Goal: Task Accomplishment & Management: Use online tool/utility

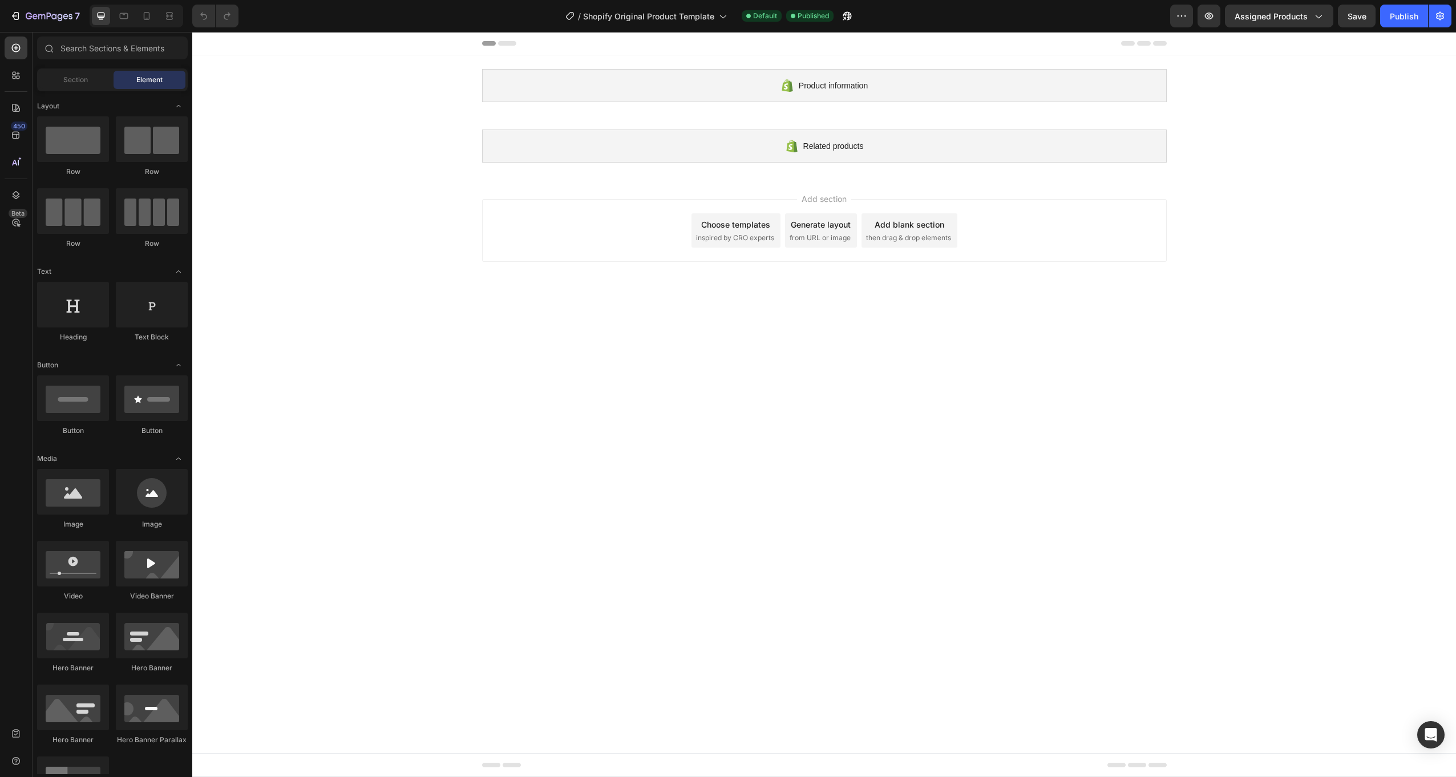
click at [440, 139] on div "Product information Shopify section: Product information Related products Shopi…" at bounding box center [824, 115] width 1264 height 121
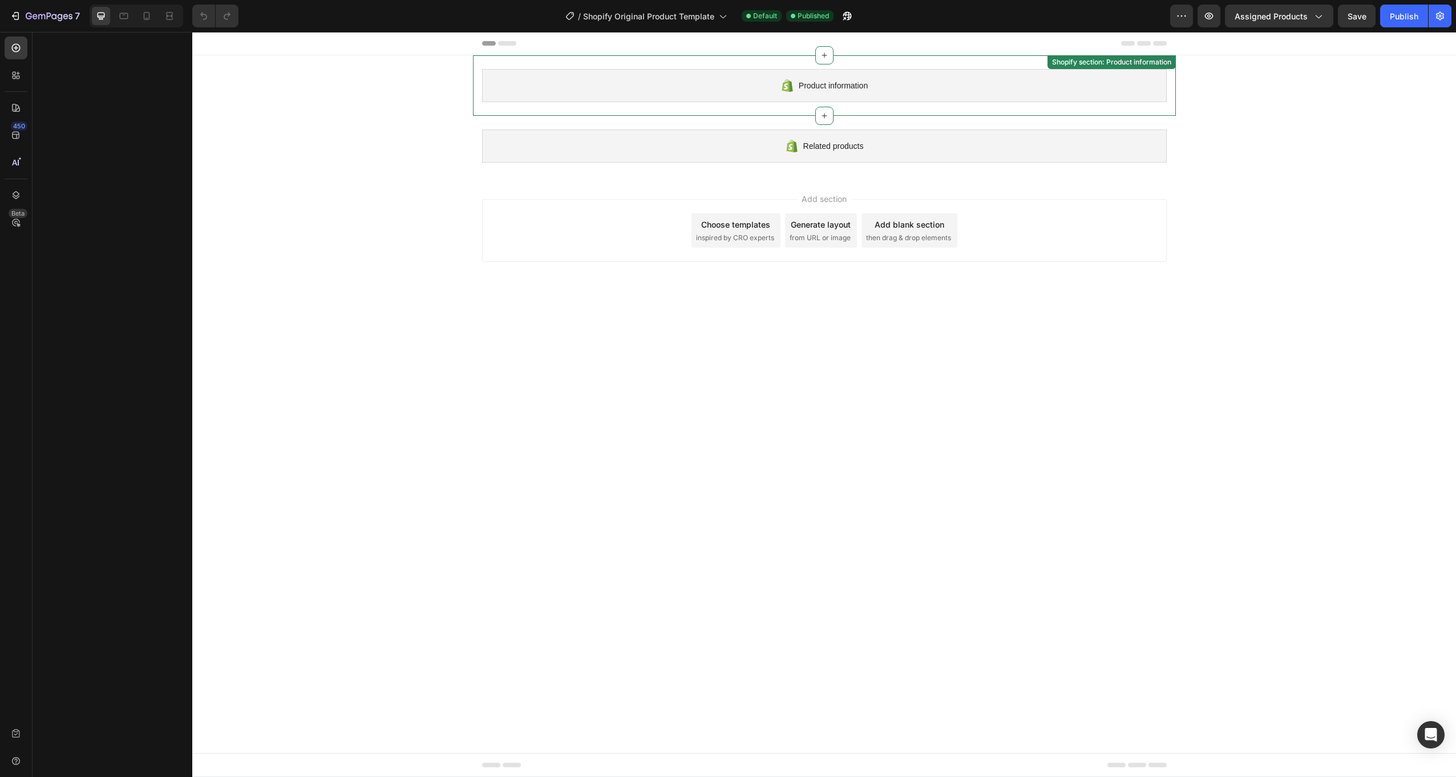
click at [615, 79] on div "Product information" at bounding box center [824, 85] width 685 height 33
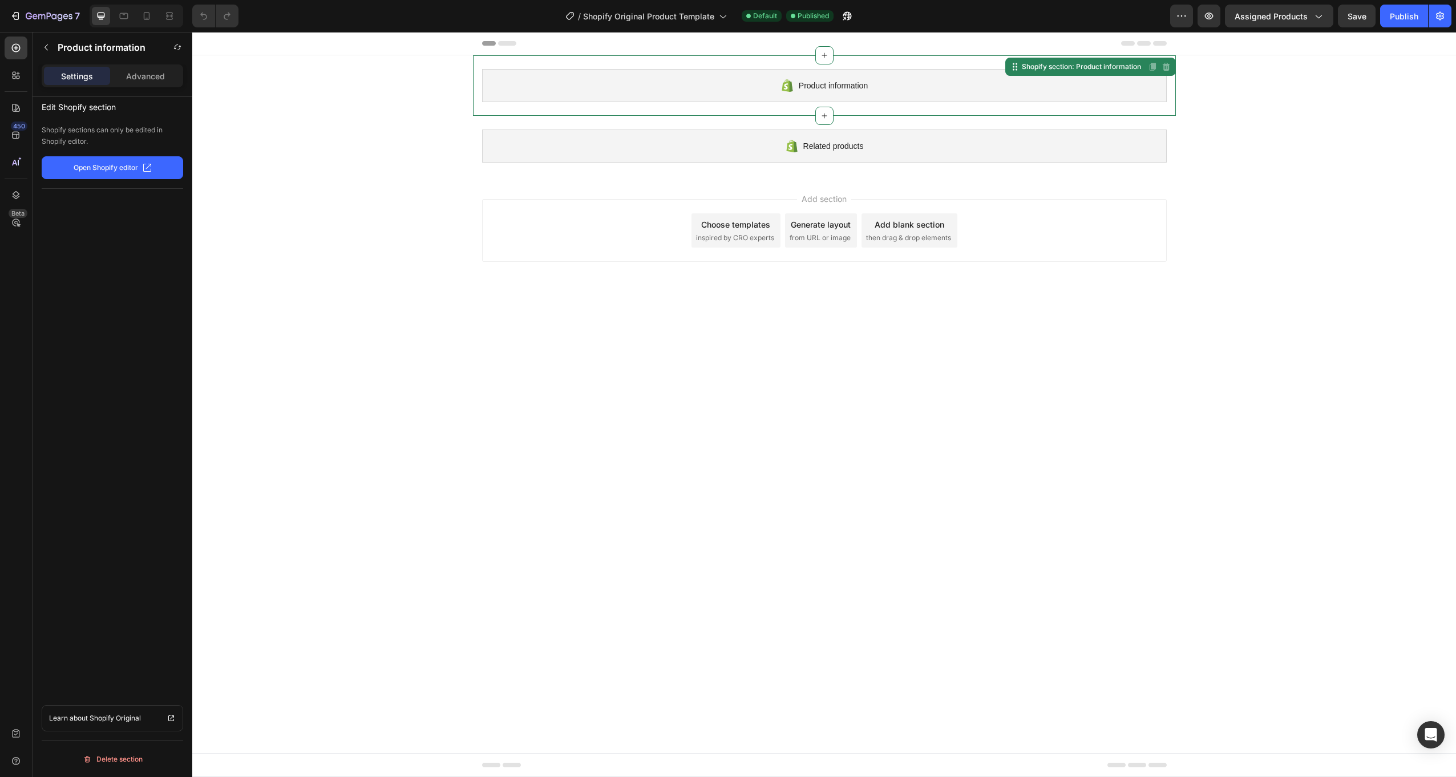
click at [140, 165] on button "Open Shopify editor" at bounding box center [112, 167] width 141 height 23
click at [822, 139] on div "Related products" at bounding box center [824, 146] width 685 height 33
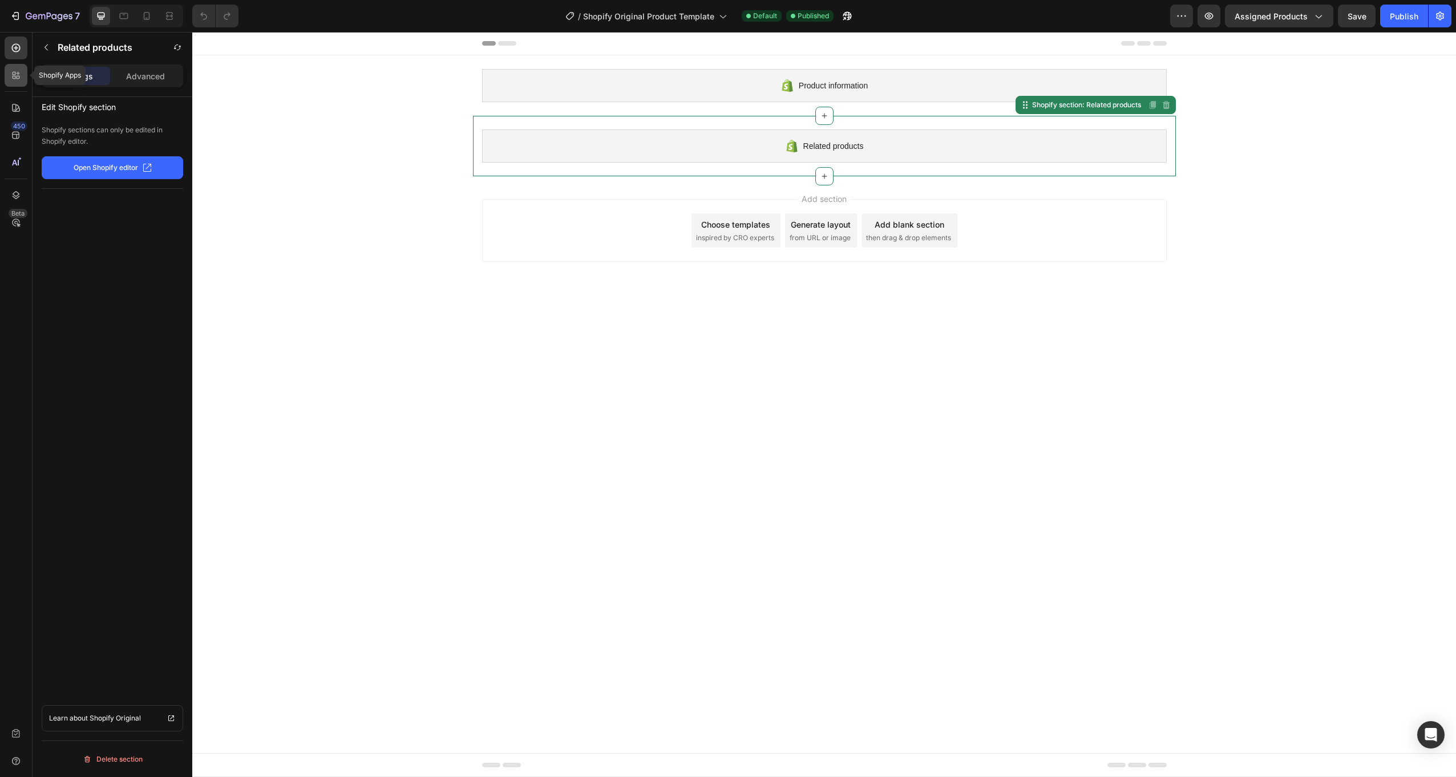
click at [11, 80] on icon at bounding box center [15, 75] width 11 height 11
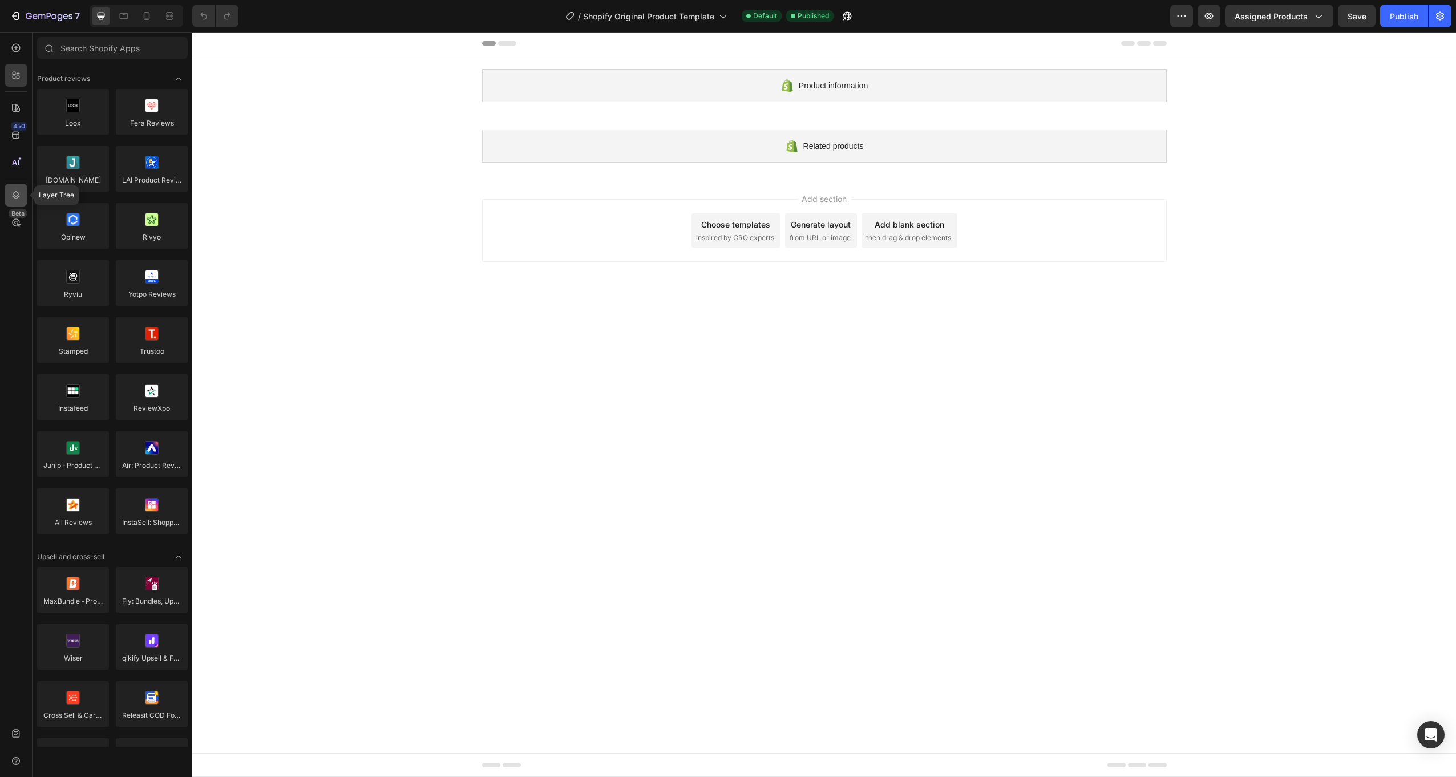
click at [14, 195] on icon at bounding box center [16, 195] width 7 height 8
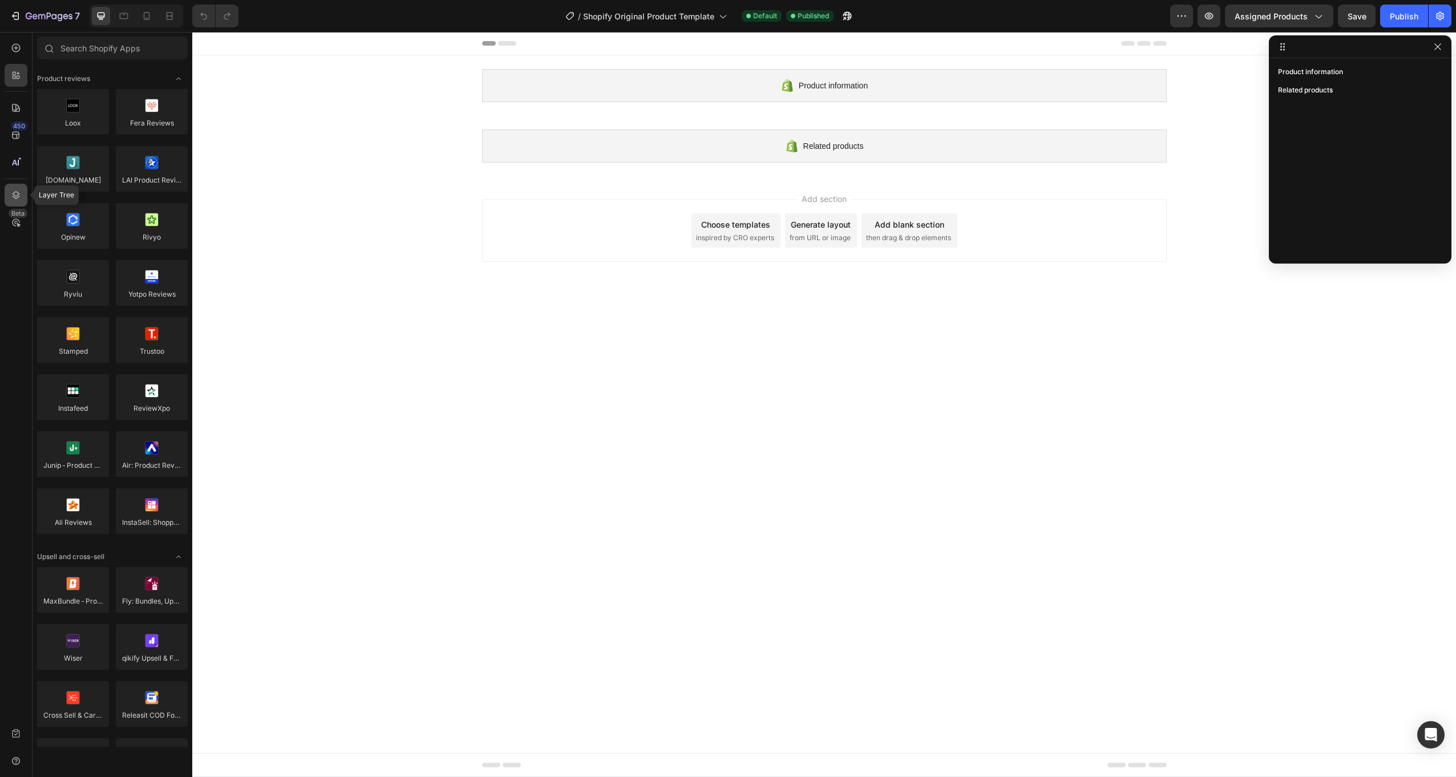
click at [15, 187] on div at bounding box center [16, 195] width 23 height 23
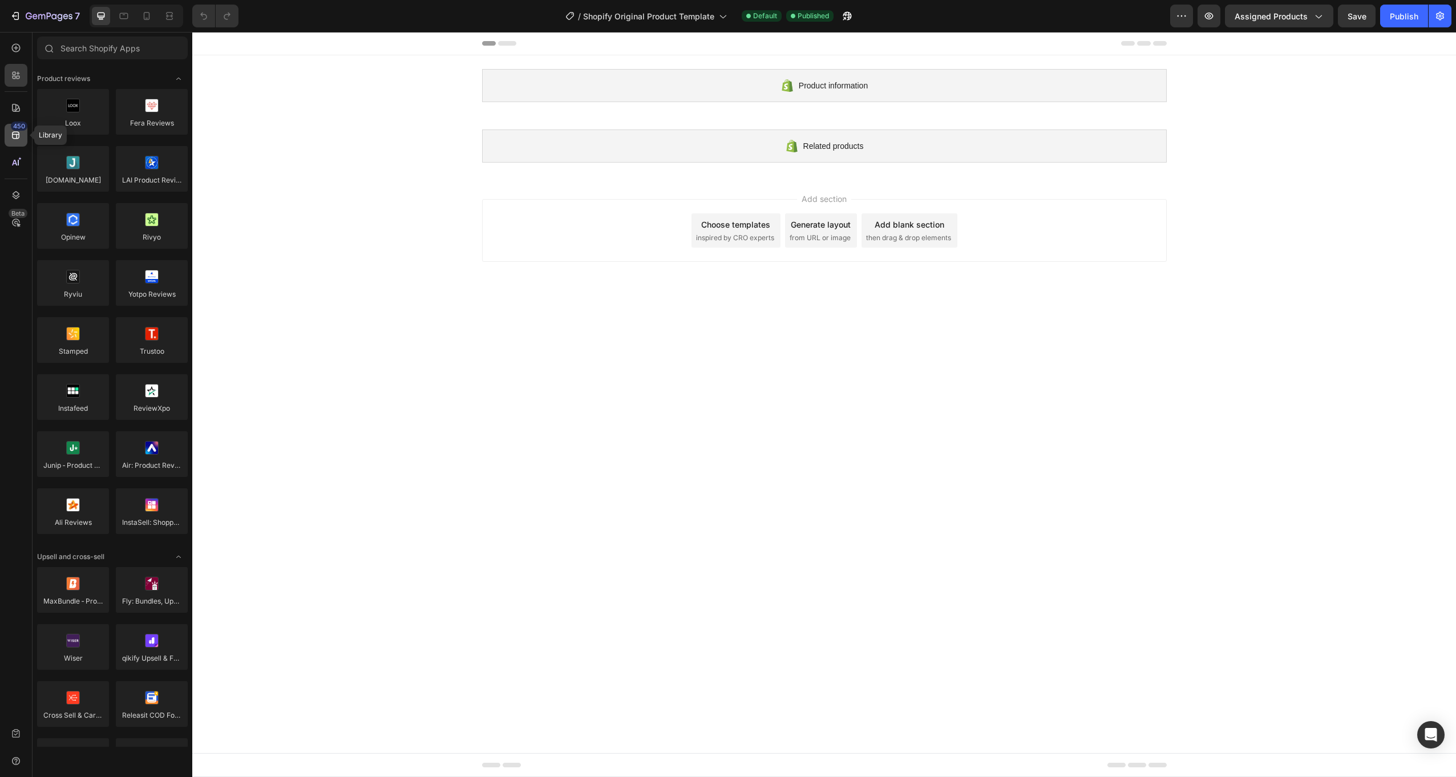
click at [14, 133] on icon at bounding box center [15, 135] width 11 height 11
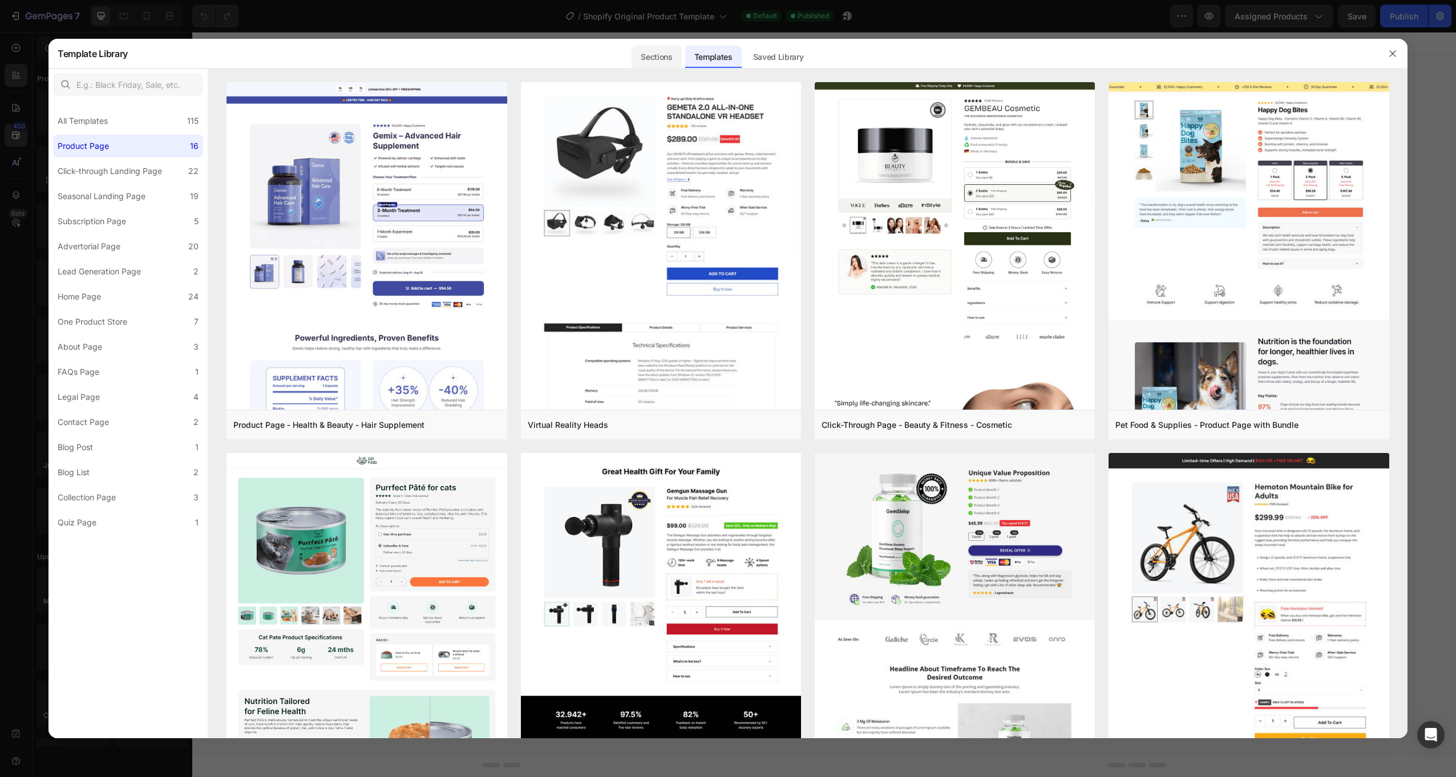
click at [676, 50] on div "Sections" at bounding box center [657, 57] width 50 height 23
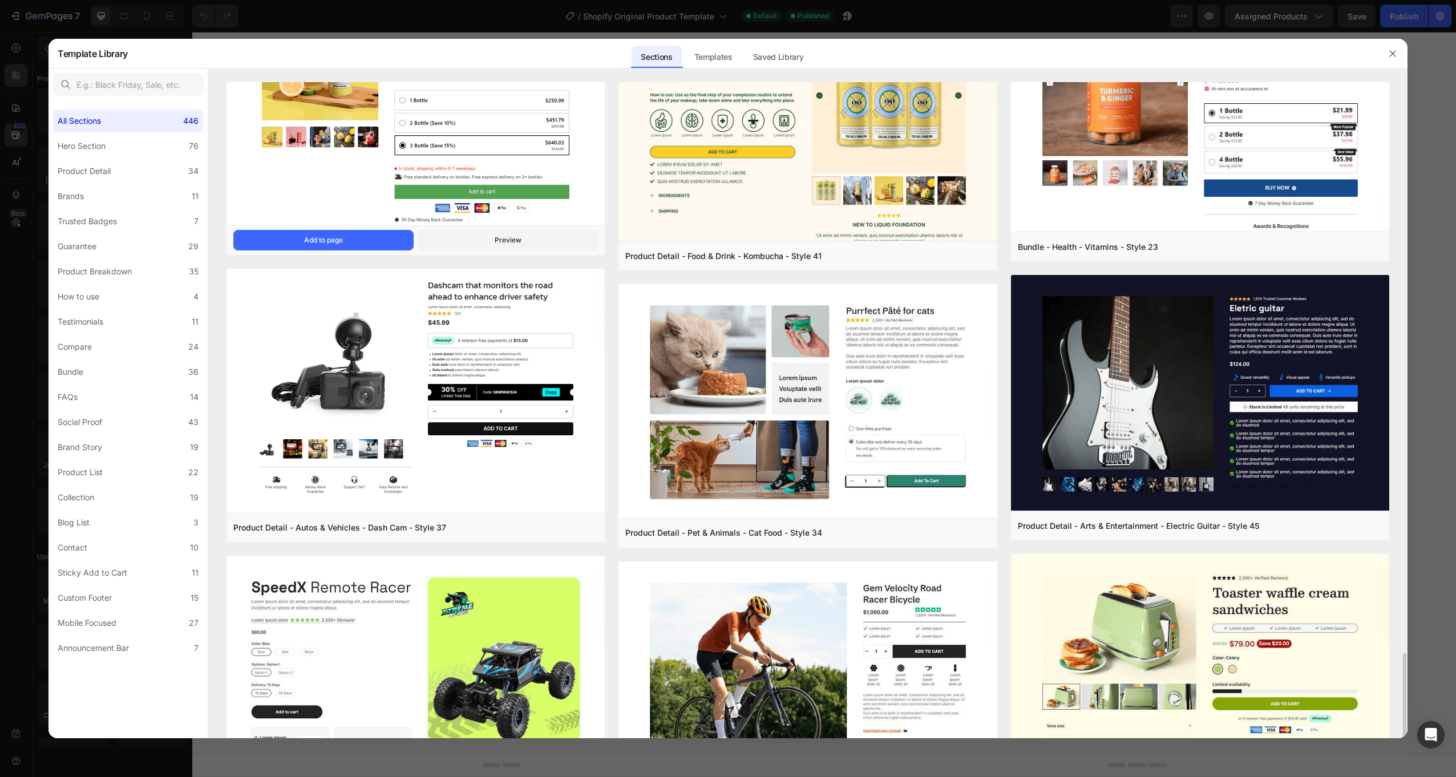
scroll to position [3876, 0]
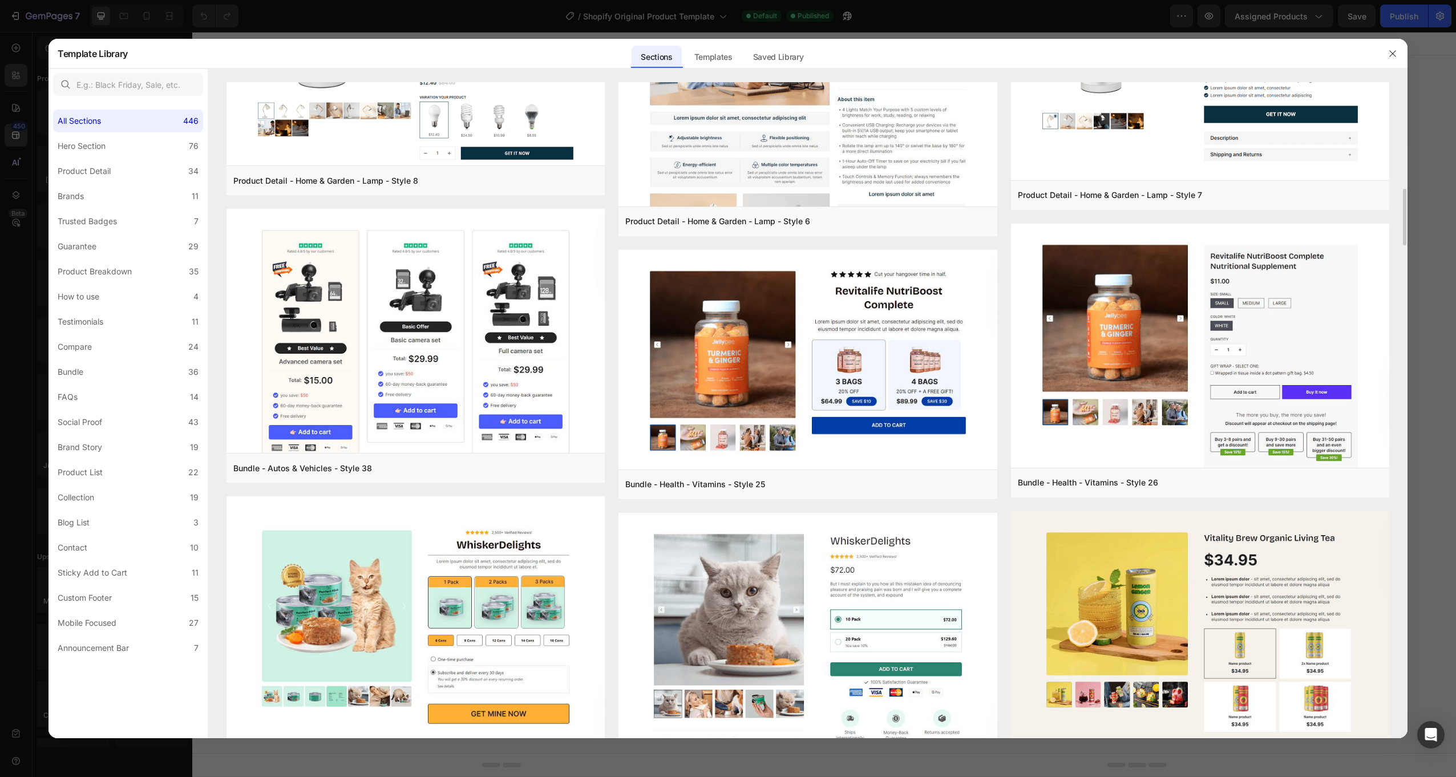
scroll to position [4253, 0]
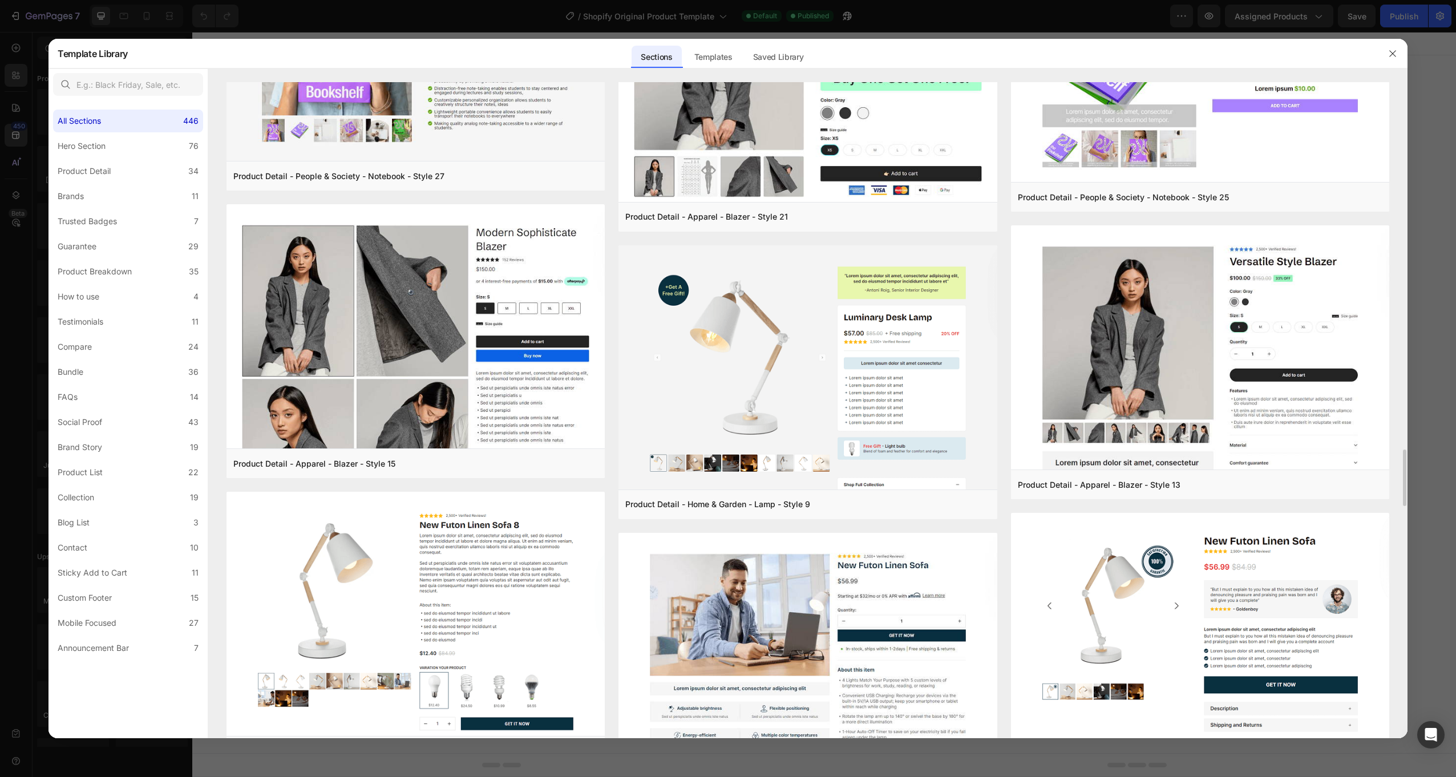
click at [707, 62] on div "Templates" at bounding box center [713, 57] width 56 height 23
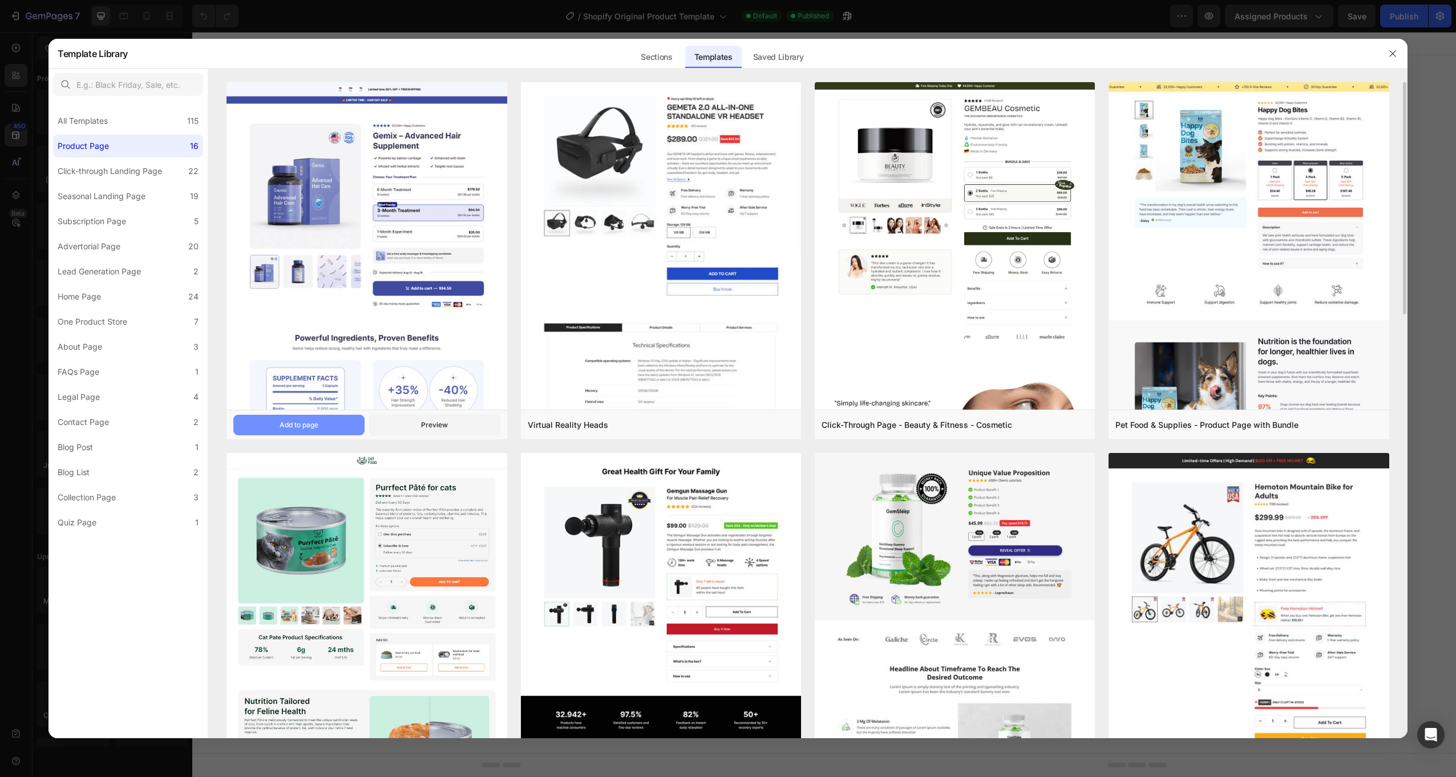
click at [319, 424] on button "Add to page" at bounding box center [298, 425] width 131 height 21
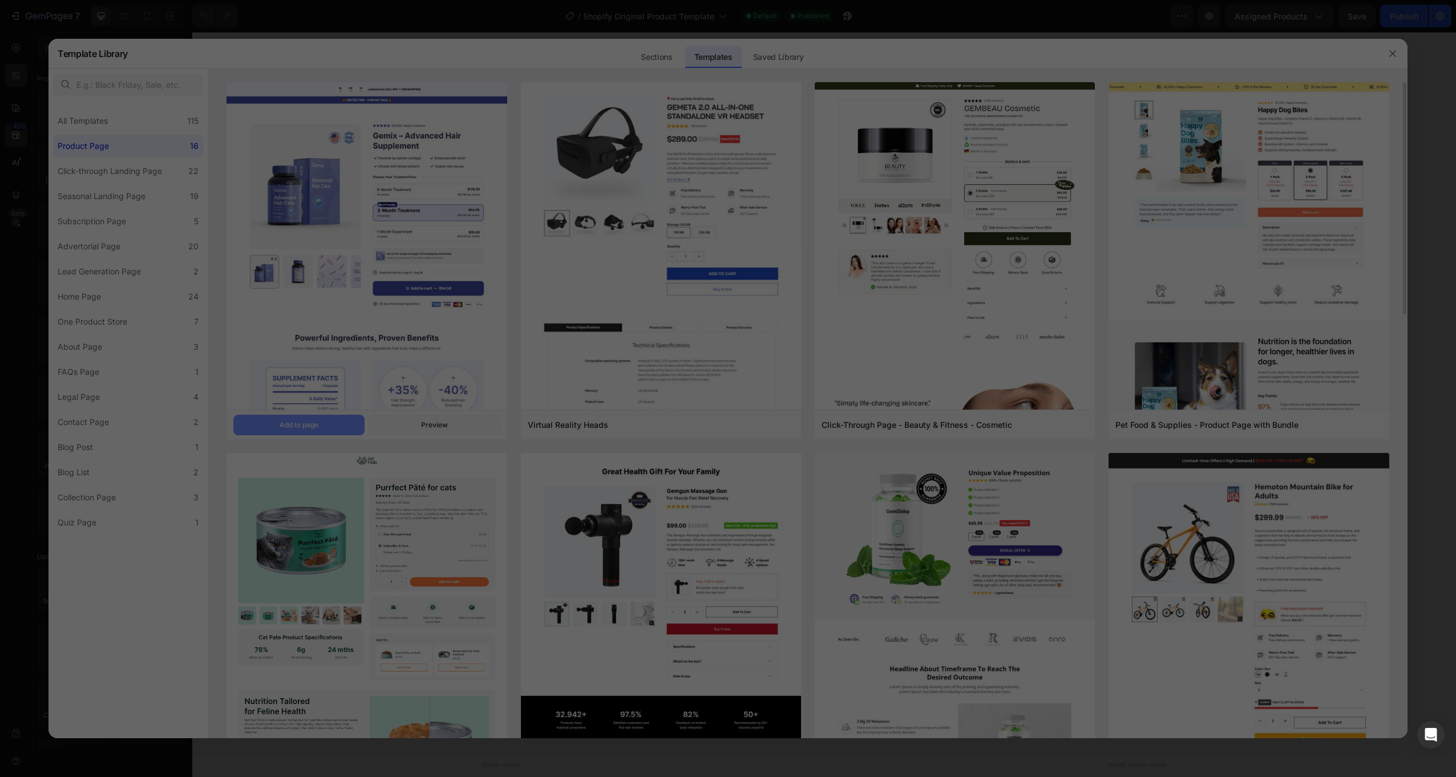
scroll to position [973, 0]
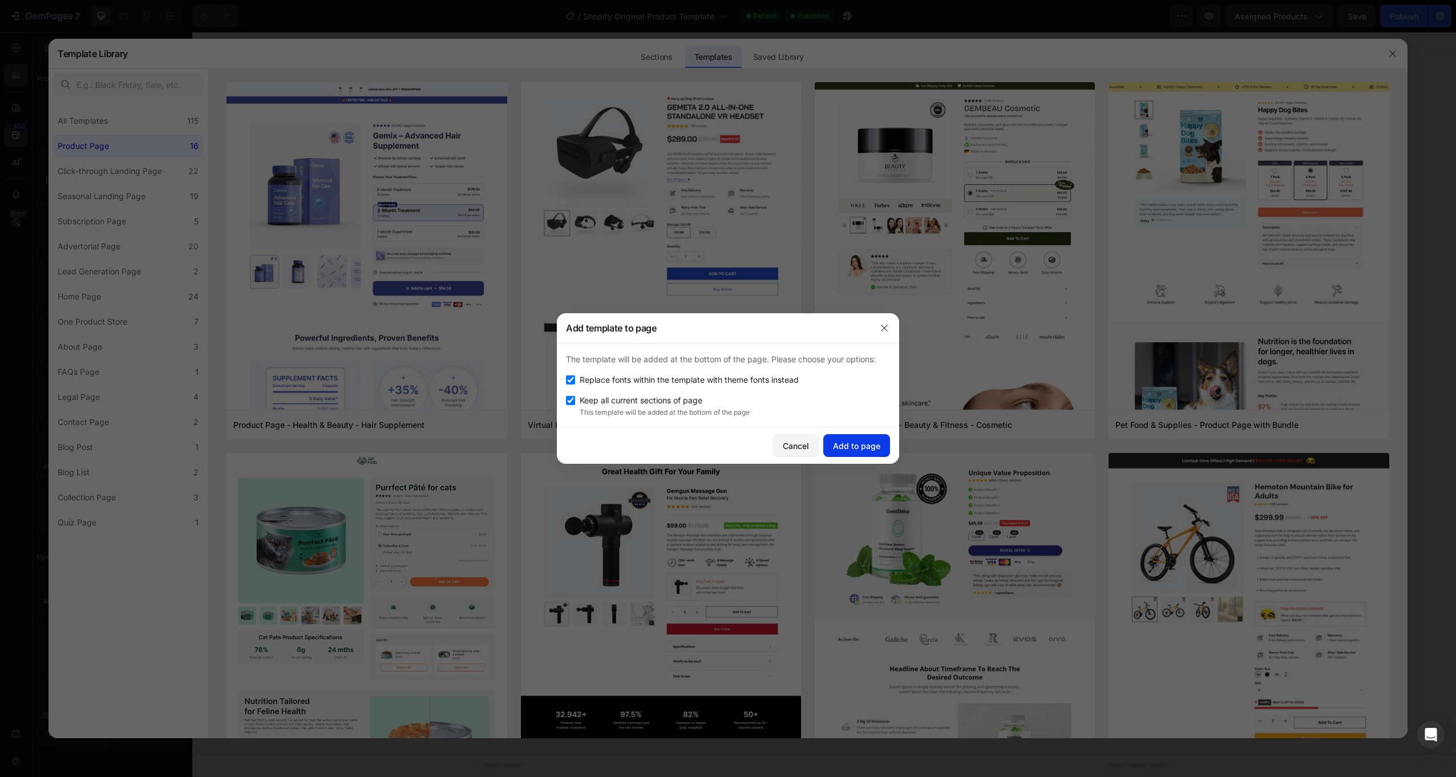
click at [848, 439] on button "Add to page" at bounding box center [856, 445] width 67 height 23
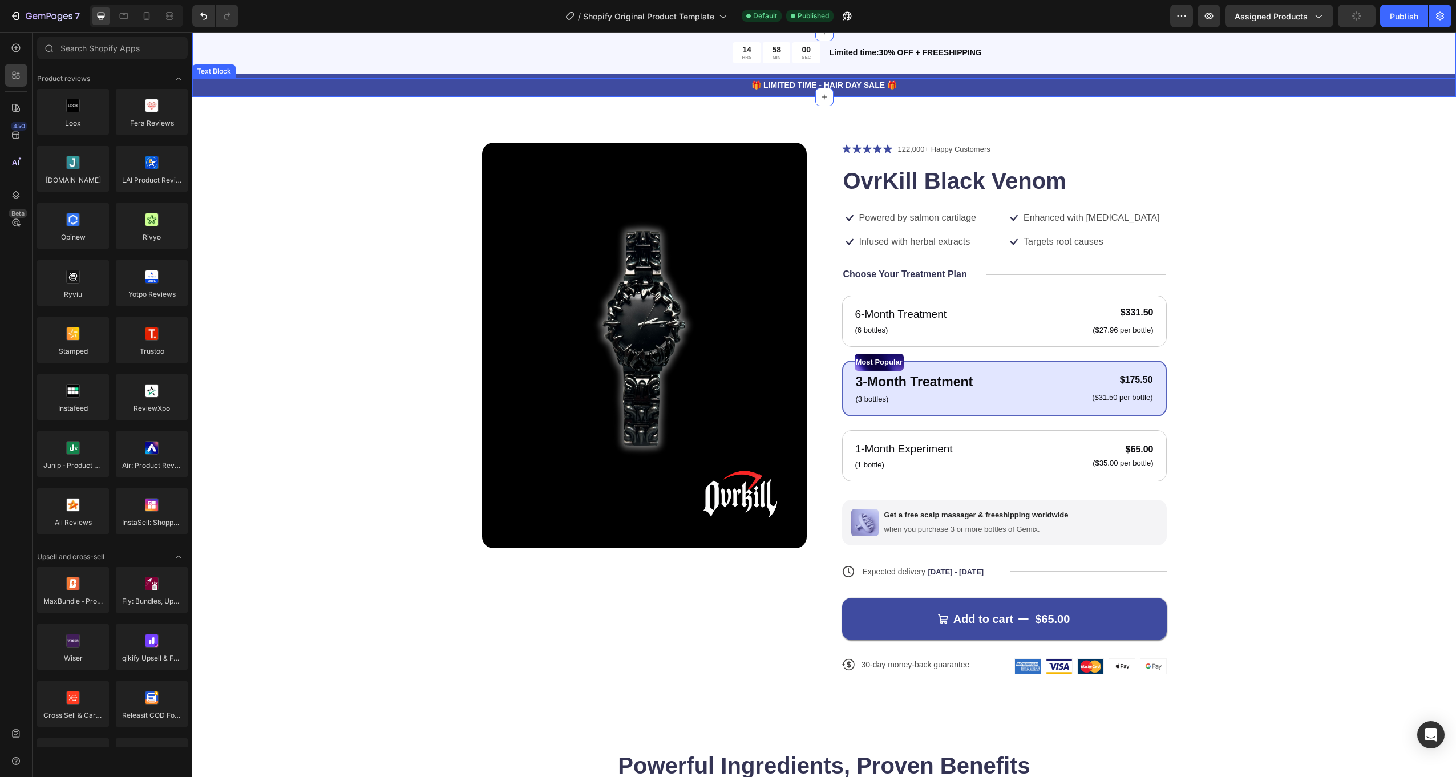
scroll to position [0, 0]
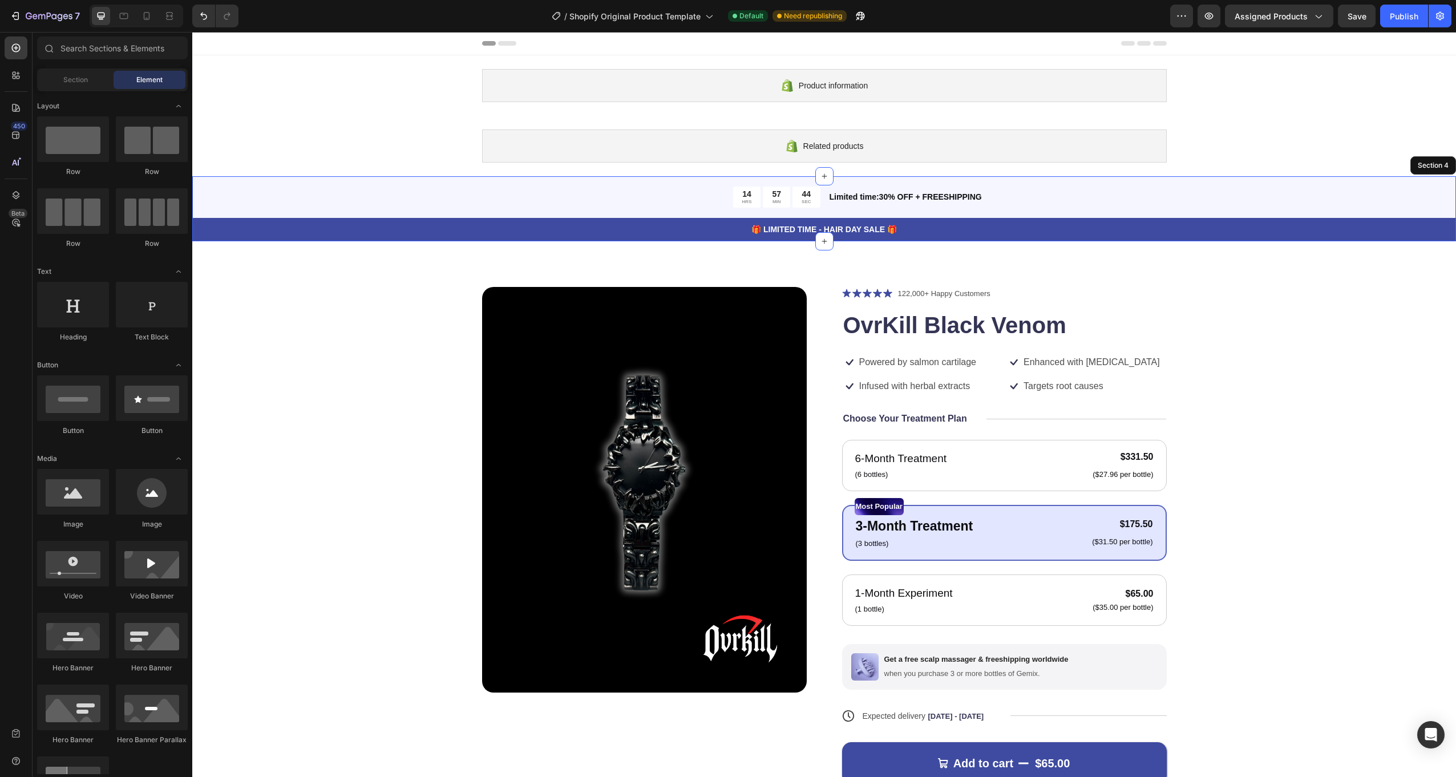
click at [476, 187] on div "14 HRS 57 MIN 44 SEC Countdown Timer Limited time:30% OFF + FREESHIPPING Text B…" at bounding box center [824, 208] width 1264 height 65
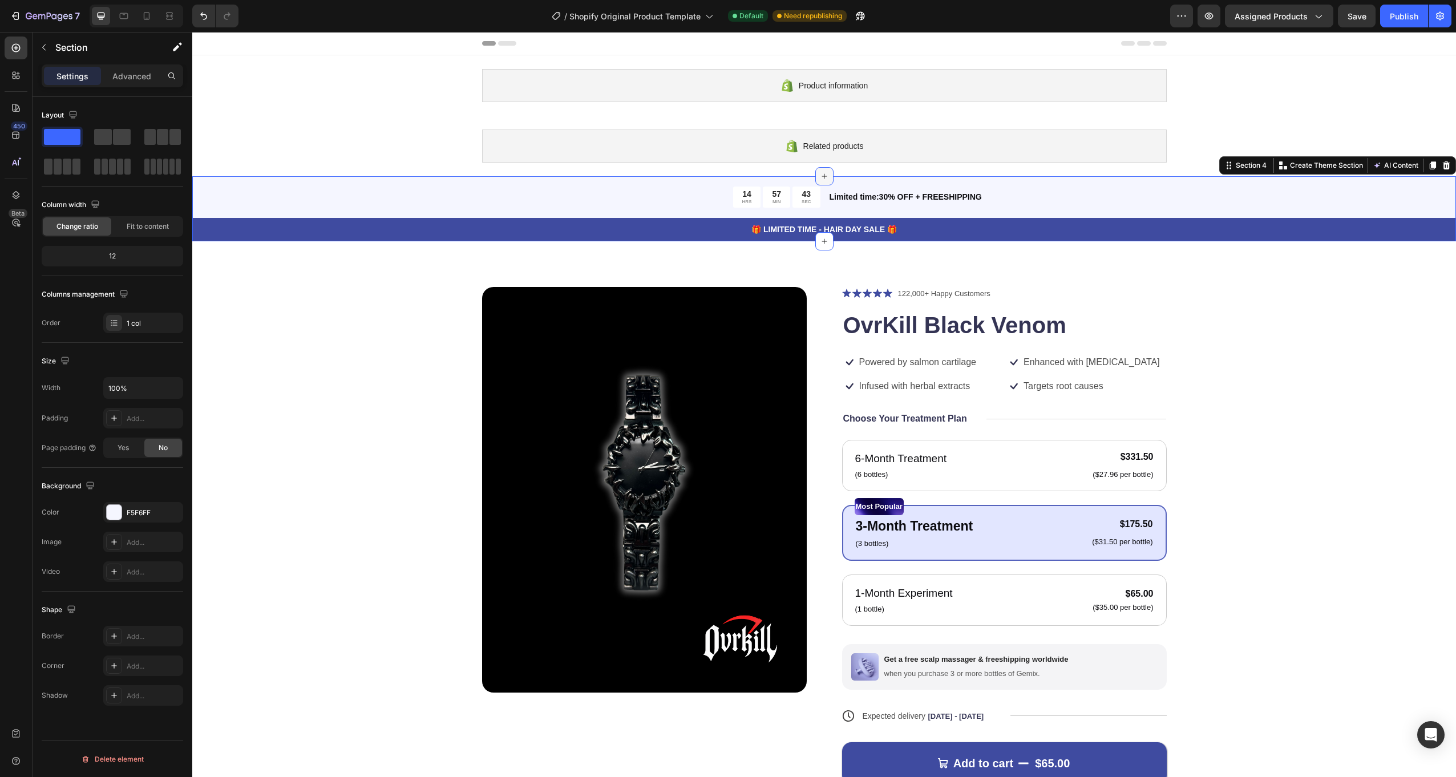
click at [828, 177] on div at bounding box center [824, 176] width 18 height 18
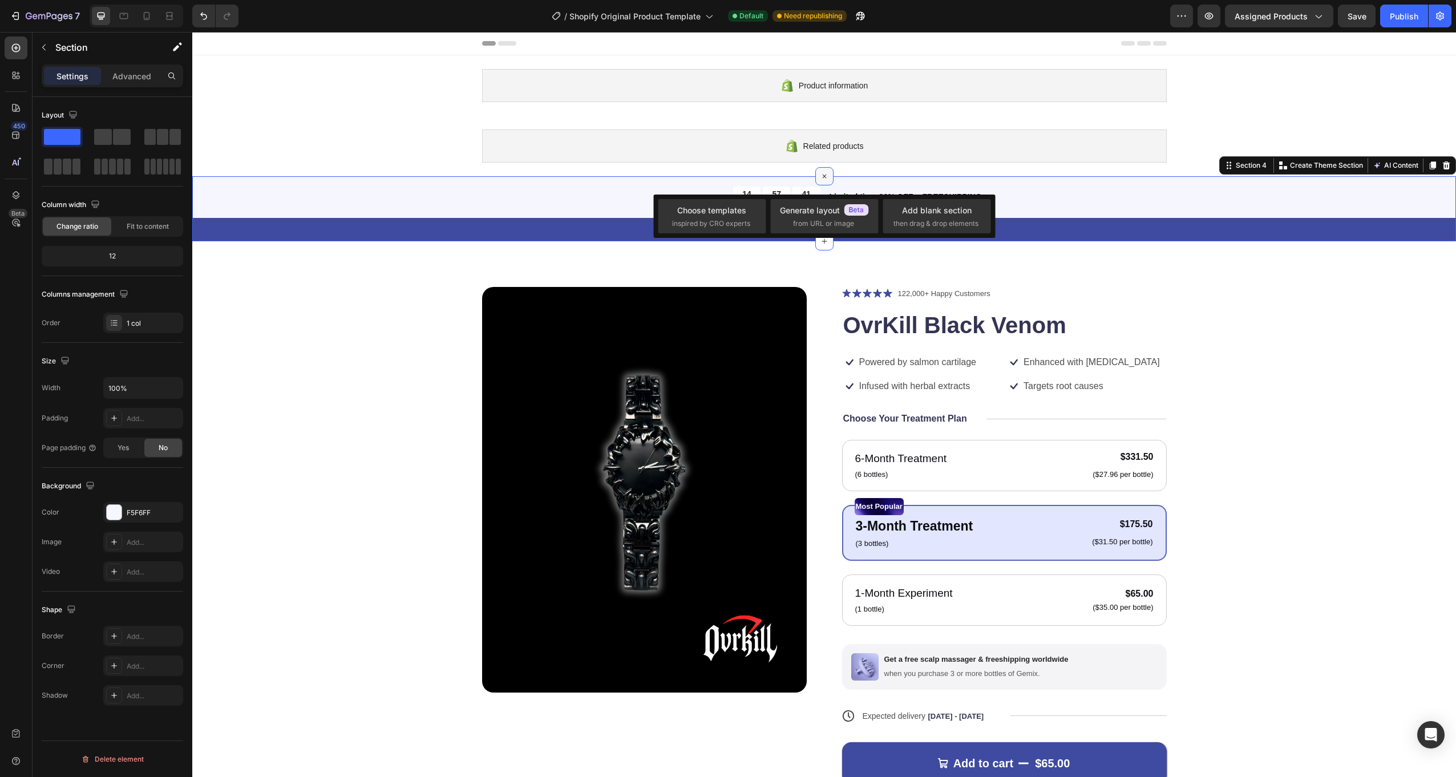
click at [822, 175] on icon at bounding box center [824, 176] width 13 height 13
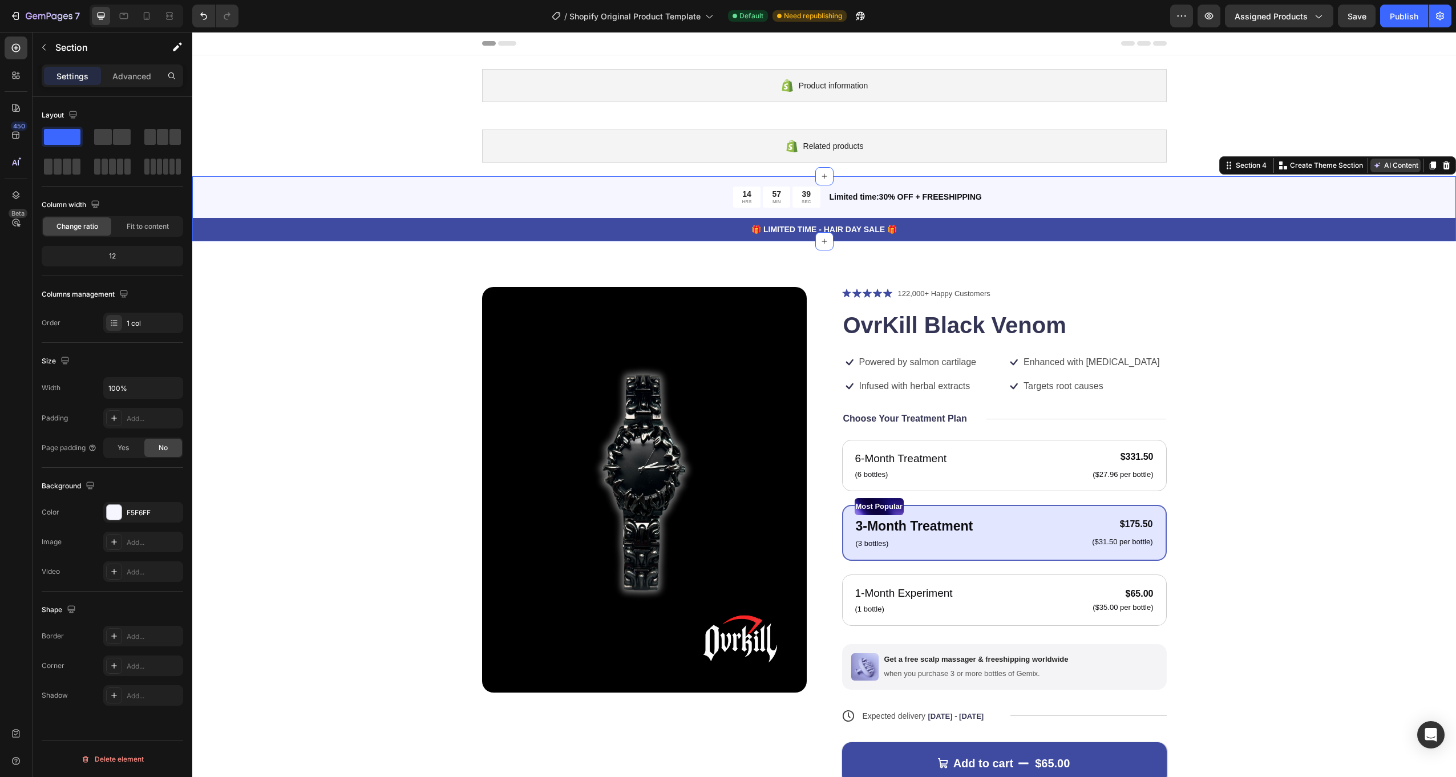
click at [1389, 168] on button "AI Content" at bounding box center [1395, 166] width 50 height 14
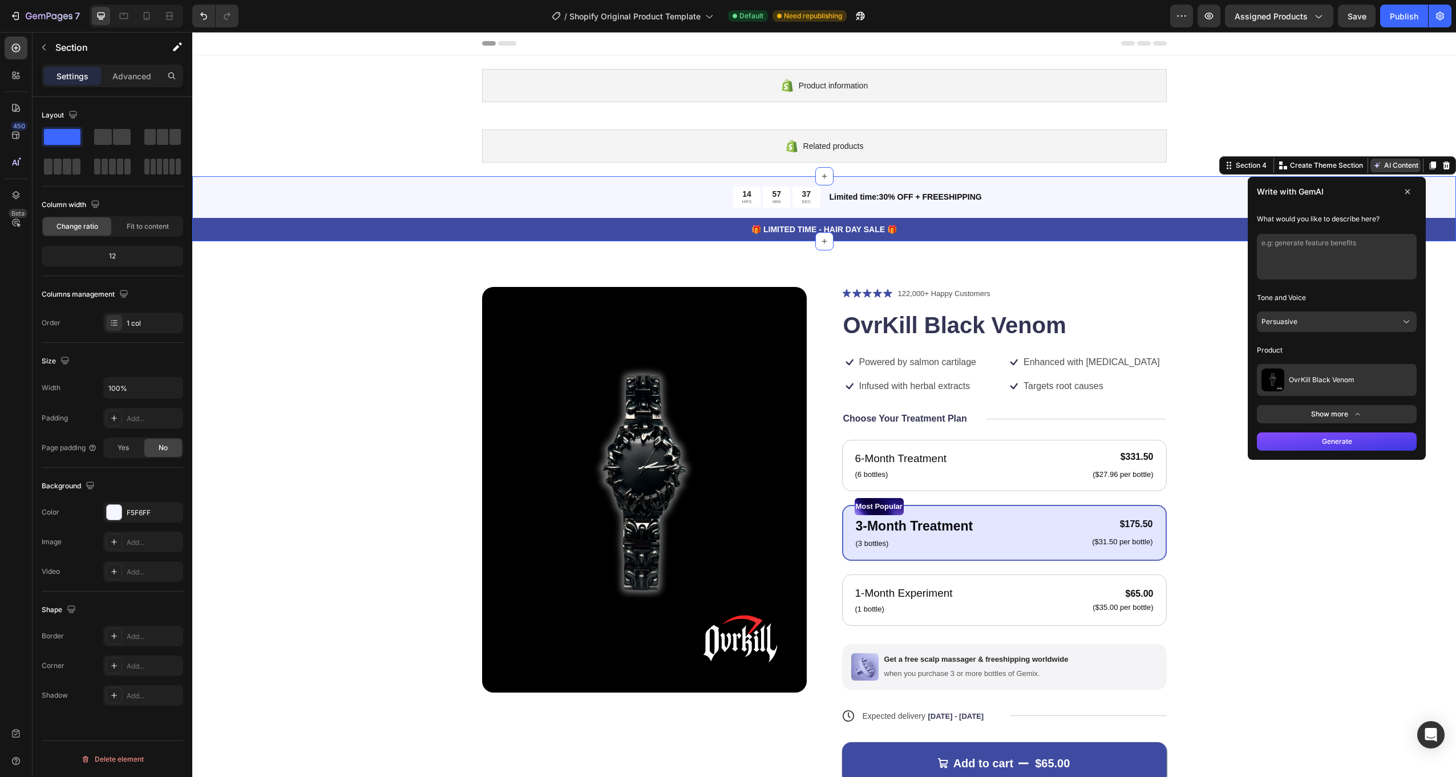
click at [1389, 167] on button "AI Content" at bounding box center [1395, 166] width 50 height 14
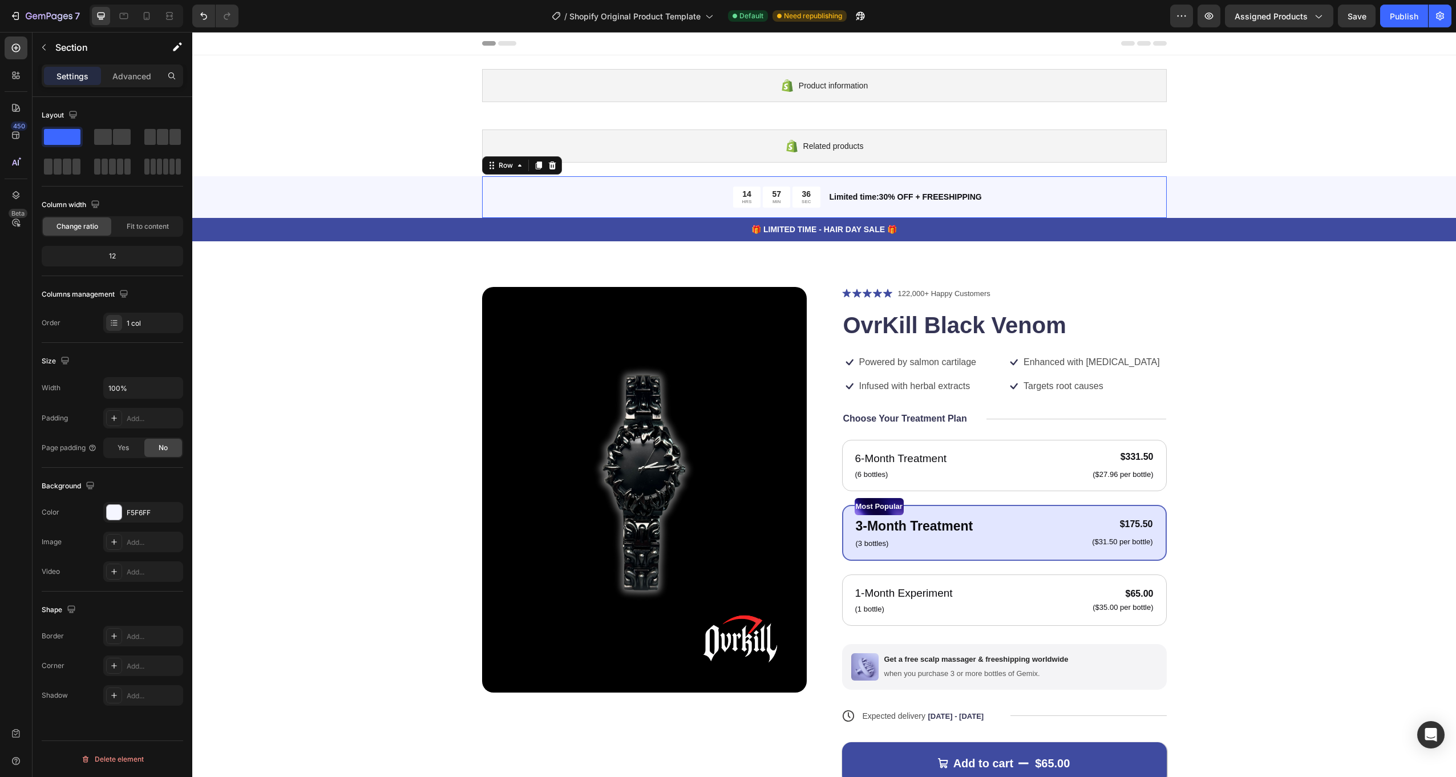
click at [1043, 204] on div "Limited time:30% OFF + FREESHIPPING Text Block" at bounding box center [997, 197] width 338 height 21
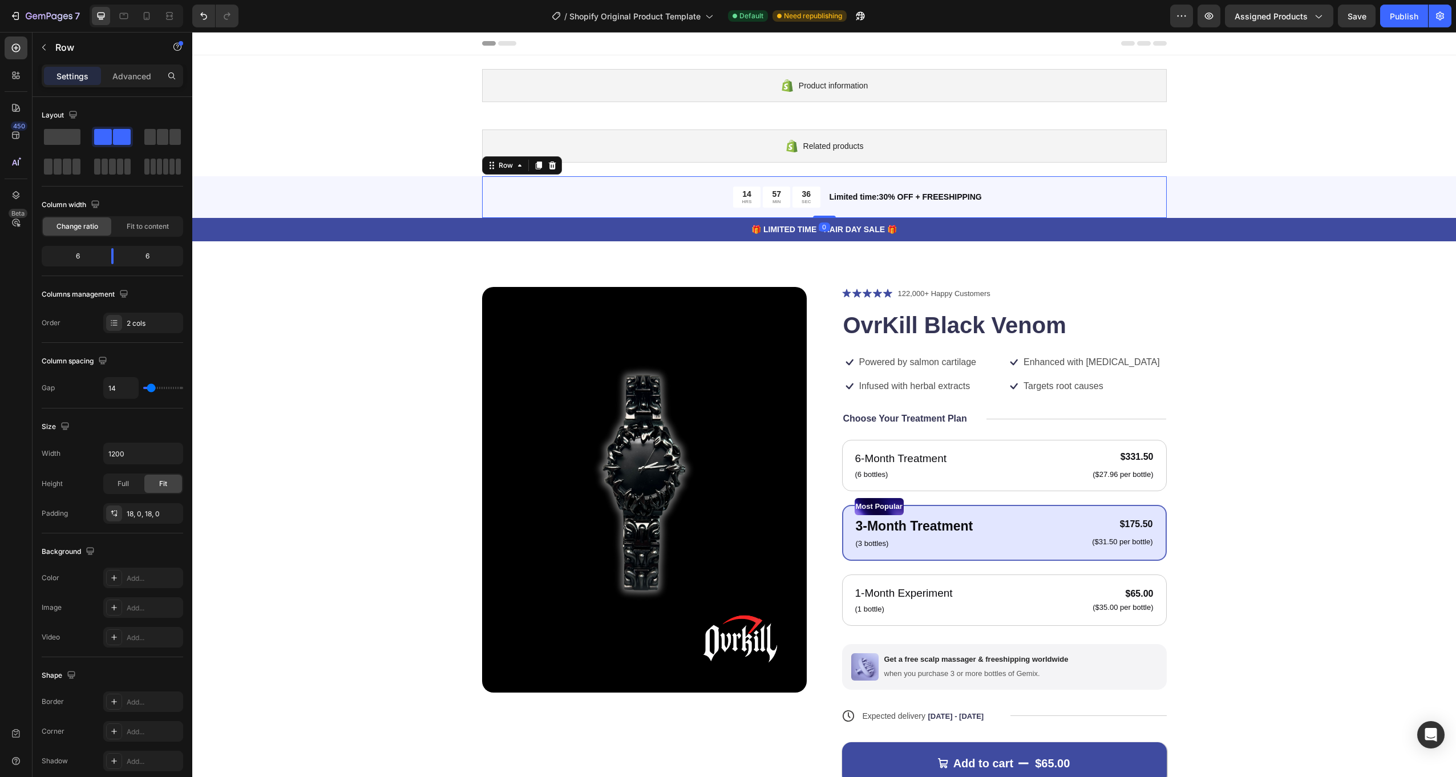
click at [1005, 197] on p "Limited time:30% OFF + FREESHIPPING" at bounding box center [998, 197] width 336 height 12
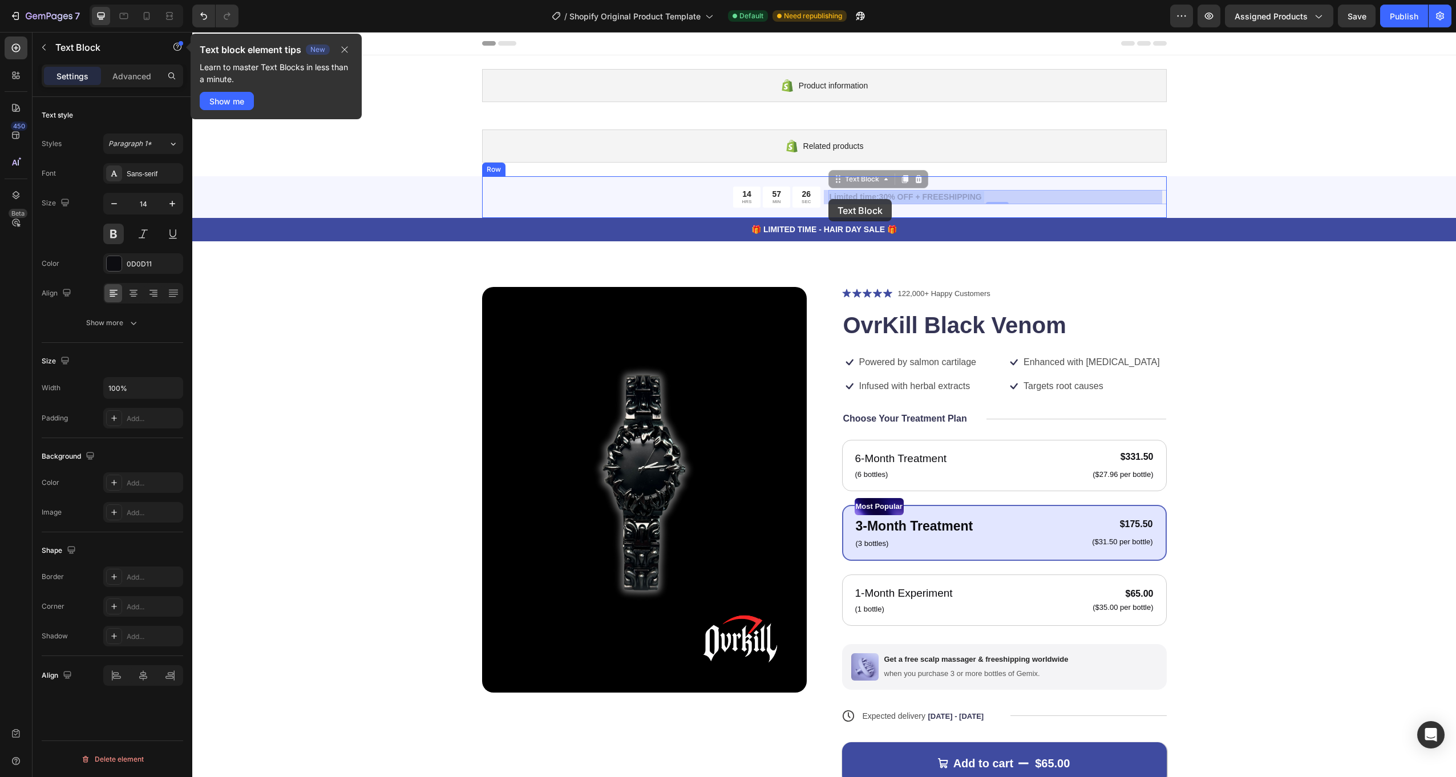
drag, startPoint x: 844, startPoint y: 198, endPoint x: 831, endPoint y: 199, distance: 13.2
click at [836, 192] on p "Limited time:30% OFF + FREESHIPPING" at bounding box center [998, 197] width 336 height 12
click at [938, 200] on p "Limited time:30% OFF + FREESHIPPING" at bounding box center [998, 197] width 336 height 12
click at [1000, 207] on div "Limited time:30% OFF + FREESHIPPING Text Block 0" at bounding box center [997, 197] width 338 height 21
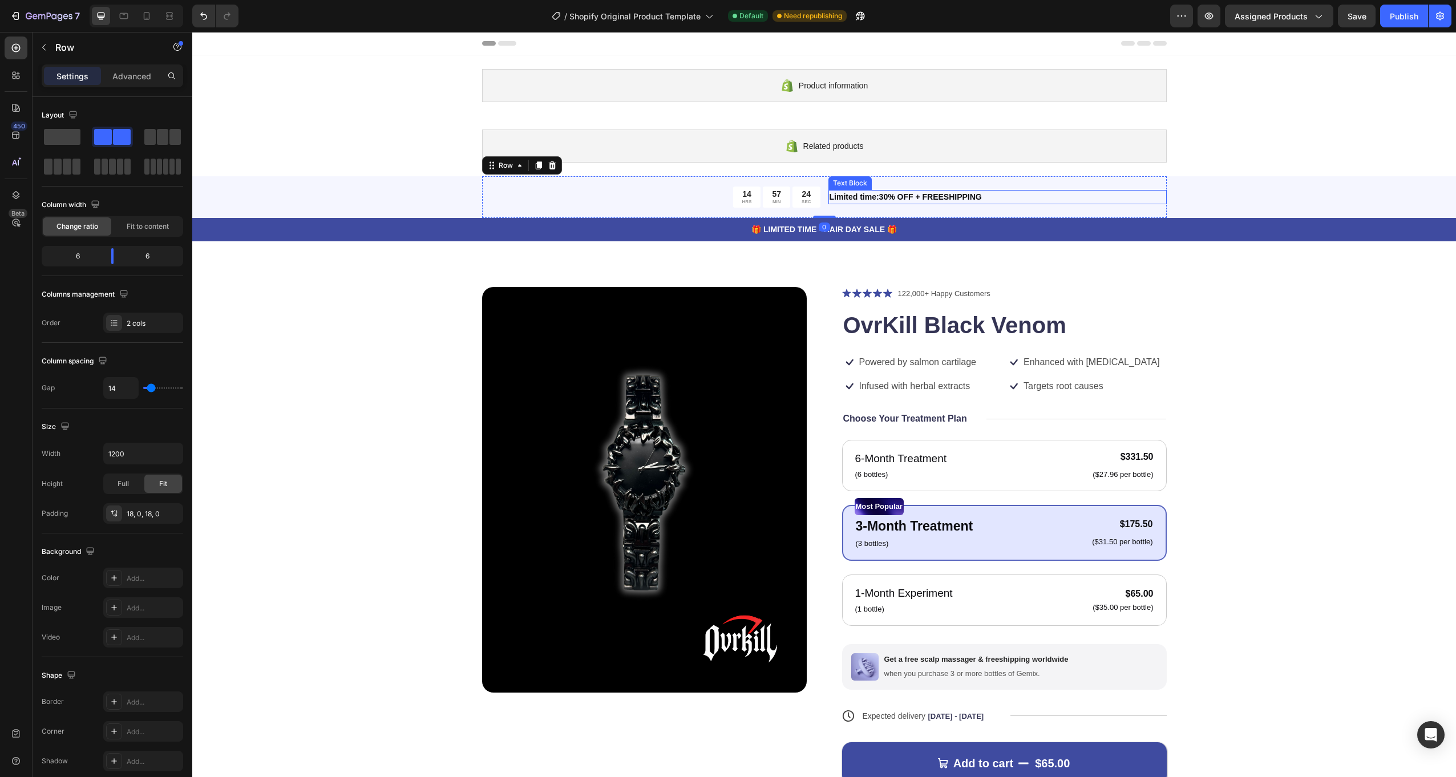
click at [903, 197] on p "Limited time:30% OFF + FREESHIPPING" at bounding box center [998, 197] width 336 height 12
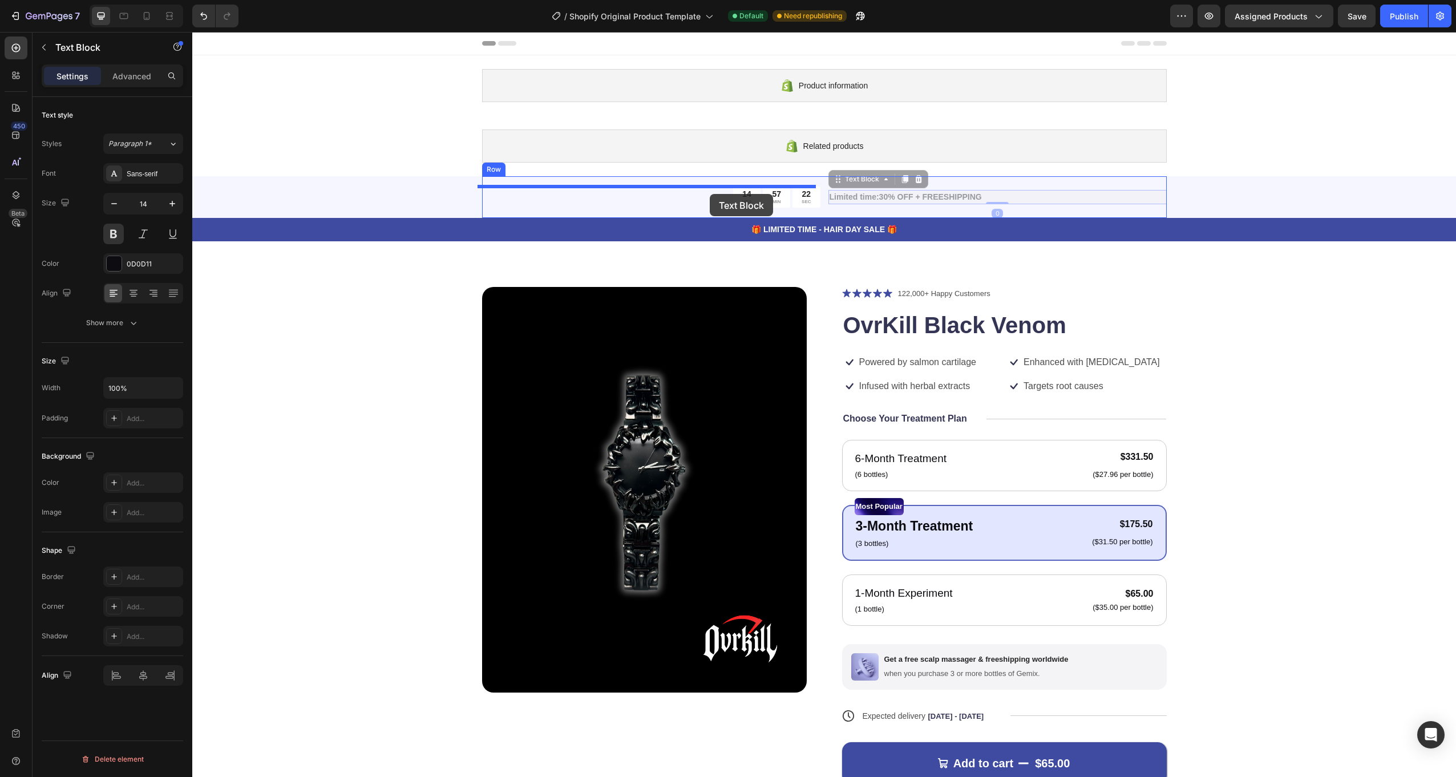
drag, startPoint x: 836, startPoint y: 180, endPoint x: 709, endPoint y: 194, distance: 128.6
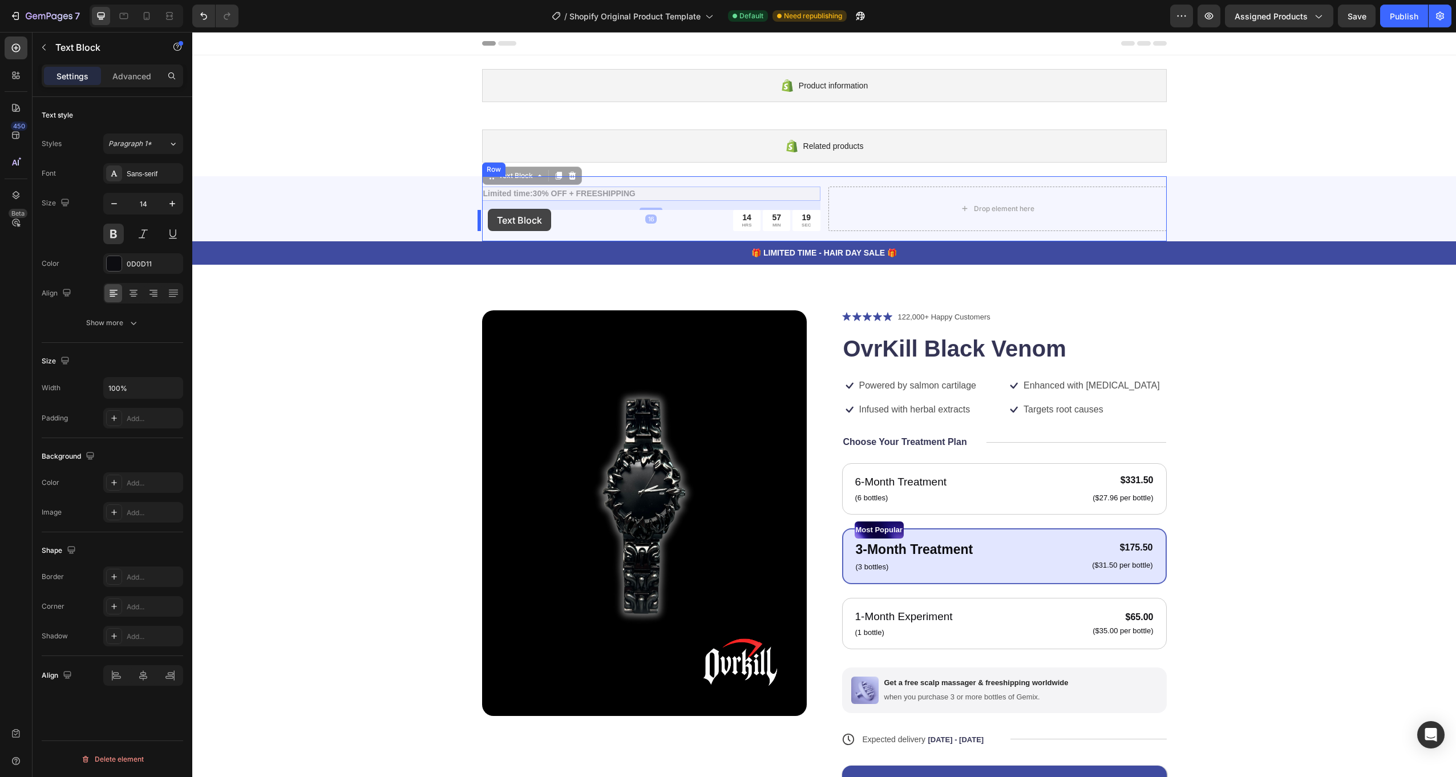
drag, startPoint x: 488, startPoint y: 175, endPoint x: 488, endPoint y: 209, distance: 34.2
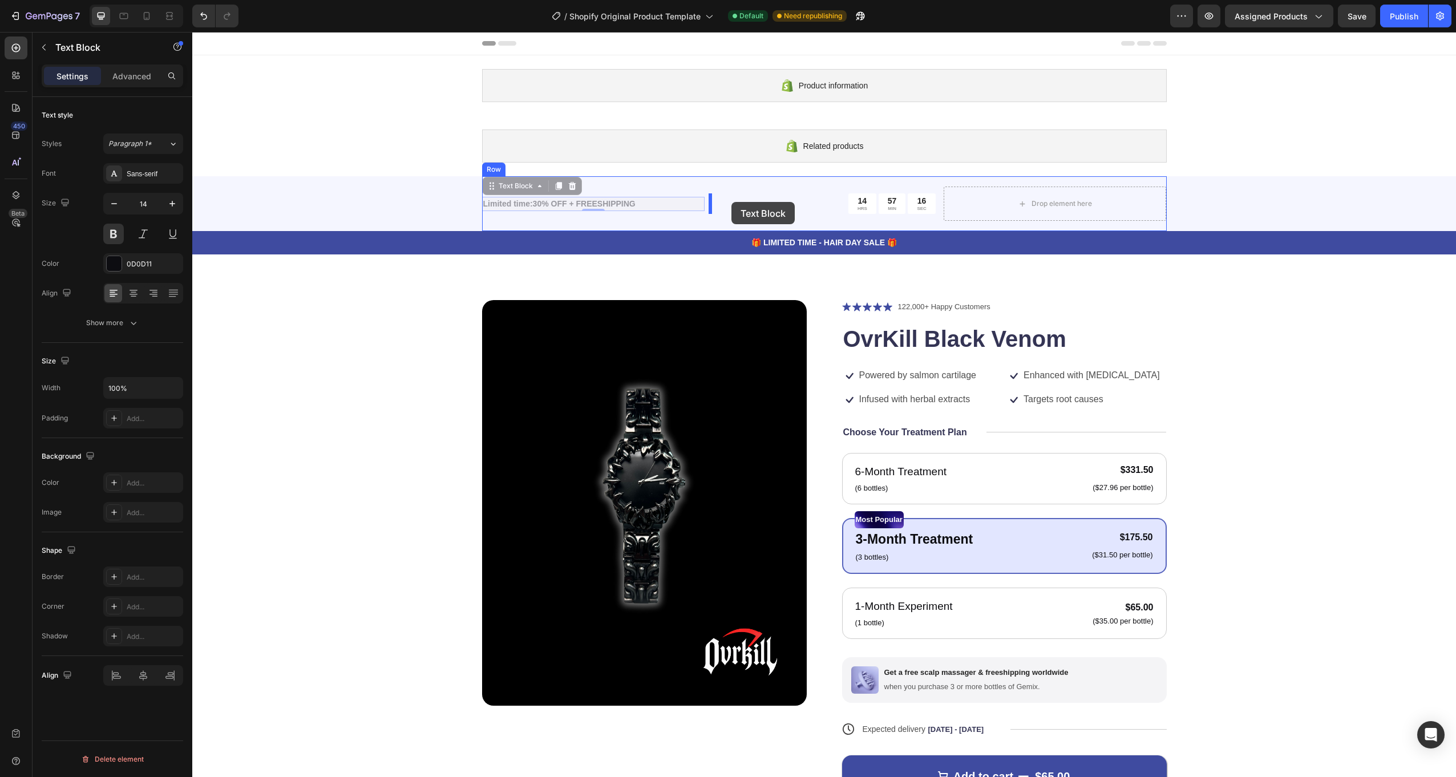
drag, startPoint x: 482, startPoint y: 189, endPoint x: 731, endPoint y: 202, distance: 249.6
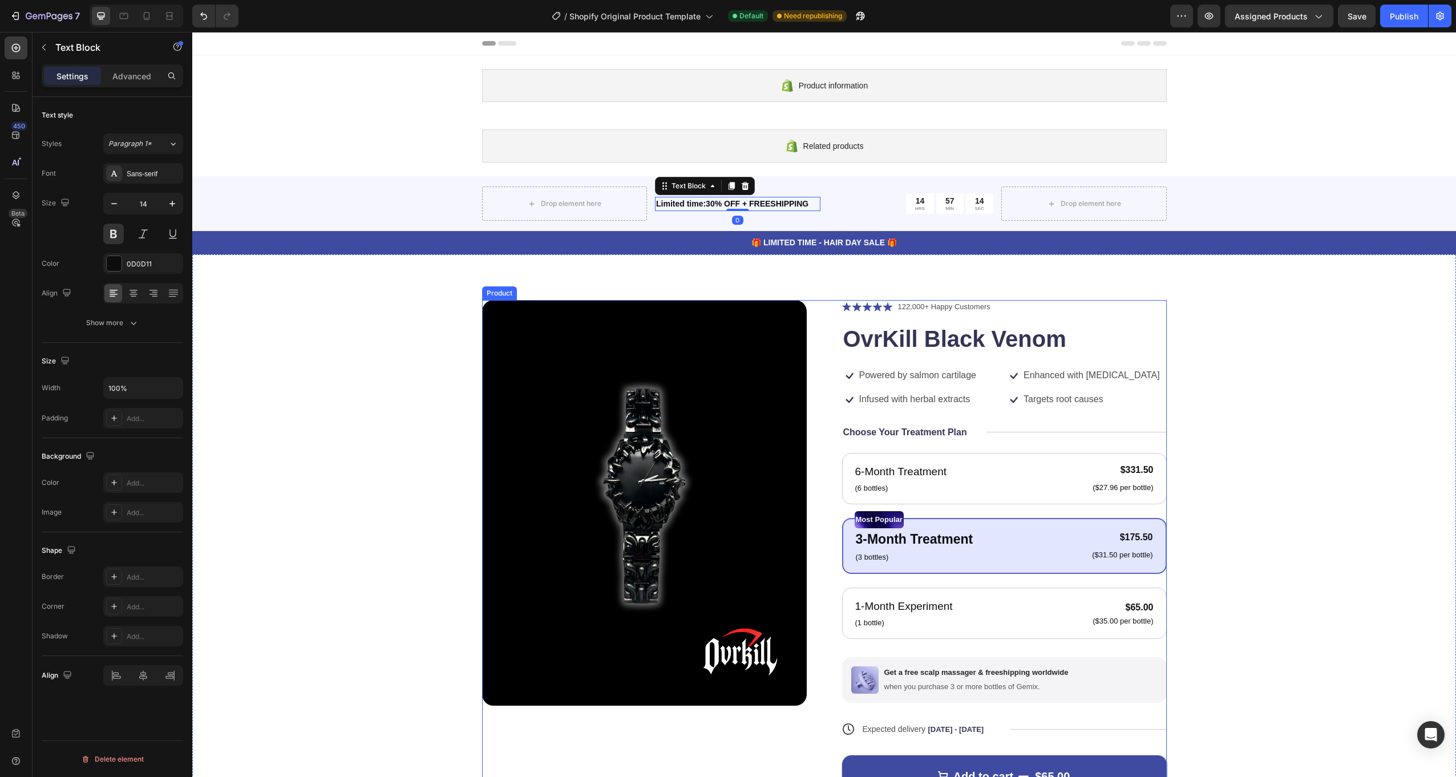
click at [1100, 355] on div "Icon Icon Icon Icon Icon Icon List 122,000+ Happy Customers Text Block Row OvrK…" at bounding box center [1004, 575] width 325 height 550
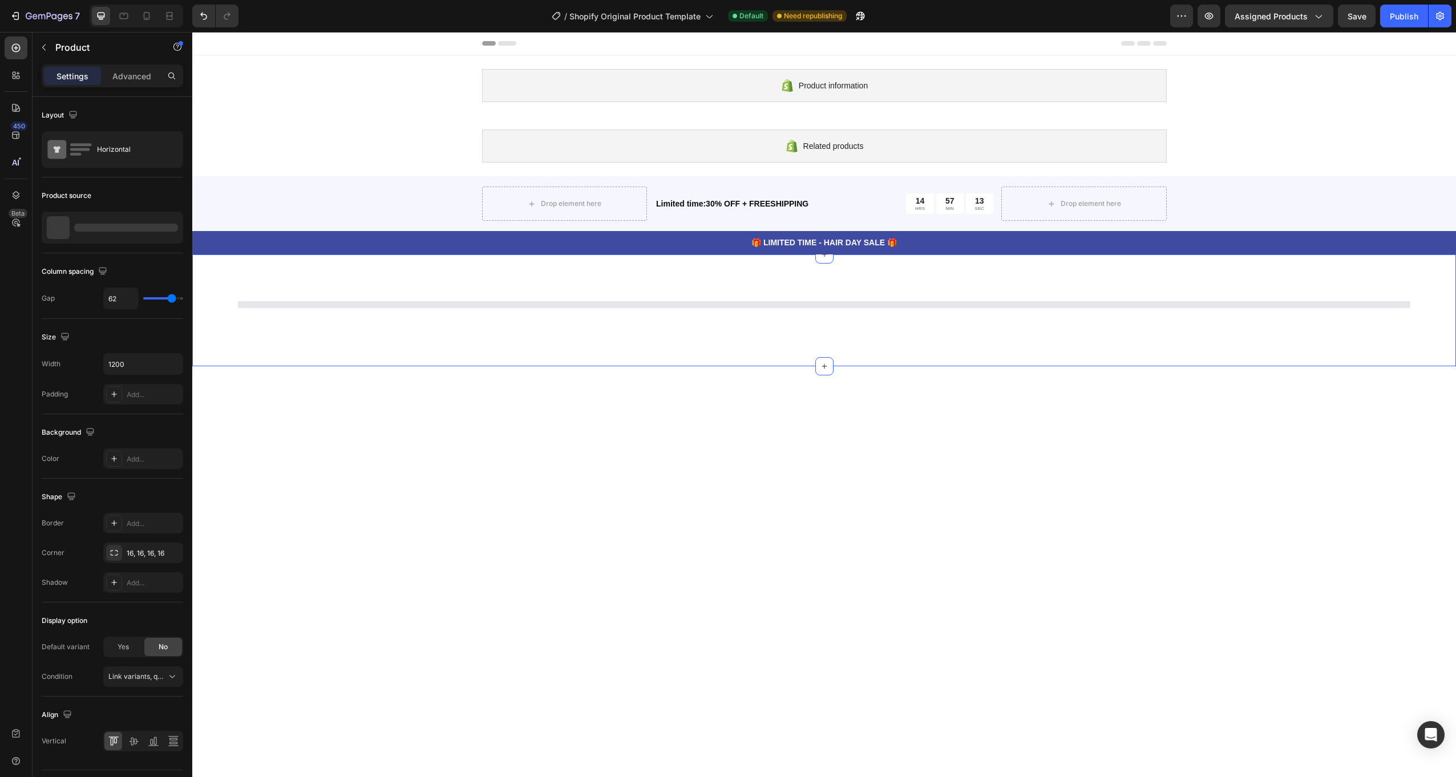
click at [1307, 346] on div "Section 5" at bounding box center [824, 310] width 1264 height 112
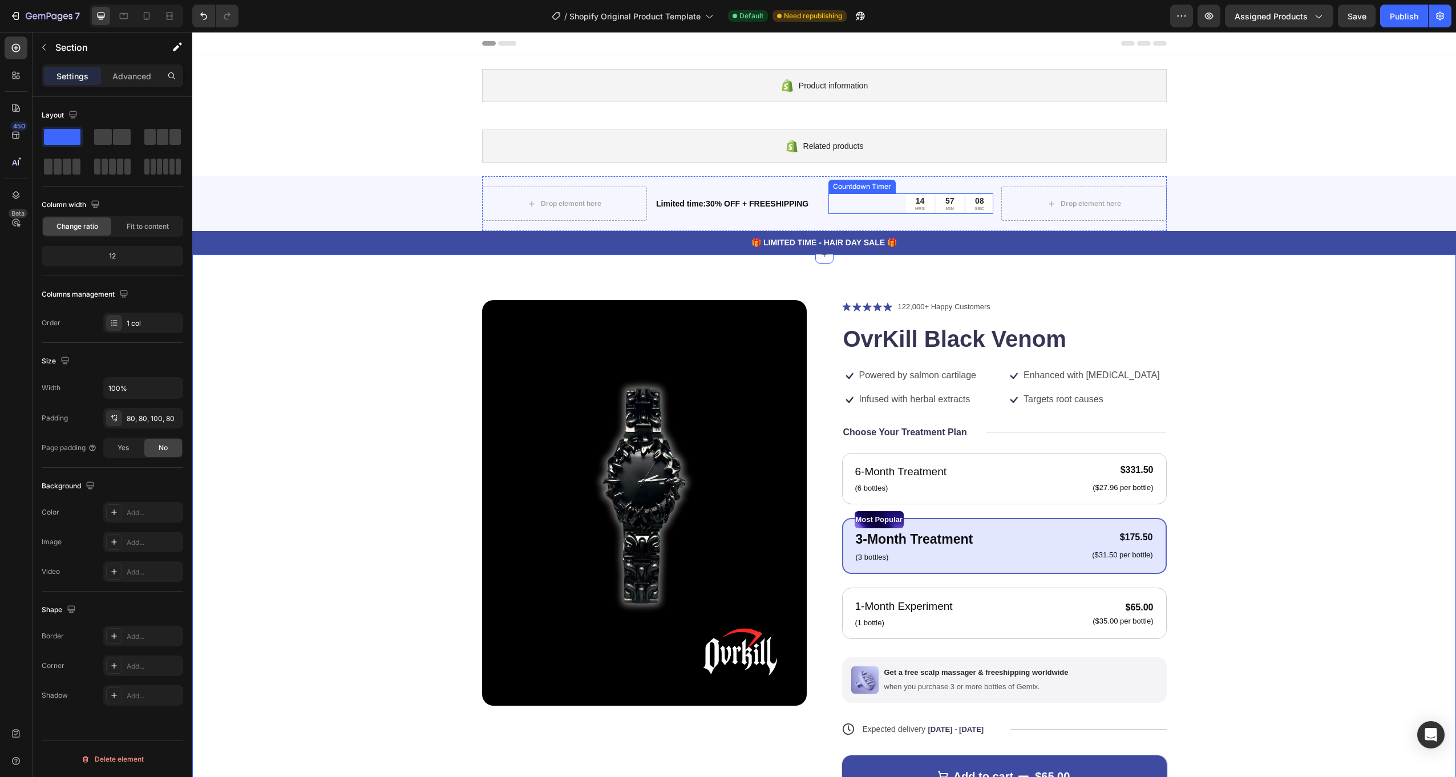
click at [889, 200] on div "14 HRS 57 MIN 08 SEC" at bounding box center [910, 203] width 165 height 21
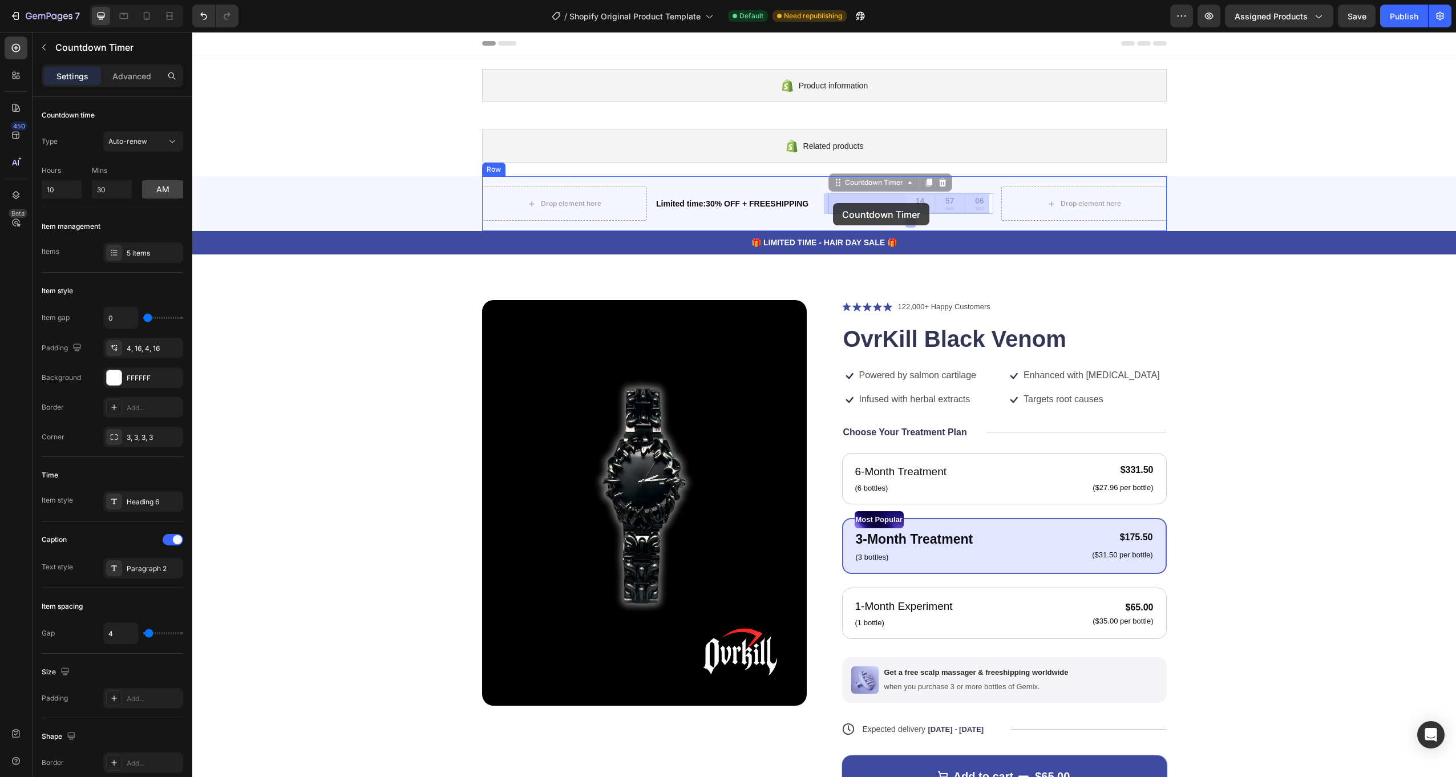
drag, startPoint x: 837, startPoint y: 185, endPoint x: 833, endPoint y: 203, distance: 18.7
drag, startPoint x: 828, startPoint y: 184, endPoint x: 695, endPoint y: 202, distance: 134.7
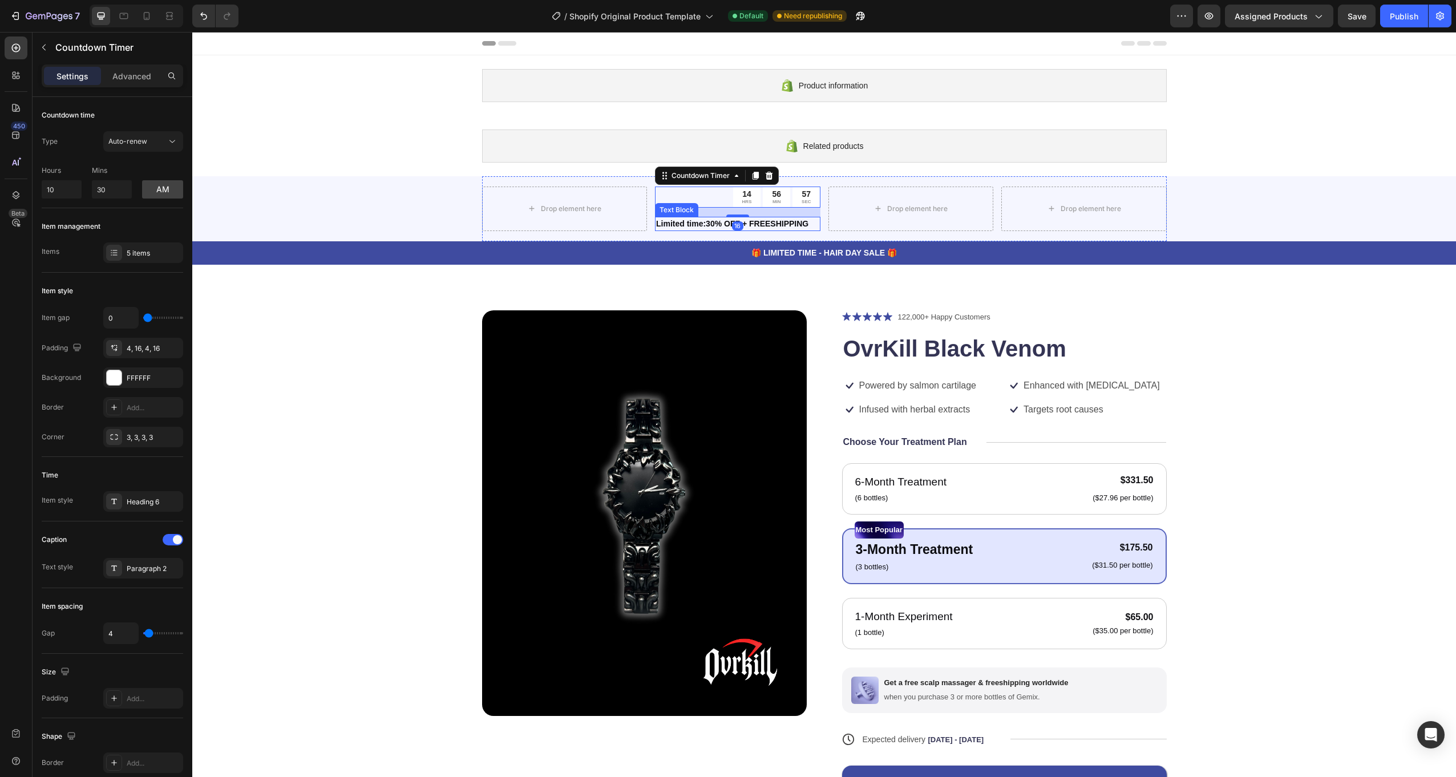
click at [692, 221] on p "Limited time:30% OFF + FREESHIPPING" at bounding box center [737, 224] width 163 height 12
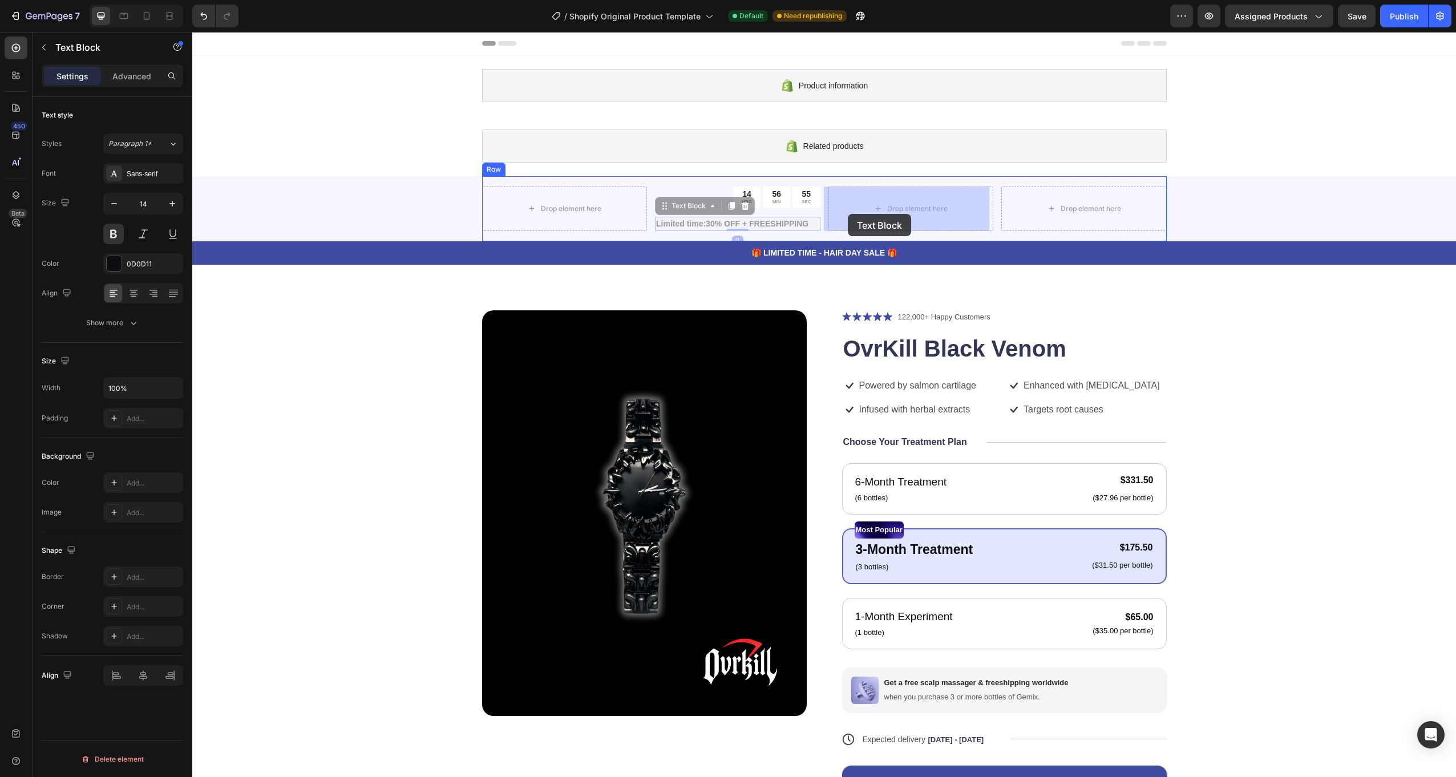
drag, startPoint x: 660, startPoint y: 209, endPoint x: 848, endPoint y: 214, distance: 187.8
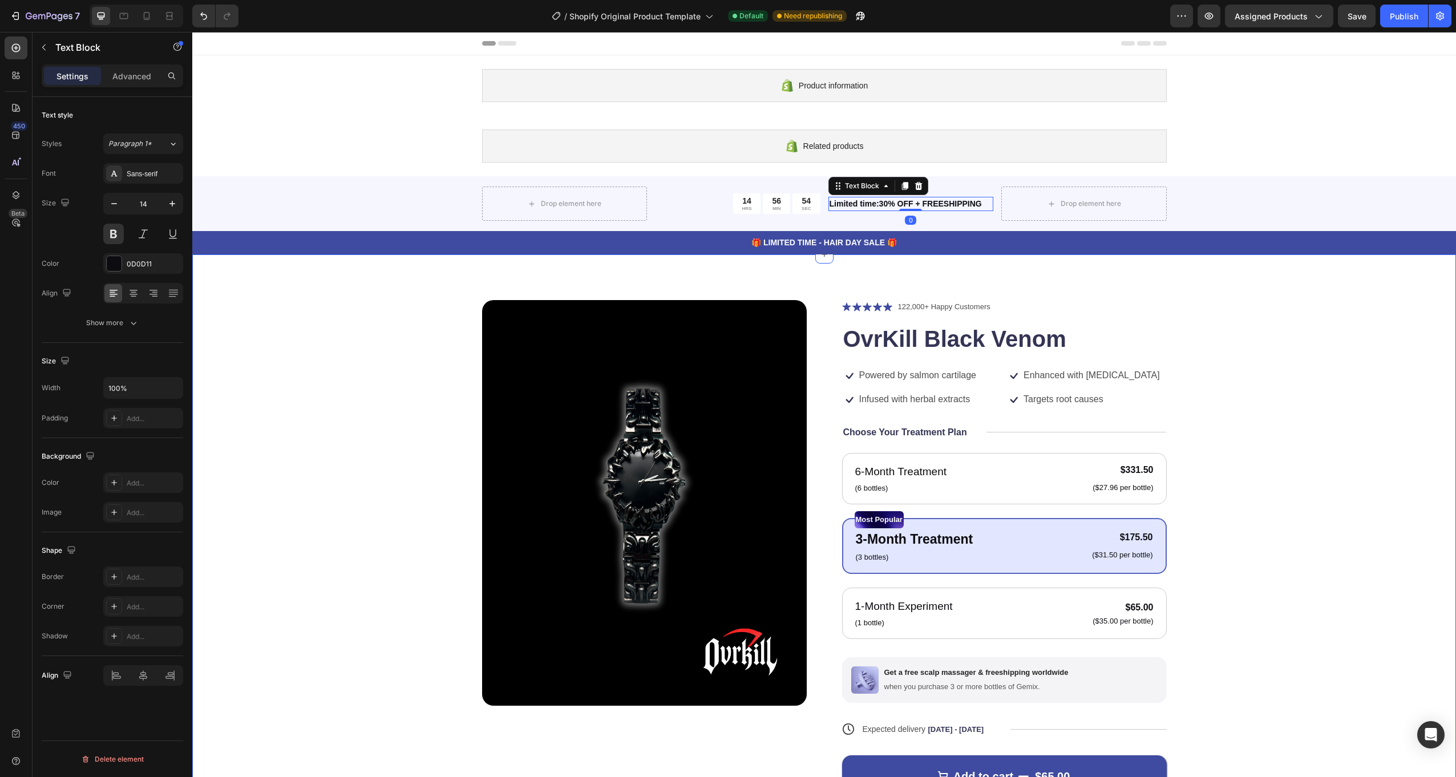
click at [1188, 303] on div "Product Images Icon Icon Icon Icon Icon Icon List 122,000+ Happy Customers Text…" at bounding box center [824, 575] width 1172 height 550
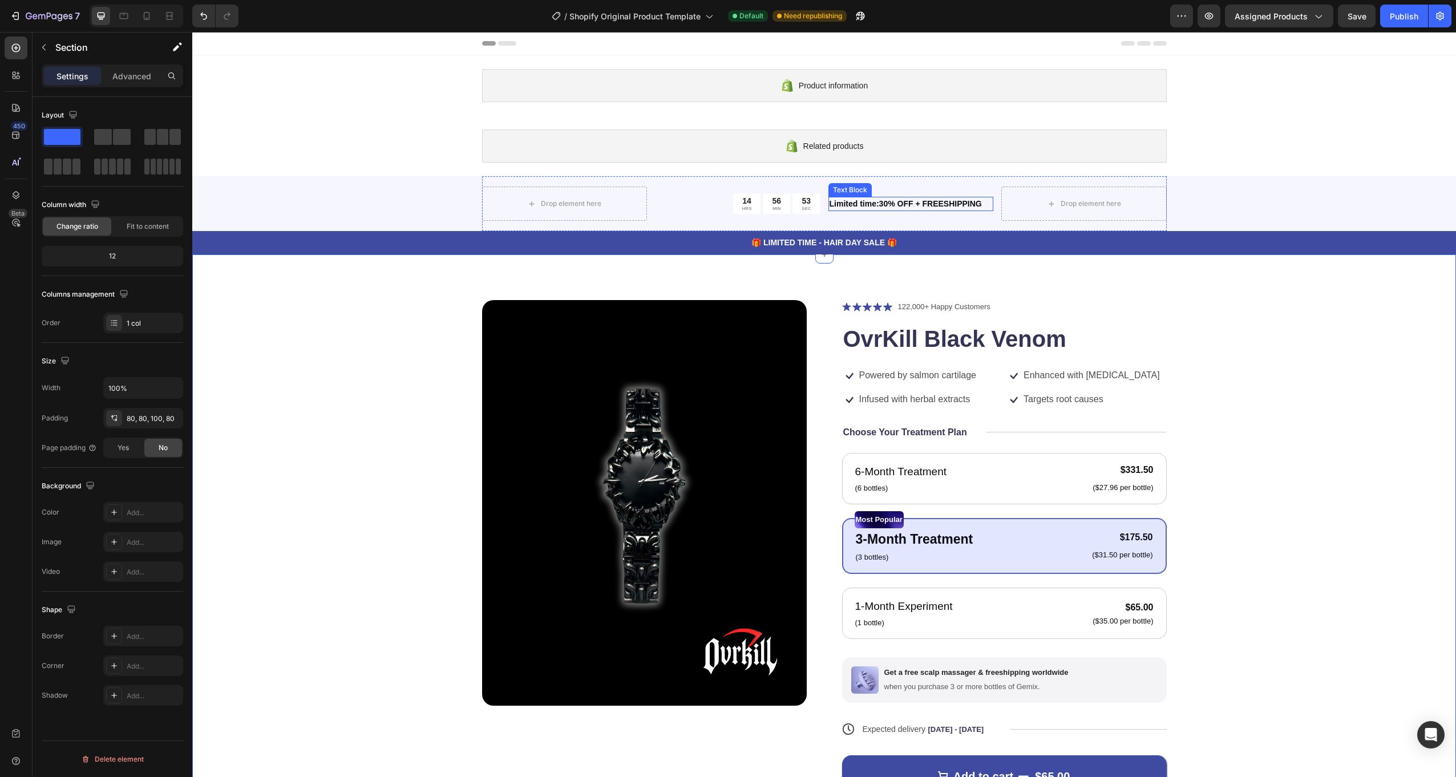
click at [889, 200] on p "Limited time:30% OFF + FREESHIPPING" at bounding box center [911, 204] width 163 height 12
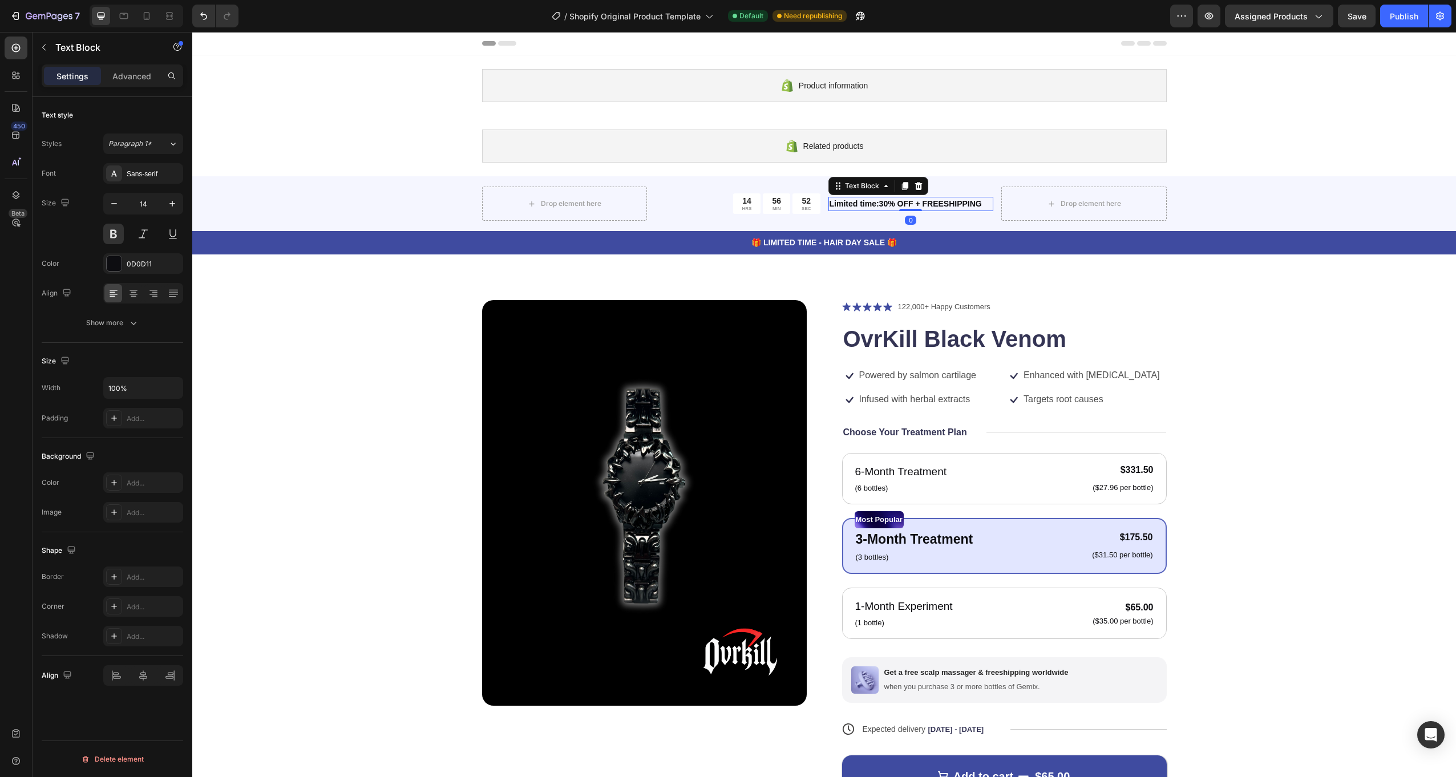
click at [916, 205] on p "Limited time:30% OFF + FREESHIPPING" at bounding box center [911, 204] width 163 height 12
click at [943, 204] on p "Limited time:30% OFF + FREESHIPPING" at bounding box center [911, 204] width 163 height 12
click at [960, 204] on p "Limited time:30% OFF + FREESHIPPING" at bounding box center [911, 204] width 163 height 12
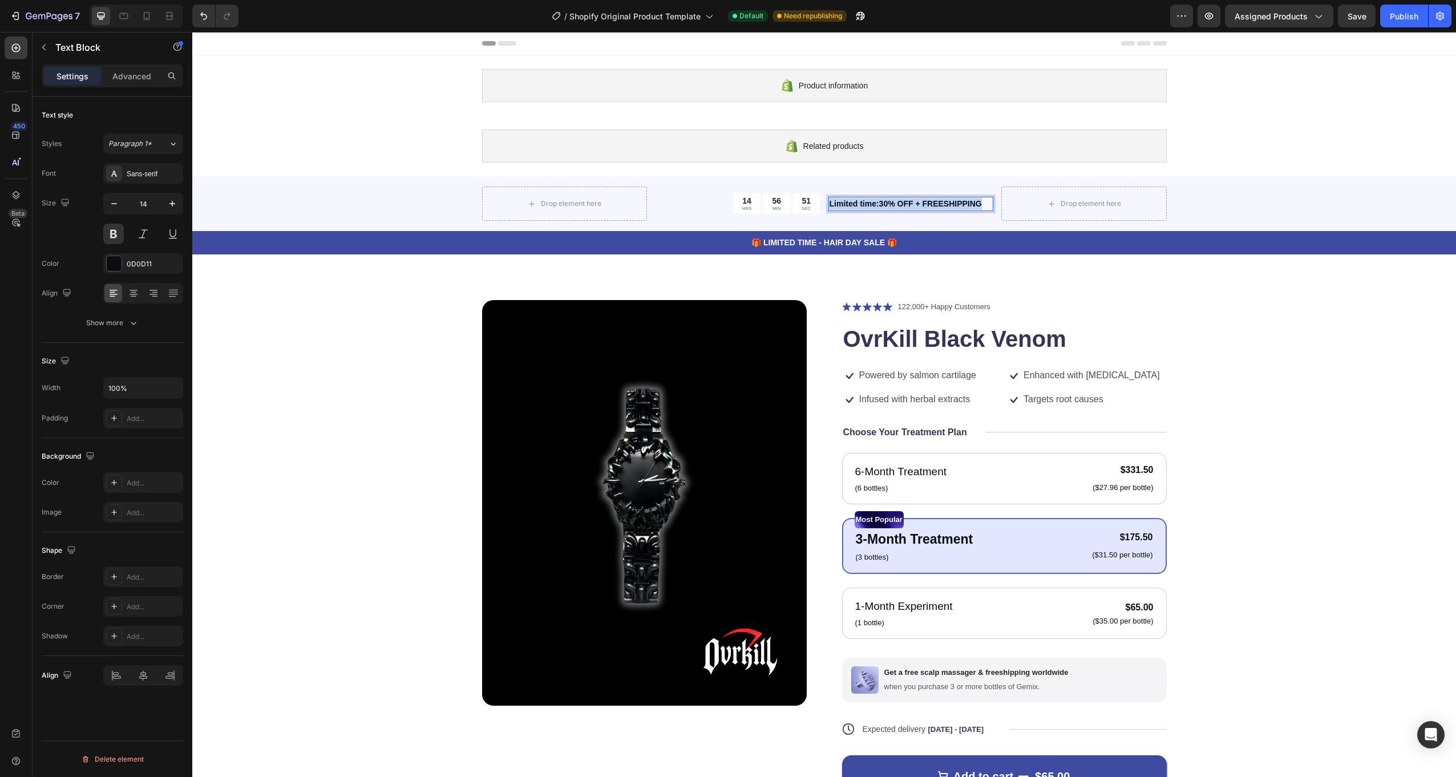
click at [960, 204] on p "Limited time:30% OFF + FREESHIPPING" at bounding box center [911, 204] width 163 height 12
click at [1101, 298] on div "Product Images Icon Icon Icon Icon Icon Icon List 122,000+ Happy Customers Text…" at bounding box center [824, 580] width 1264 height 653
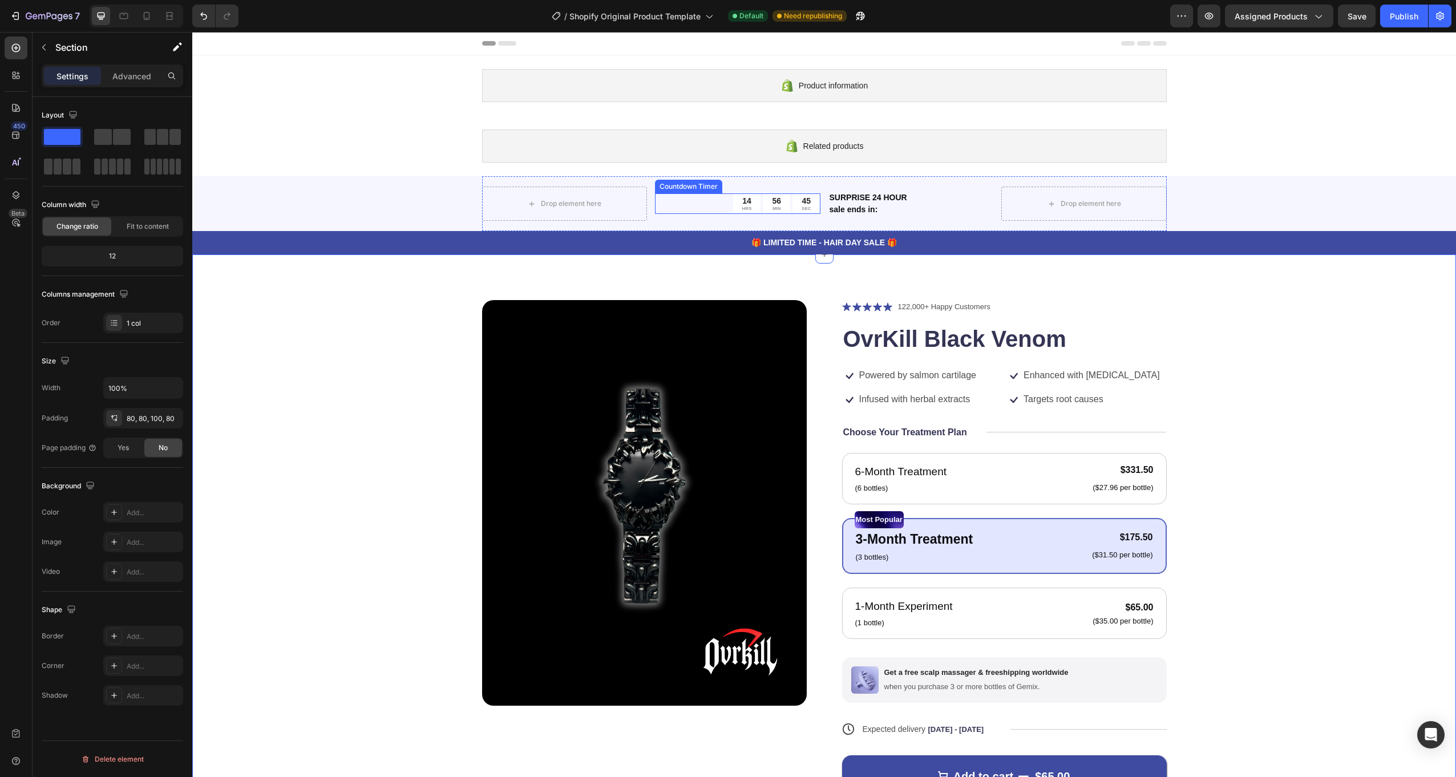
click at [765, 202] on div "56 MIN" at bounding box center [776, 203] width 27 height 21
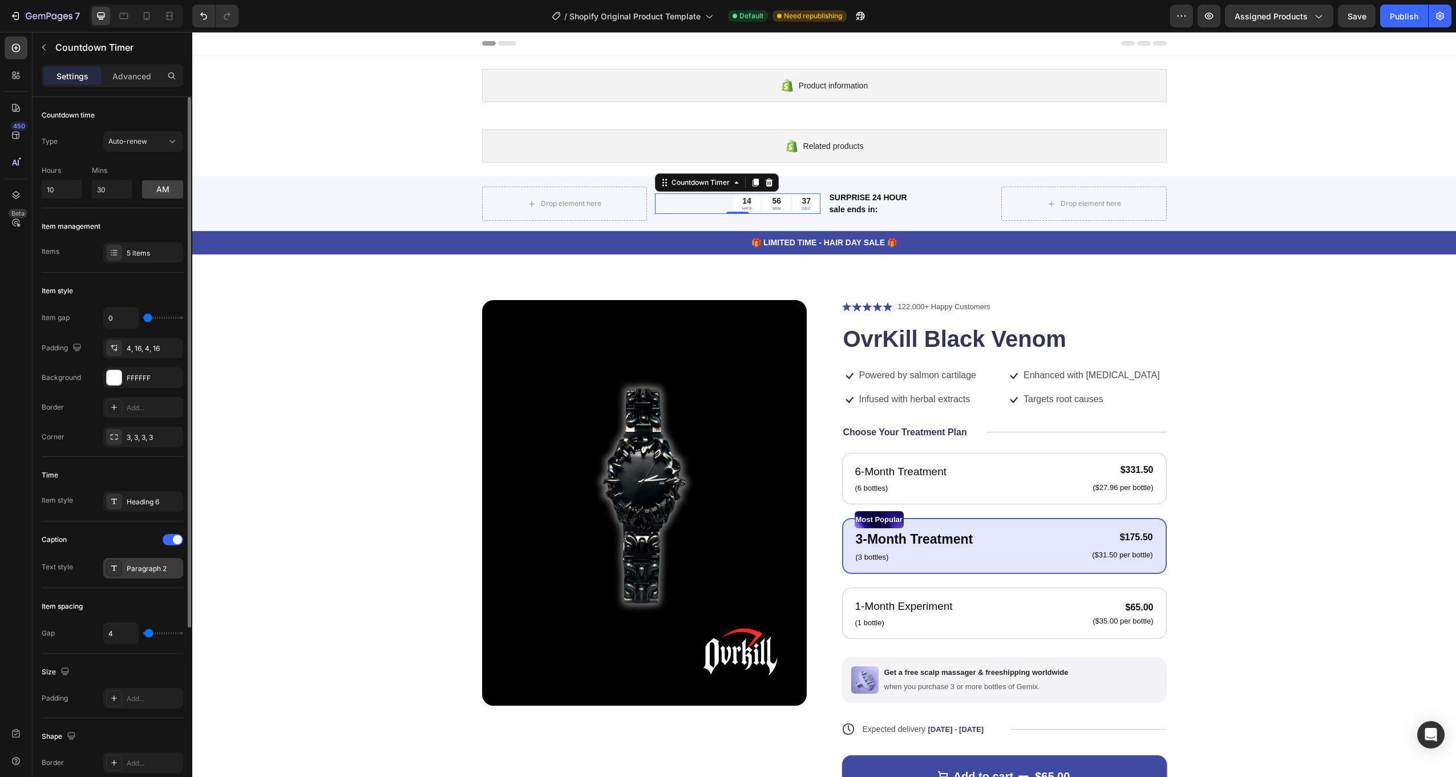
scroll to position [244, 0]
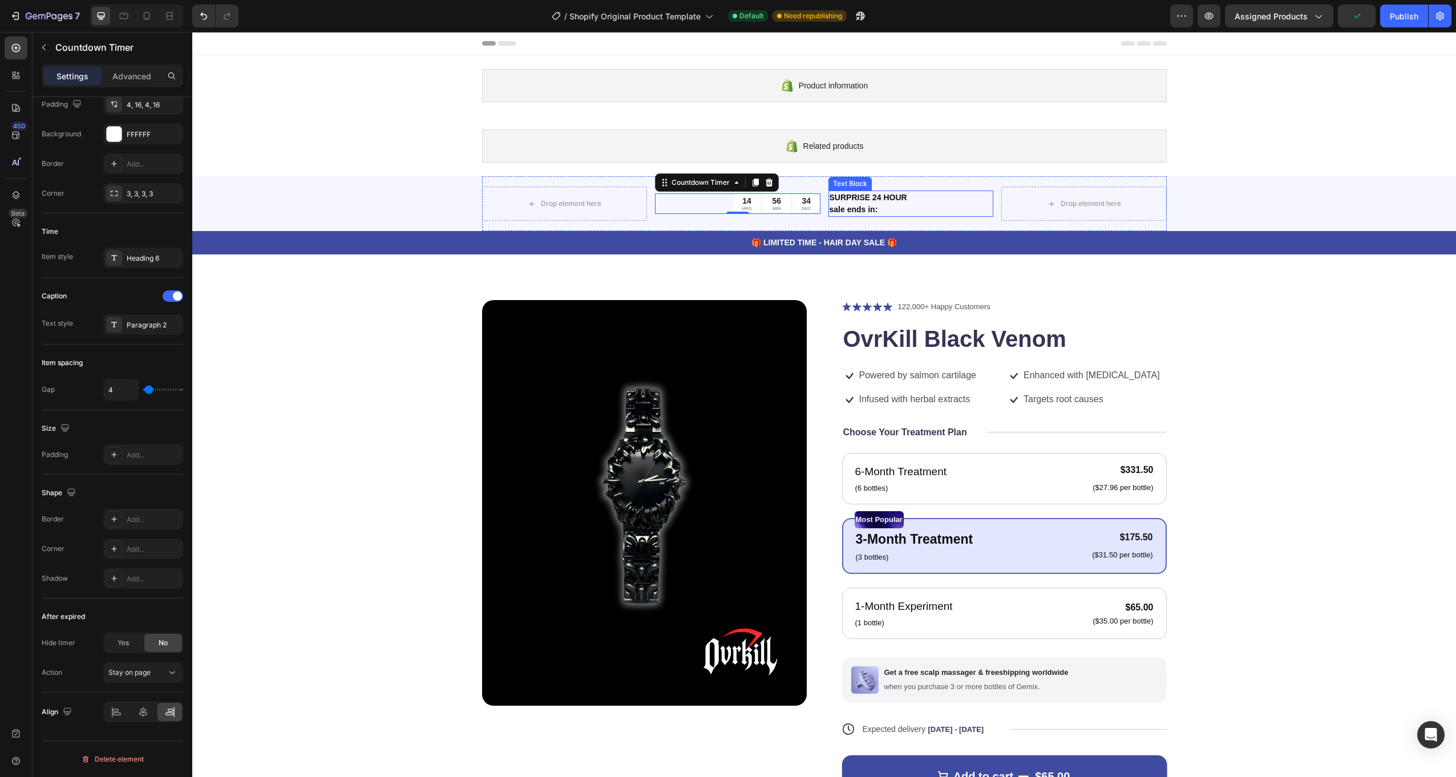
click at [866, 204] on p "sale ends in:" at bounding box center [911, 210] width 163 height 12
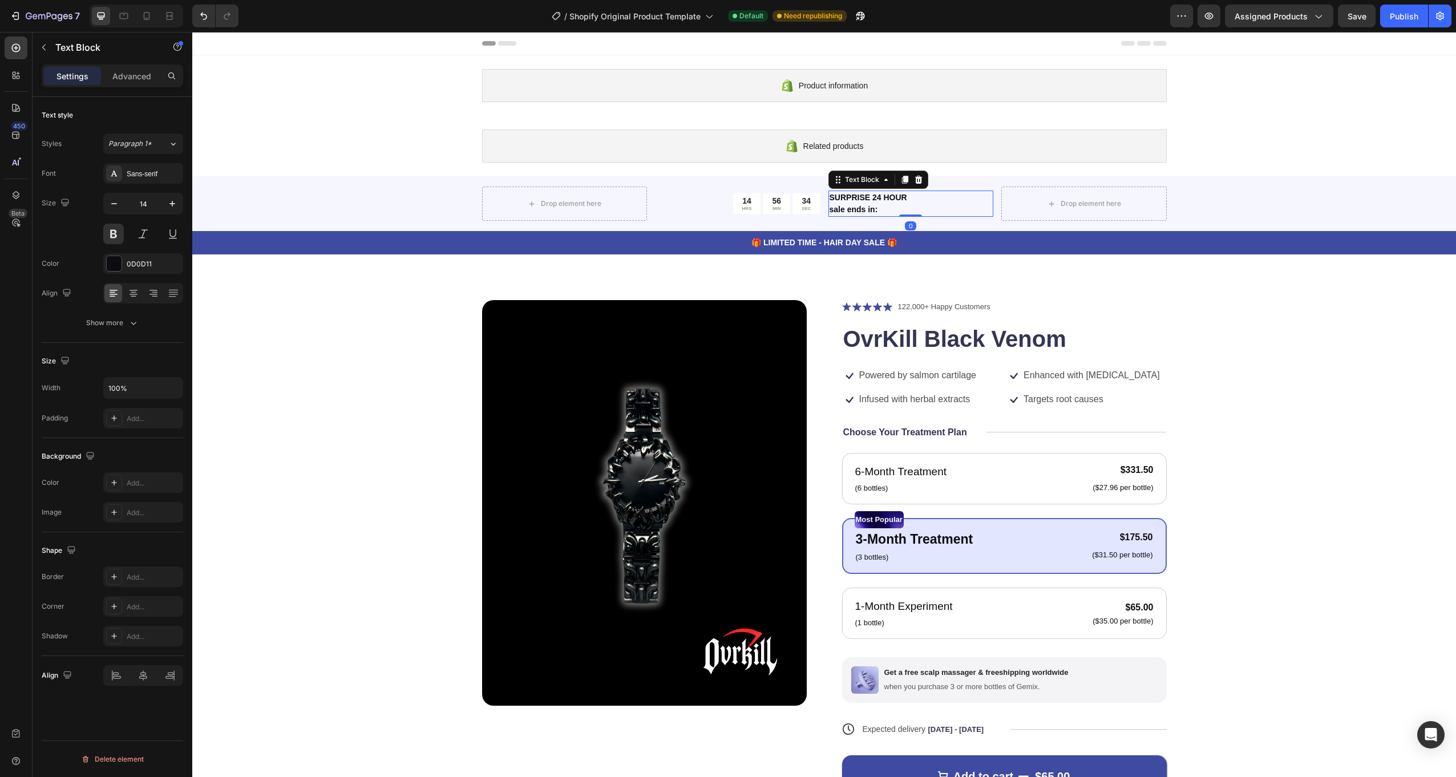
scroll to position [0, 0]
click at [169, 203] on icon "button" at bounding box center [172, 203] width 11 height 11
type input "17"
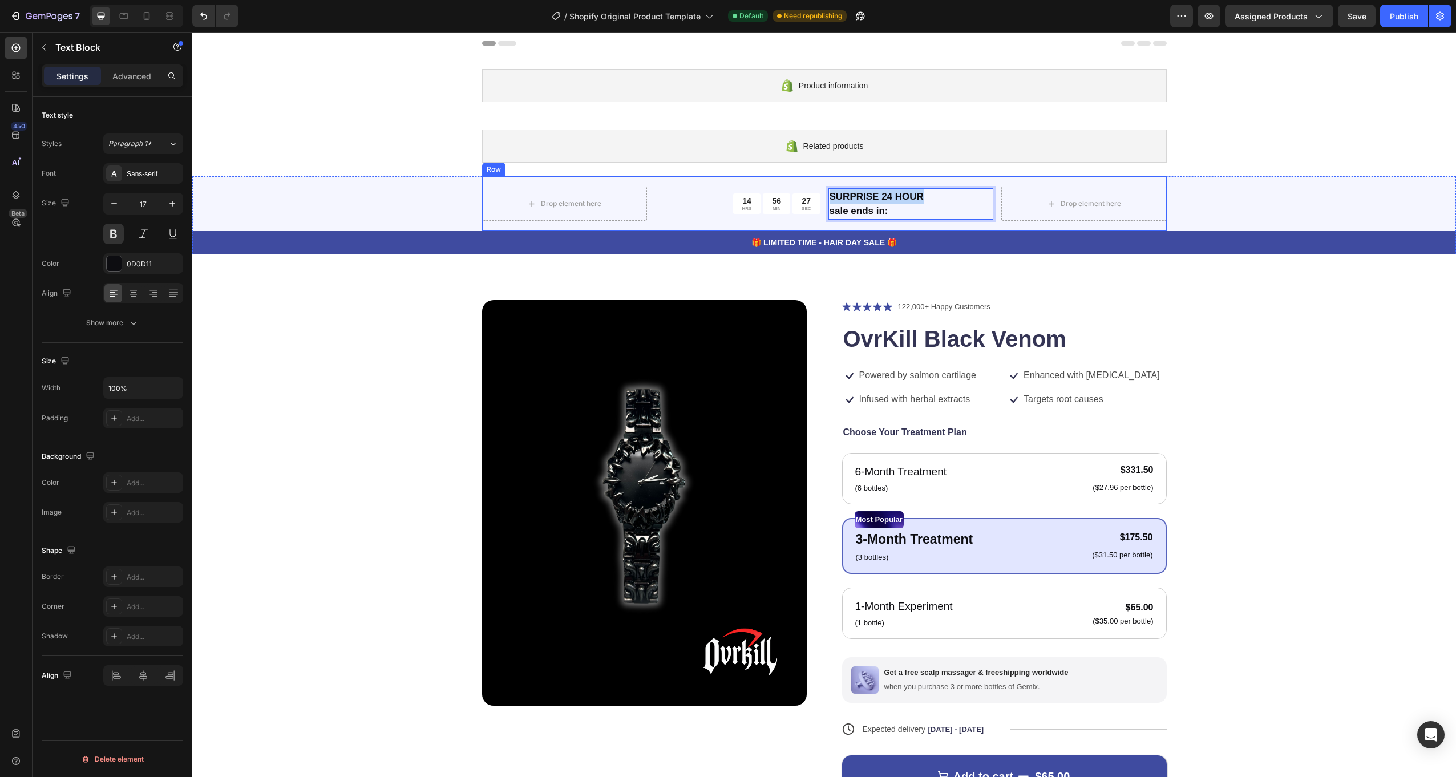
drag, startPoint x: 928, startPoint y: 196, endPoint x: 812, endPoint y: 192, distance: 115.9
click at [812, 192] on div "Drop element here 14 HRS 56 MIN 27 SEC Countdown Timer SURPRISE 24 HOUR sale en…" at bounding box center [824, 203] width 685 height 55
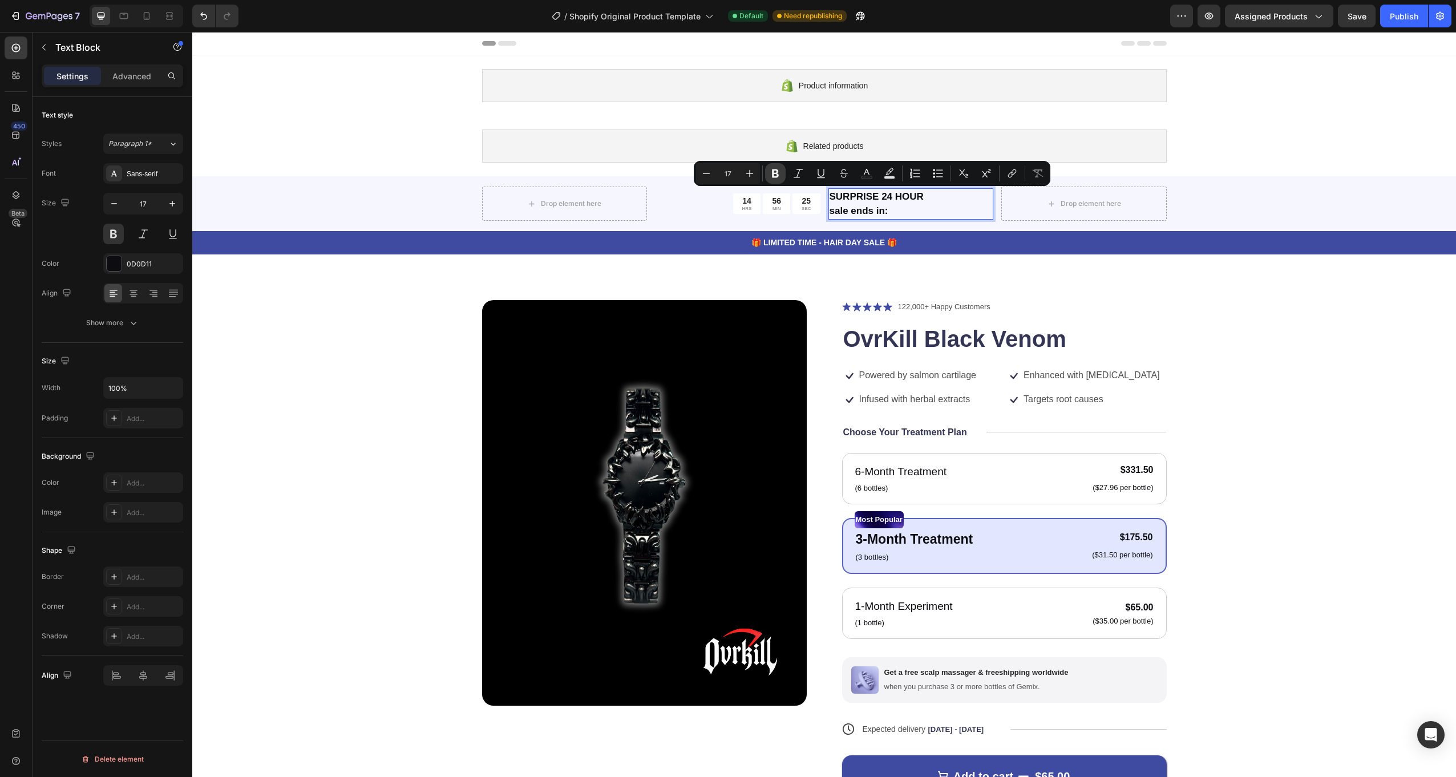
click at [776, 179] on icon "Editor contextual toolbar" at bounding box center [775, 173] width 11 height 11
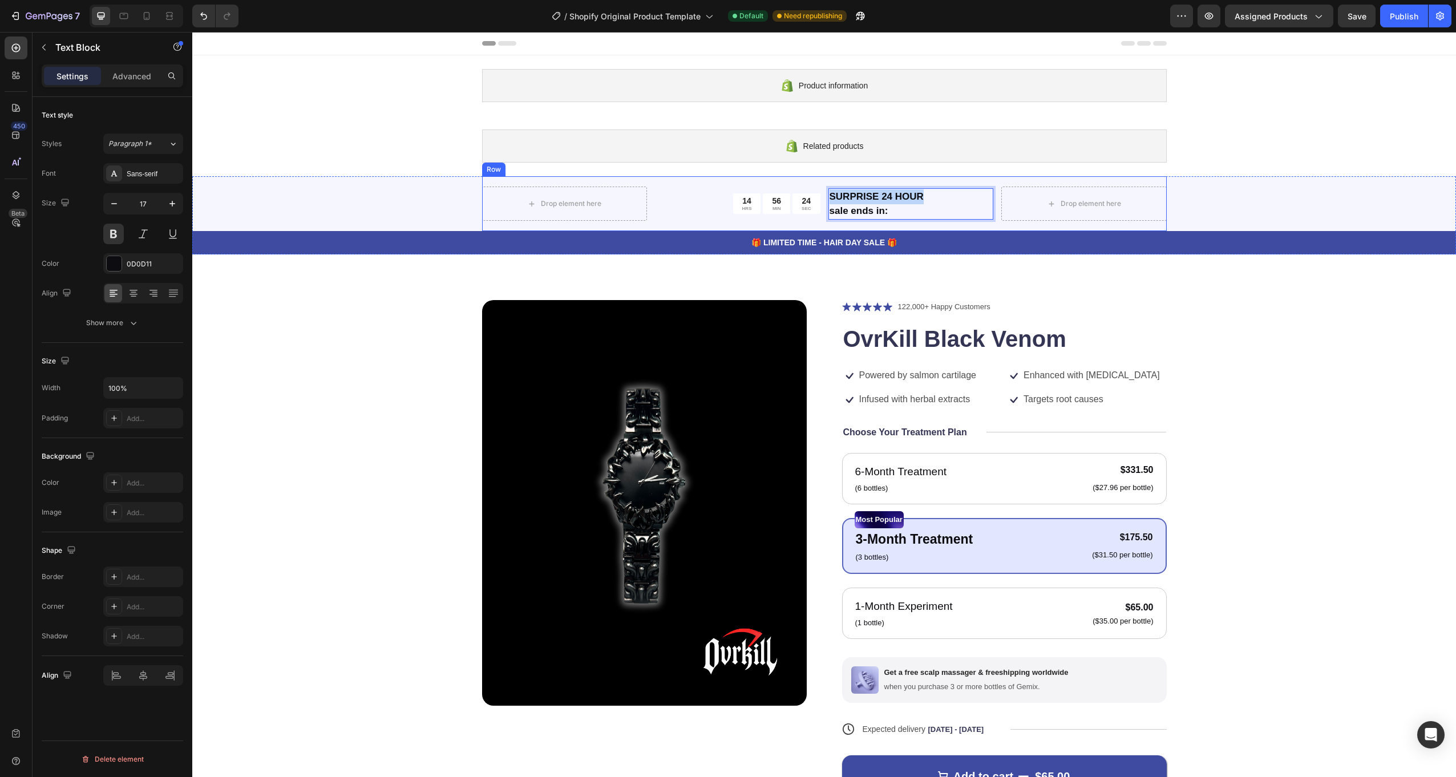
drag, startPoint x: 920, startPoint y: 196, endPoint x: 817, endPoint y: 191, distance: 102.8
click at [817, 191] on div "Drop element here 14 HRS 56 MIN 24 SEC Countdown Timer SURPRISE 24 HOUR sale en…" at bounding box center [824, 203] width 685 height 55
click at [878, 212] on p "sale ends in:" at bounding box center [911, 211] width 163 height 15
drag, startPoint x: 893, startPoint y: 211, endPoint x: 833, endPoint y: 208, distance: 60.0
click at [833, 208] on p "sale ends in:" at bounding box center [911, 211] width 163 height 15
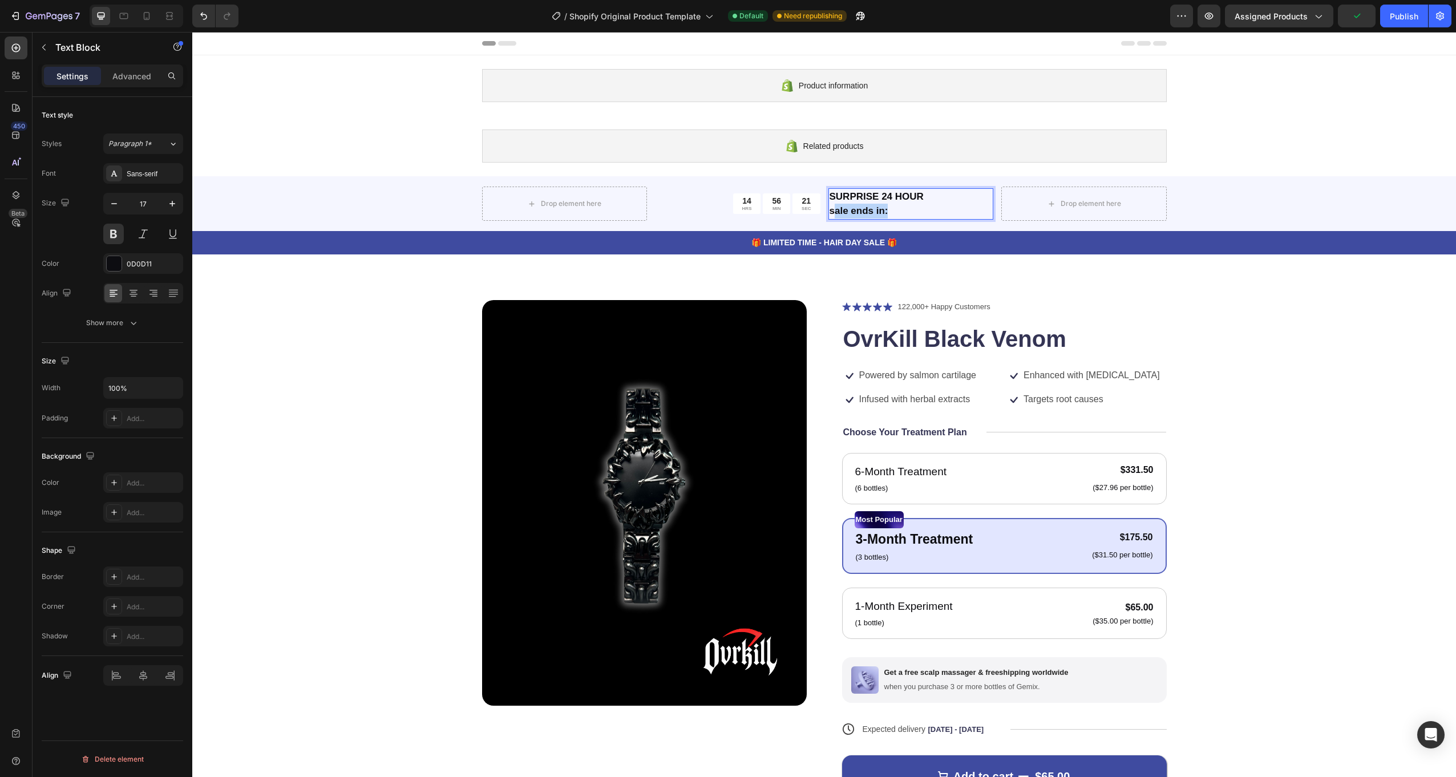
click at [838, 208] on p "sale ends in:" at bounding box center [911, 211] width 163 height 15
click at [901, 211] on p "sale ends in:" at bounding box center [911, 211] width 163 height 15
drag, startPoint x: 937, startPoint y: 193, endPoint x: 820, endPoint y: 196, distance: 117.0
click at [820, 196] on div "Drop element here 14 HRS 56 MIN 18 SEC Countdown Timer SURPRISE 24 HOUR sale en…" at bounding box center [824, 203] width 685 height 55
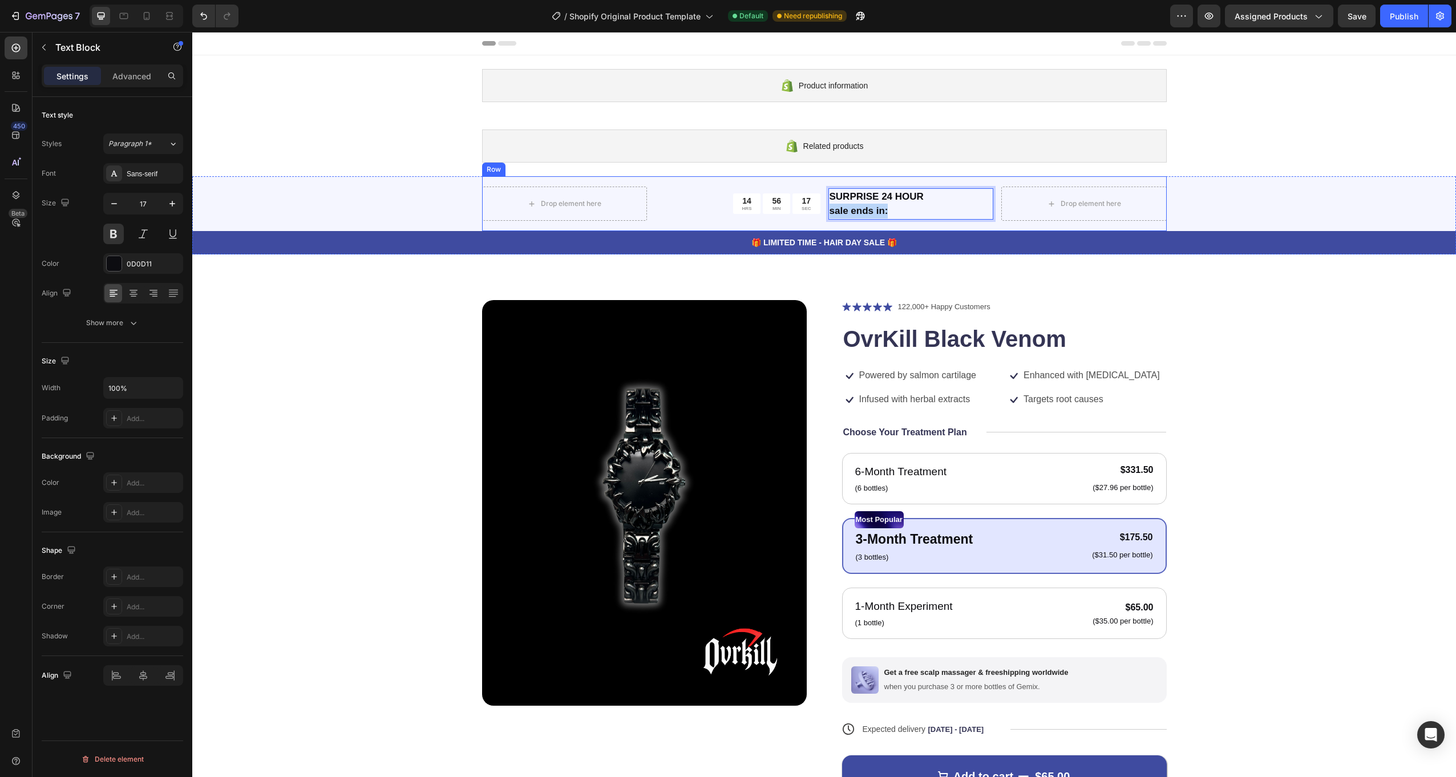
drag, startPoint x: 898, startPoint y: 209, endPoint x: 823, endPoint y: 211, distance: 75.3
click at [823, 211] on div "Drop element here 14 HRS 56 MIN 17 SEC Countdown Timer SURPRISE 24 HOUR sale en…" at bounding box center [824, 203] width 685 height 55
click at [112, 233] on button at bounding box center [113, 234] width 21 height 21
click at [902, 209] on p "sale ends in:" at bounding box center [911, 211] width 163 height 15
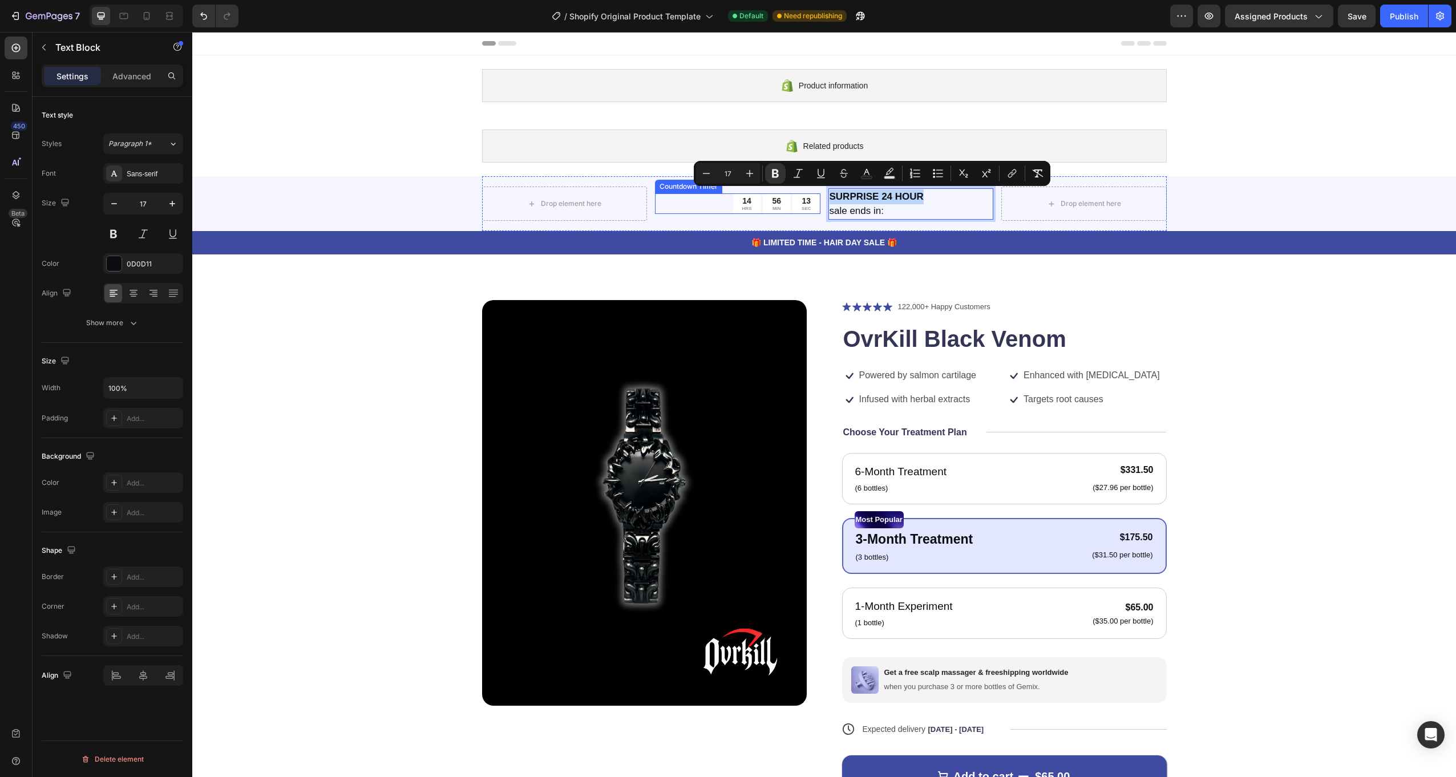
drag, startPoint x: 919, startPoint y: 197, endPoint x: 813, endPoint y: 193, distance: 105.6
click at [813, 193] on div "Drop element here 14 HRS 56 MIN 13 SEC Countdown Timer SURPRISE 24 HOUR sale en…" at bounding box center [824, 203] width 685 height 55
click at [884, 207] on p "sale ends in:" at bounding box center [911, 211] width 163 height 15
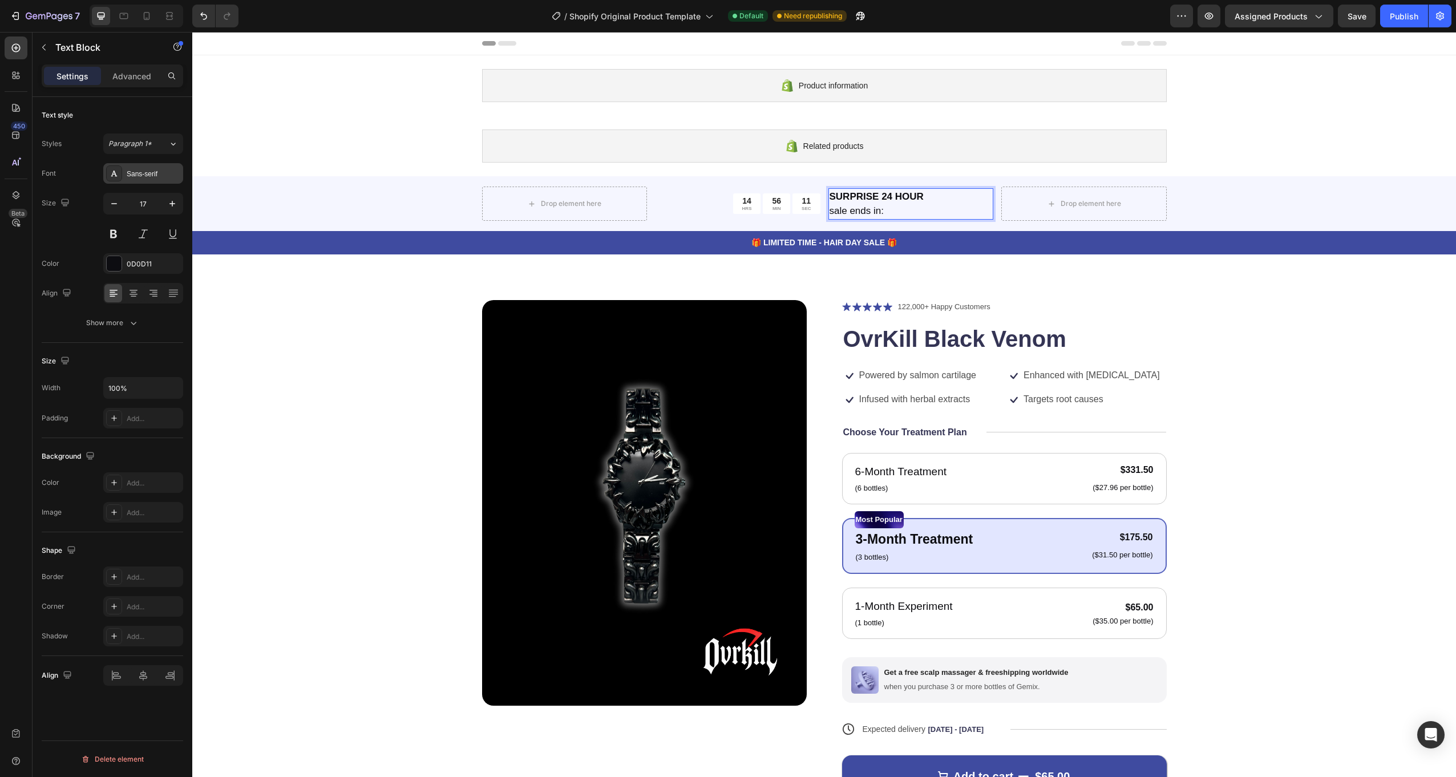
click at [138, 175] on div "Sans-serif" at bounding box center [154, 174] width 54 height 10
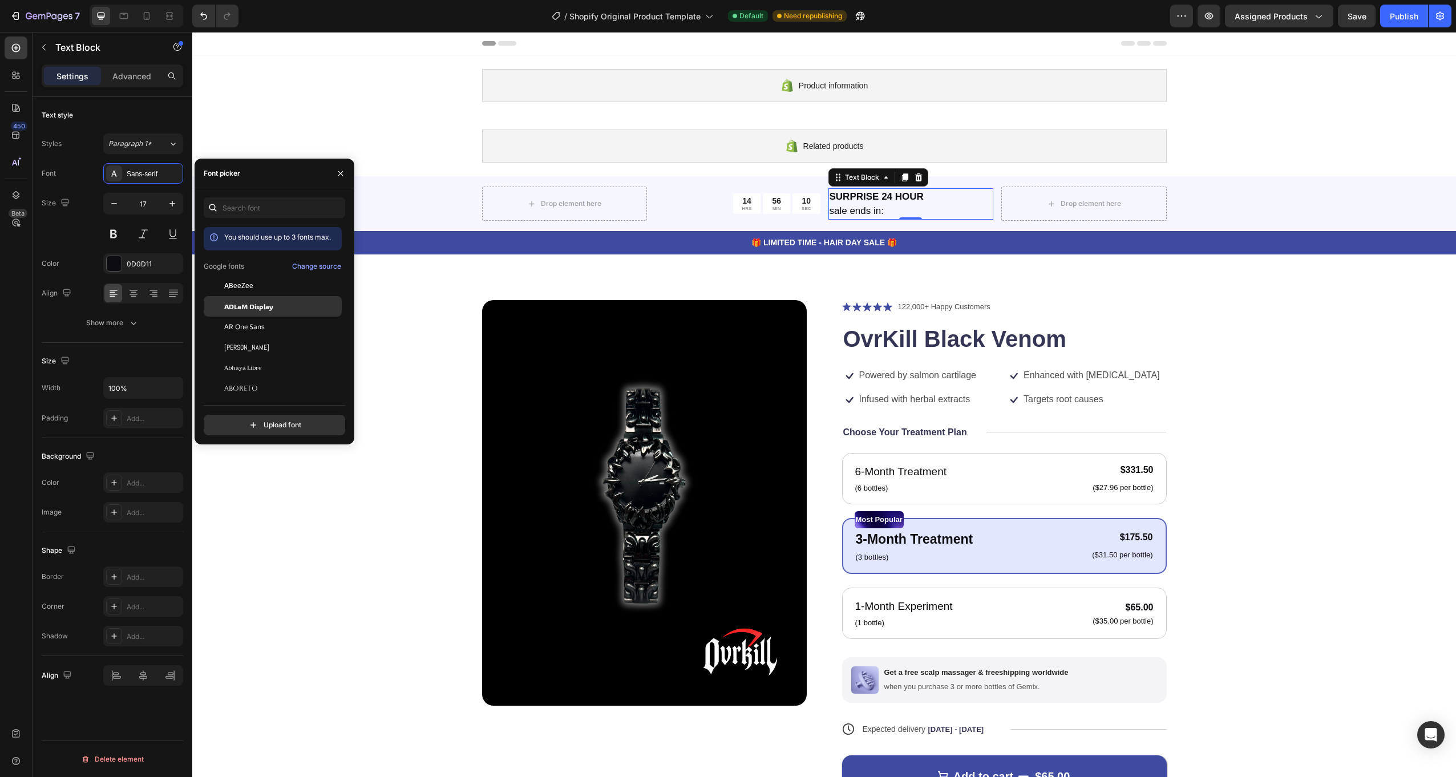
click at [272, 309] on span "ADLaM Display" at bounding box center [248, 306] width 49 height 10
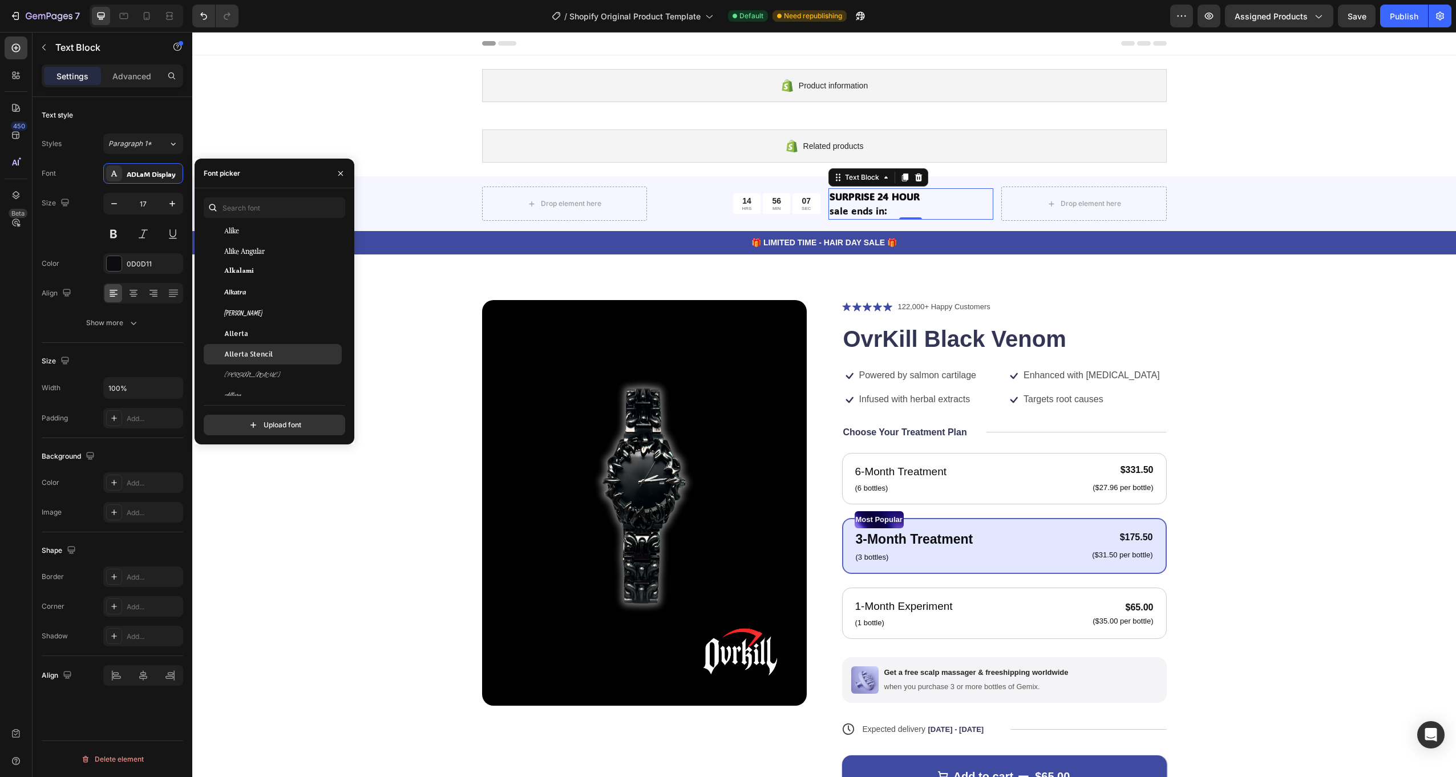
click at [264, 344] on div "Allerta Stencil" at bounding box center [273, 354] width 138 height 21
click at [263, 327] on span "Alumni Sans Inline One" at bounding box center [249, 331] width 51 height 10
click at [234, 237] on span "[PERSON_NAME]" at bounding box center [243, 235] width 38 height 10
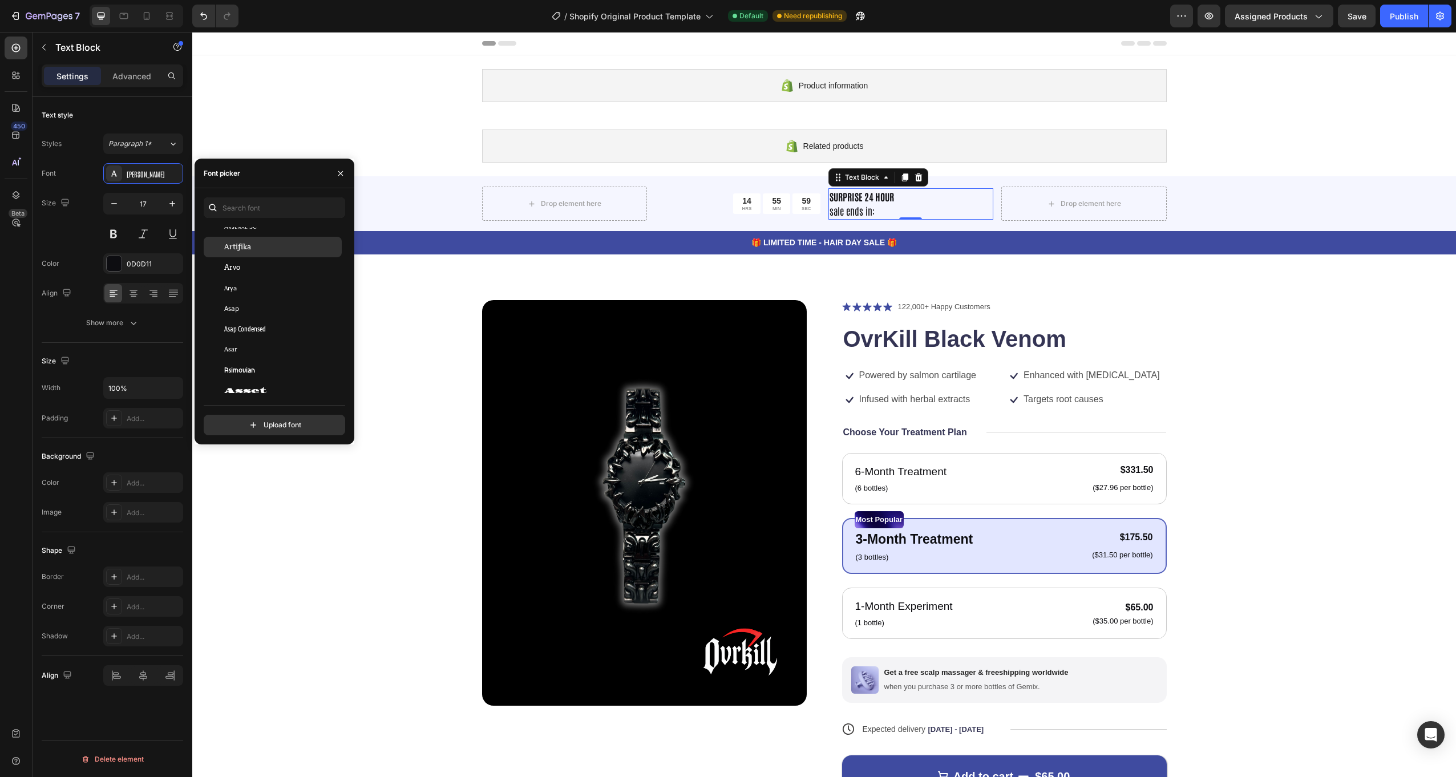
scroll to position [2168, 0]
click at [254, 253] on span "Archivo Black" at bounding box center [249, 249] width 51 height 10
click at [257, 256] on div "Asap" at bounding box center [281, 251] width 115 height 10
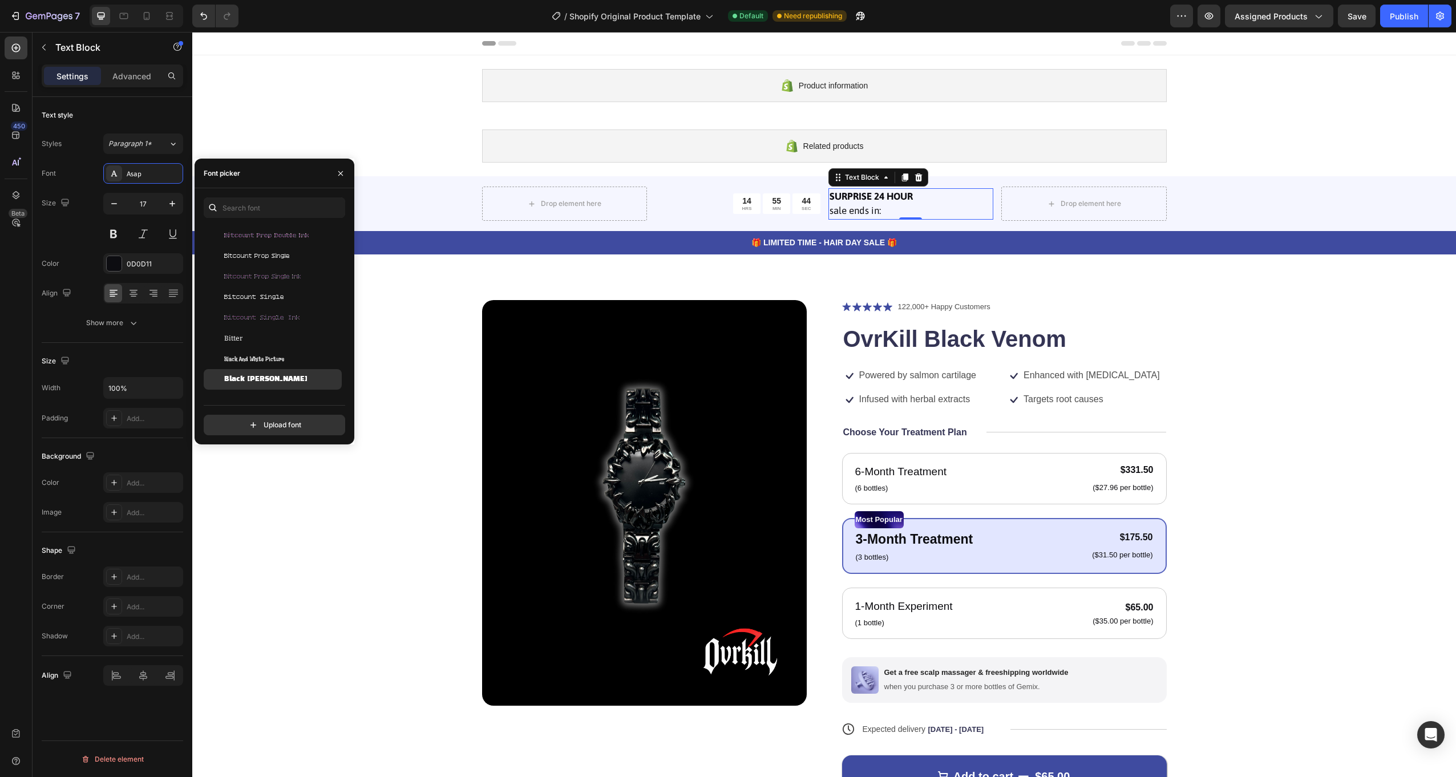
click at [281, 373] on div "Black [PERSON_NAME]" at bounding box center [273, 379] width 138 height 21
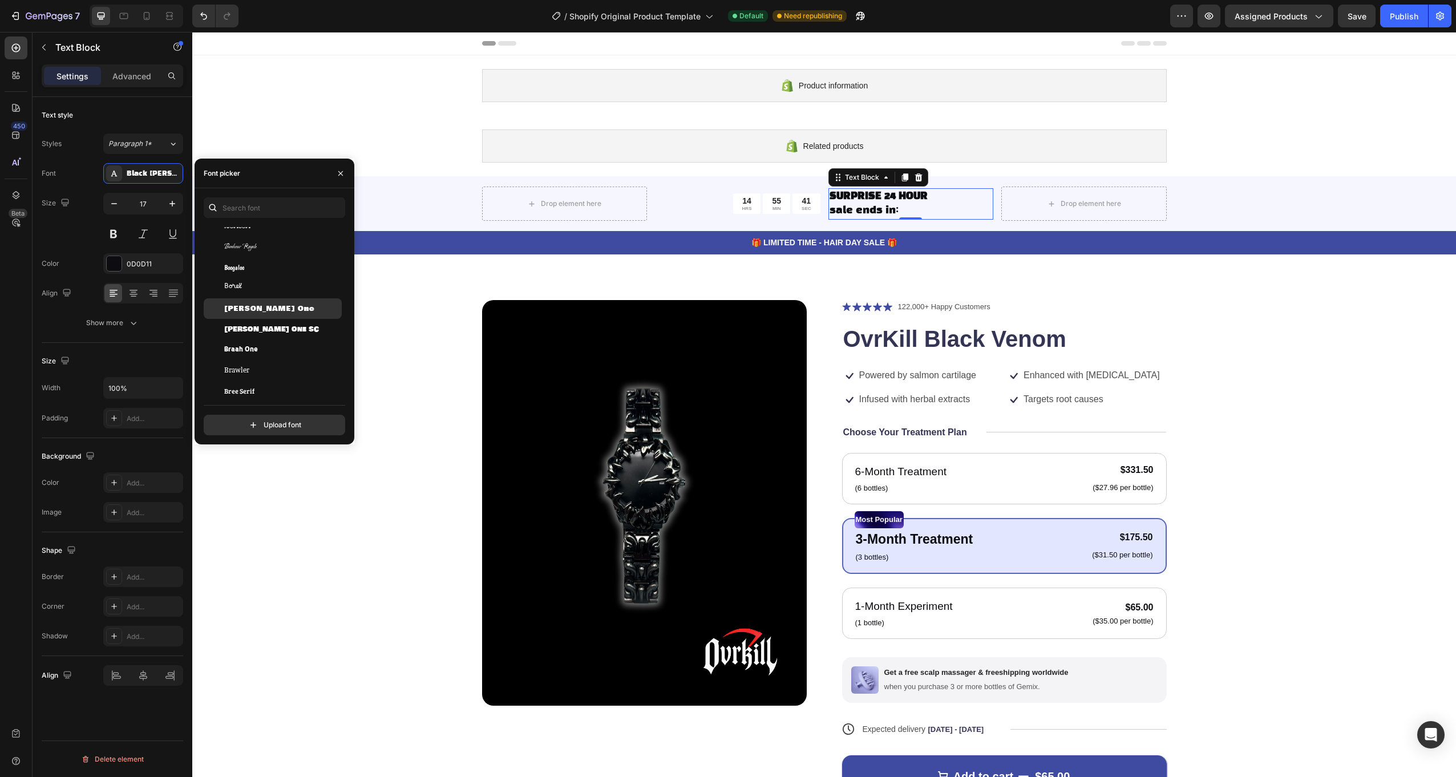
click at [271, 313] on span "[PERSON_NAME] One" at bounding box center [269, 309] width 90 height 10
click at [273, 325] on span "[PERSON_NAME] One SC" at bounding box center [271, 329] width 95 height 10
click at [276, 345] on div "Braah One" at bounding box center [281, 350] width 115 height 10
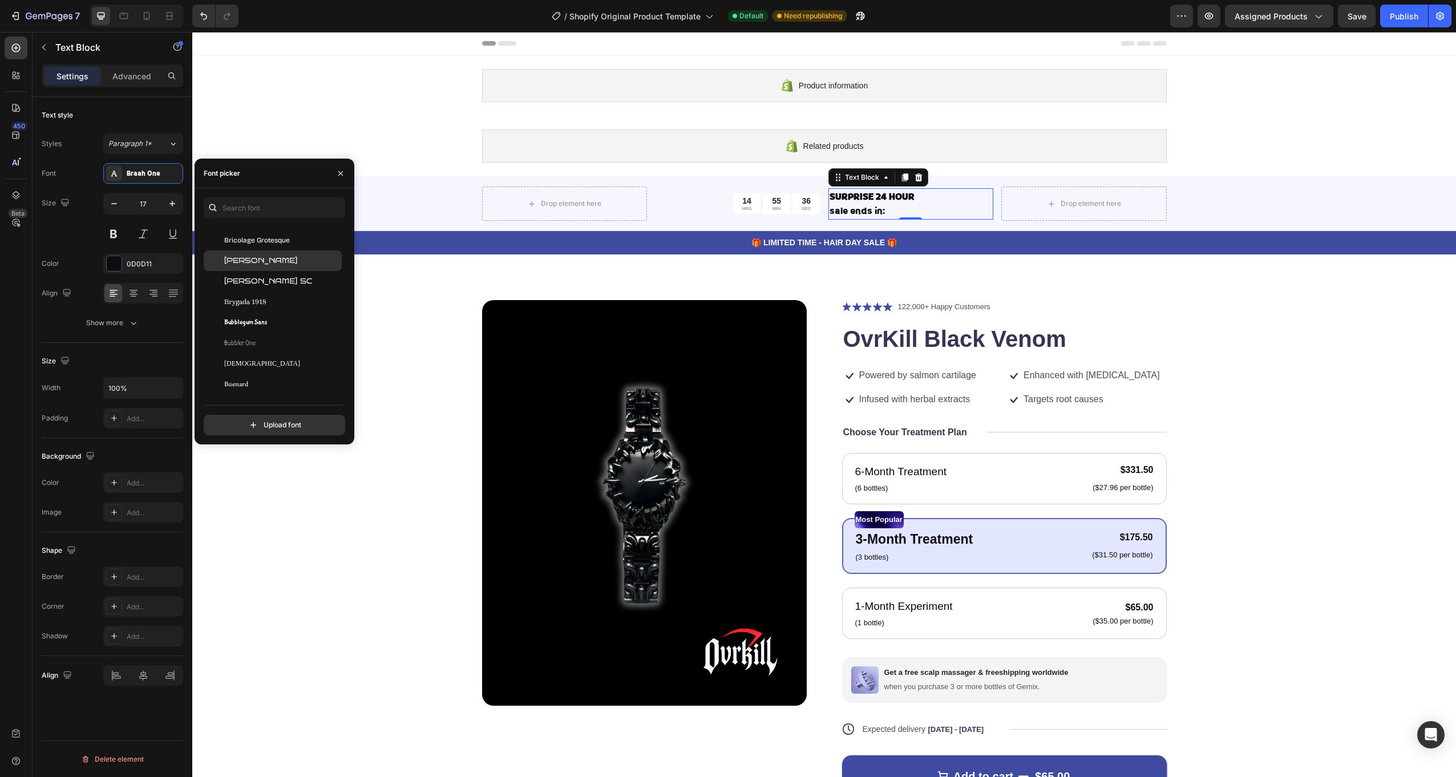
click at [274, 264] on div "[PERSON_NAME]" at bounding box center [281, 261] width 115 height 10
click at [278, 330] on div "Bungee Spice" at bounding box center [273, 336] width 138 height 21
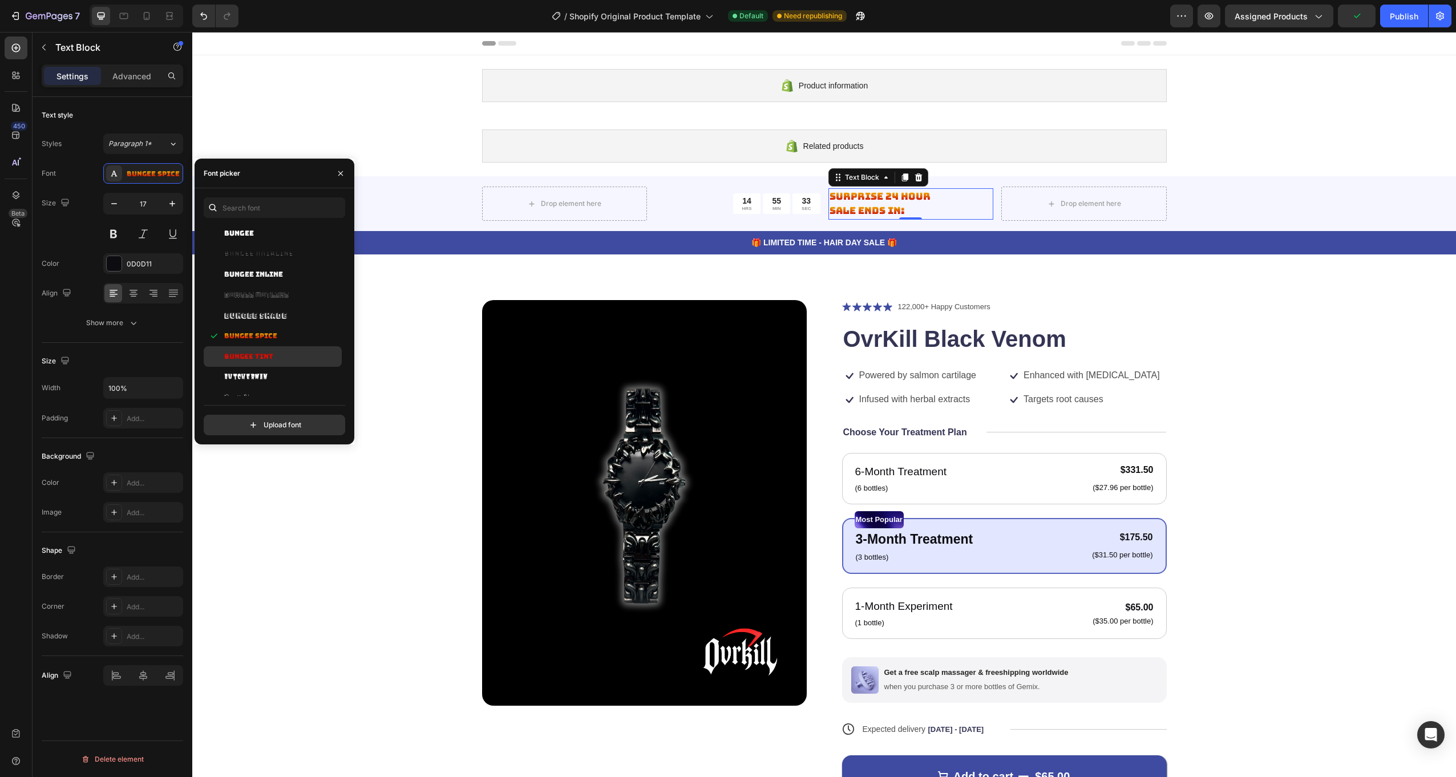
click at [271, 350] on div "Bungee Tint" at bounding box center [273, 356] width 138 height 21
click at [276, 374] on div "Butcherman" at bounding box center [281, 377] width 115 height 10
click at [266, 277] on span "Bungee Inline" at bounding box center [253, 274] width 59 height 10
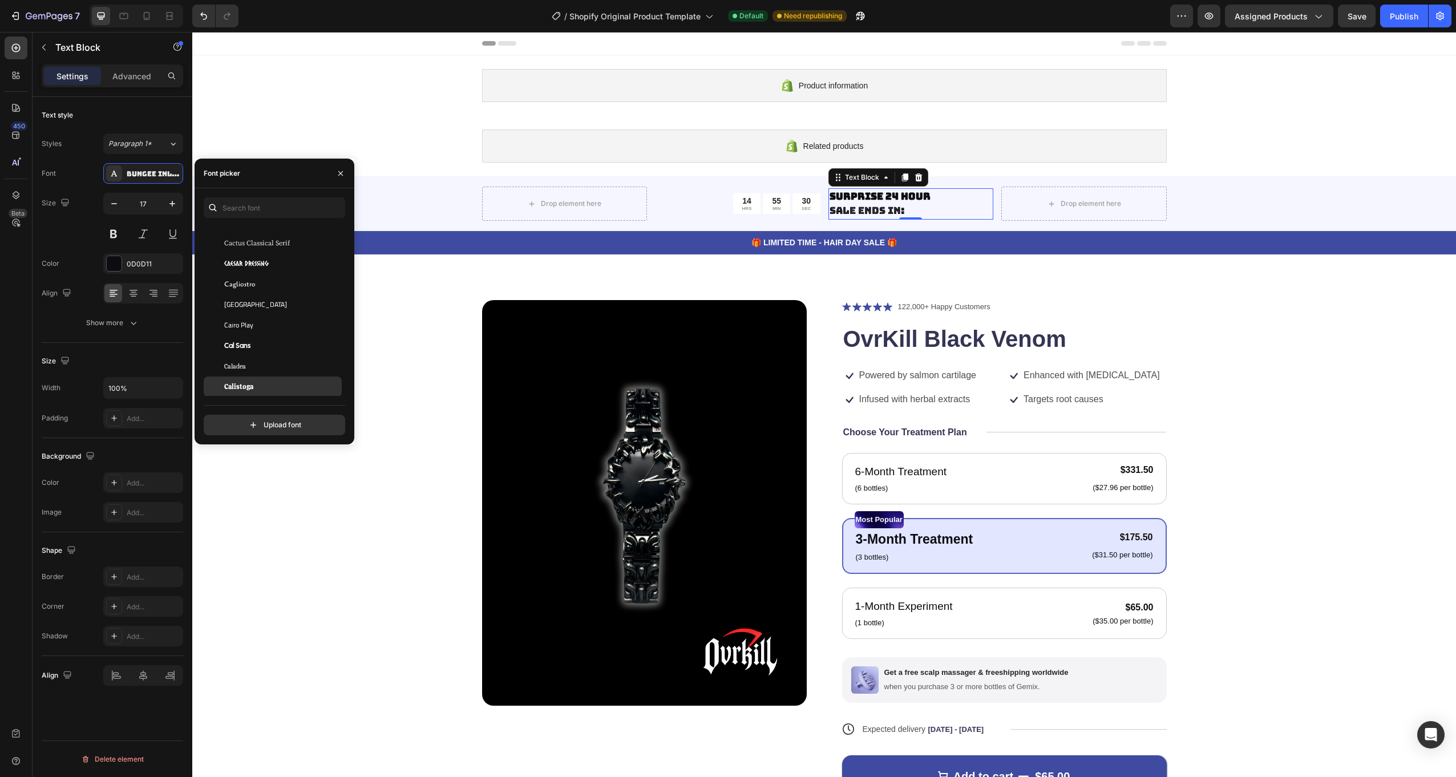
scroll to position [5648, 0]
click at [259, 384] on div "Candal" at bounding box center [281, 384] width 115 height 10
click at [248, 250] on div "Chivo" at bounding box center [273, 244] width 138 height 21
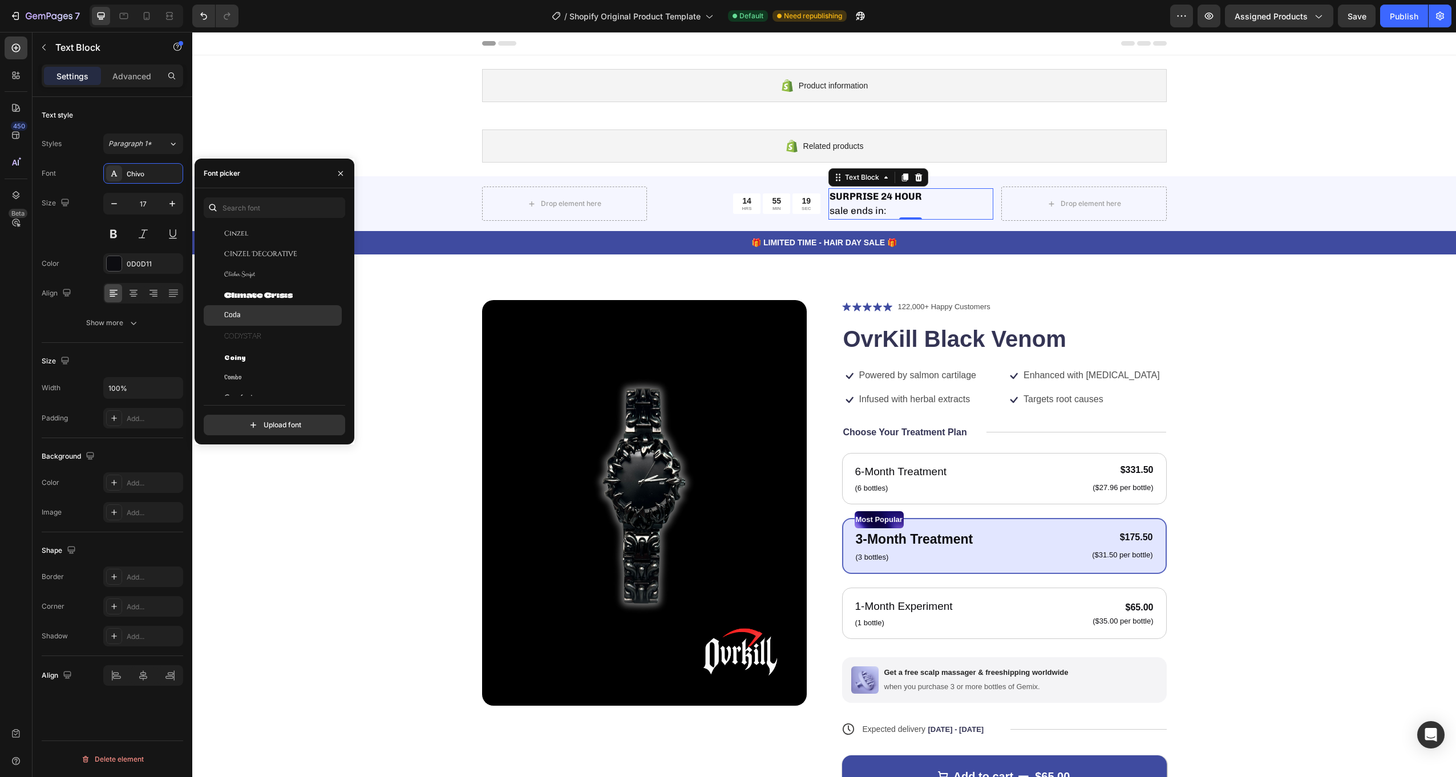
click at [253, 318] on div "Coda" at bounding box center [281, 315] width 115 height 10
click at [248, 385] on div "Concert One" at bounding box center [273, 391] width 138 height 21
click at [260, 334] on div "Contrail One" at bounding box center [281, 338] width 115 height 10
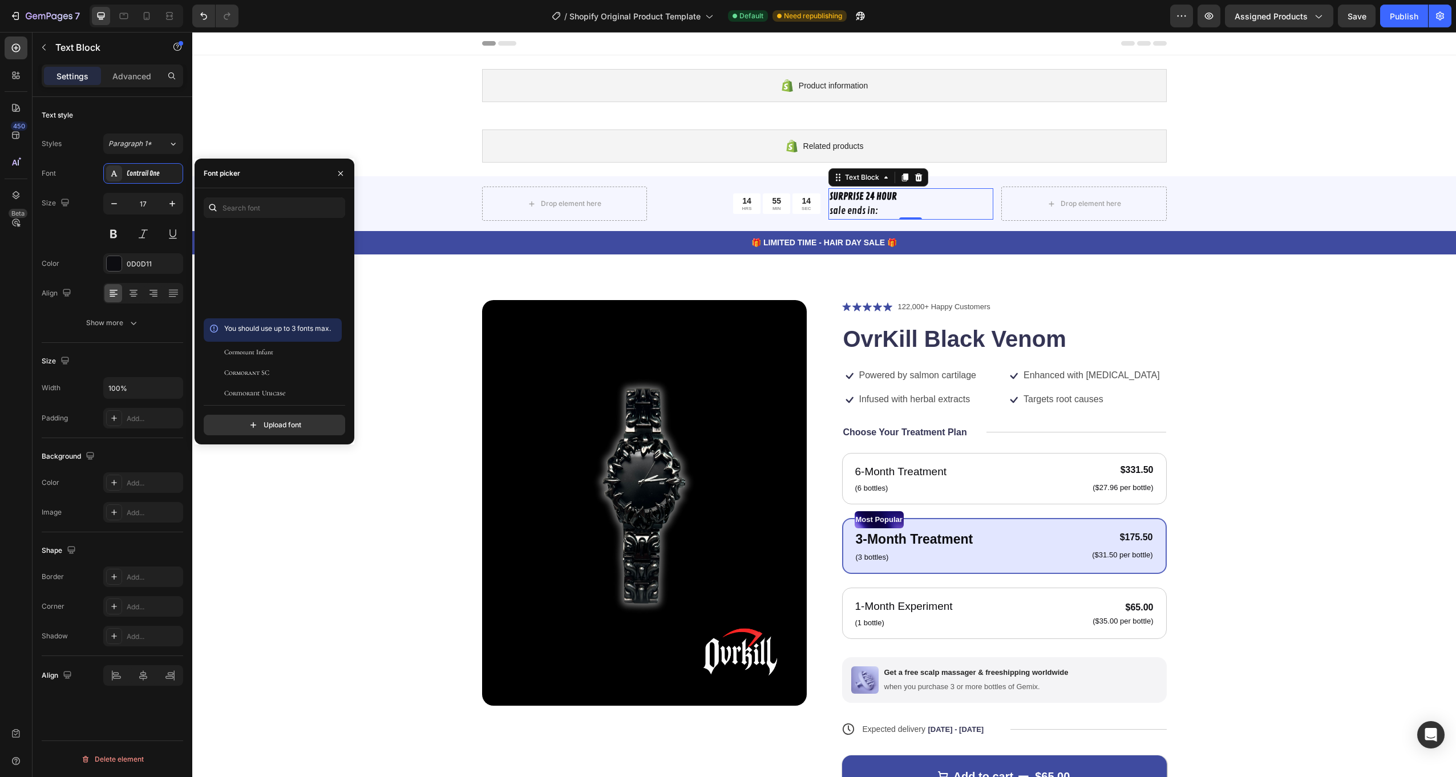
scroll to position [7588, 0]
click at [268, 333] on div "Crete Round" at bounding box center [281, 334] width 115 height 10
click at [269, 356] on div "Cutive" at bounding box center [273, 363] width 138 height 21
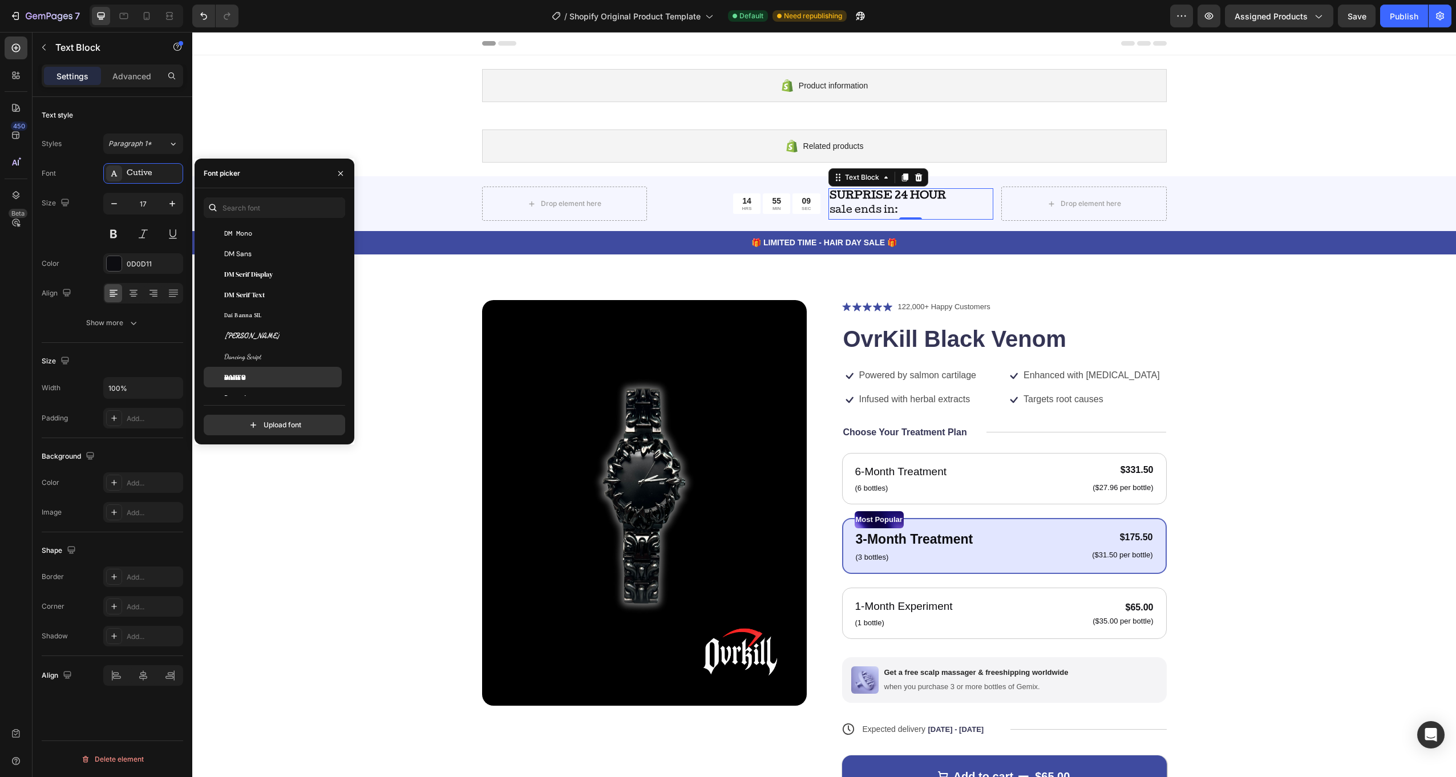
click at [262, 373] on div "Danfo" at bounding box center [281, 377] width 115 height 10
click at [271, 330] on div "Days One" at bounding box center [281, 329] width 115 height 10
click at [748, 199] on div "14 HRS" at bounding box center [747, 203] width 28 height 21
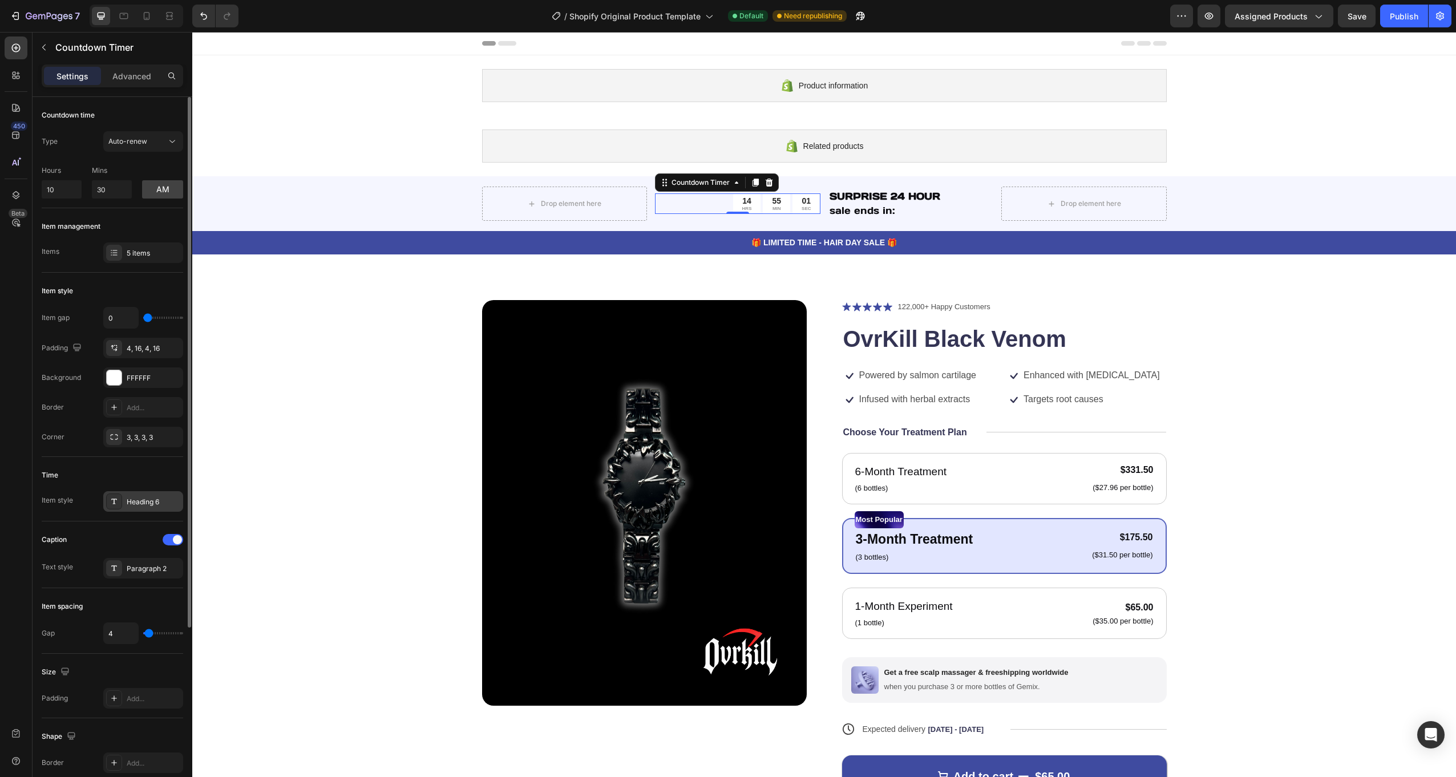
click at [148, 497] on div "Heading 6" at bounding box center [154, 502] width 54 height 10
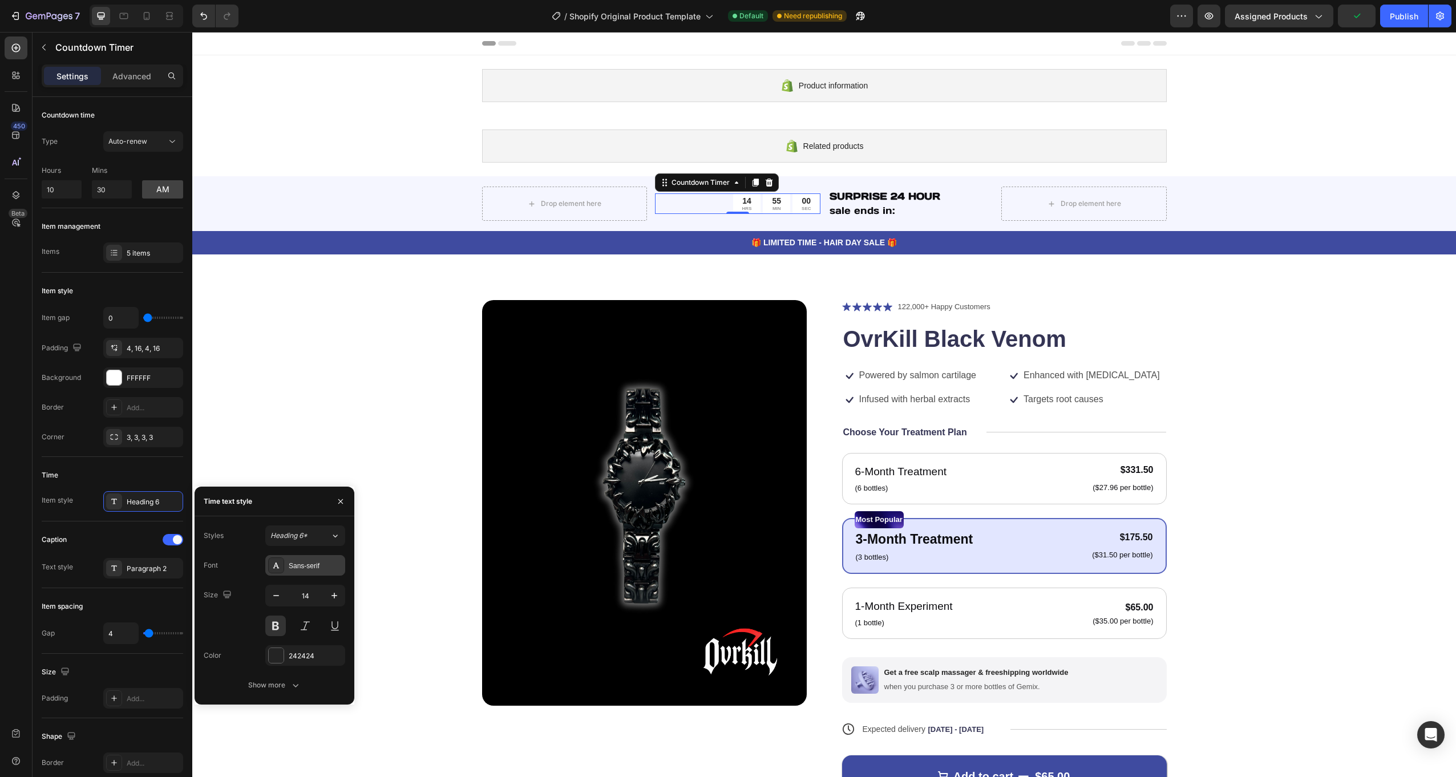
click at [322, 561] on div "Sans-serif" at bounding box center [316, 566] width 54 height 10
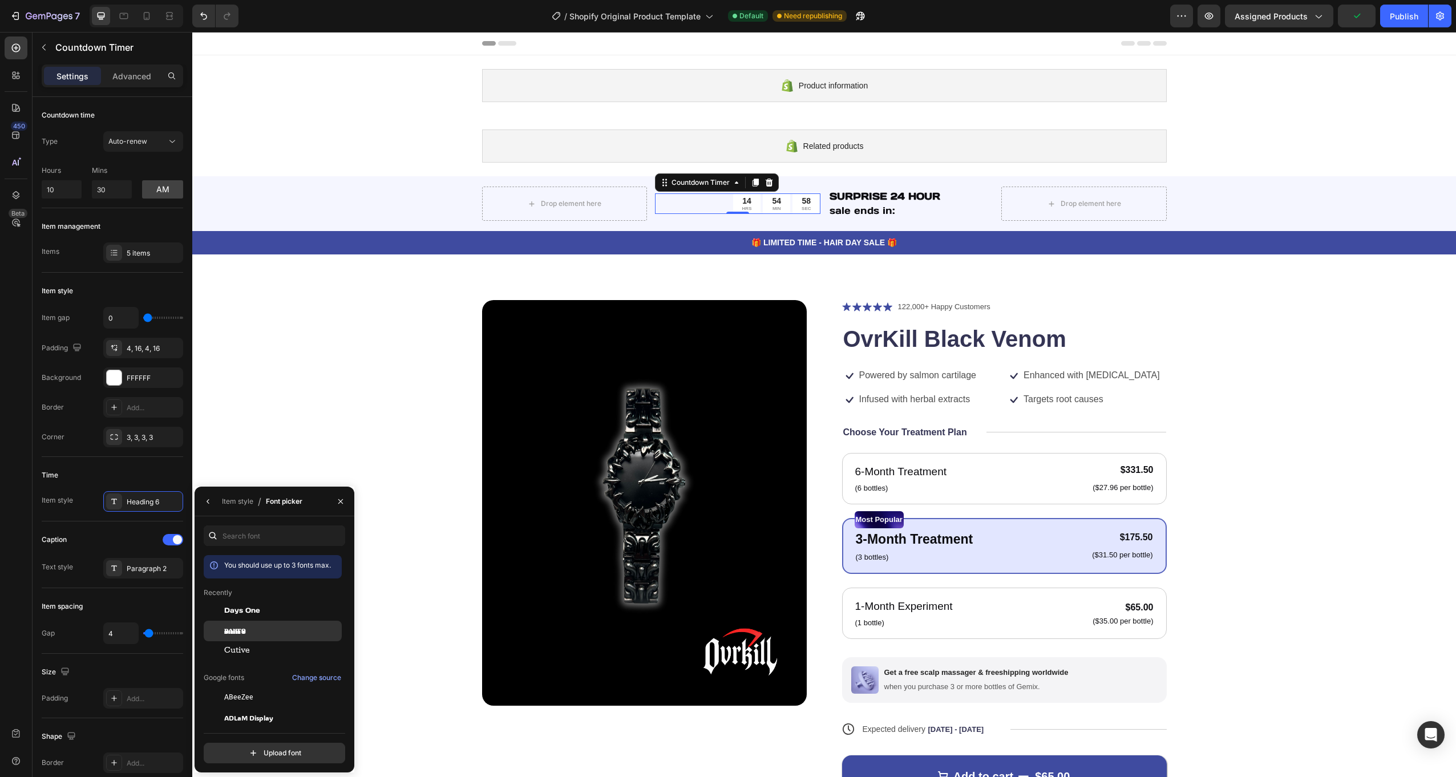
click at [257, 629] on div "Danfo" at bounding box center [281, 631] width 115 height 10
click at [263, 609] on div "Days One" at bounding box center [281, 610] width 115 height 10
click at [253, 651] on div "Cutive" at bounding box center [281, 651] width 115 height 10
click at [263, 616] on div "Days One" at bounding box center [273, 610] width 138 height 21
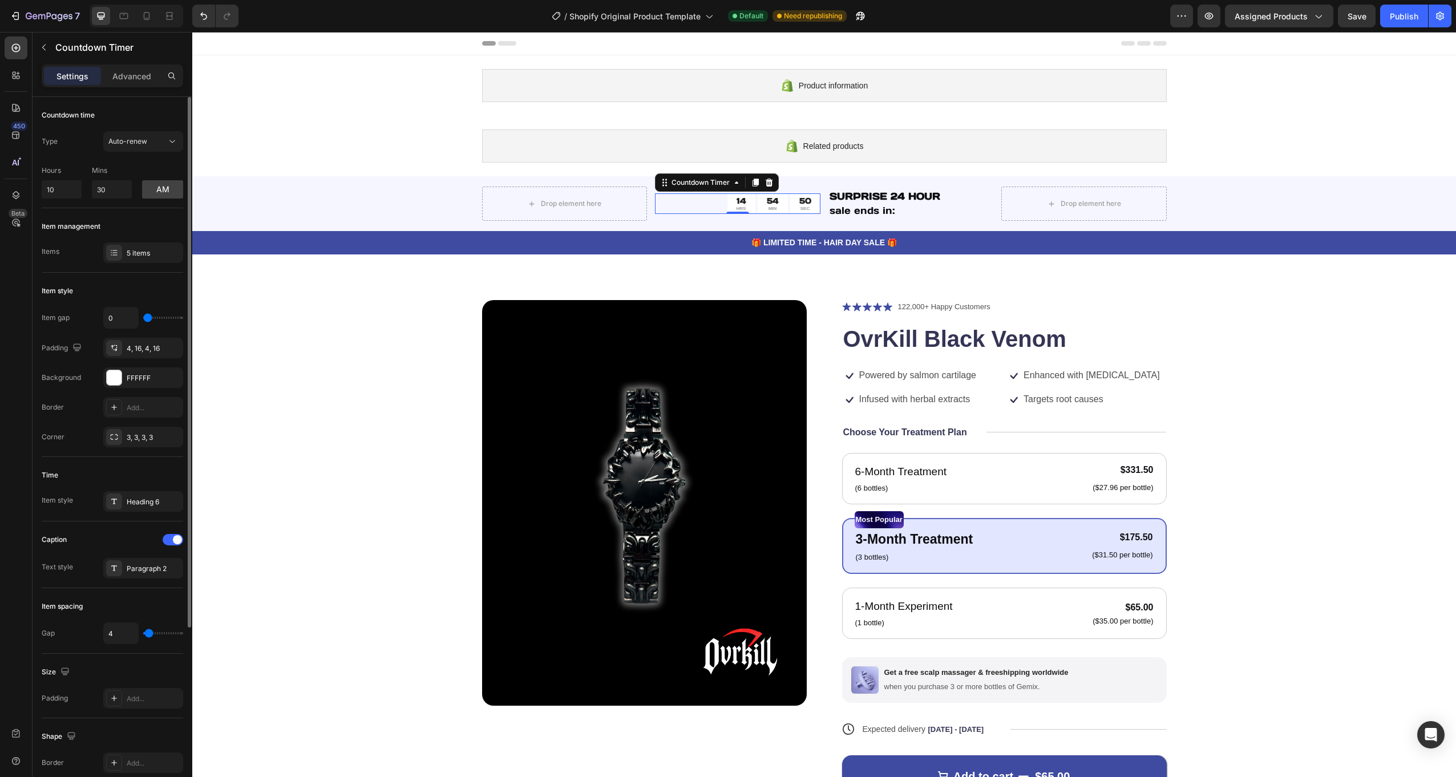
click at [148, 479] on div "Time" at bounding box center [112, 475] width 141 height 18
type input "0"
type input "42"
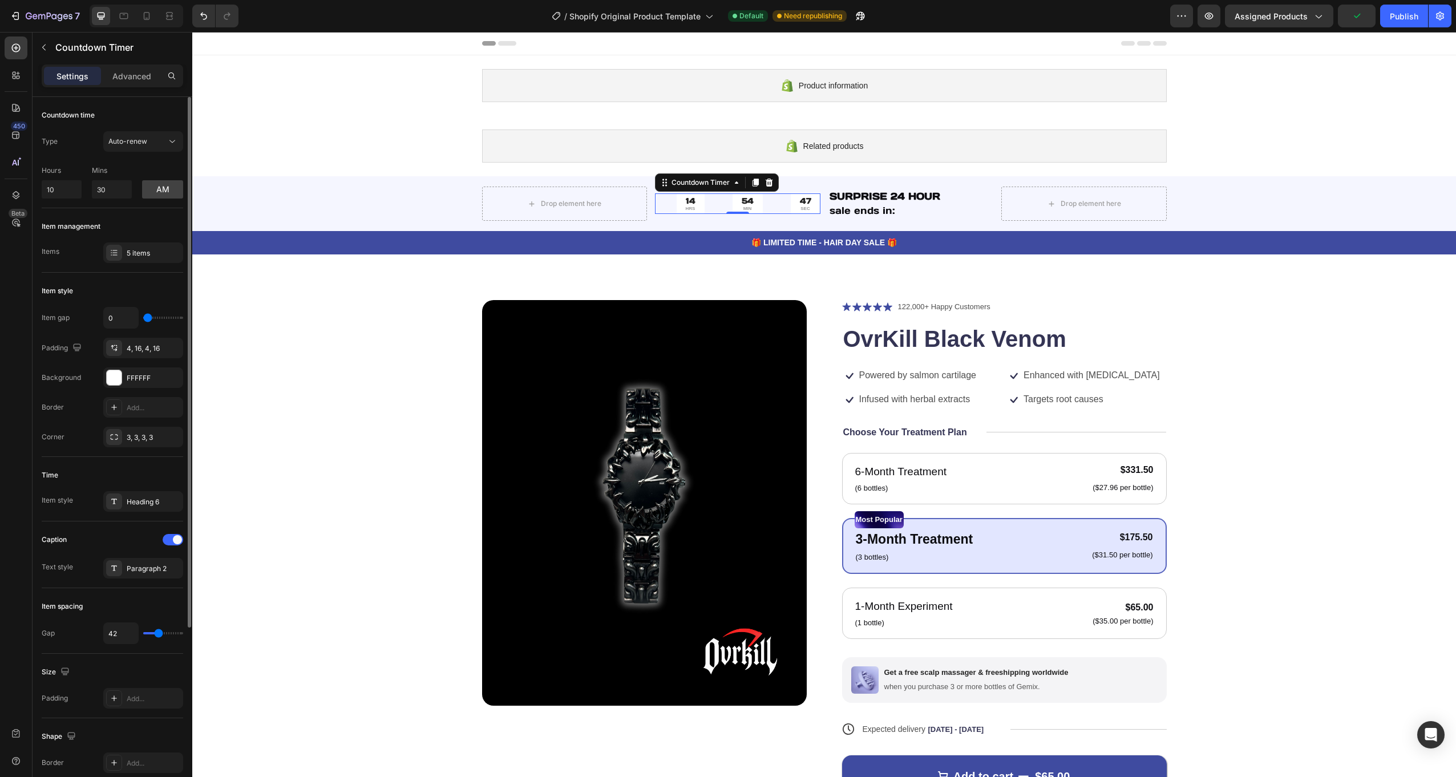
type input "49"
type input "51"
type input "47"
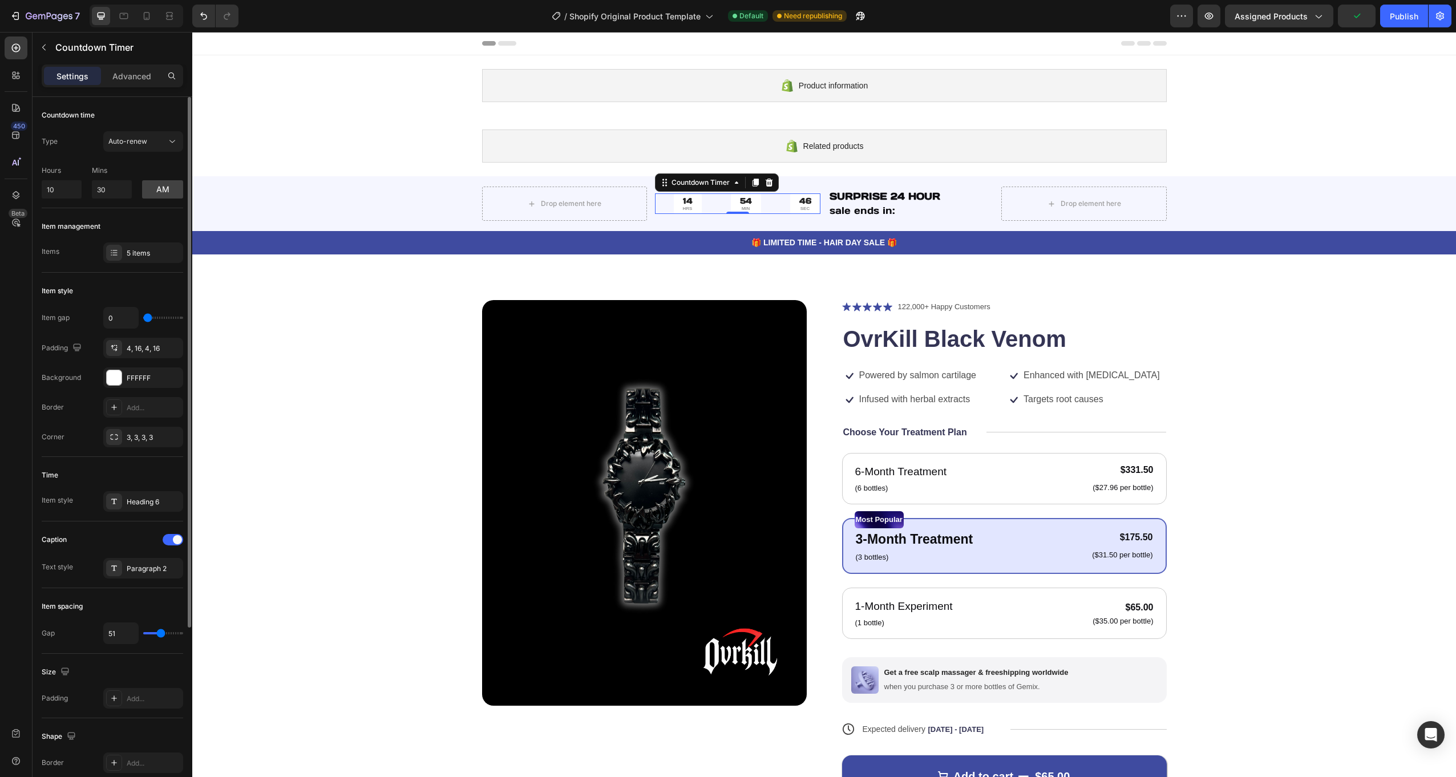
type input "47"
type input "24"
type input "16"
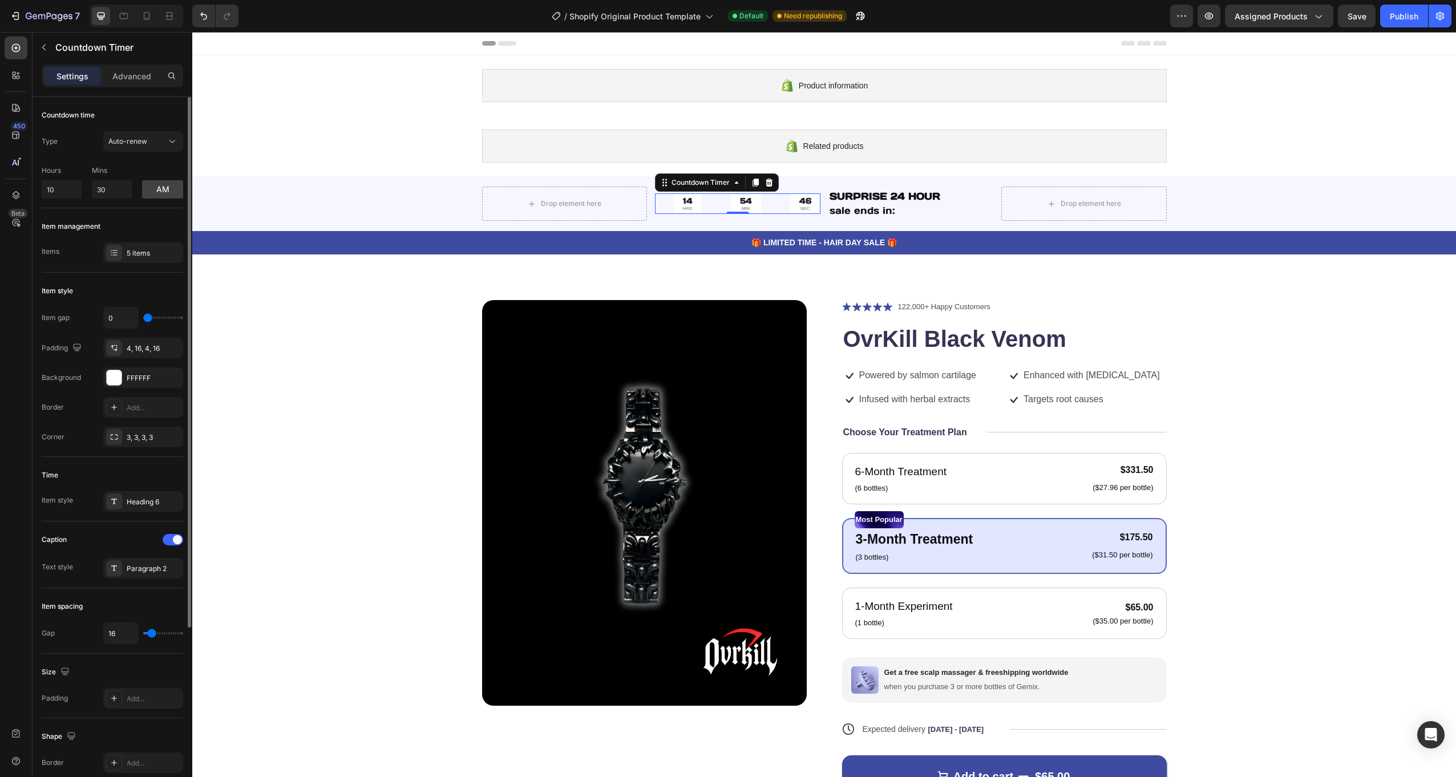
type input "13"
type input "9"
type input "7"
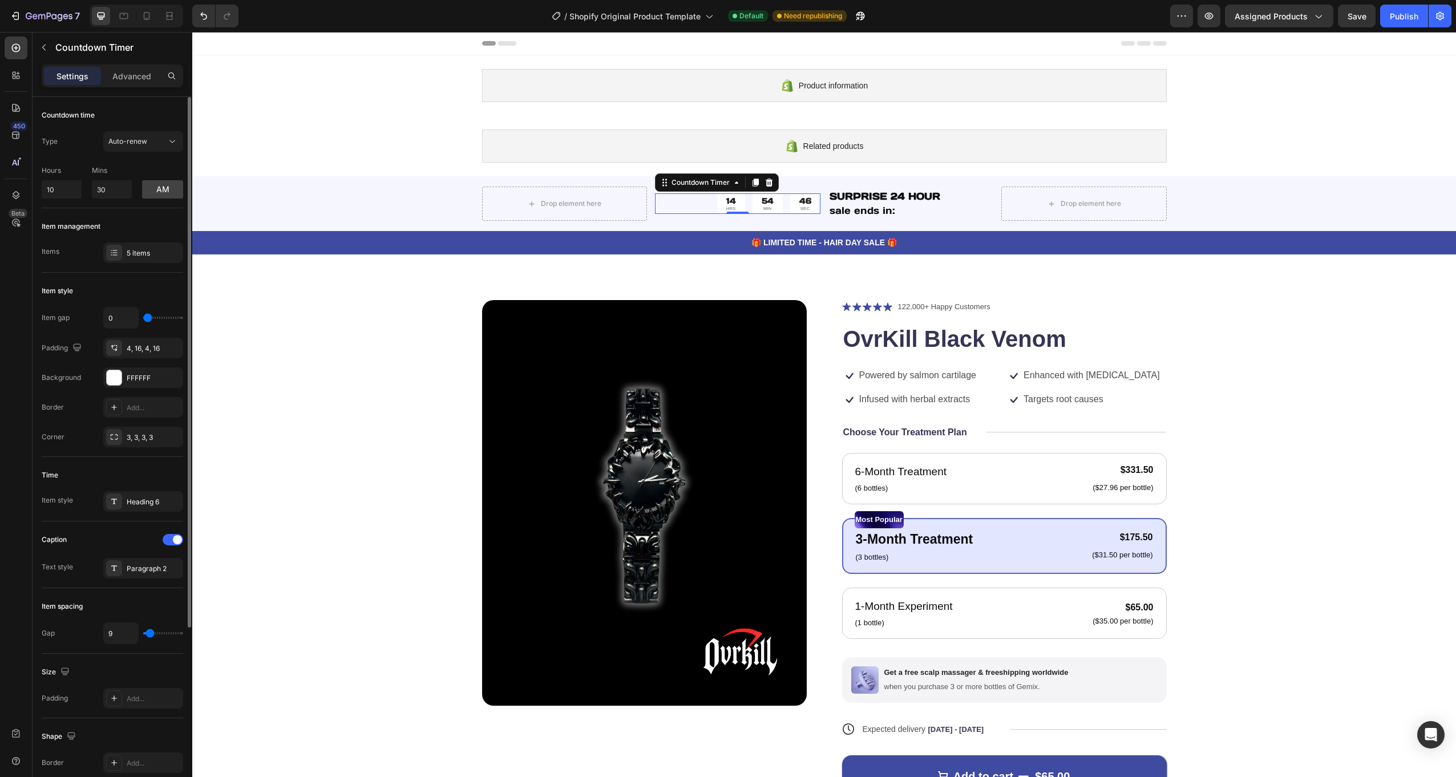
type input "7"
type input "4"
type input "2"
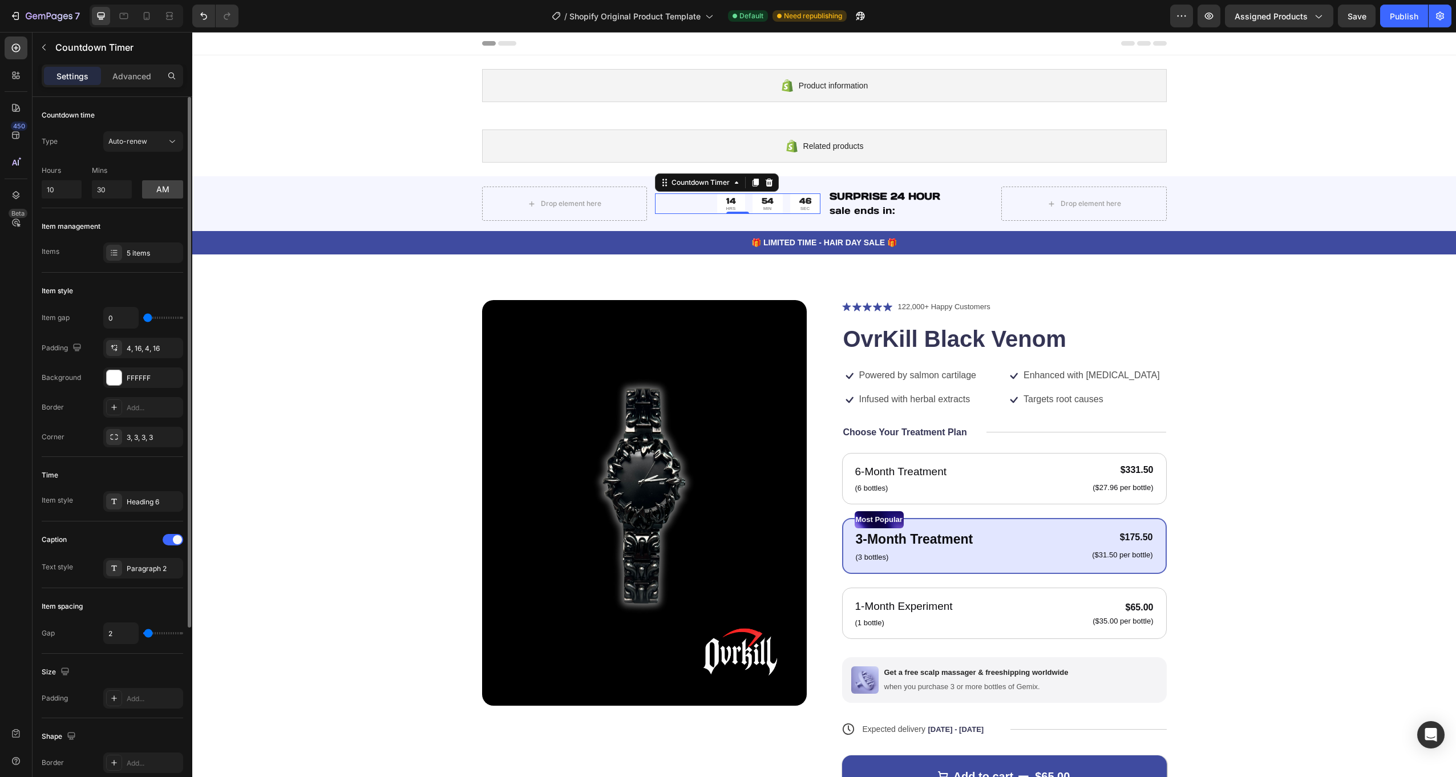
type input "0"
type input "2"
type input "4"
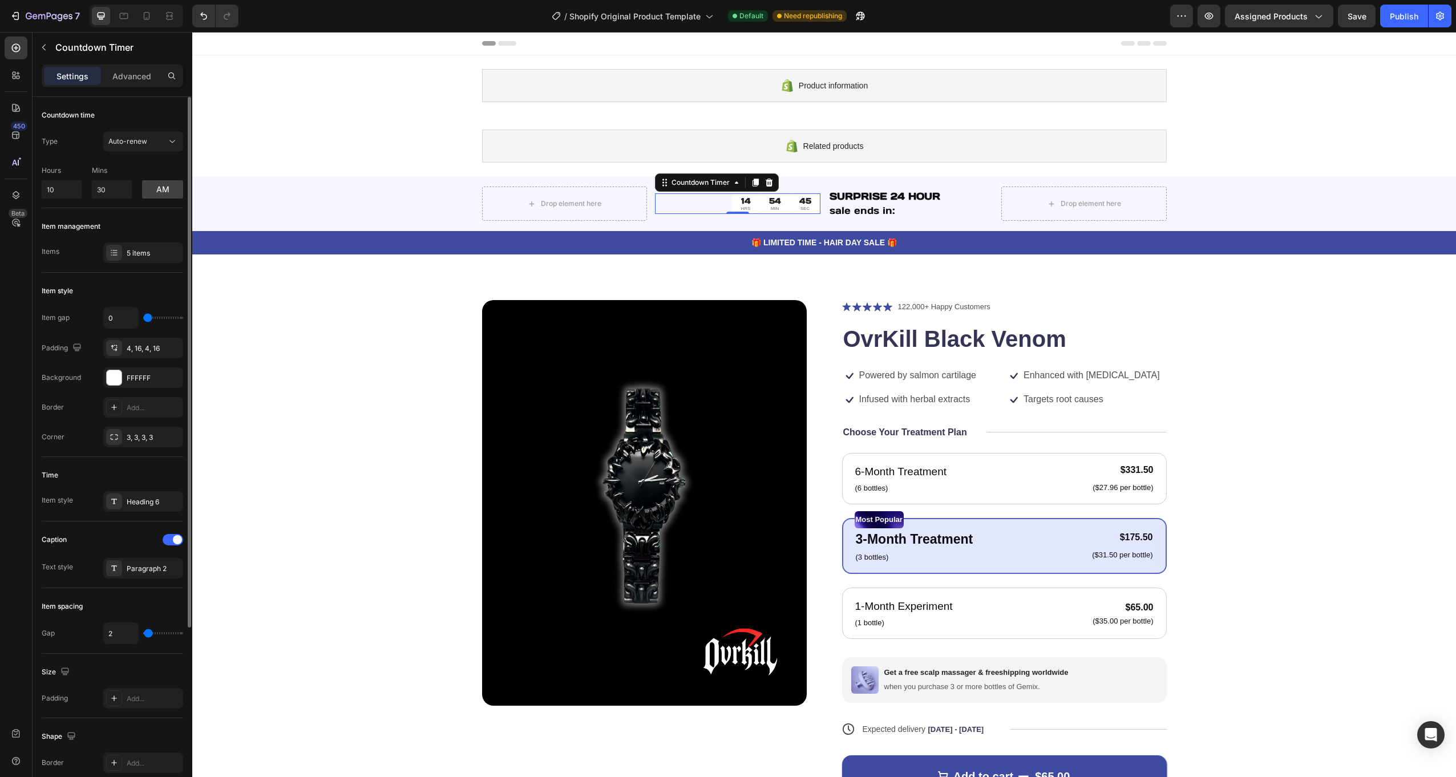
type input "4"
type input "7"
type input "9"
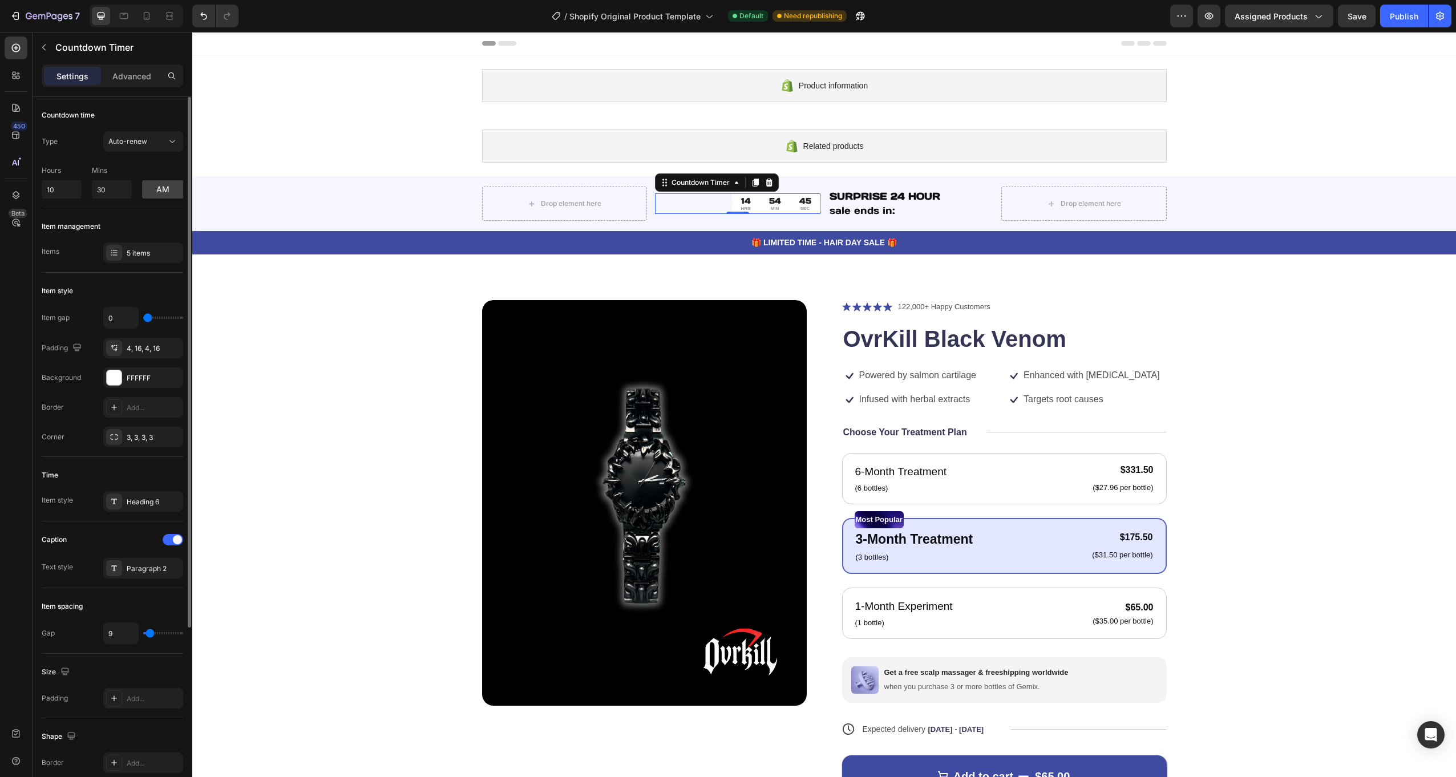
type input "11"
click at [151, 634] on input "range" at bounding box center [163, 633] width 40 height 2
click at [122, 372] on div "FFFFFF" at bounding box center [143, 377] width 80 height 21
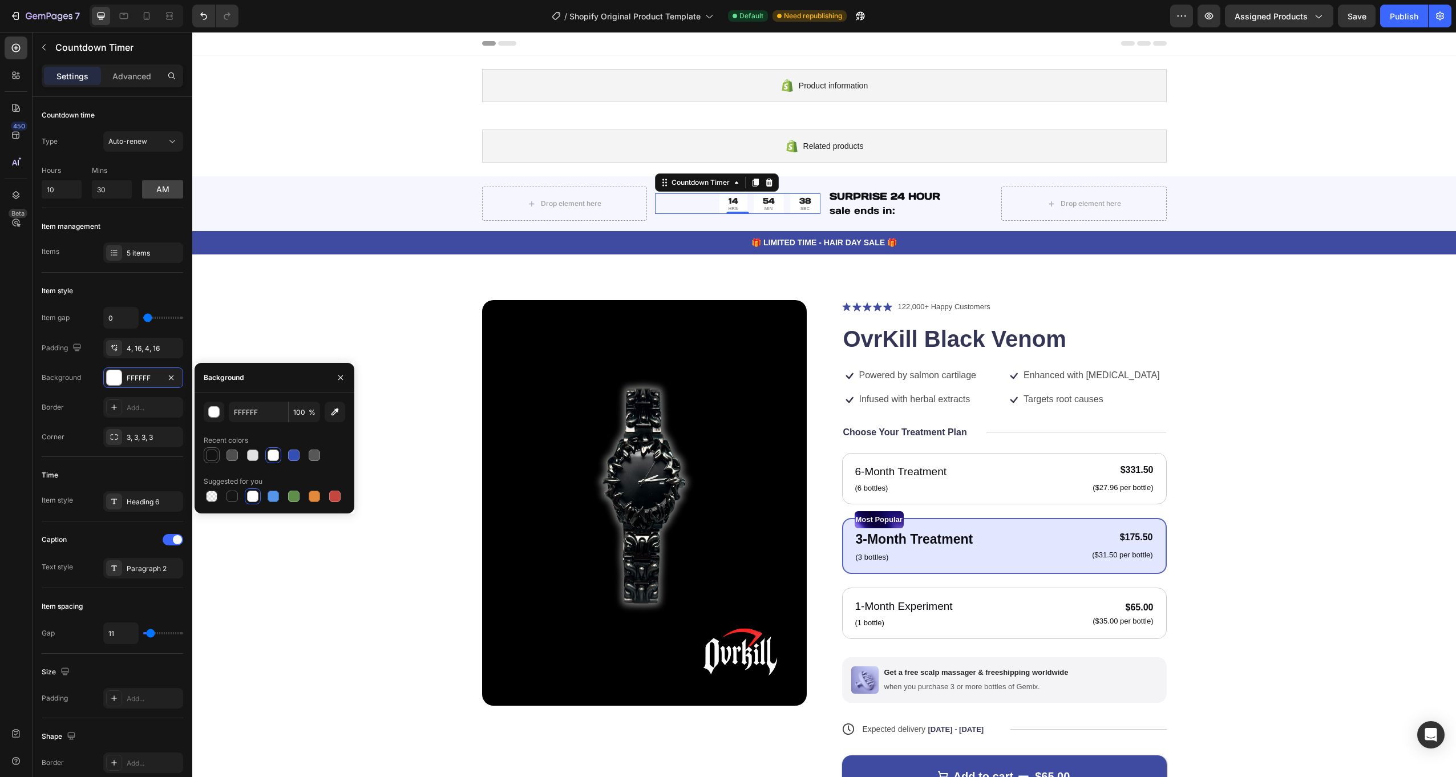
click at [212, 455] on div at bounding box center [211, 455] width 11 height 11
click at [275, 454] on div at bounding box center [273, 455] width 11 height 11
type input "FFFFFF"
click at [342, 232] on div "🎁 LIMITED TIME - HAIR DAY SALE 🎁 Text Block Row" at bounding box center [824, 242] width 1264 height 23
click at [333, 200] on div "Drop element here 14 HRS 54 MIN 35 SEC Countdown Timer SURPRISE 24 HOUR sale en…" at bounding box center [824, 215] width 1264 height 78
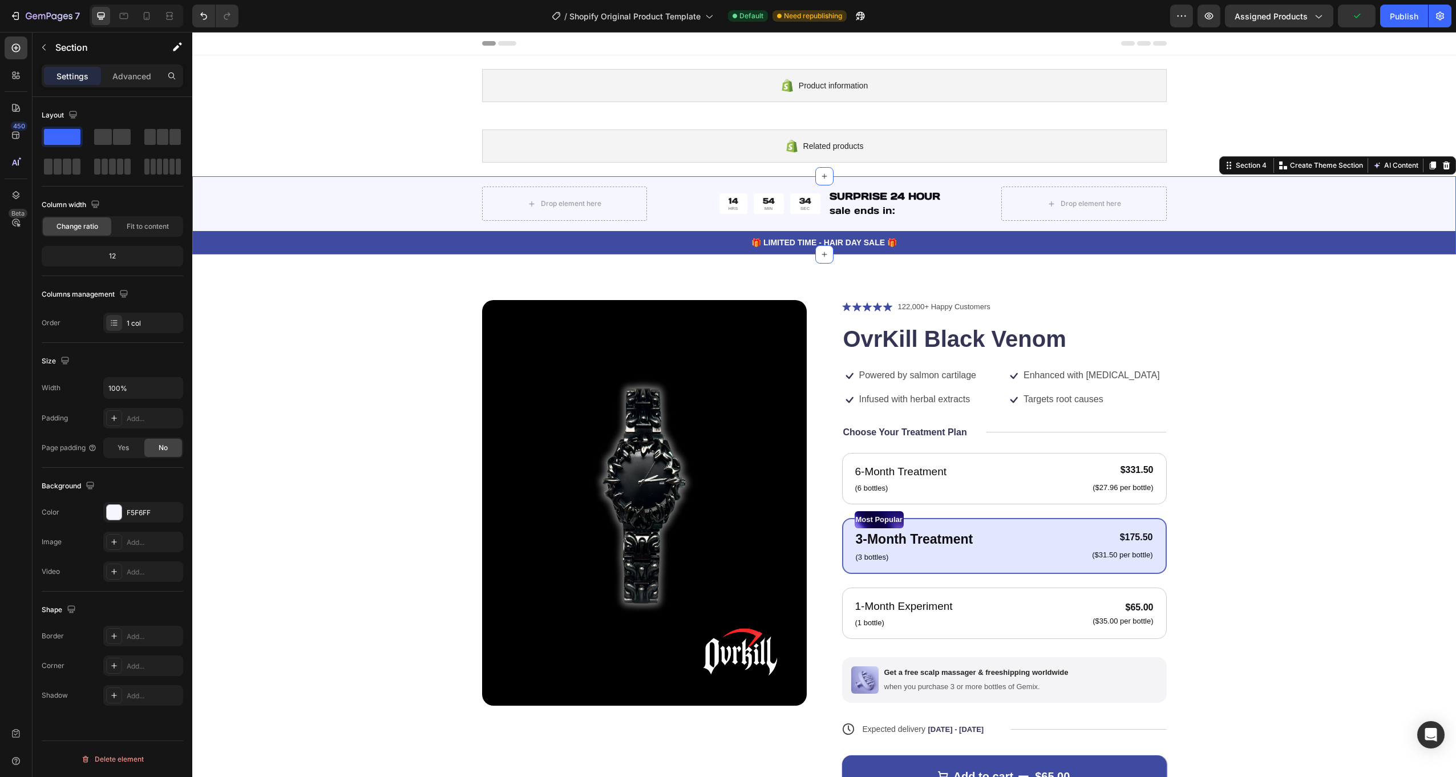
click at [308, 200] on div "Drop element here 14 HRS 54 MIN 34 SEC Countdown Timer SURPRISE 24 HOUR sale en…" at bounding box center [824, 215] width 1264 height 78
click at [122, 513] on div "F5F6FF" at bounding box center [143, 512] width 80 height 21
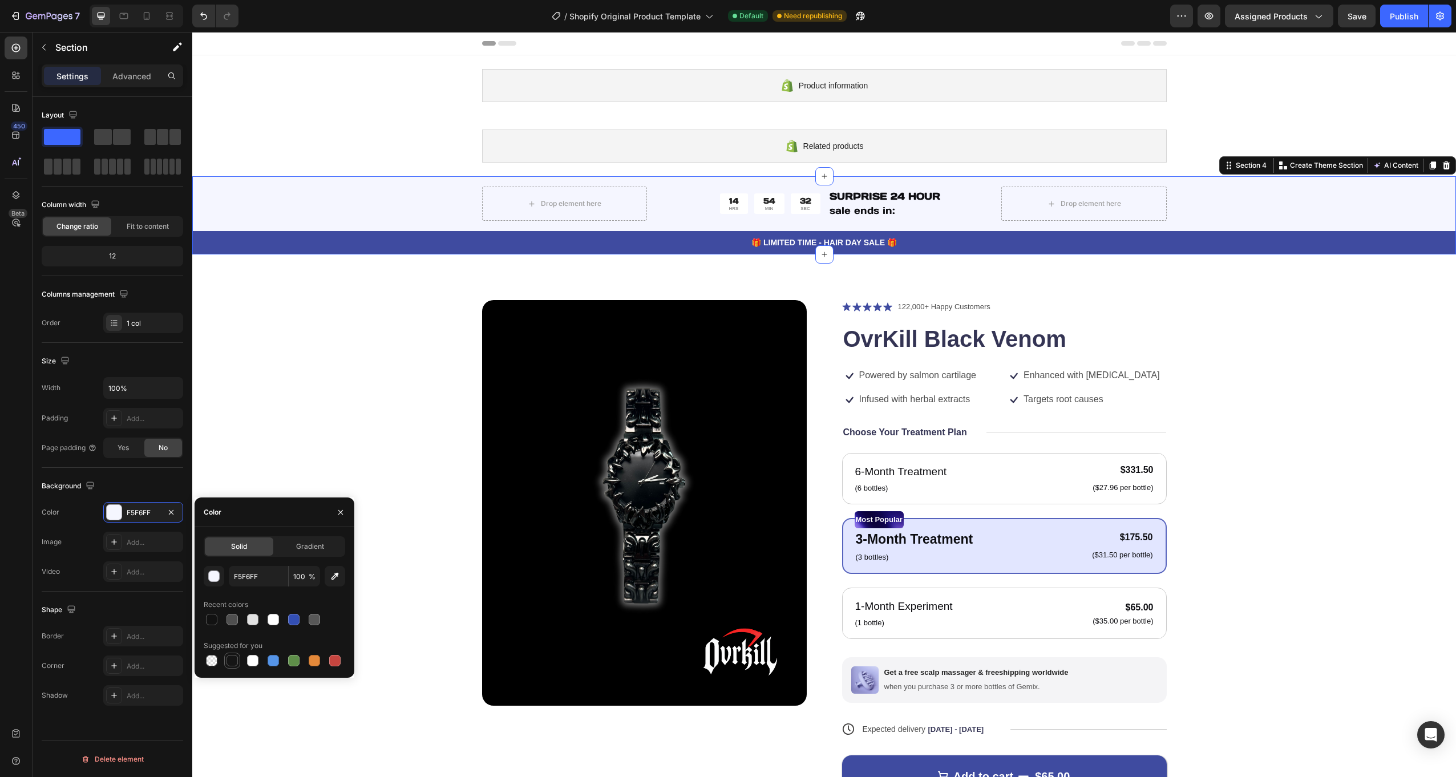
click at [231, 657] on div at bounding box center [232, 660] width 11 height 11
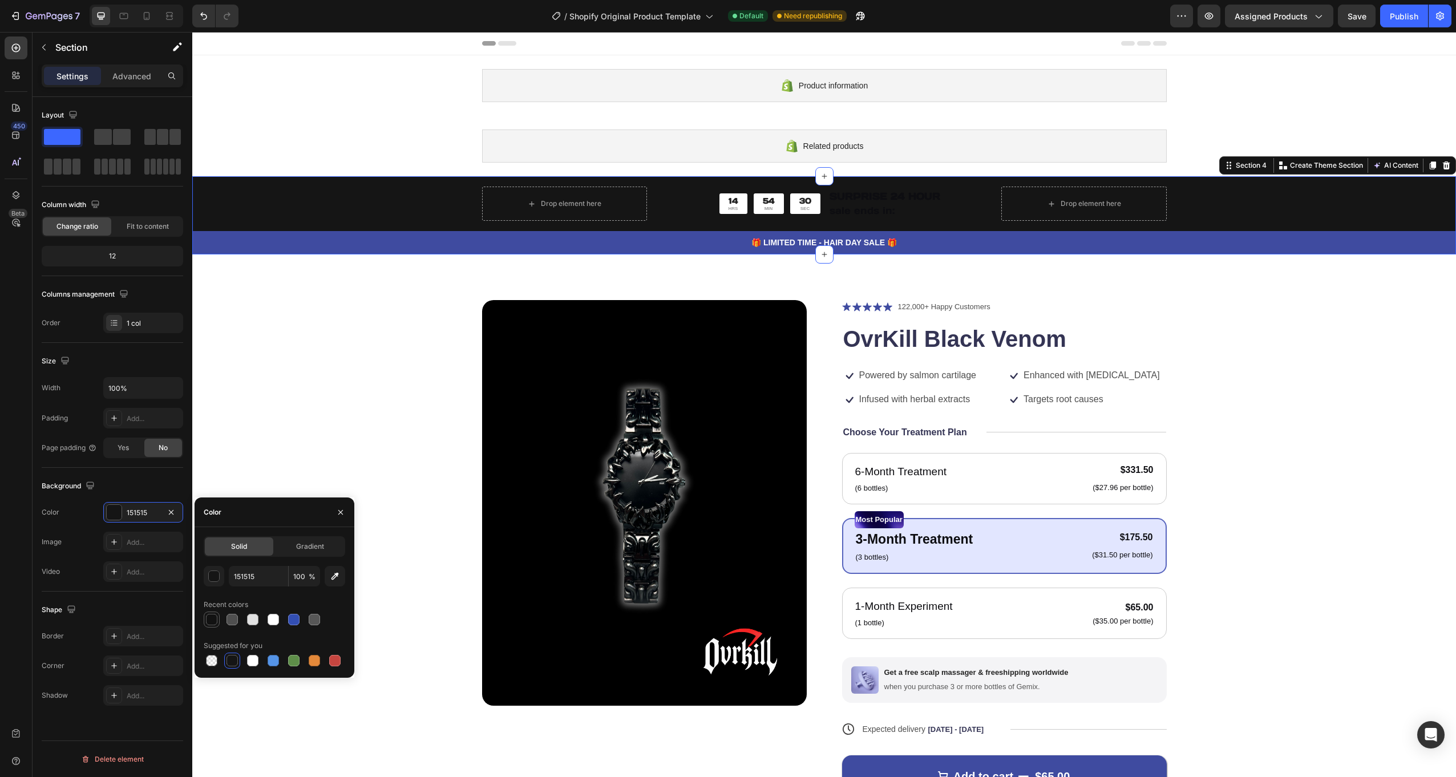
click at [210, 620] on div at bounding box center [211, 619] width 11 height 11
type input "121212"
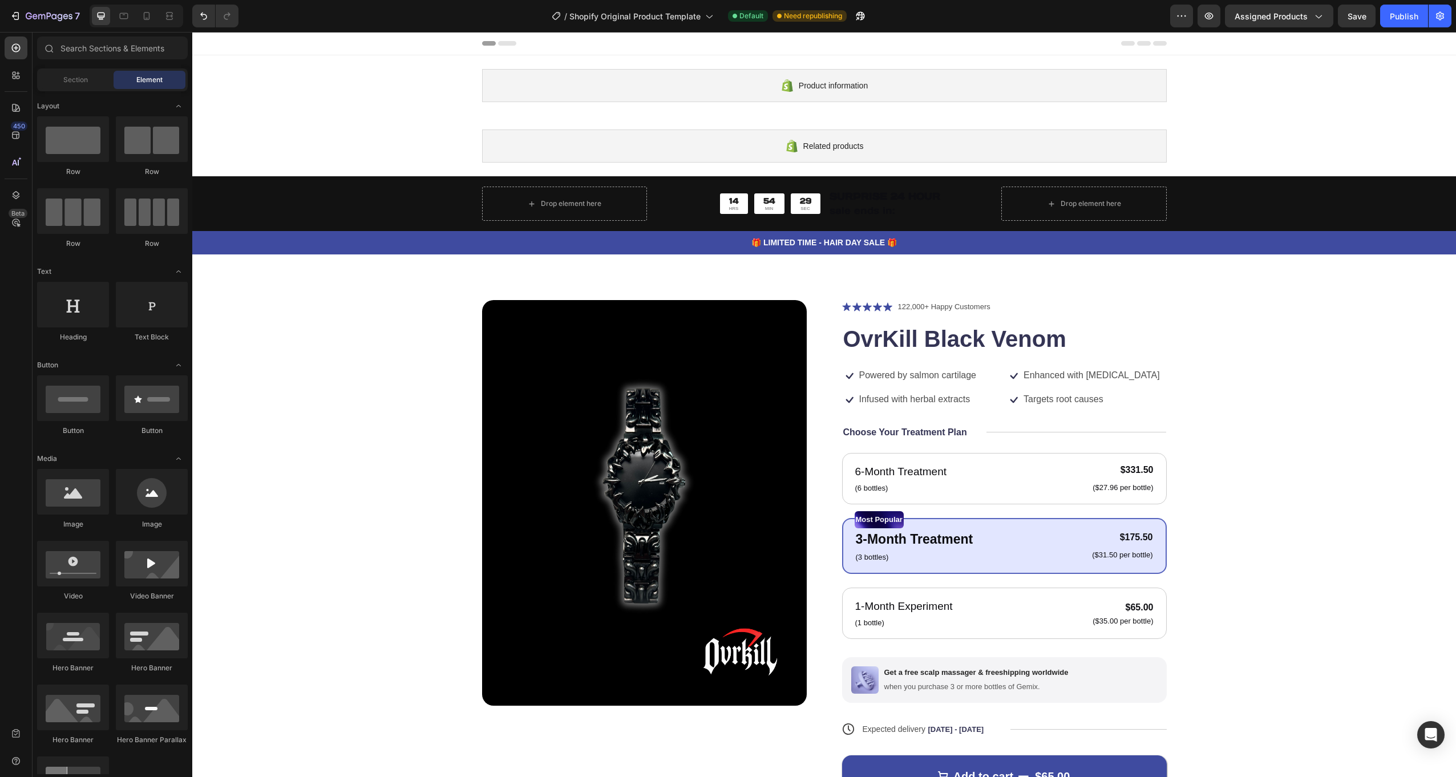
click at [317, 321] on div "Product Images Icon Icon Icon Icon Icon Icon List 122,000+ Happy Customers Text…" at bounding box center [824, 575] width 1172 height 550
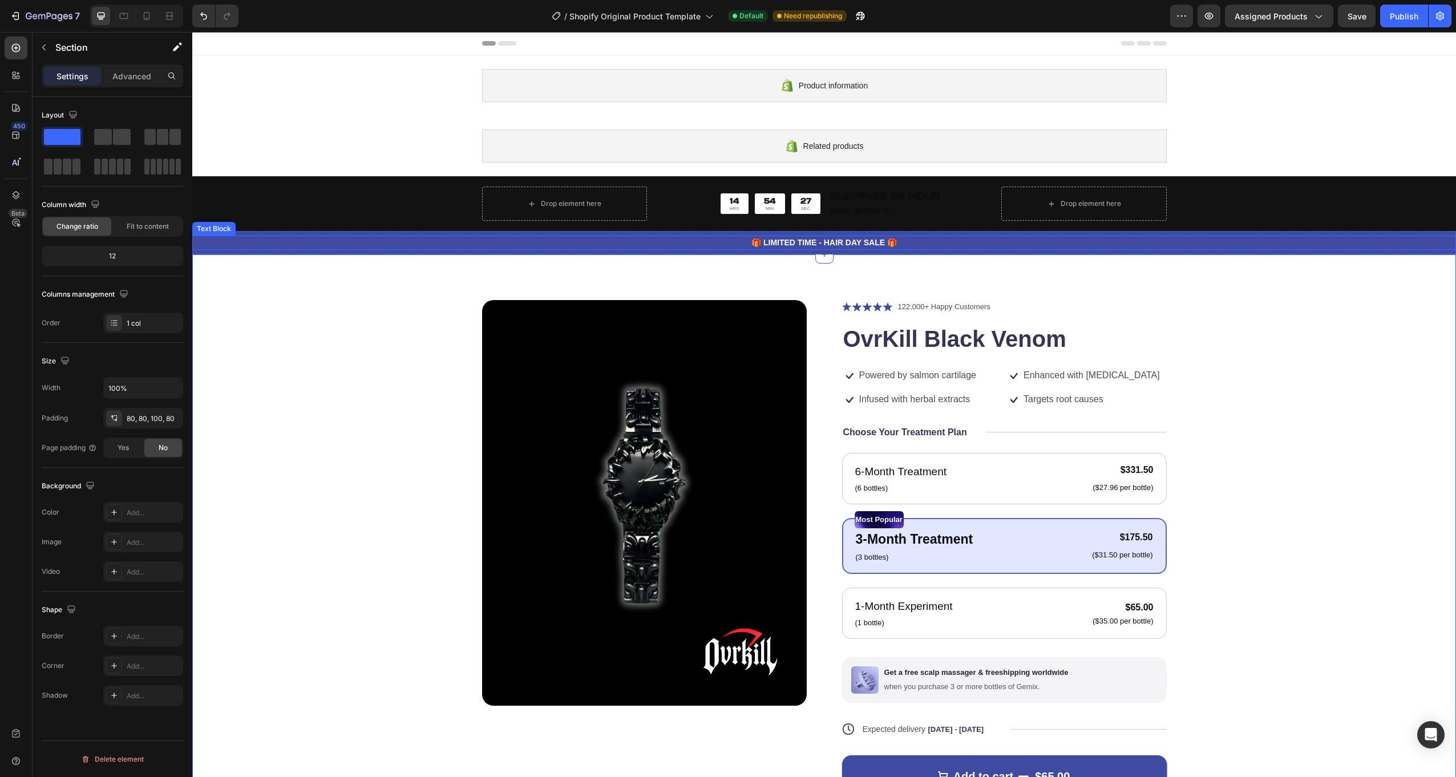
click at [432, 247] on p "🎁 LIMITED TIME - HAIR DAY SALE 🎁" at bounding box center [823, 243] width 1261 height 12
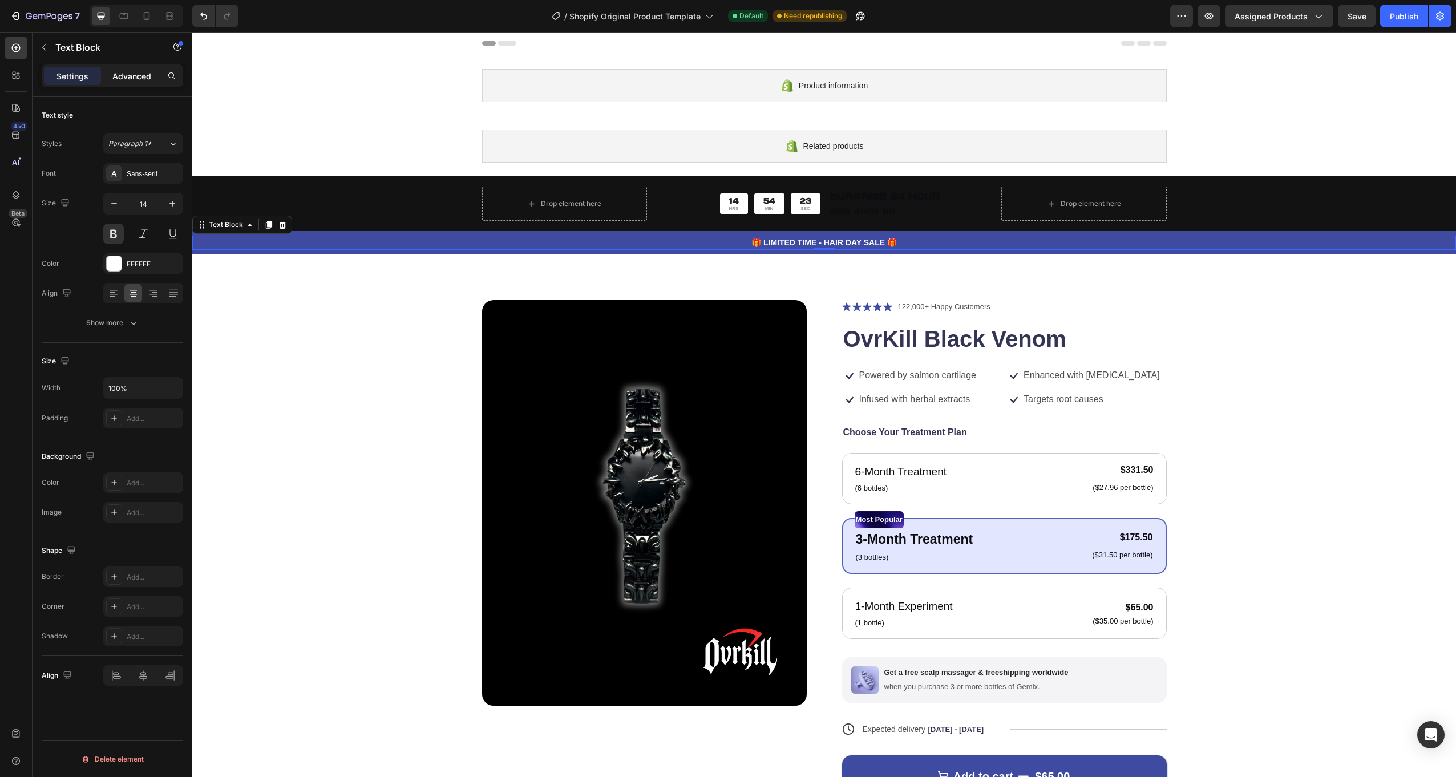
click at [141, 72] on p "Advanced" at bounding box center [131, 76] width 39 height 12
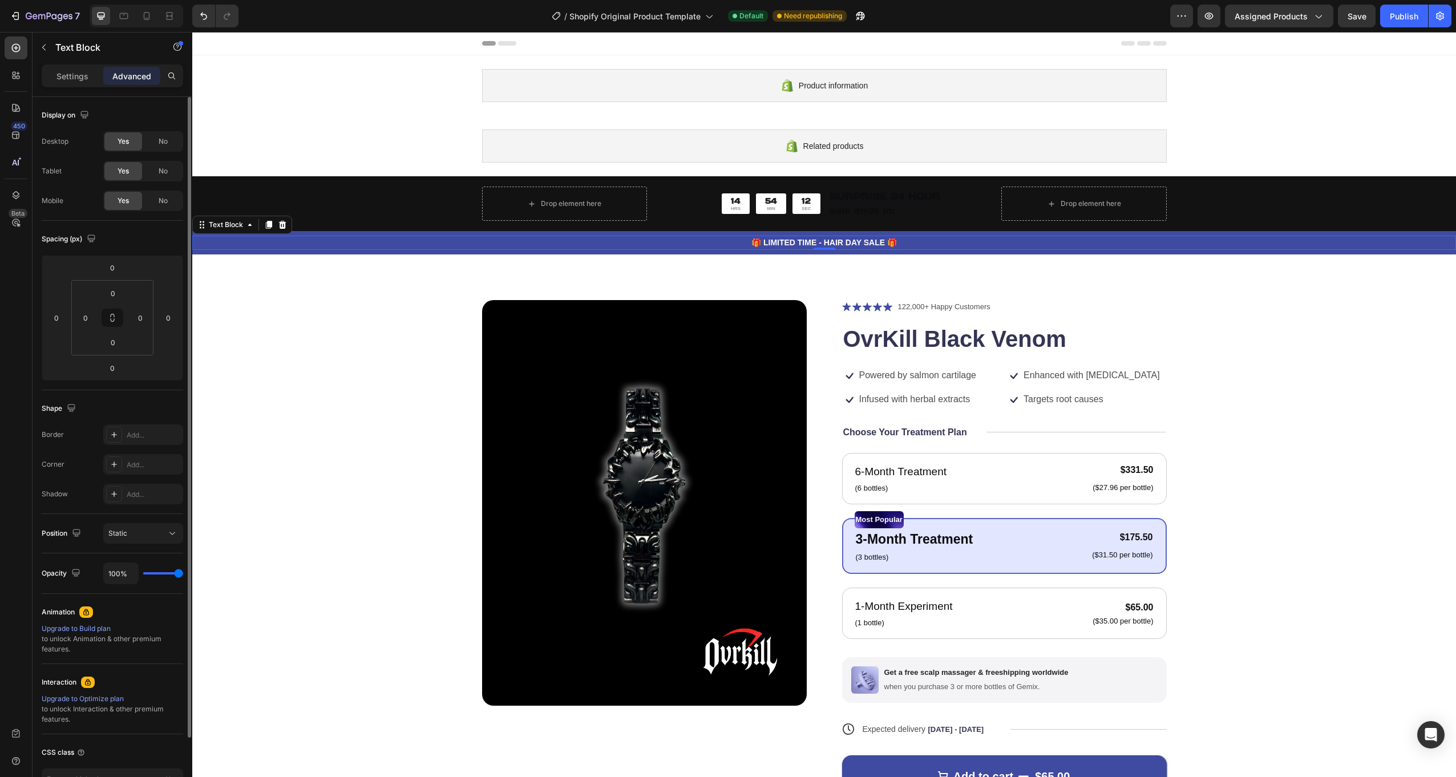
click at [93, 625] on div "Upgrade to Build plan" at bounding box center [112, 629] width 141 height 10
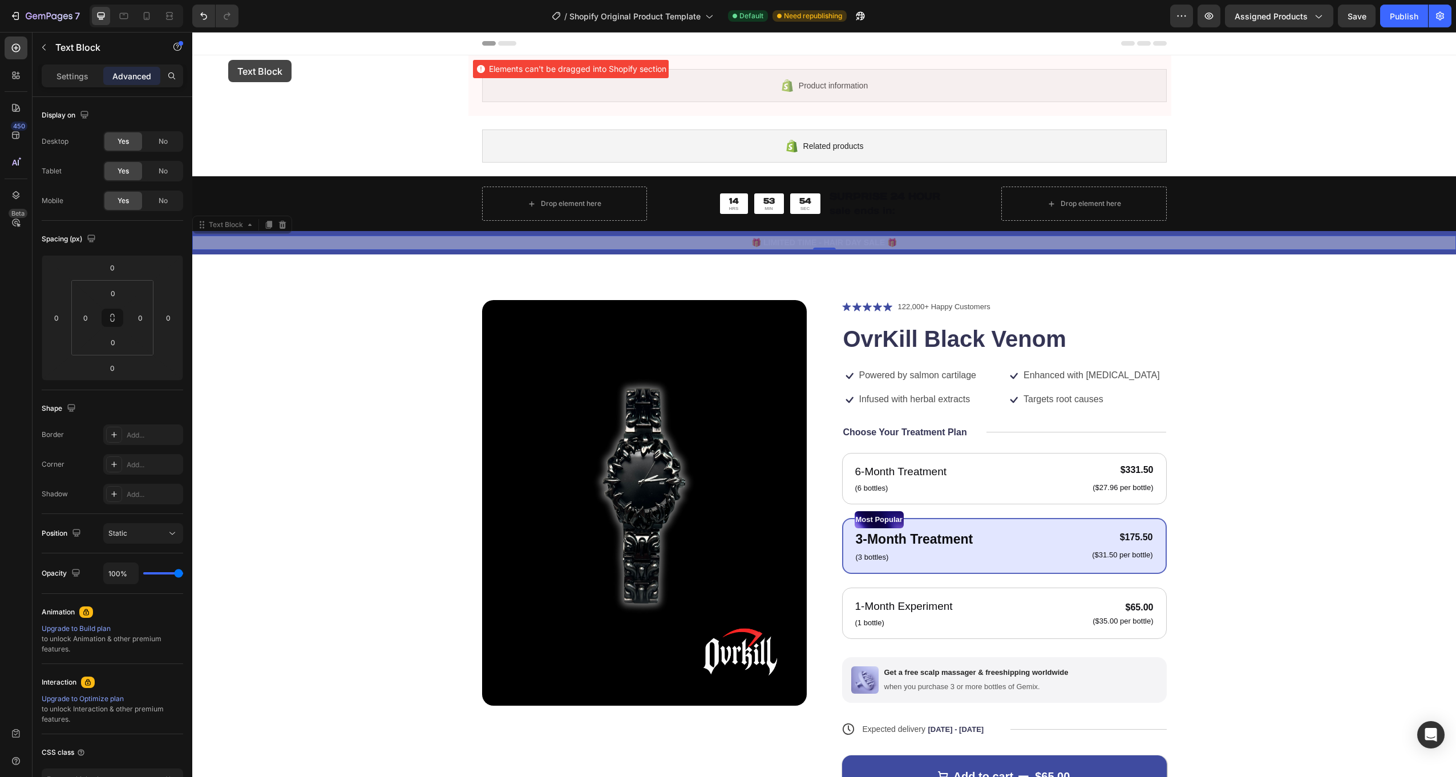
drag, startPoint x: 201, startPoint y: 230, endPoint x: 228, endPoint y: 60, distance: 172.2
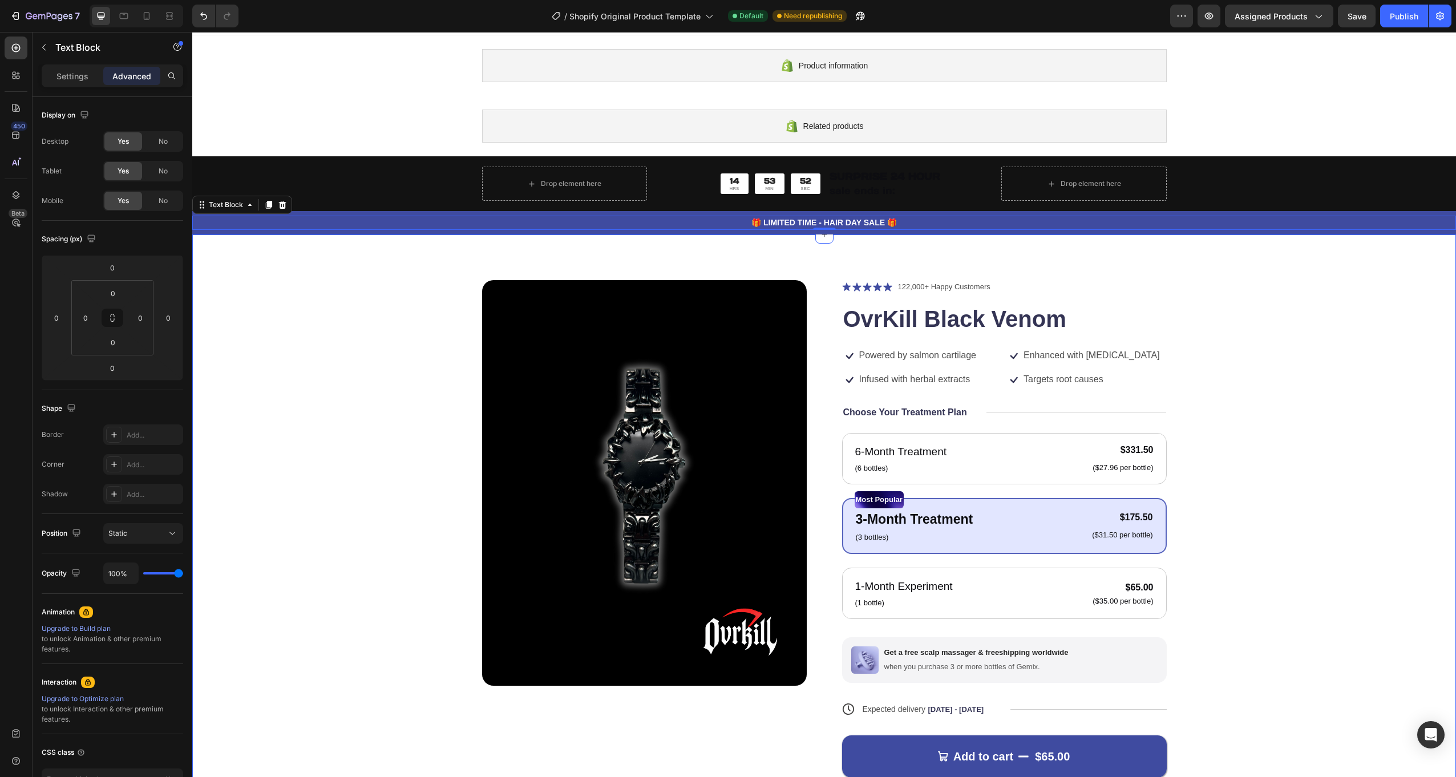
scroll to position [0, 0]
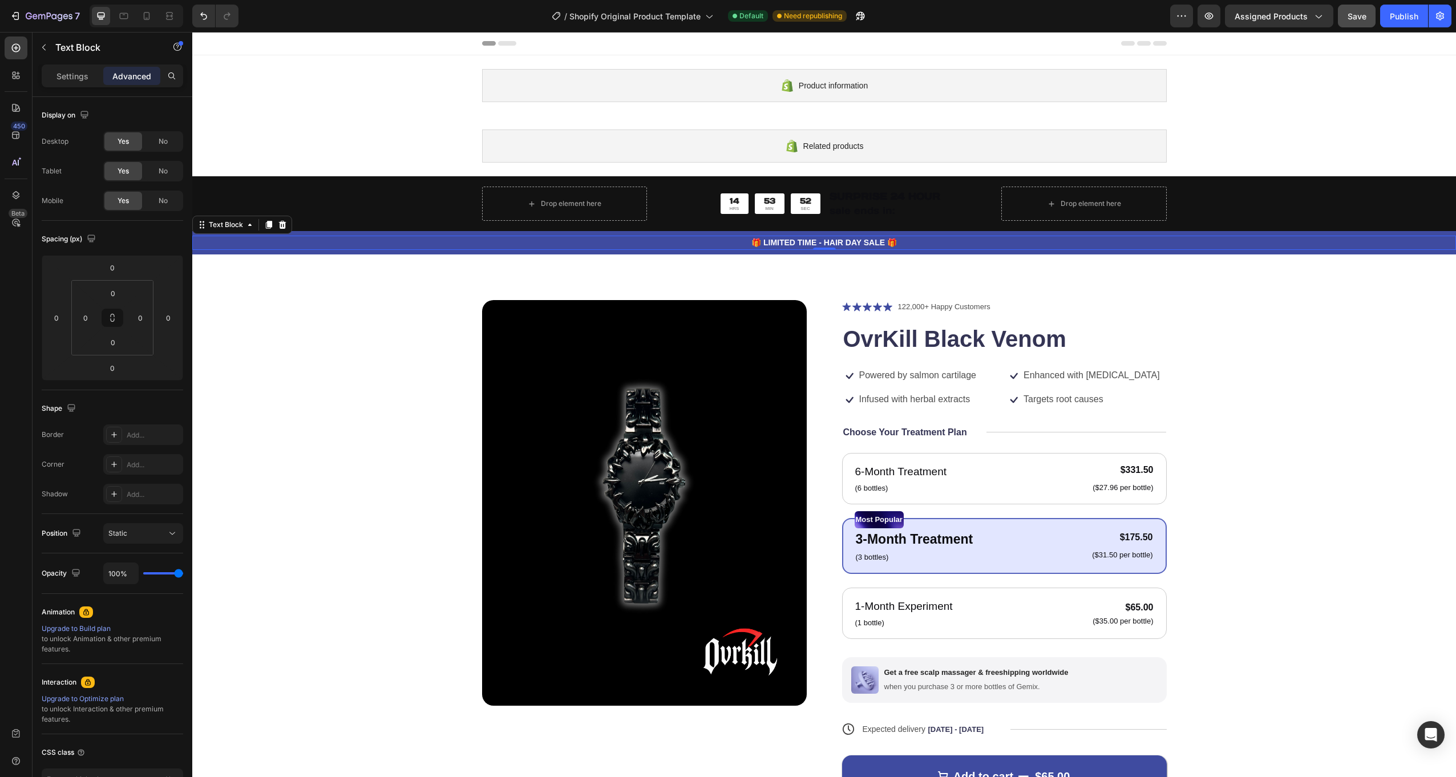
click at [1369, 18] on button "Save" at bounding box center [1357, 16] width 38 height 23
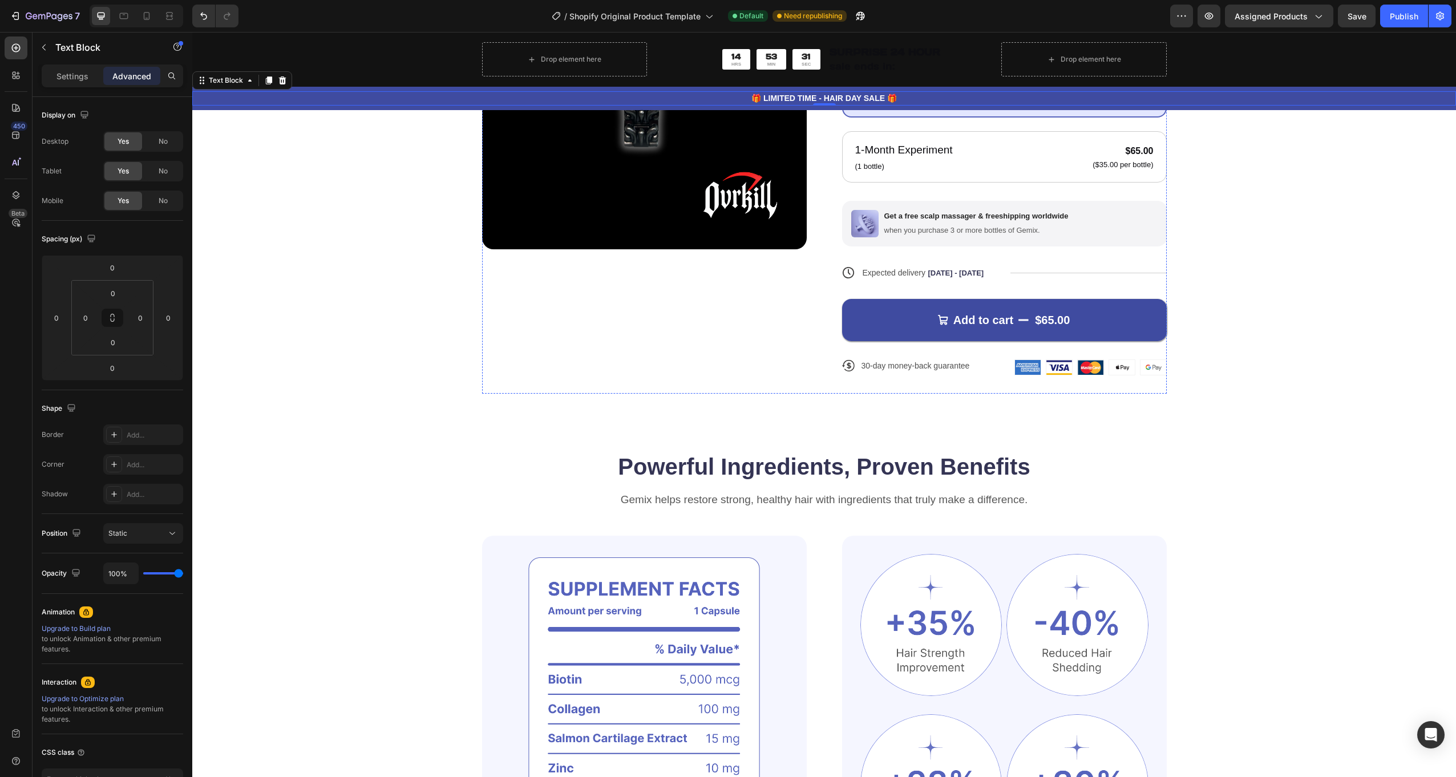
scroll to position [114, 0]
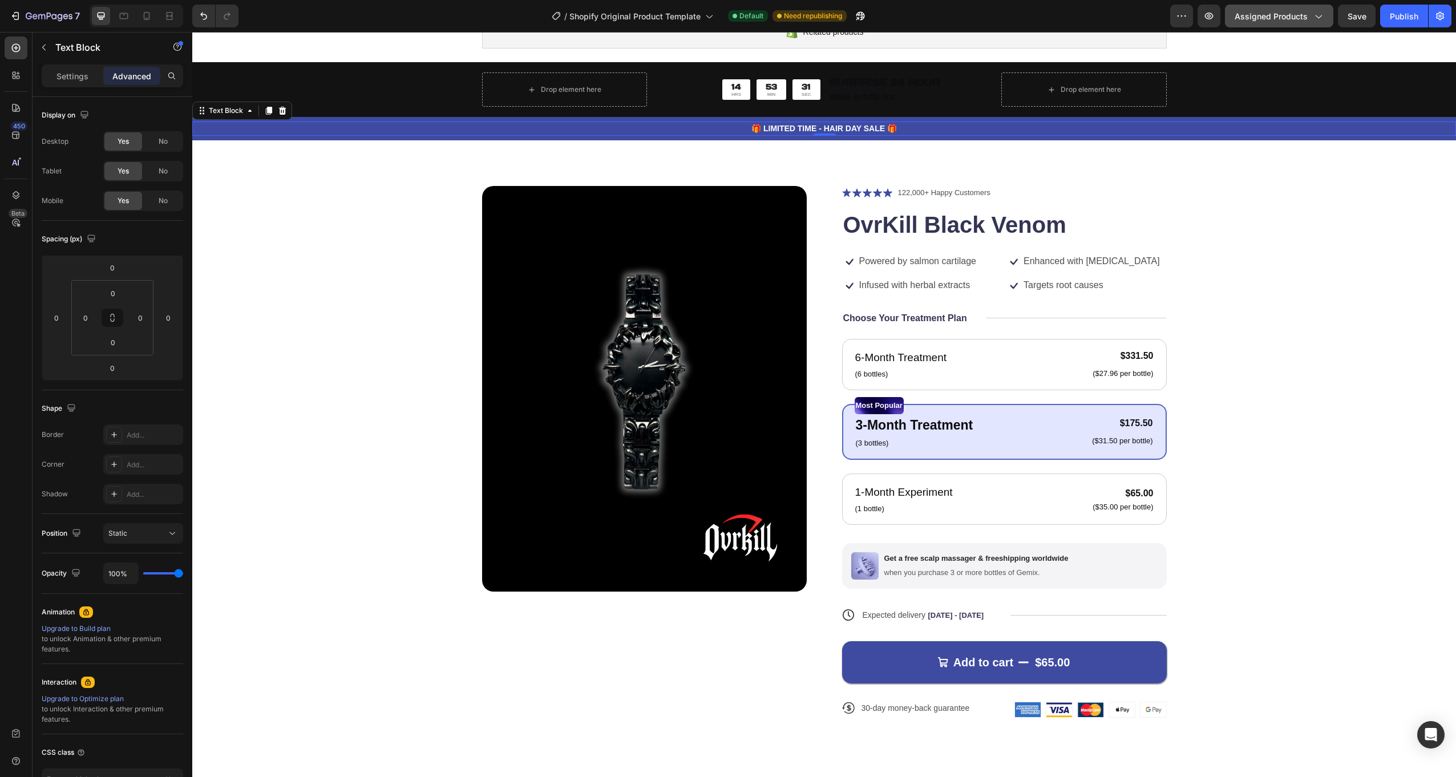
click at [1247, 22] on span "Assigned Products" at bounding box center [1271, 16] width 73 height 12
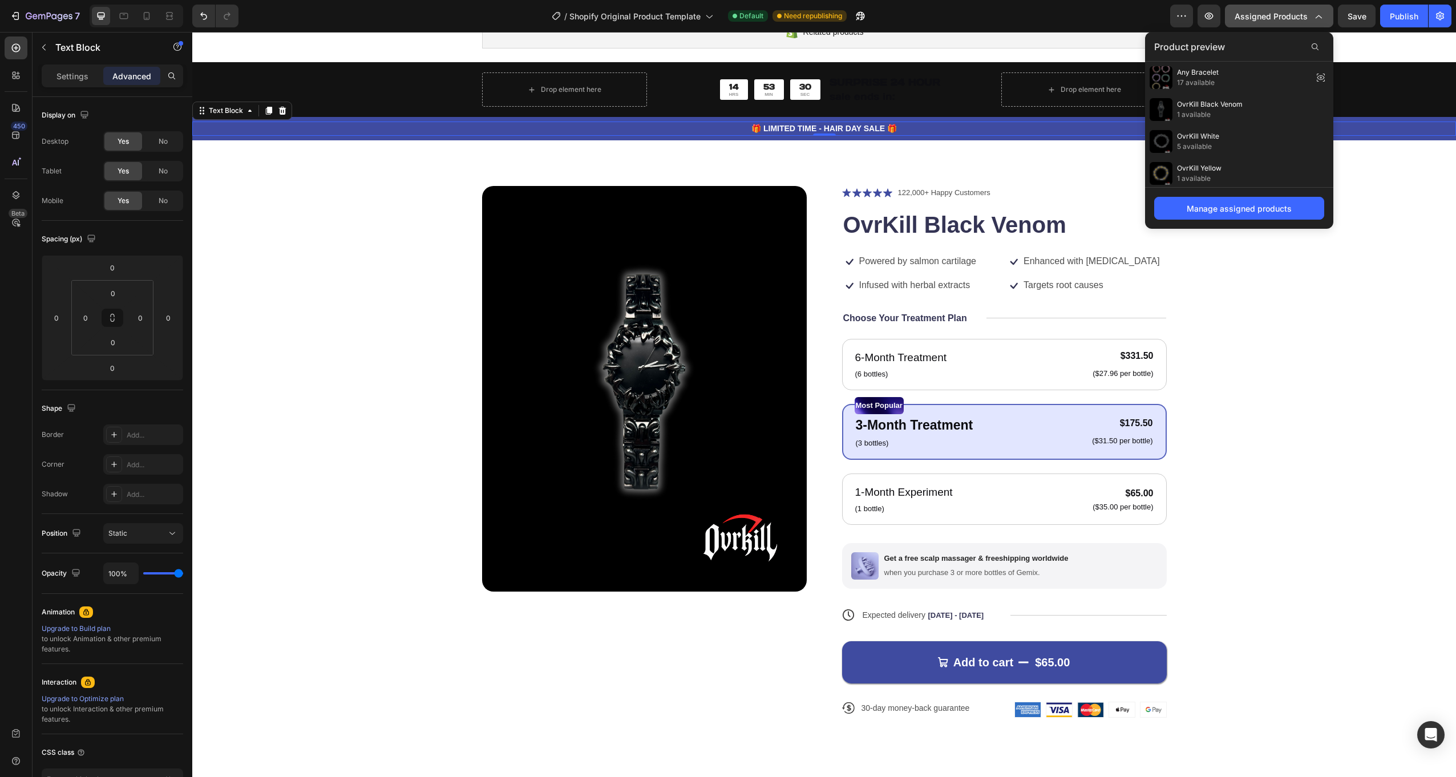
click at [1262, 16] on span "Assigned Products" at bounding box center [1271, 16] width 73 height 12
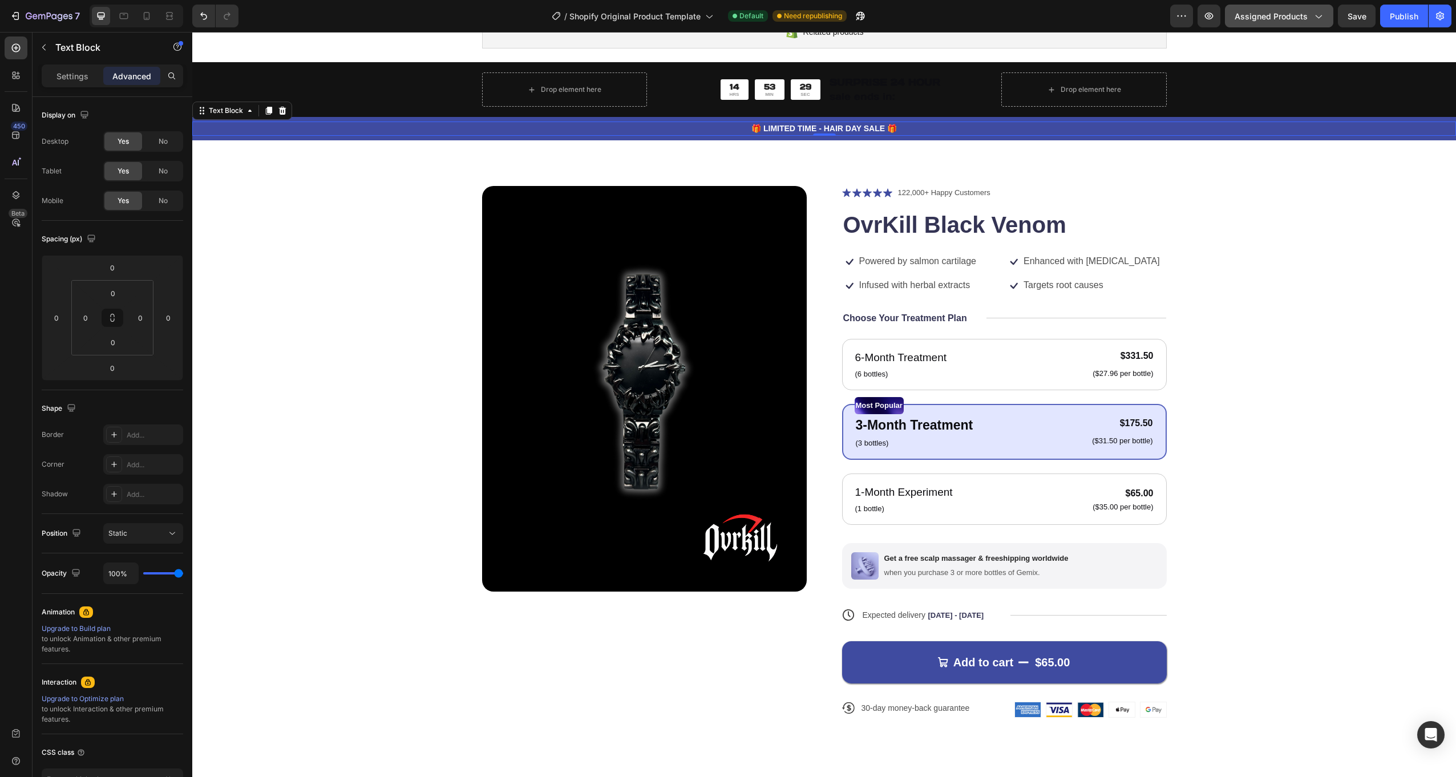
click at [1272, 18] on span "Assigned Products" at bounding box center [1271, 16] width 73 height 12
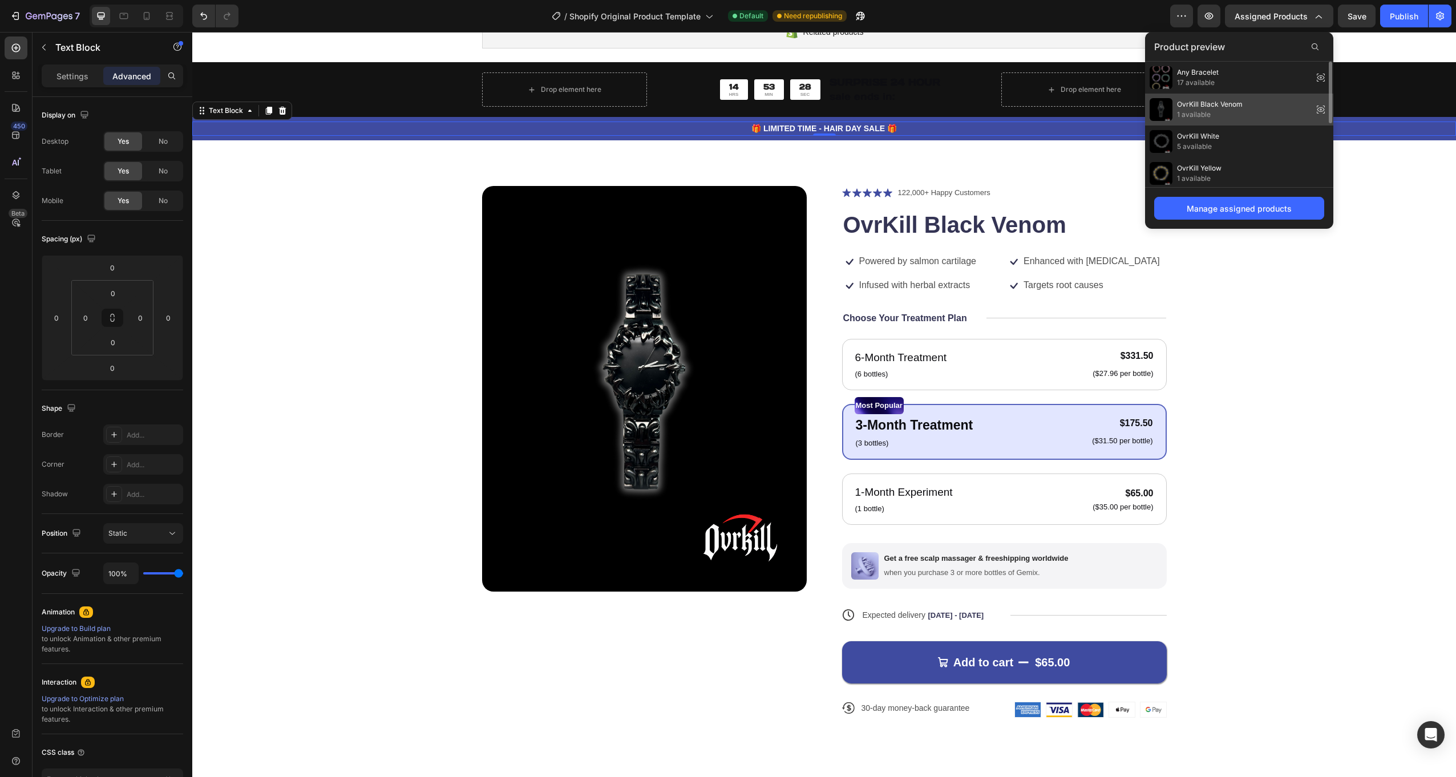
click at [1226, 113] on span "1 available" at bounding box center [1210, 115] width 66 height 10
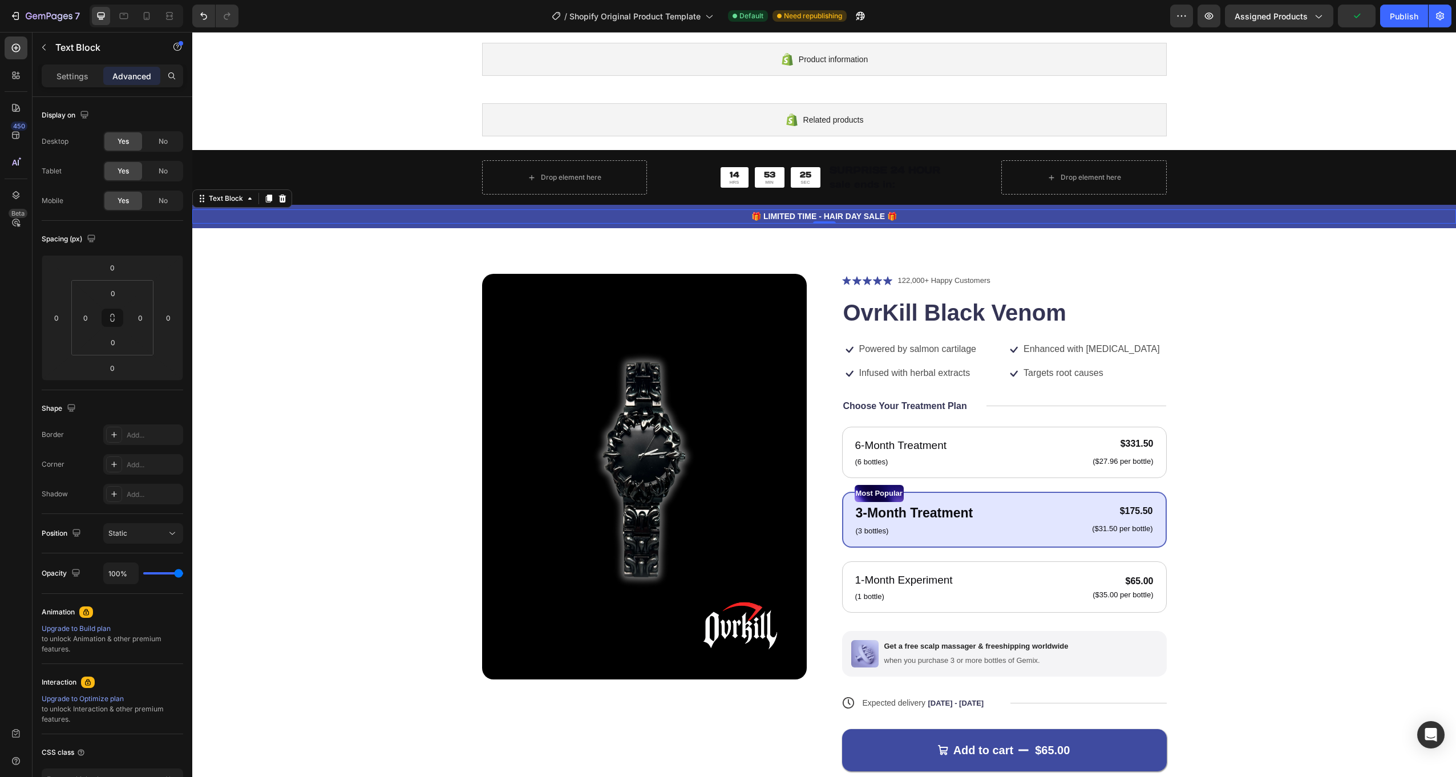
scroll to position [0, 0]
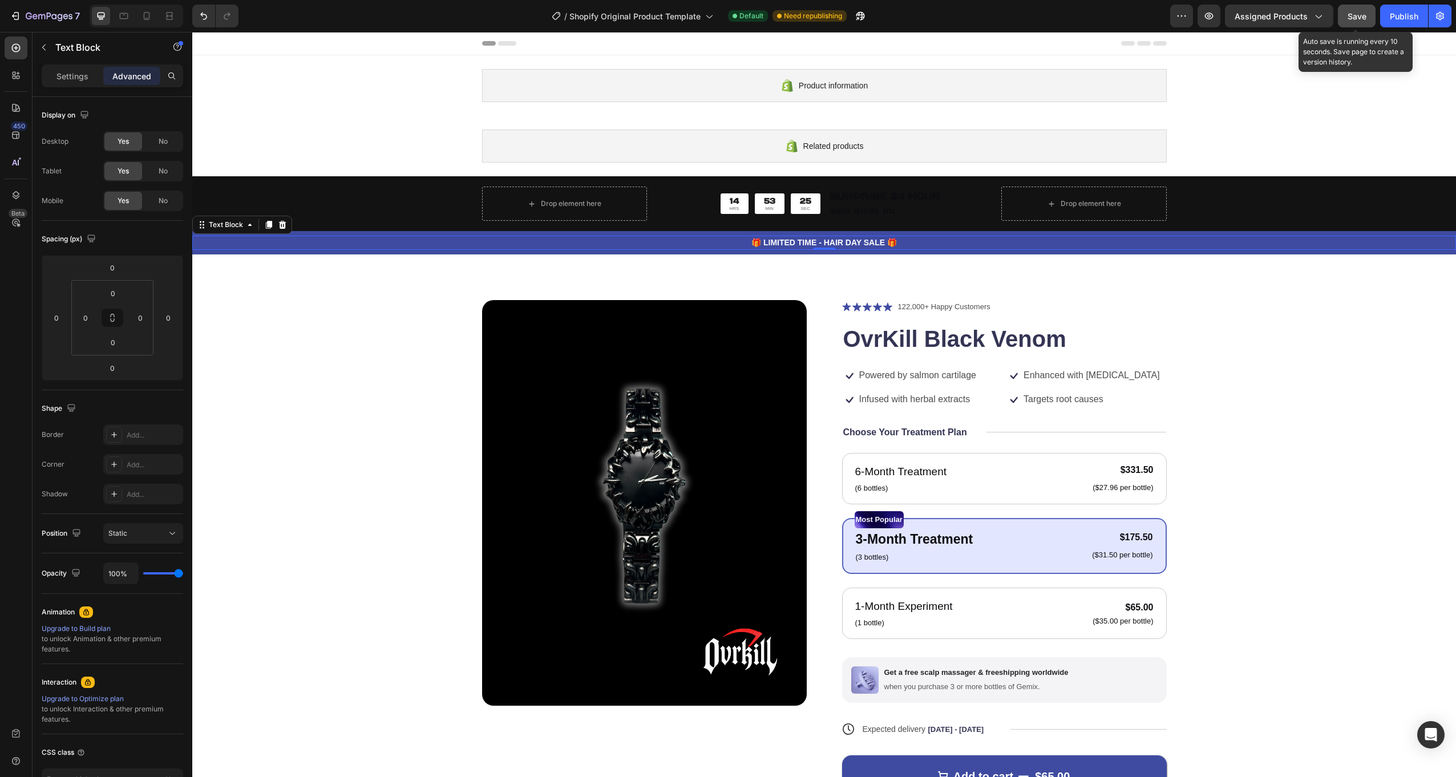
click at [1346, 7] on button "Save" at bounding box center [1357, 16] width 38 height 23
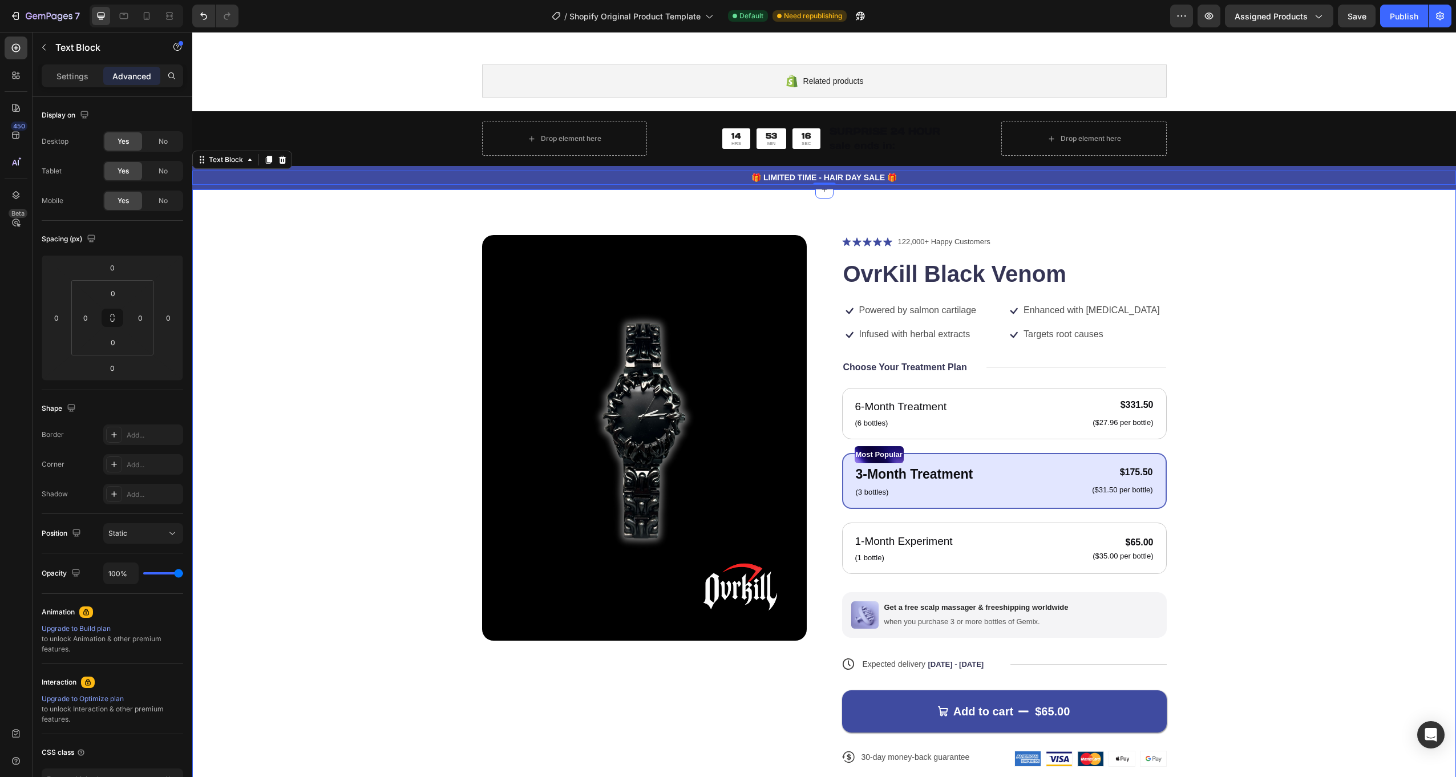
scroll to position [114, 0]
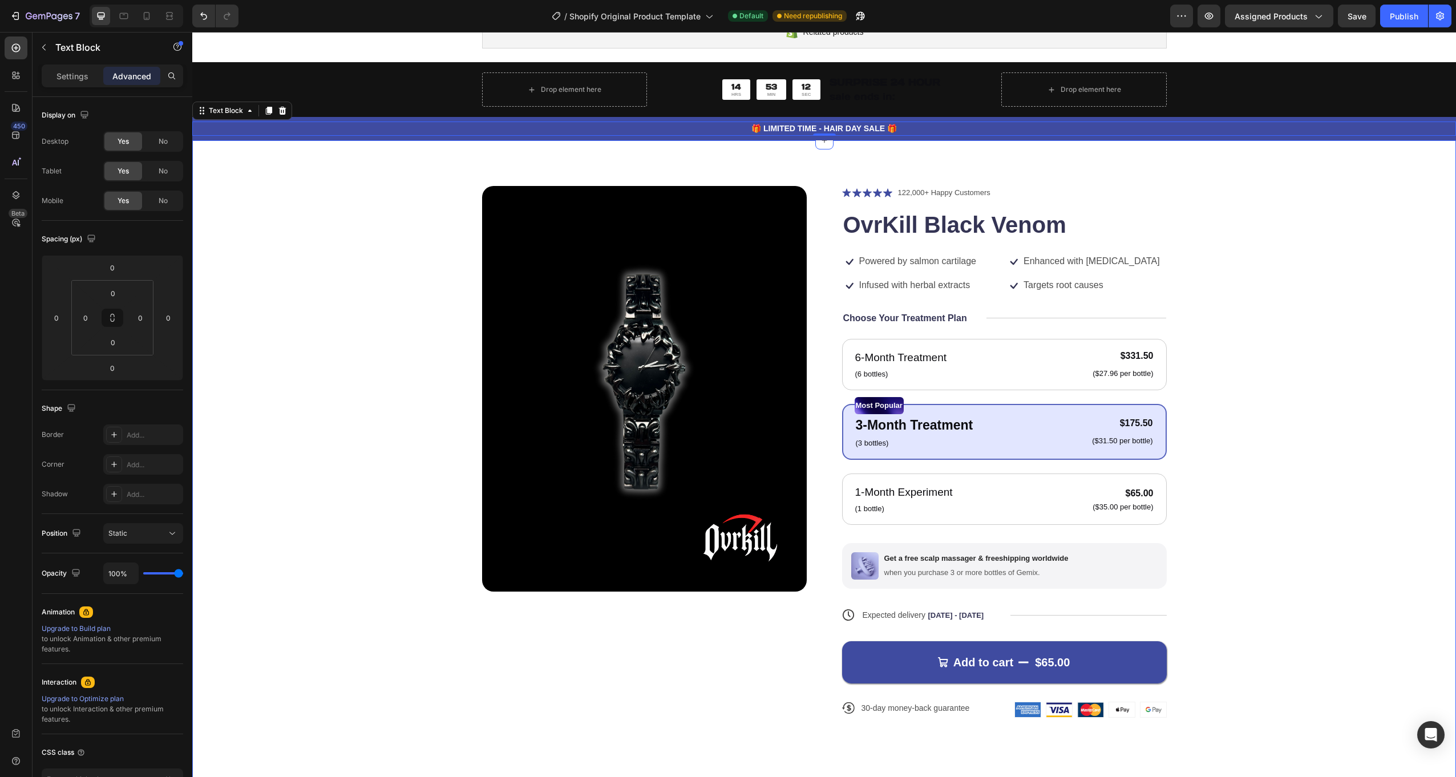
click at [322, 217] on div "Product Images Icon Icon Icon Icon Icon Icon List 122,000+ Happy Customers Text…" at bounding box center [824, 461] width 1172 height 550
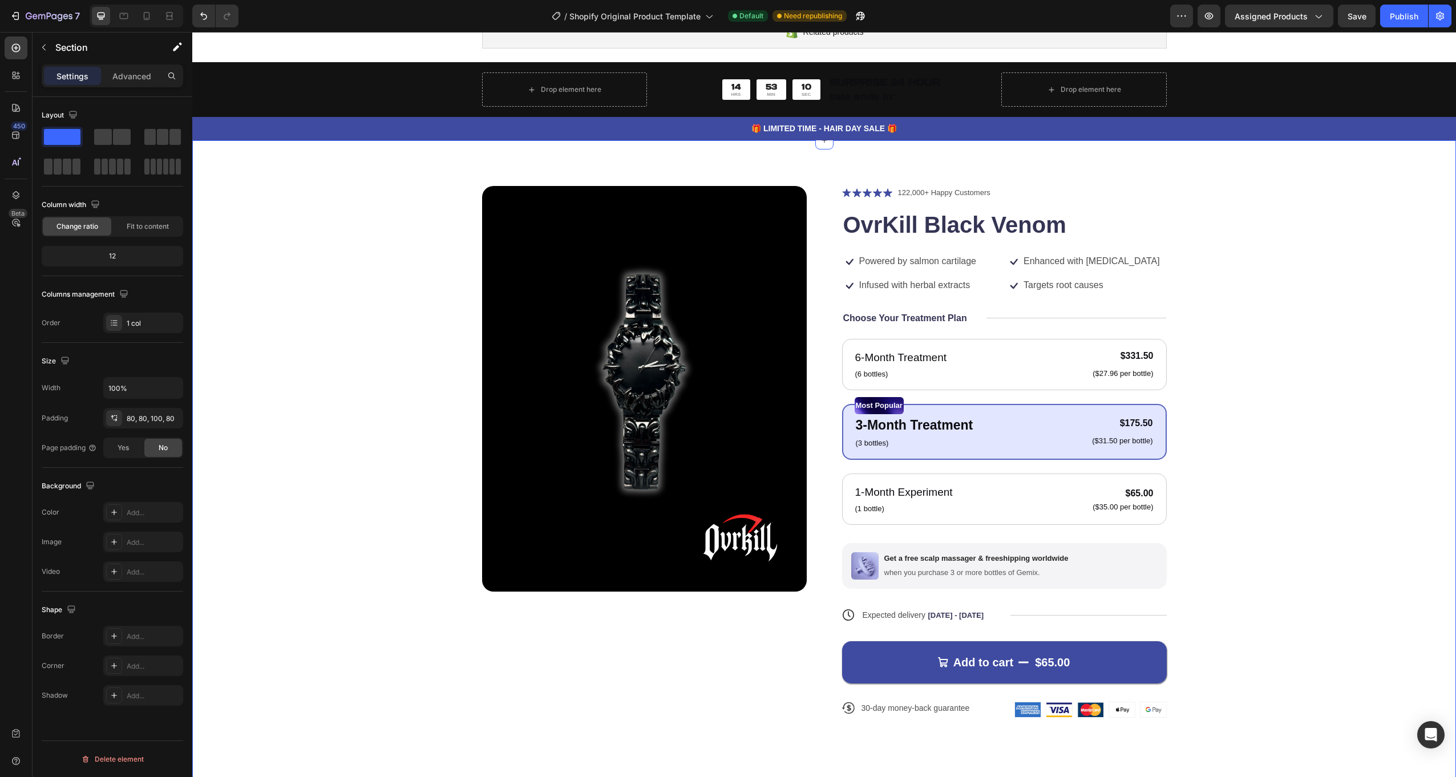
click at [380, 327] on div "Product Images Icon Icon Icon Icon Icon Icon List 122,000+ Happy Customers Text…" at bounding box center [824, 461] width 1172 height 550
click at [345, 385] on div "Product Images Icon Icon Icon Icon Icon Icon List 122,000+ Happy Customers Text…" at bounding box center [824, 461] width 1172 height 550
click at [381, 212] on div "Product Images Icon Icon Icon Icon Icon Icon List 122,000+ Happy Customers Text…" at bounding box center [824, 461] width 1172 height 550
click at [429, 163] on div "Product Images Icon Icon Icon Icon Icon Icon List 122,000+ Happy Customers Text…" at bounding box center [824, 466] width 1264 height 653
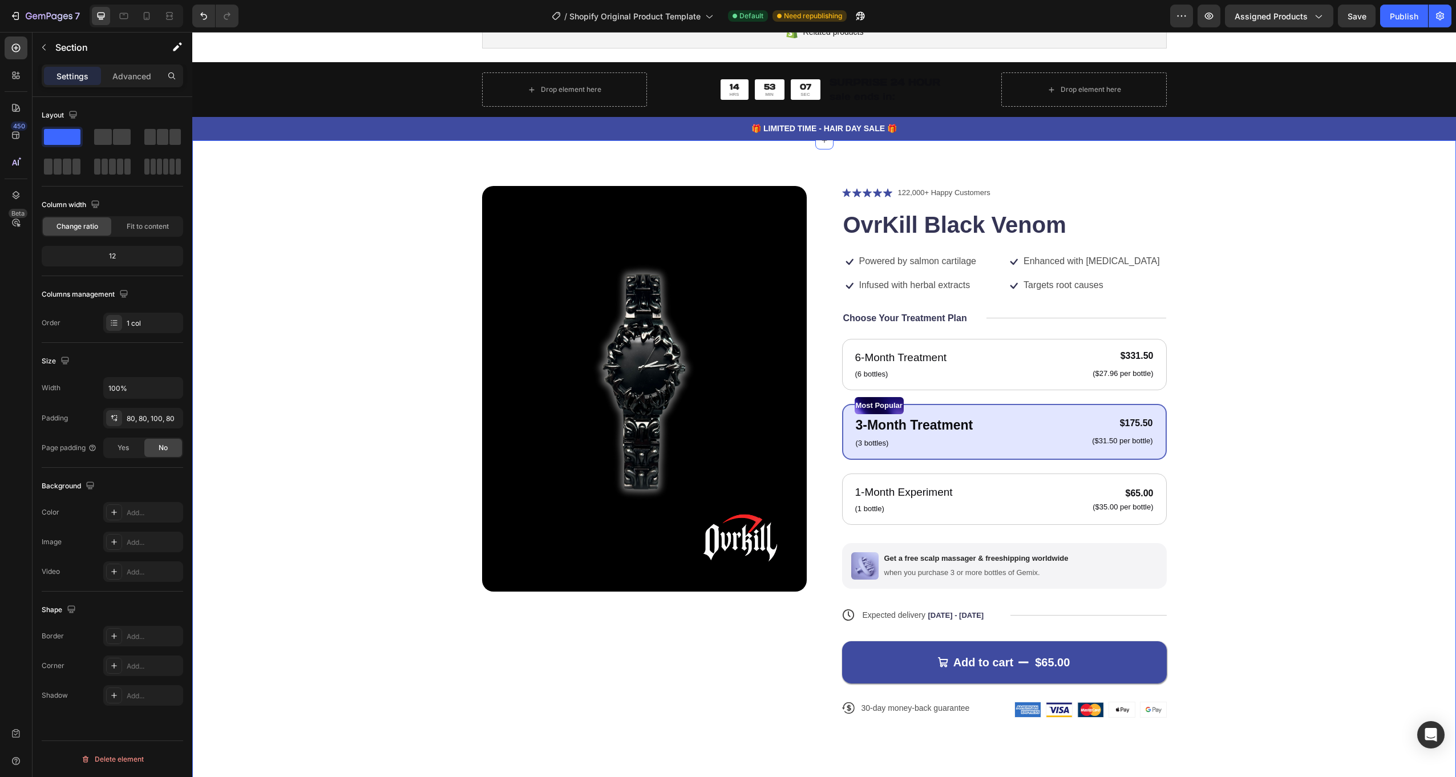
click at [446, 147] on div "Product Images Icon Icon Icon Icon Icon Icon List 122,000+ Happy Customers Text…" at bounding box center [824, 466] width 1264 height 653
click at [58, 140] on span at bounding box center [62, 137] width 37 height 16
click at [335, 287] on div "Product Images Icon Icon Icon Icon Icon Icon List 122,000+ Happy Customers Text…" at bounding box center [824, 461] width 1172 height 550
click at [15, 162] on icon at bounding box center [15, 162] width 11 height 11
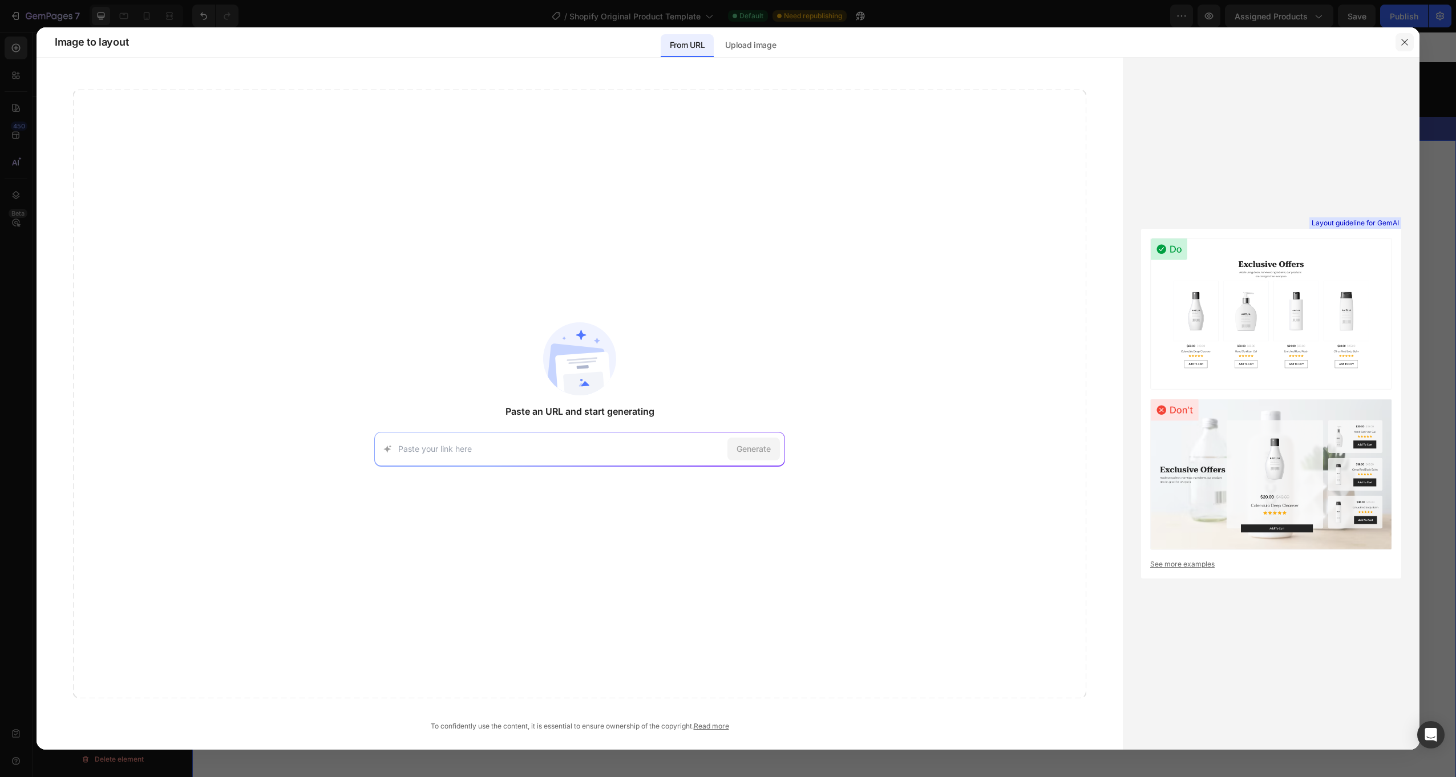
click at [1406, 35] on button "button" at bounding box center [1405, 42] width 18 height 18
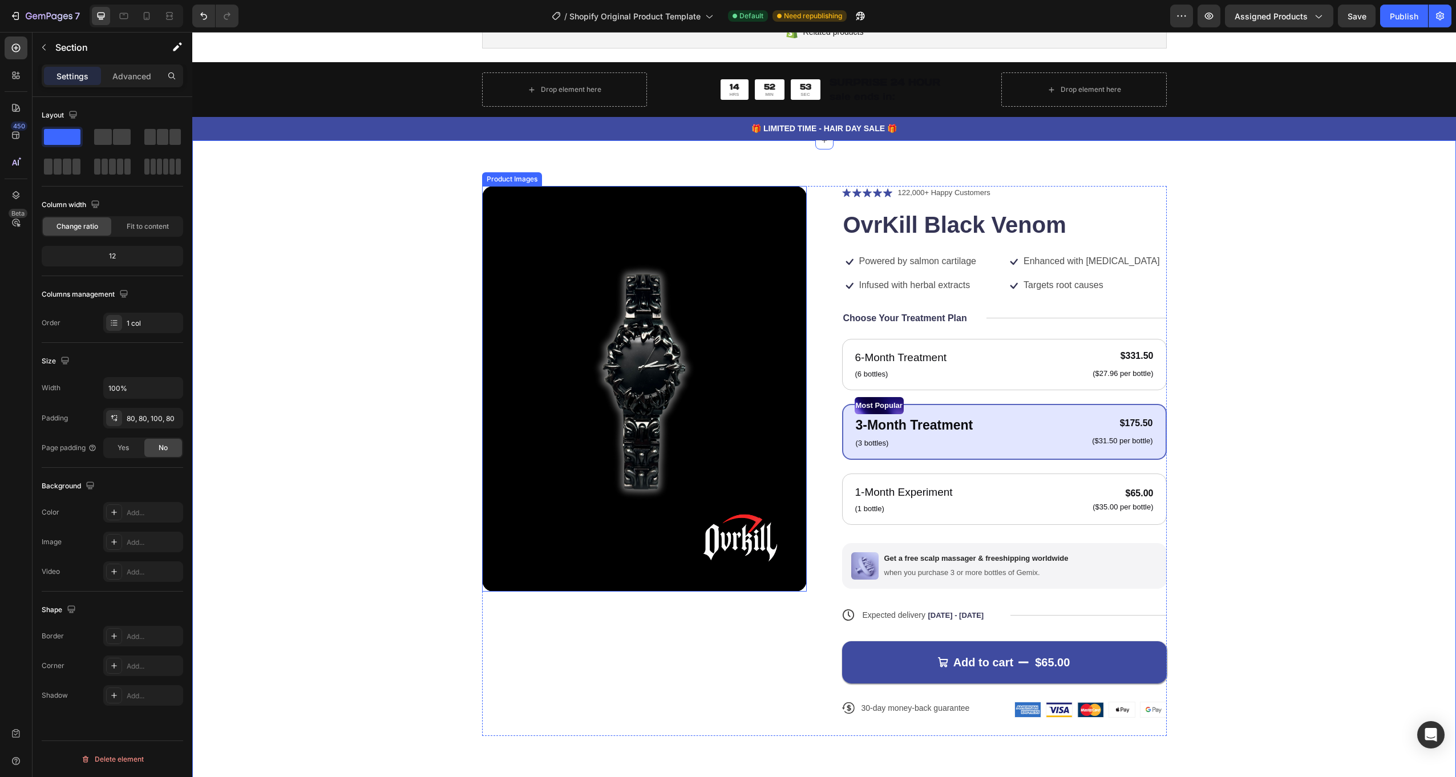
click at [475, 225] on div "Product Images Icon Icon Icon Icon Icon Icon List 122,000+ Happy Customers Text…" at bounding box center [824, 461] width 1172 height 550
click at [430, 225] on div "Product Images Icon Icon Icon Icon Icon Icon List 122,000+ Happy Customers Text…" at bounding box center [824, 461] width 1172 height 550
click at [118, 83] on div "Advanced" at bounding box center [131, 76] width 57 height 18
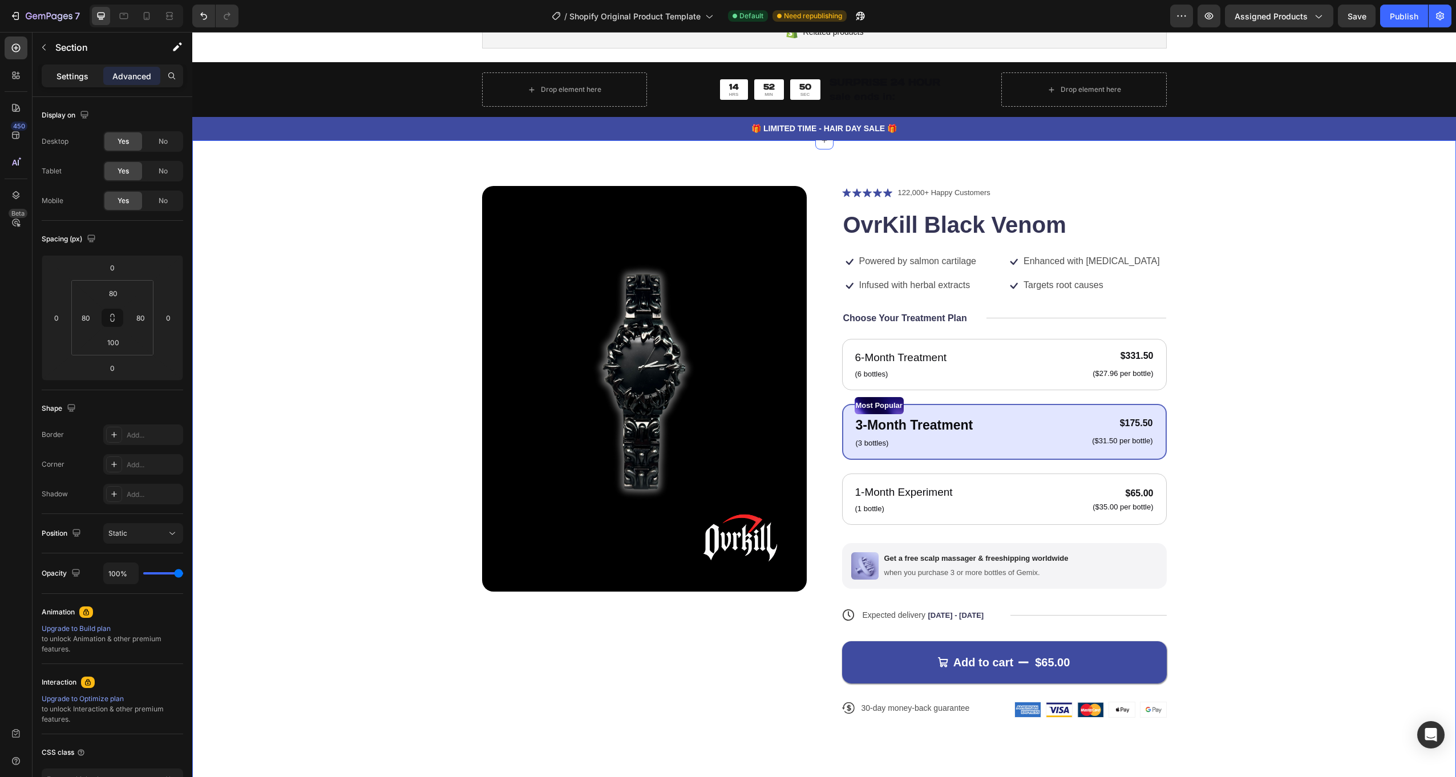
click at [68, 80] on p "Settings" at bounding box center [72, 76] width 32 height 12
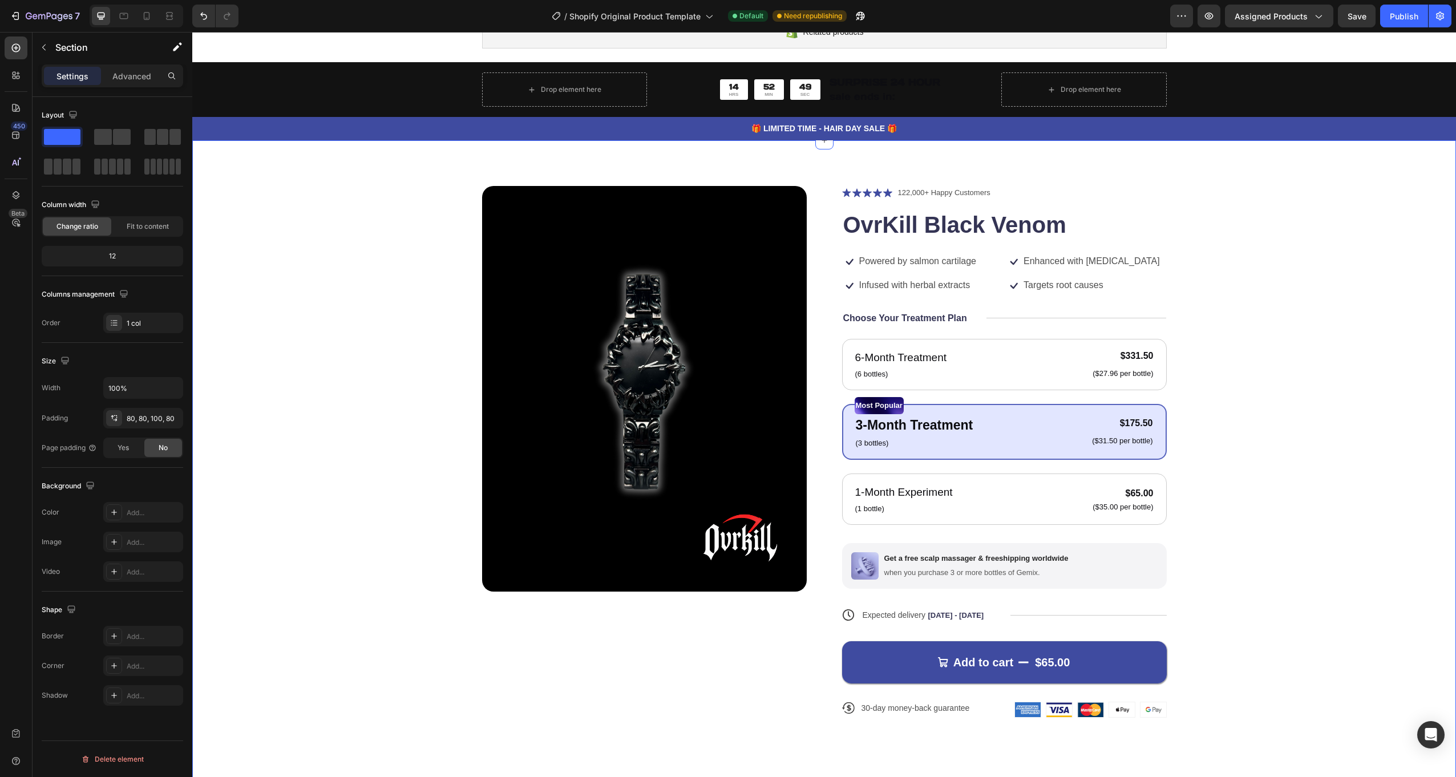
click at [270, 208] on div "Product Images Icon Icon Icon Icon Icon Icon List 122,000+ Happy Customers Text…" at bounding box center [824, 461] width 1172 height 550
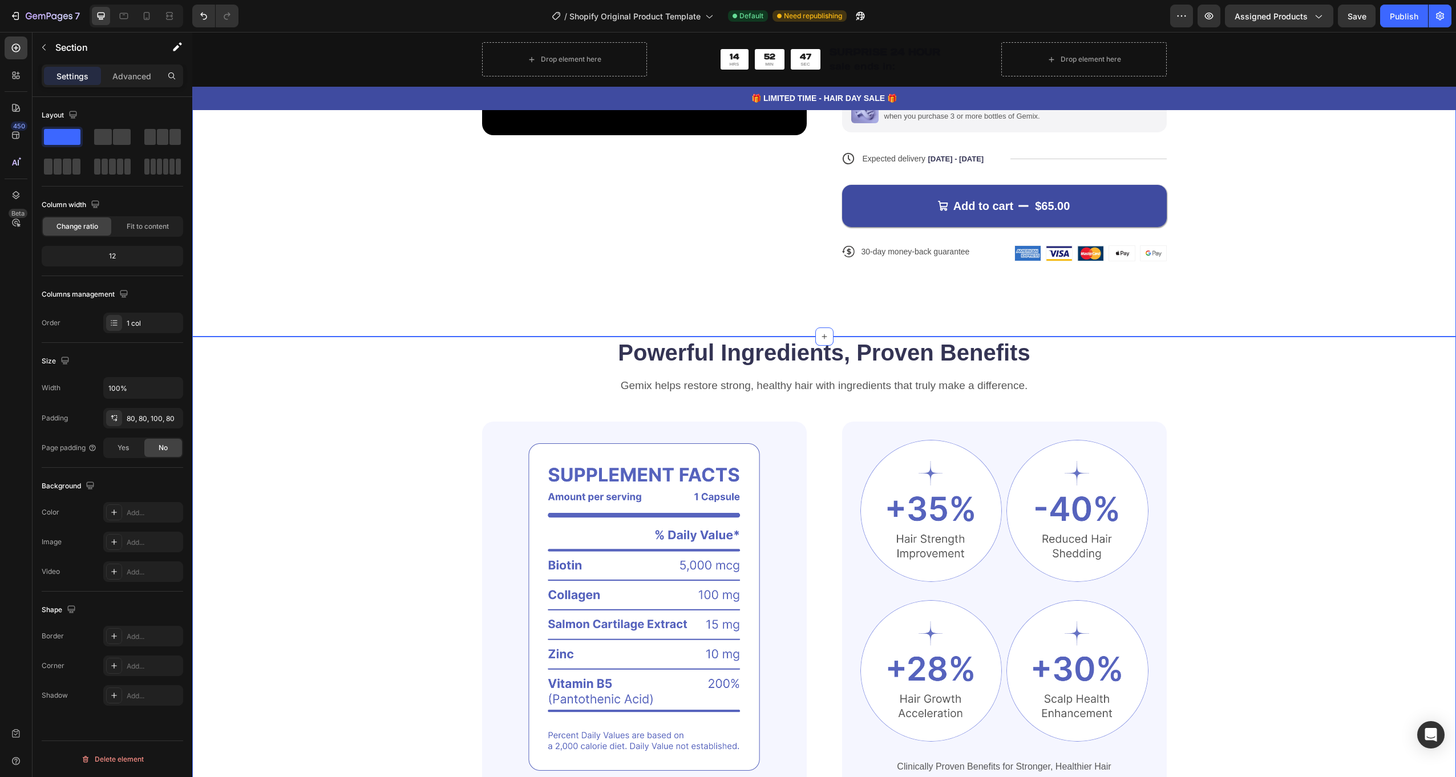
click at [373, 526] on div "Powerful Ingredients, Proven Benefits Heading Gemix helps restore strong, healt…" at bounding box center [824, 565] width 1172 height 456
click at [331, 247] on div "Product Images Icon Icon Icon Icon Icon Icon List 122,000+ Happy Customers Text…" at bounding box center [824, 5] width 1172 height 550
click at [335, 390] on div "Powerful Ingredients, Proven Benefits Heading Gemix helps restore strong, healt…" at bounding box center [824, 565] width 1172 height 456
click at [345, 310] on div "Product Images Icon Icon Icon Icon Icon Icon List 122,000+ Happy Customers Text…" at bounding box center [824, 10] width 1264 height 653
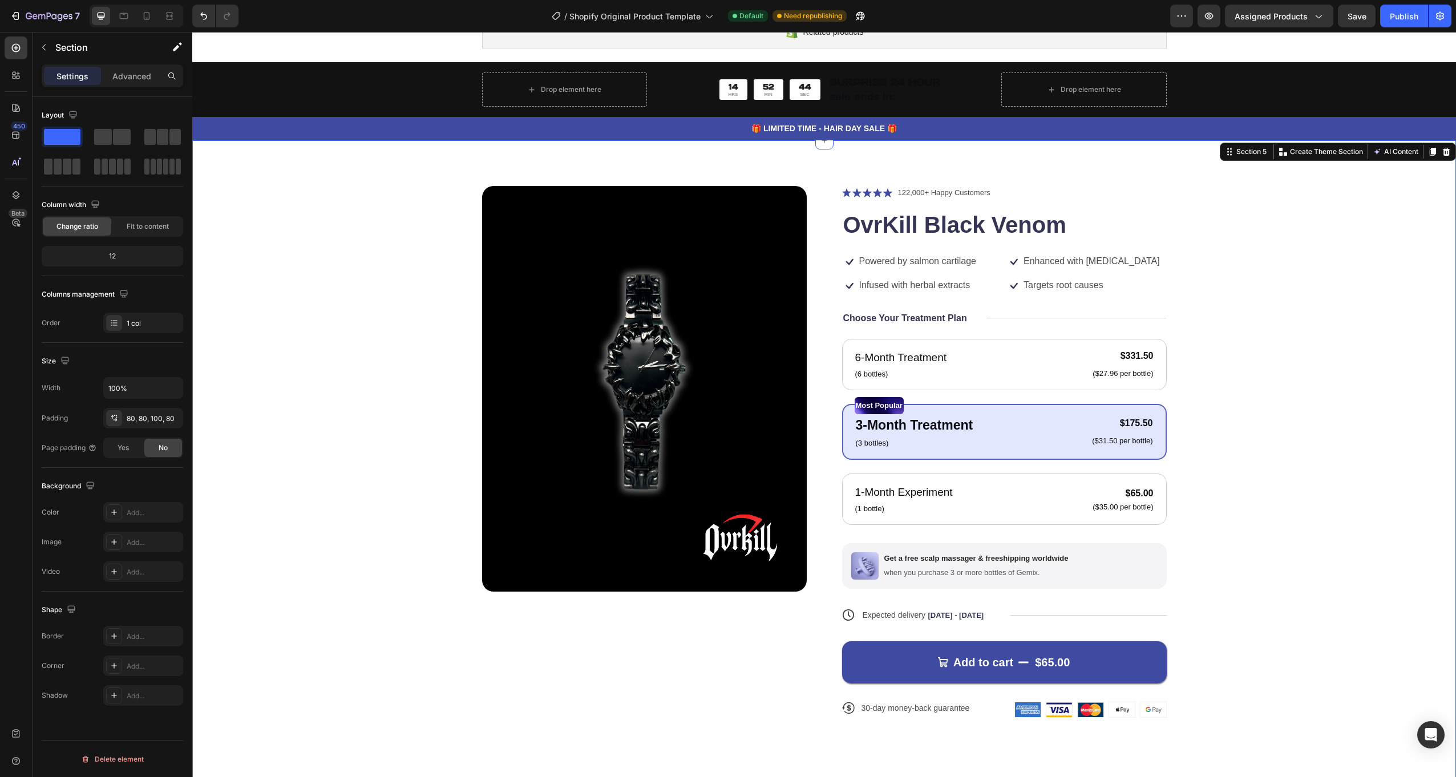
click at [15, 96] on div "450 Beta" at bounding box center [16, 380] width 23 height 686
click at [15, 99] on div at bounding box center [16, 107] width 23 height 23
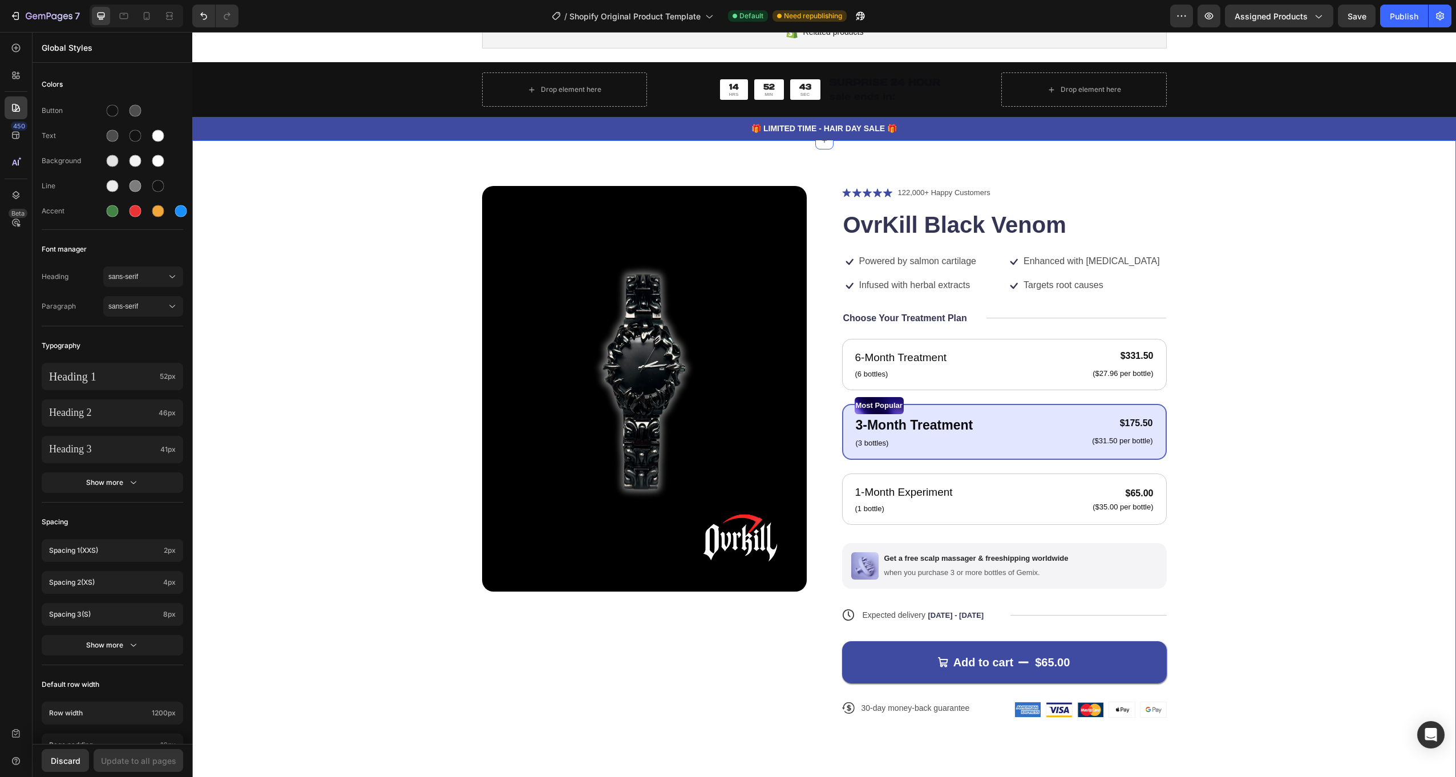
click at [429, 268] on div "Product Images Icon Icon Icon Icon Icon Icon List 122,000+ Happy Customers Text…" at bounding box center [824, 461] width 1172 height 550
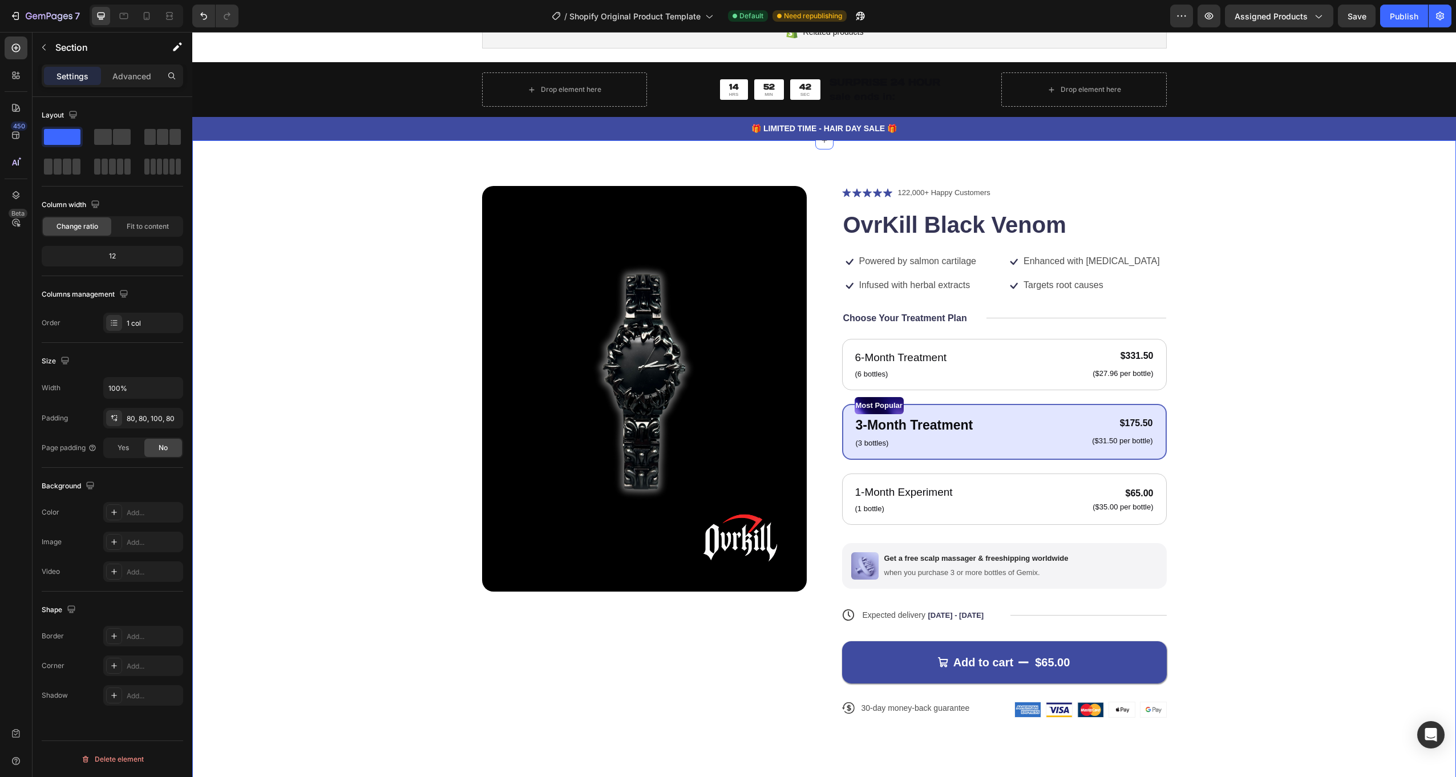
click at [359, 223] on div "Product Images Icon Icon Icon Icon Icon Icon List 122,000+ Happy Customers Text…" at bounding box center [824, 461] width 1172 height 550
click at [341, 229] on div "Product Images Icon Icon Icon Icon Icon Icon List 122,000+ Happy Customers Text…" at bounding box center [824, 461] width 1172 height 550
click at [339, 229] on div "Product Images Icon Icon Icon Icon Icon Icon List 122,000+ Happy Customers Text…" at bounding box center [824, 461] width 1172 height 550
click at [16, 110] on icon at bounding box center [16, 108] width 8 height 8
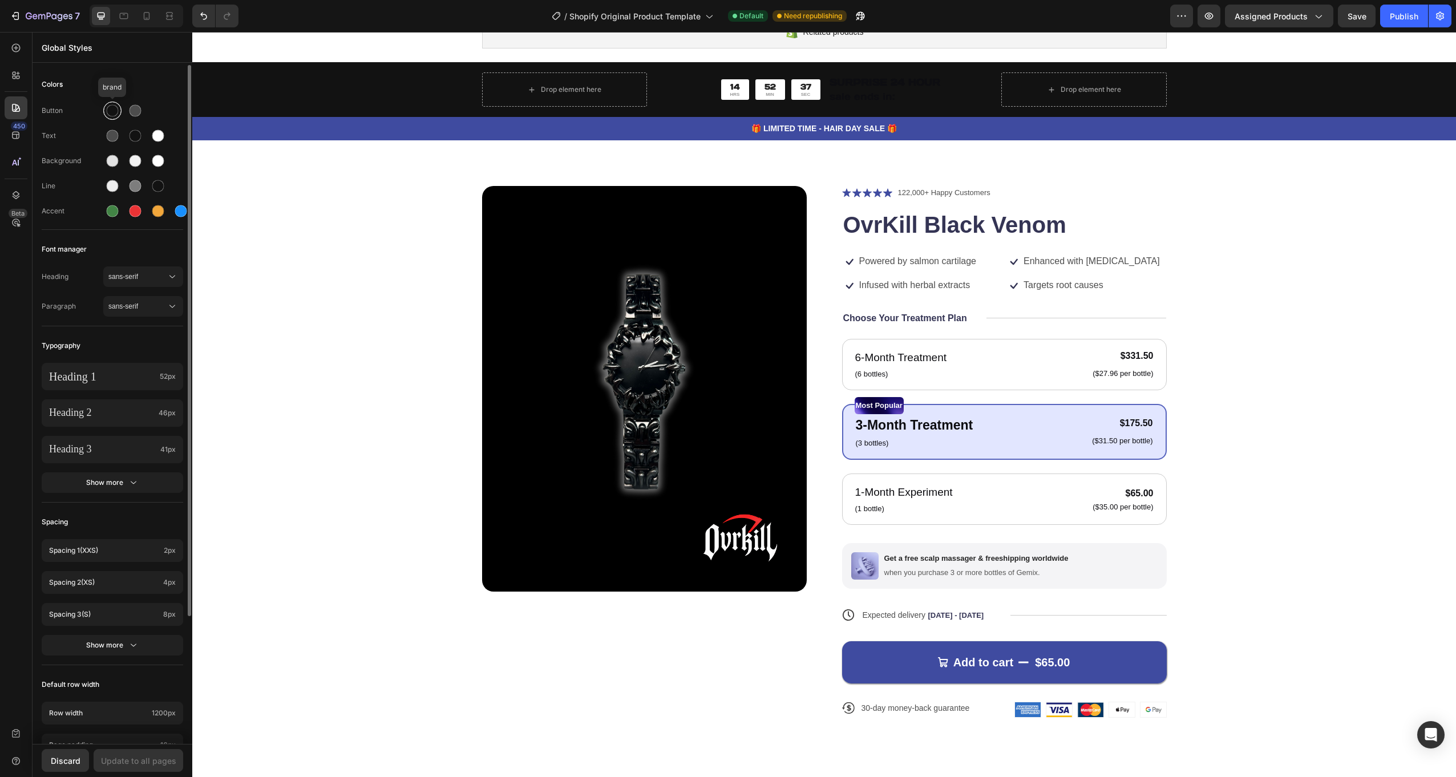
click at [111, 108] on div at bounding box center [113, 111] width 12 height 12
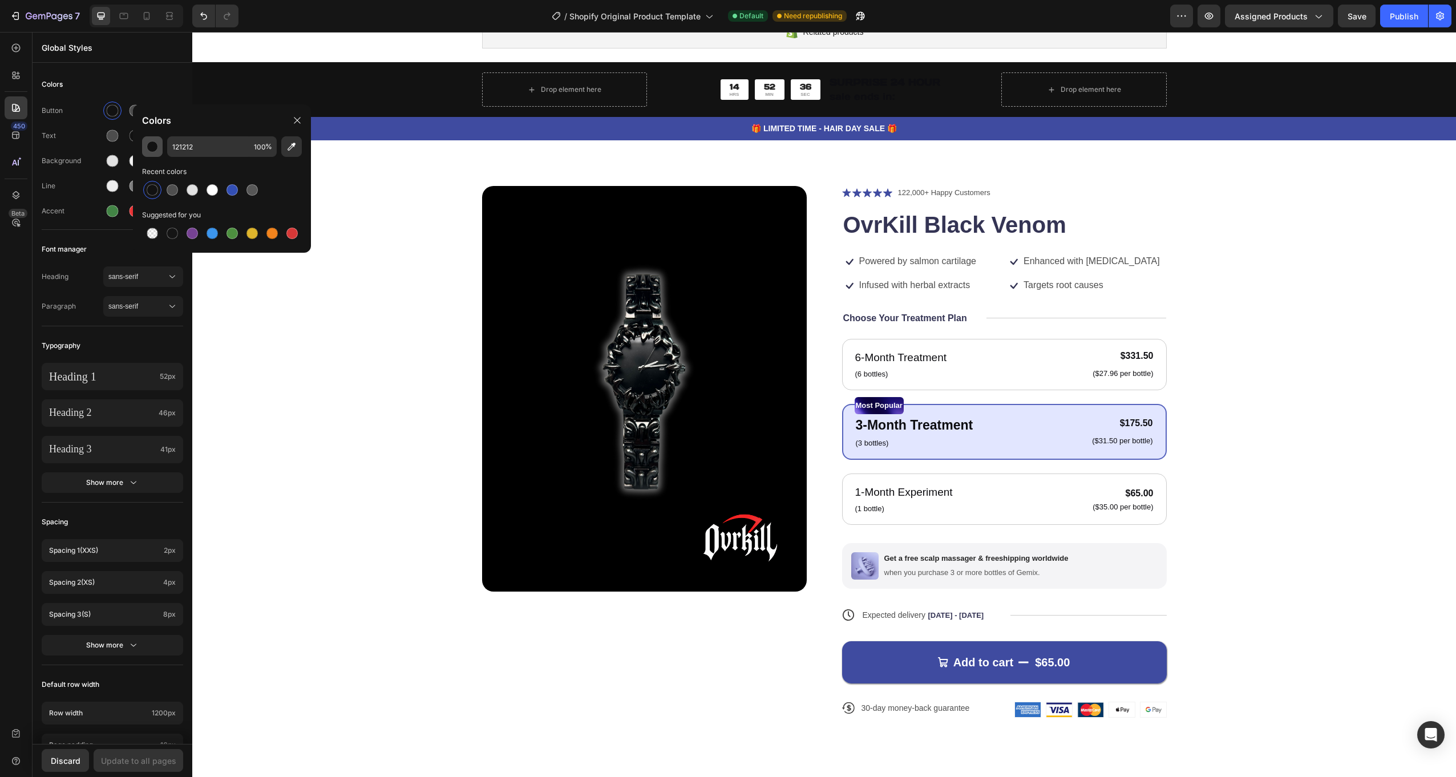
click at [148, 141] on div "button" at bounding box center [152, 146] width 11 height 11
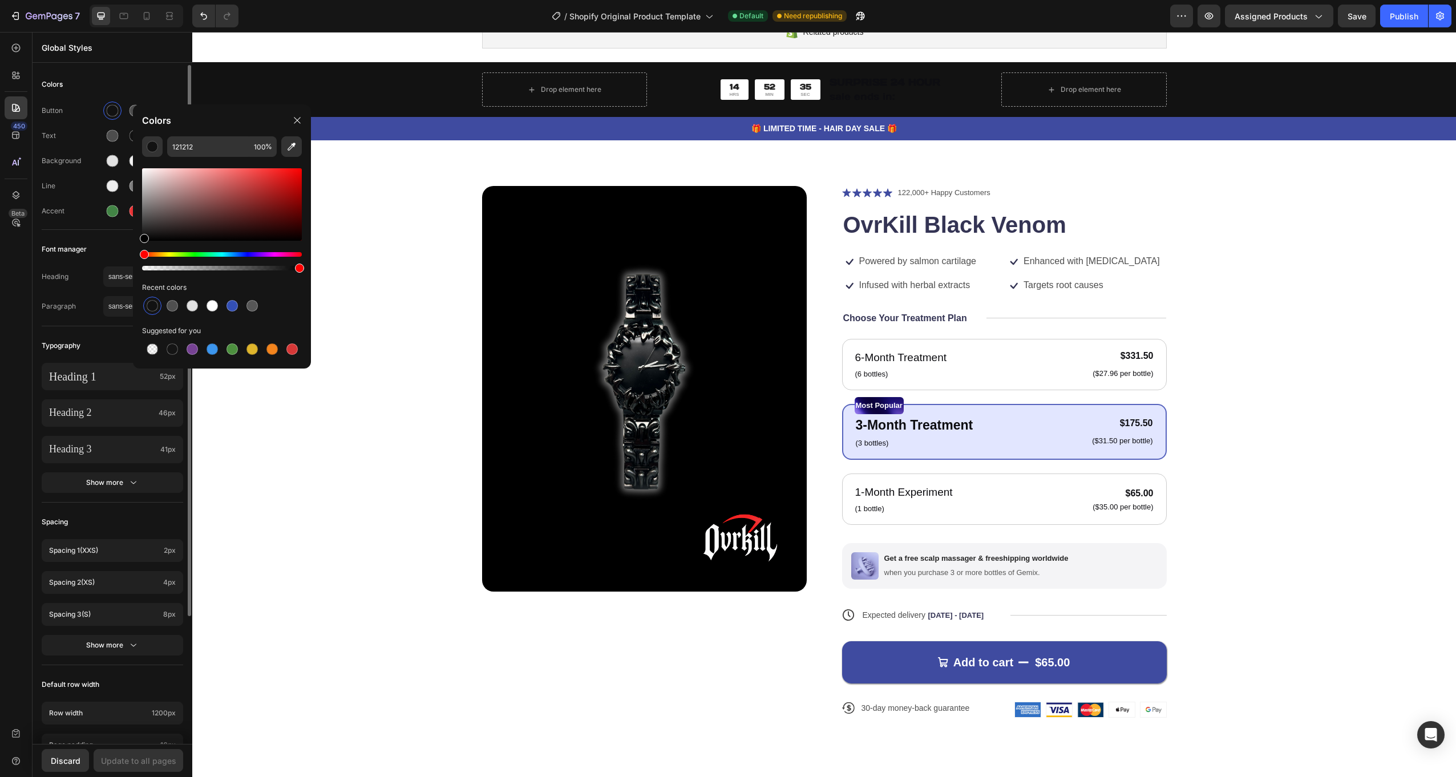
drag, startPoint x: 187, startPoint y: 211, endPoint x: 128, endPoint y: 258, distance: 75.5
click at [128, 0] on div "7 / Shopify Original Product Template Default Need republishing Preview Assigne…" at bounding box center [728, 0] width 1456 height 0
type input "000000"
click at [84, 120] on div "Button Text Background Line Accent" at bounding box center [112, 162] width 141 height 135
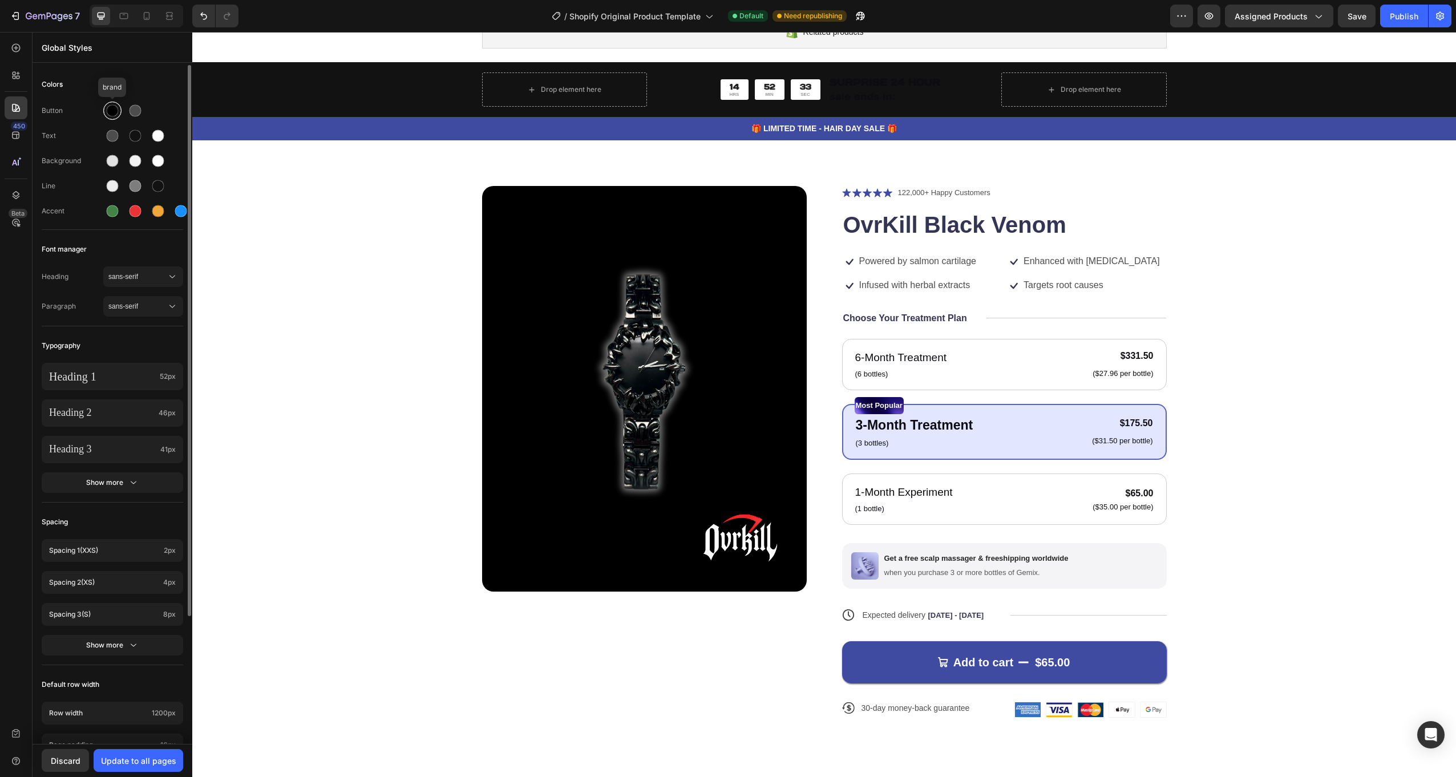
click at [114, 115] on div at bounding box center [113, 111] width 12 height 12
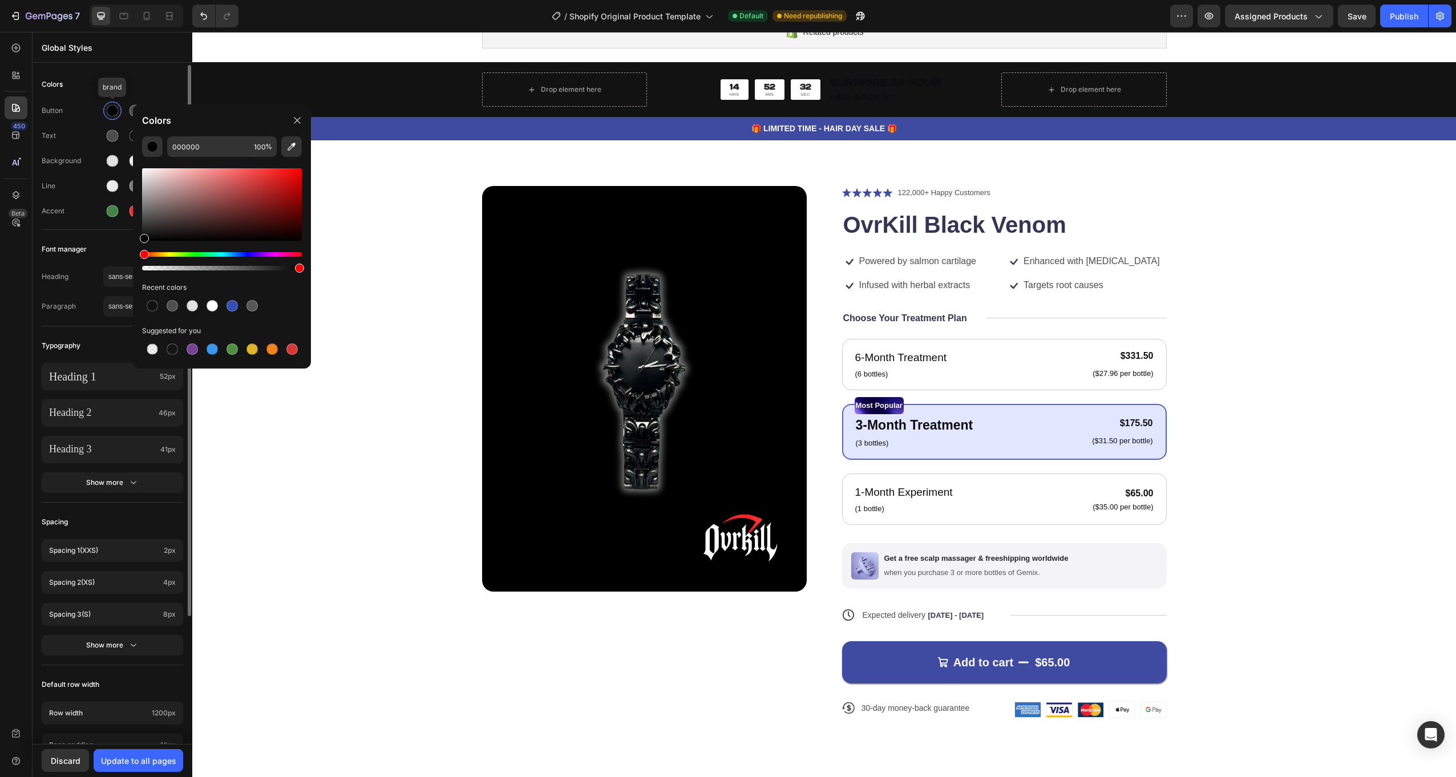
click at [114, 114] on div at bounding box center [113, 111] width 12 height 12
click at [350, 78] on div "Drop element here 14 HRS 52 MIN 32 SEC Countdown Timer SURPRISE 24 HOUR sale en…" at bounding box center [824, 101] width 1264 height 78
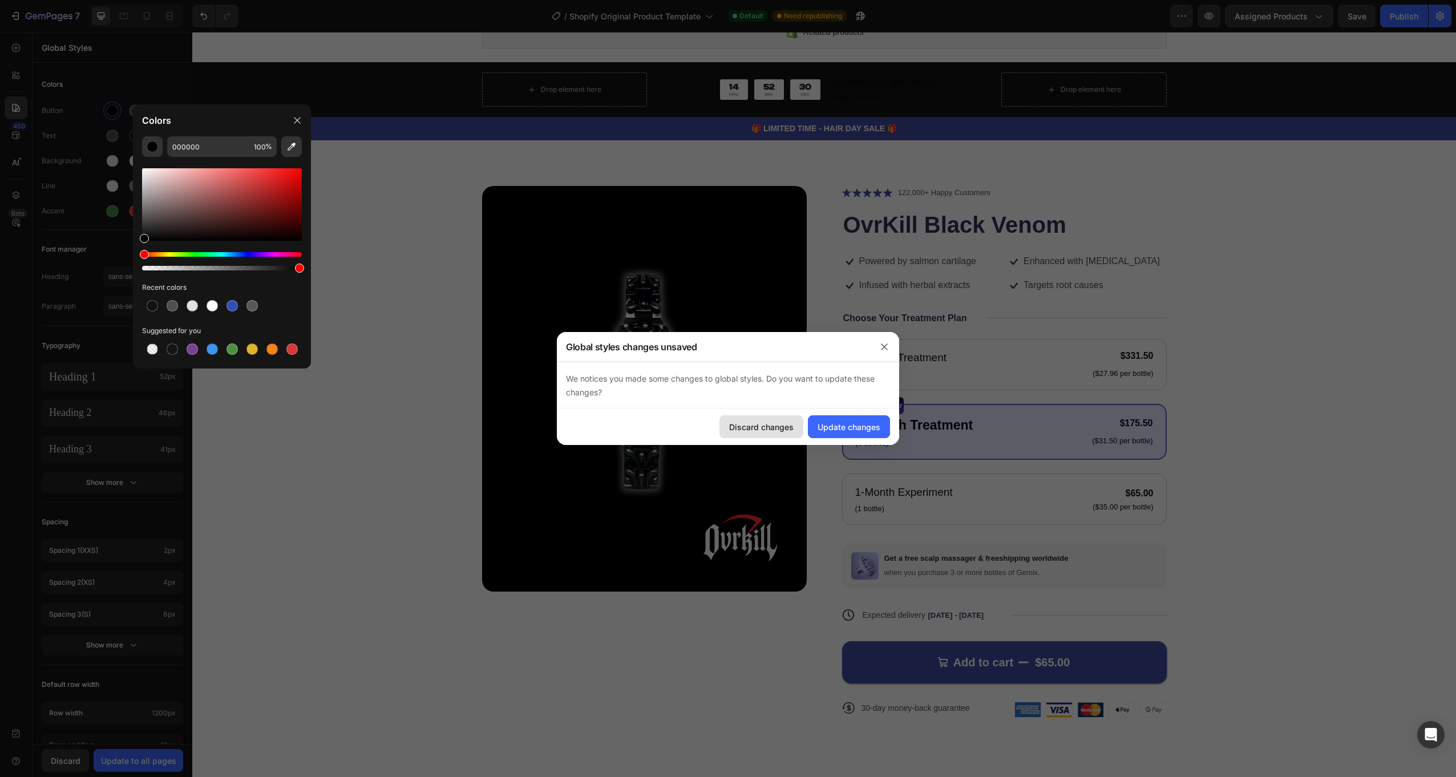
click at [778, 430] on div "Discard changes" at bounding box center [761, 427] width 64 height 12
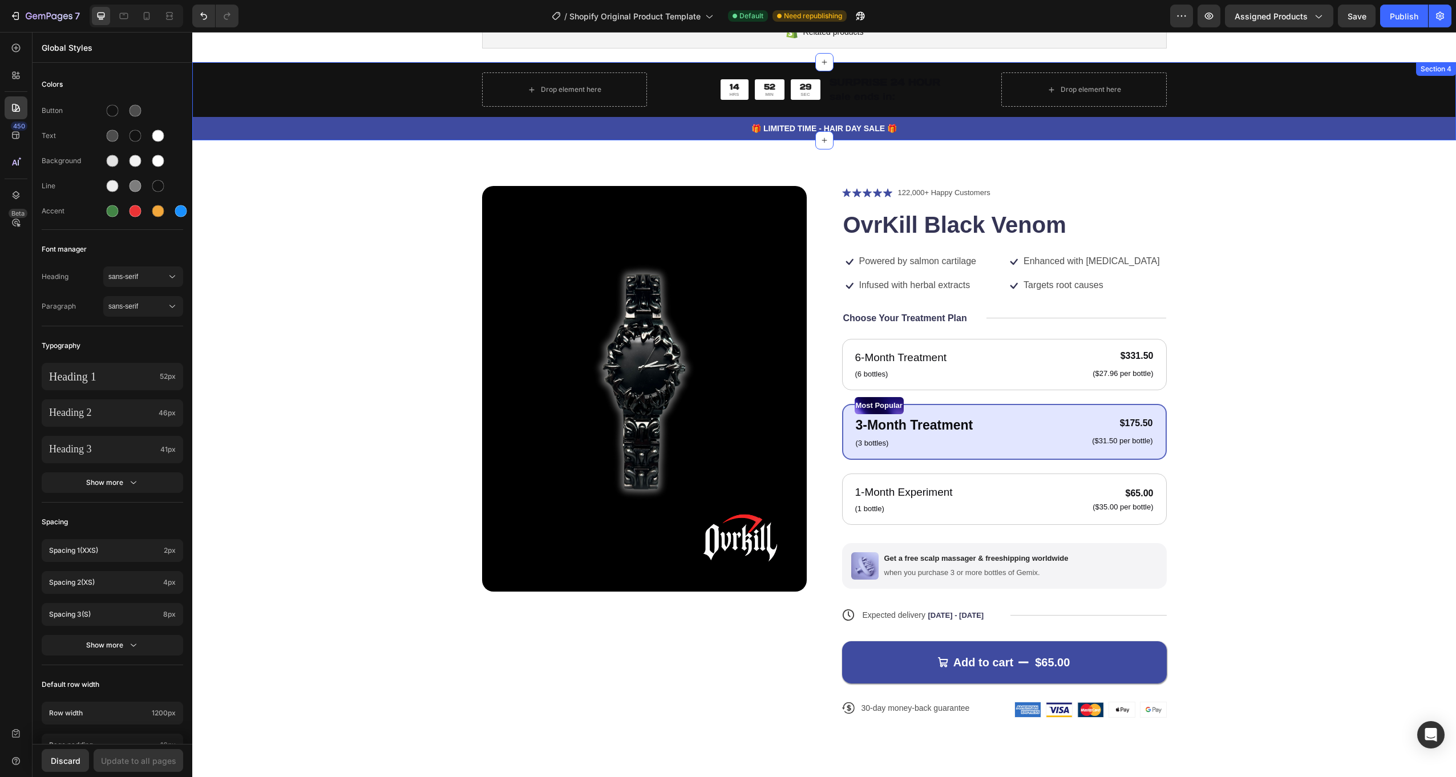
click at [402, 80] on div "Drop element here 14 HRS 52 MIN 29 SEC Countdown Timer SURPRISE 24 HOUR sale en…" at bounding box center [824, 101] width 1264 height 78
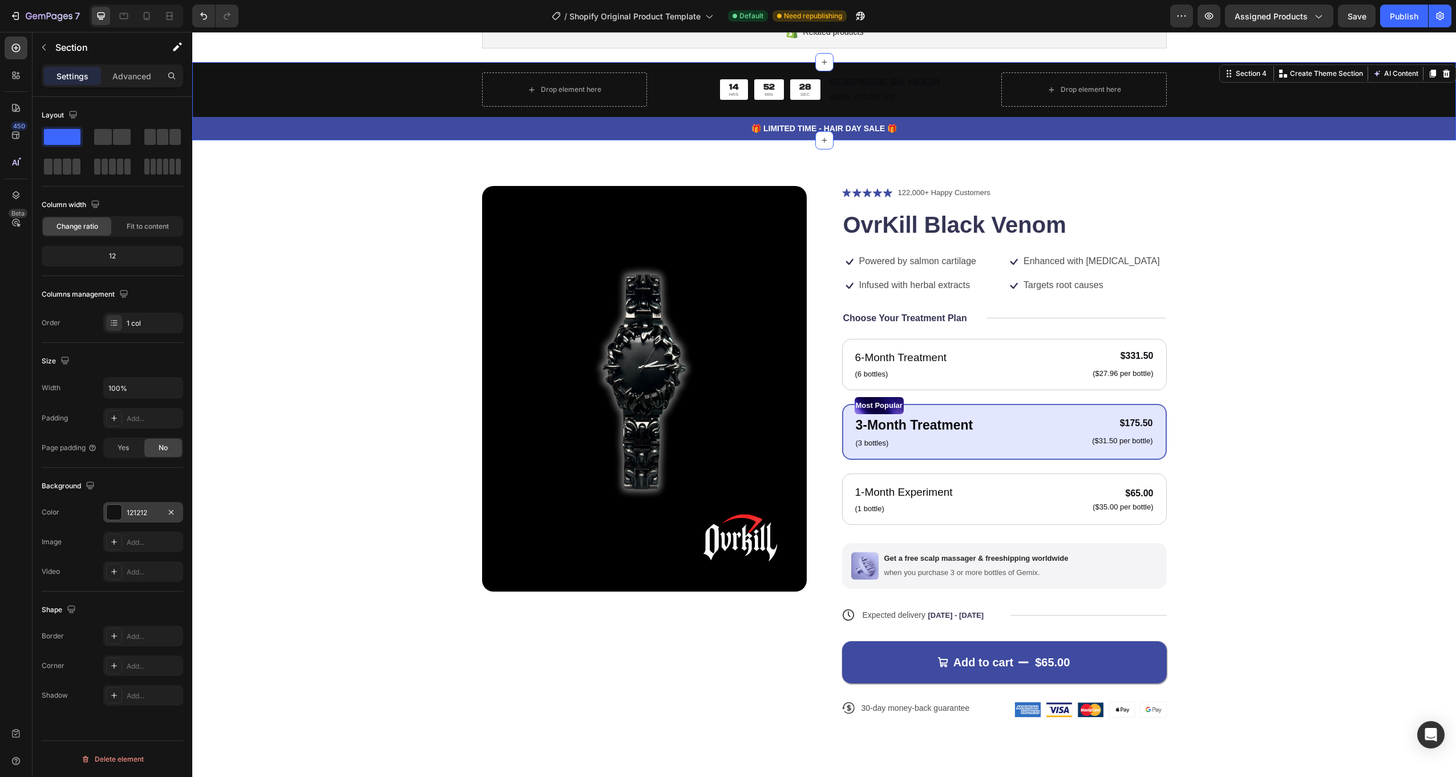
click at [111, 515] on div at bounding box center [114, 512] width 15 height 15
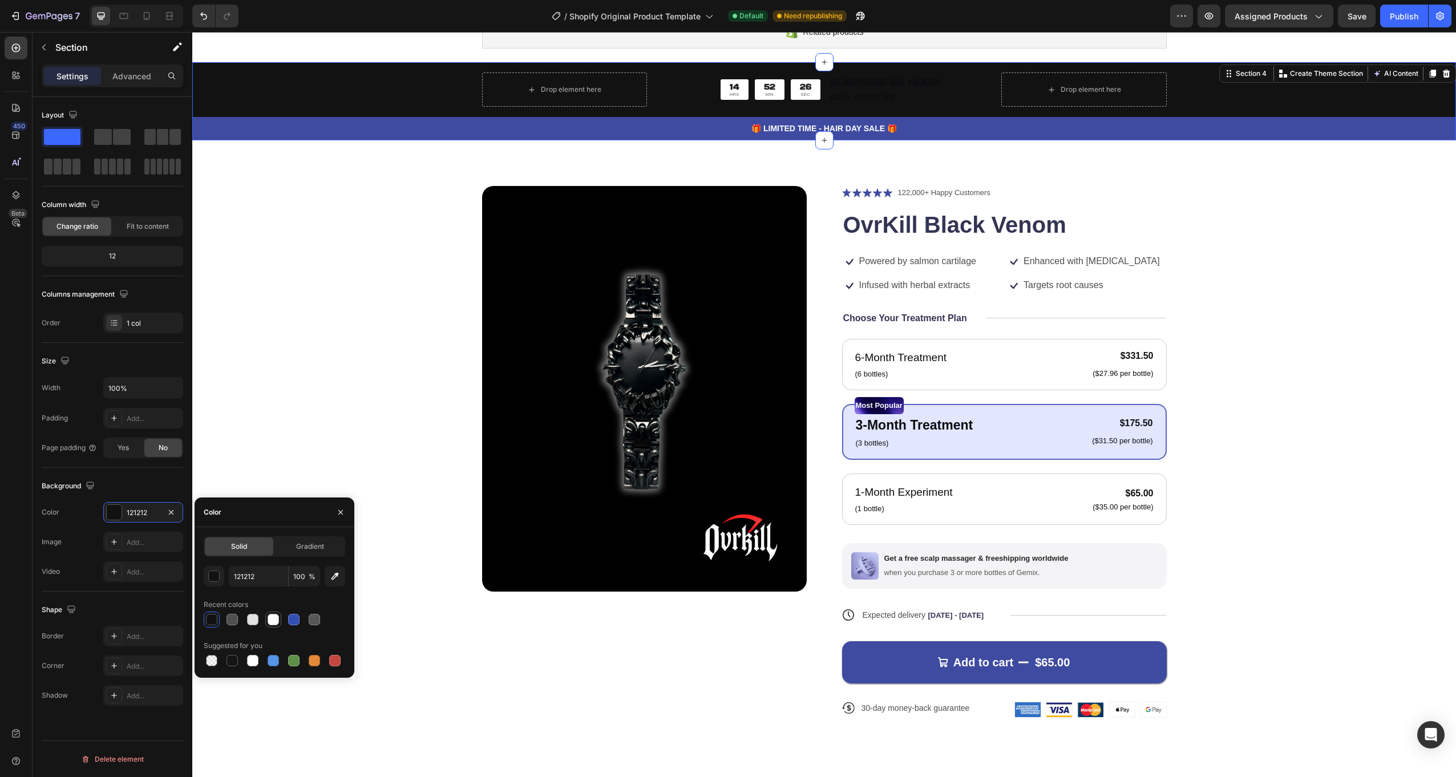
click at [274, 623] on div at bounding box center [273, 619] width 11 height 11
type input "FFFFFF"
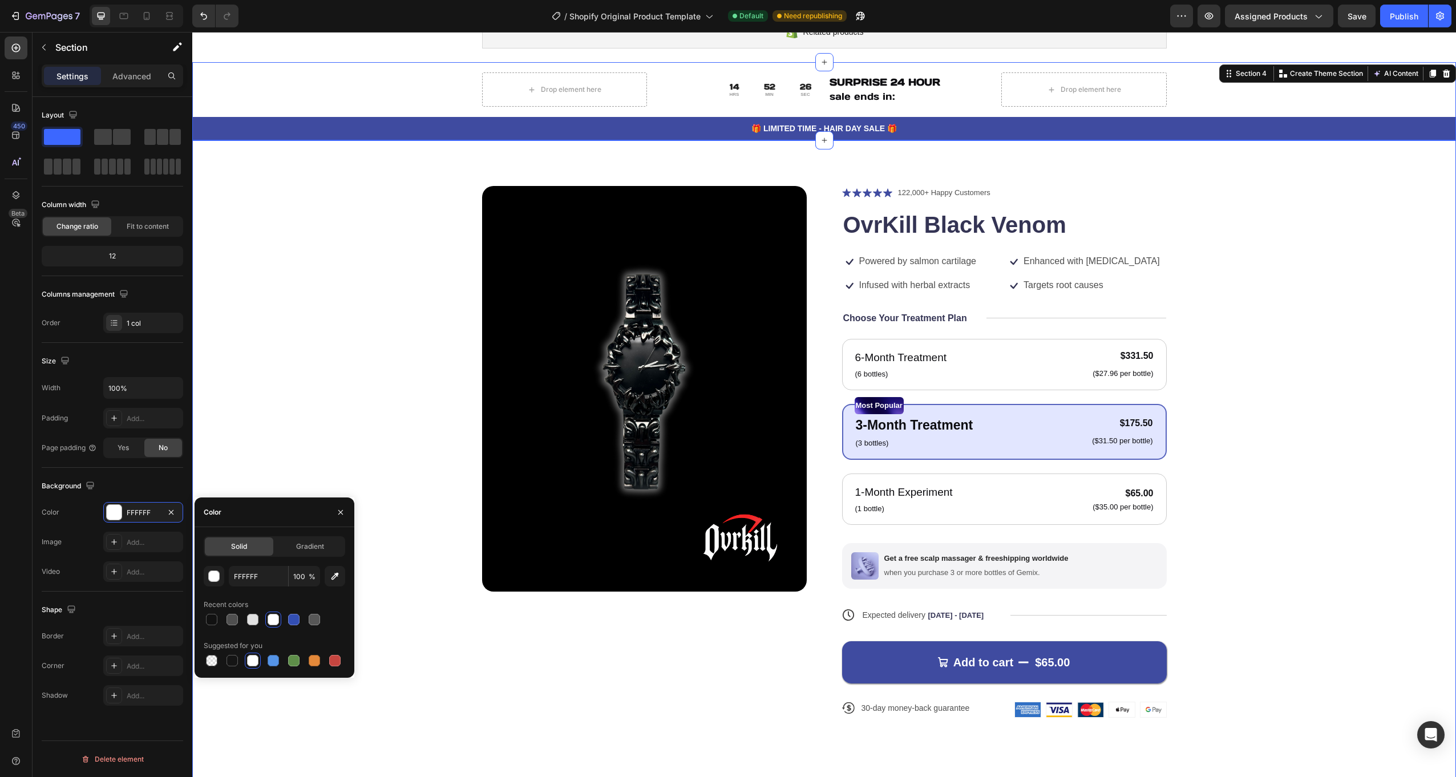
click at [398, 314] on div "Product Images Icon Icon Icon Icon Icon Icon List 122,000+ Happy Customers Text…" at bounding box center [824, 461] width 1172 height 550
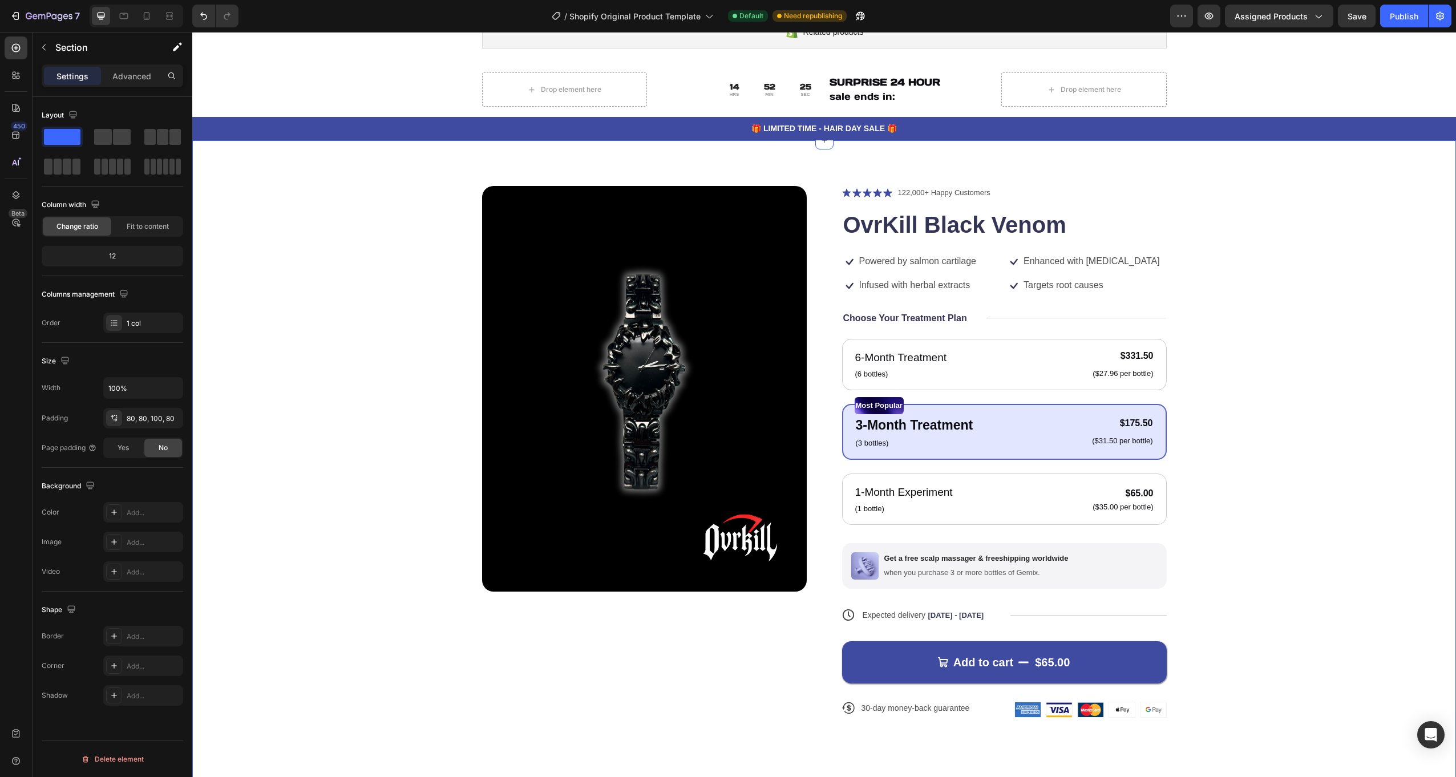
click at [398, 314] on div "Product Images Icon Icon Icon Icon Icon Icon List 122,000+ Happy Customers Text…" at bounding box center [824, 461] width 1172 height 550
click at [451, 268] on div "Product Images Icon Icon Icon Icon Icon Icon List 122,000+ Happy Customers Text…" at bounding box center [824, 461] width 1172 height 550
click at [367, 262] on div "Product Images Icon Icon Icon Icon Icon Icon List 122,000+ Happy Customers Text…" at bounding box center [824, 461] width 1172 height 550
click at [14, 91] on div "450 Beta" at bounding box center [16, 380] width 23 height 686
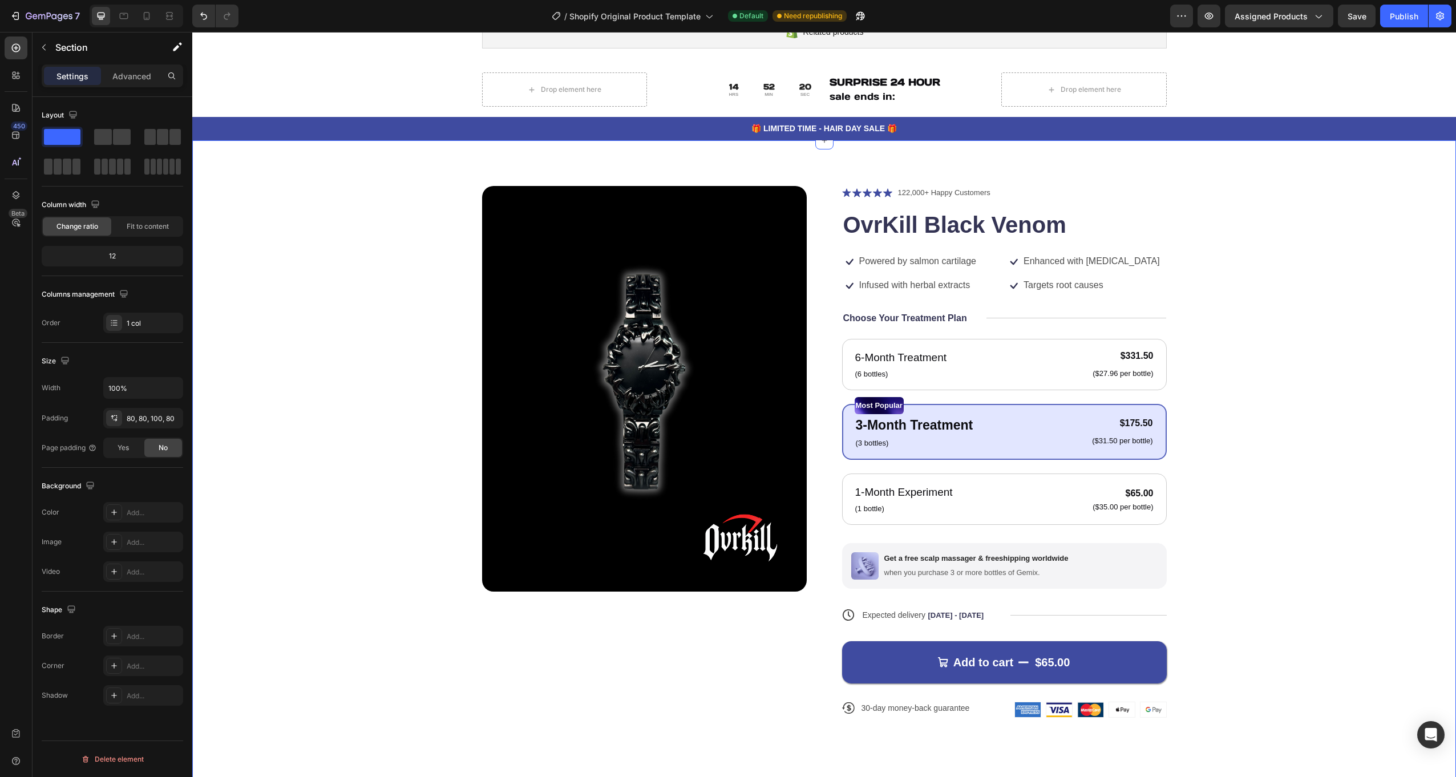
click at [14, 87] on div "450 Beta" at bounding box center [16, 380] width 23 height 686
click at [14, 114] on div at bounding box center [16, 107] width 23 height 23
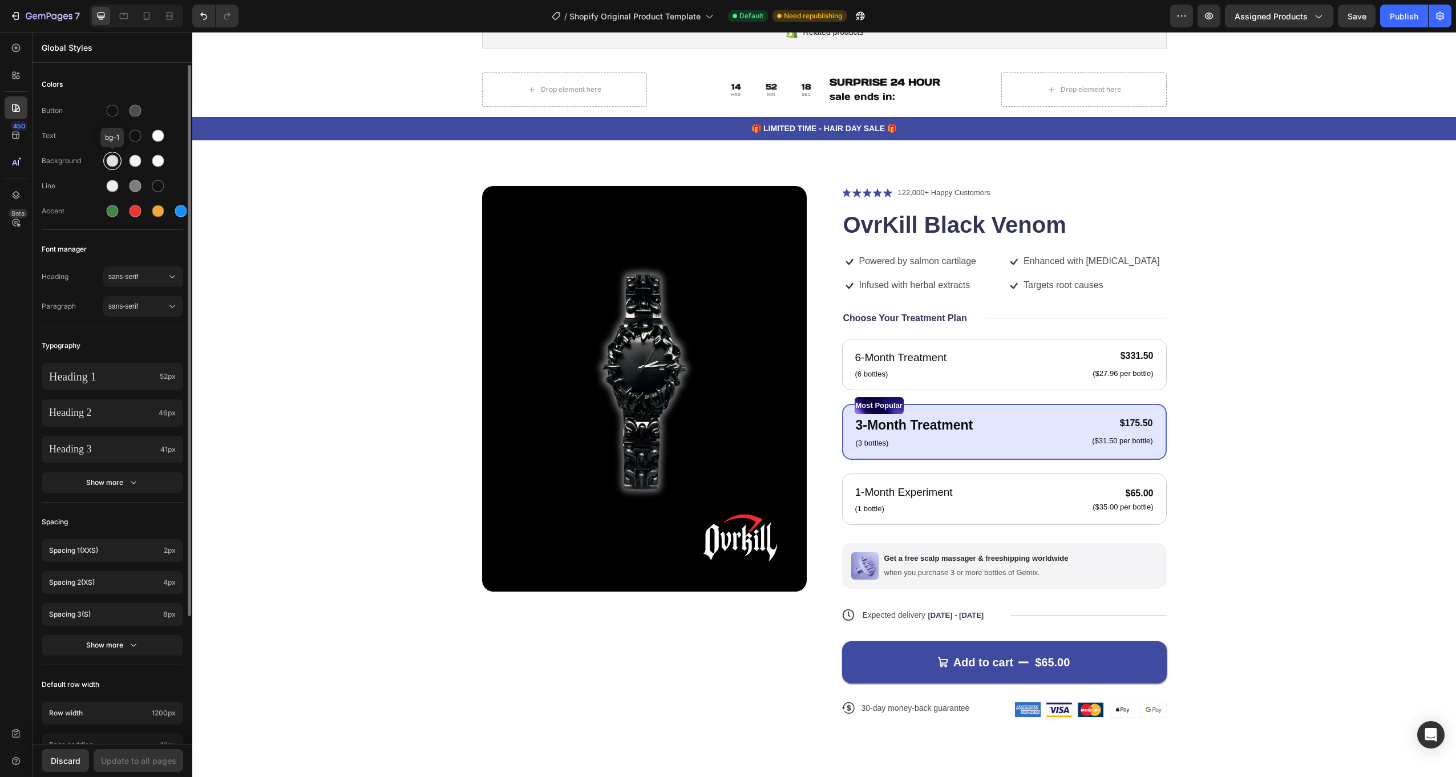
click at [112, 157] on div at bounding box center [113, 161] width 12 height 12
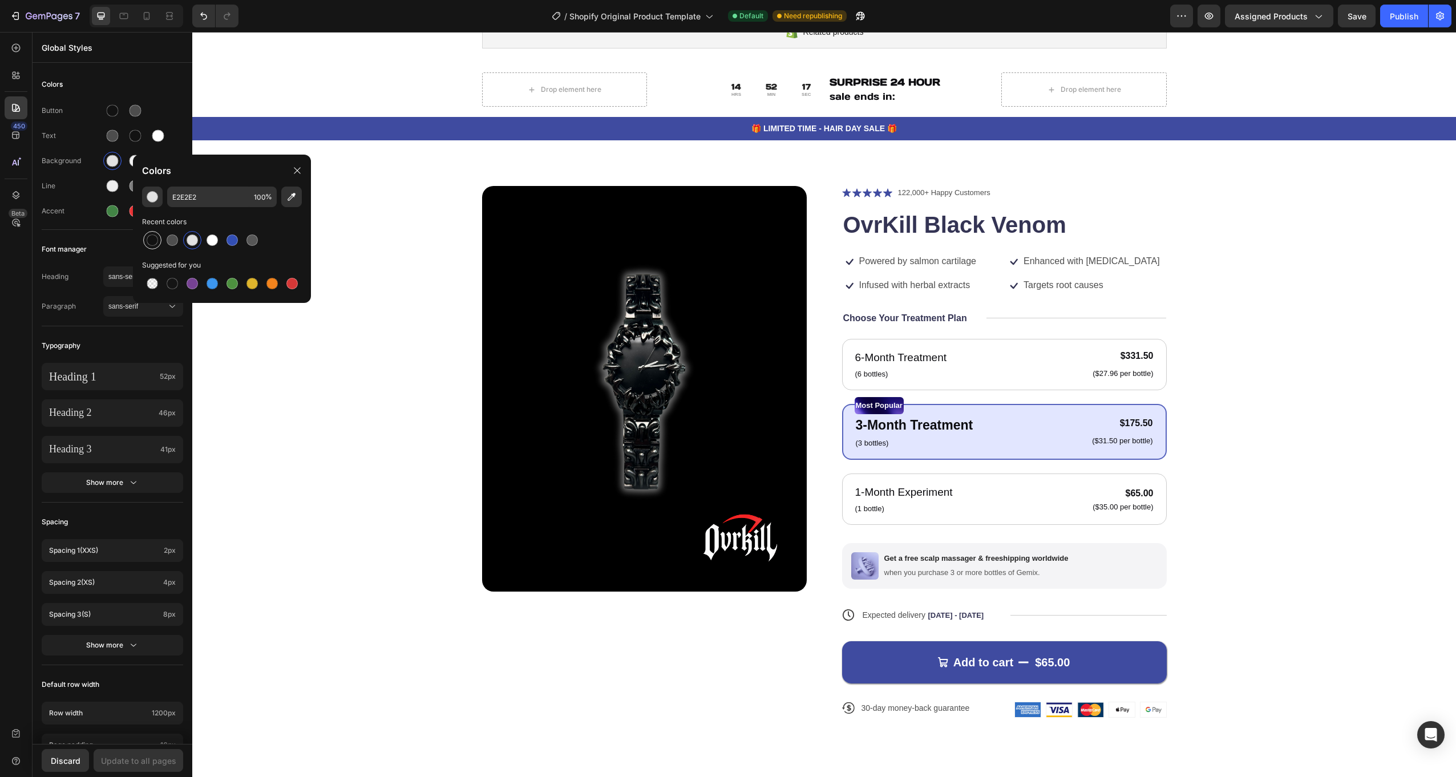
click at [154, 237] on div at bounding box center [152, 239] width 11 height 11
click at [172, 281] on div at bounding box center [172, 283] width 11 height 11
click at [156, 245] on div at bounding box center [152, 239] width 11 height 11
click at [149, 202] on div "button" at bounding box center [152, 196] width 11 height 11
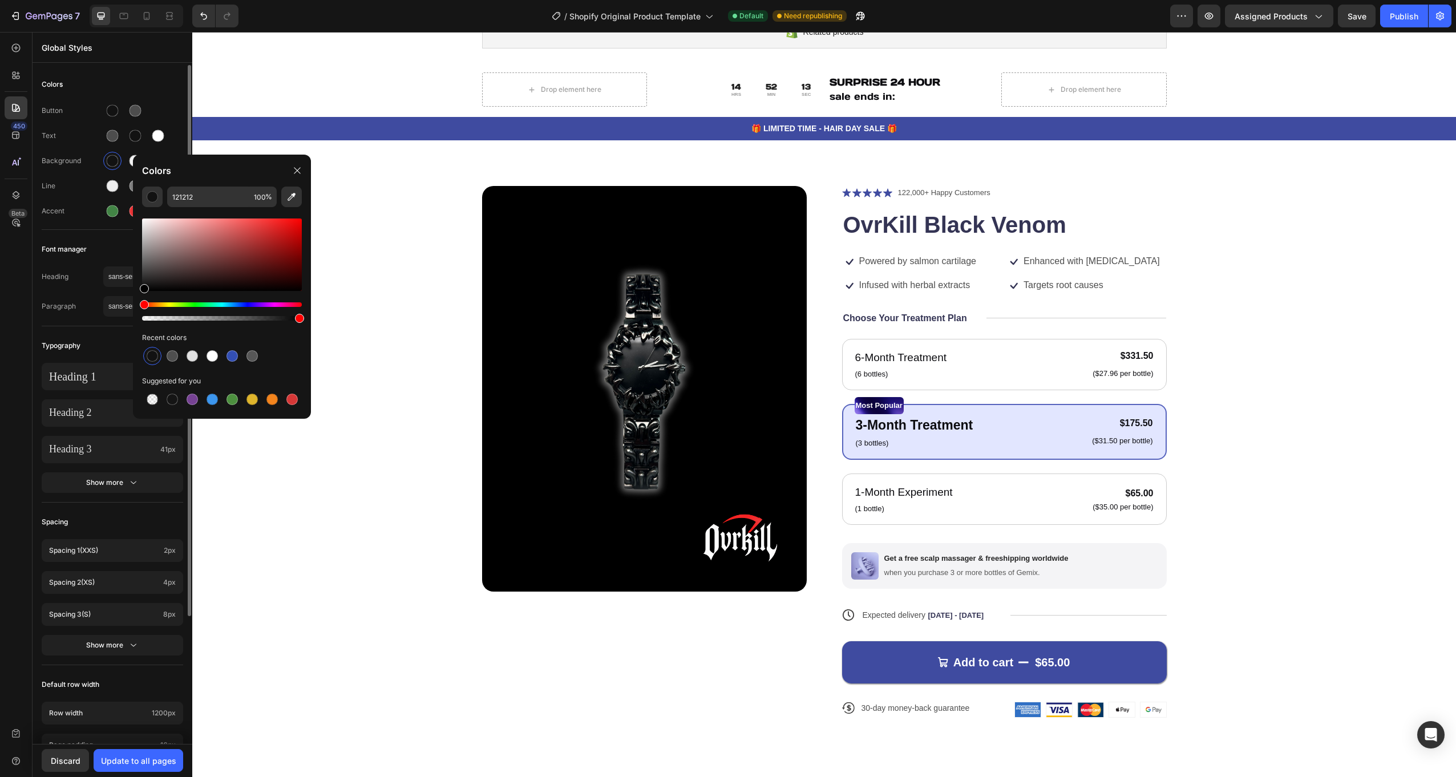
drag, startPoint x: 146, startPoint y: 281, endPoint x: 99, endPoint y: 318, distance: 60.5
click at [100, 0] on div "7 / Shopify Original Product Template Default Need republishing Preview Assigne…" at bounding box center [728, 0] width 1456 height 0
type input "000000"
click at [99, 157] on div "Background" at bounding box center [73, 161] width 62 height 10
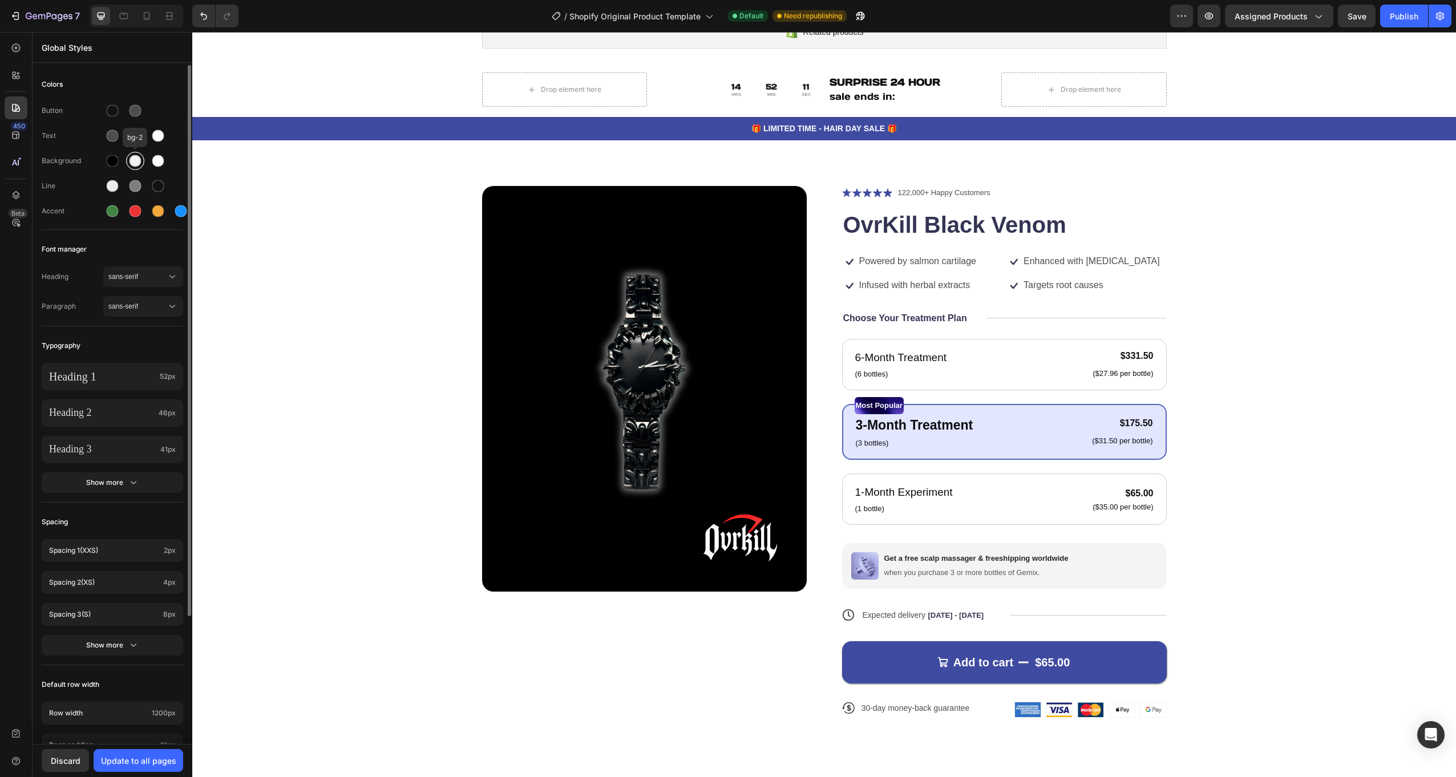
click at [132, 160] on div at bounding box center [136, 161] width 12 height 12
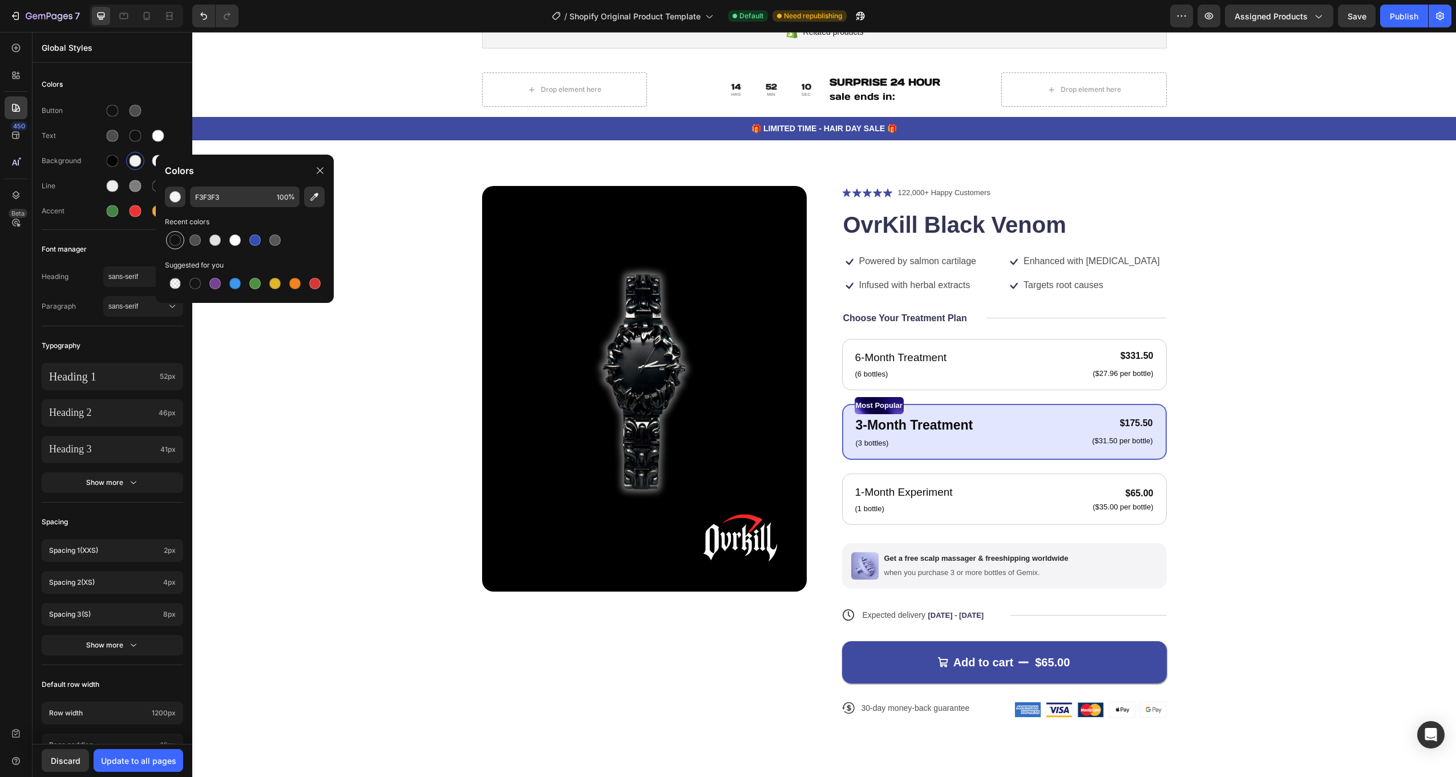
click at [172, 237] on div at bounding box center [174, 239] width 11 height 11
type input "121212"
click at [151, 158] on div at bounding box center [158, 161] width 14 height 14
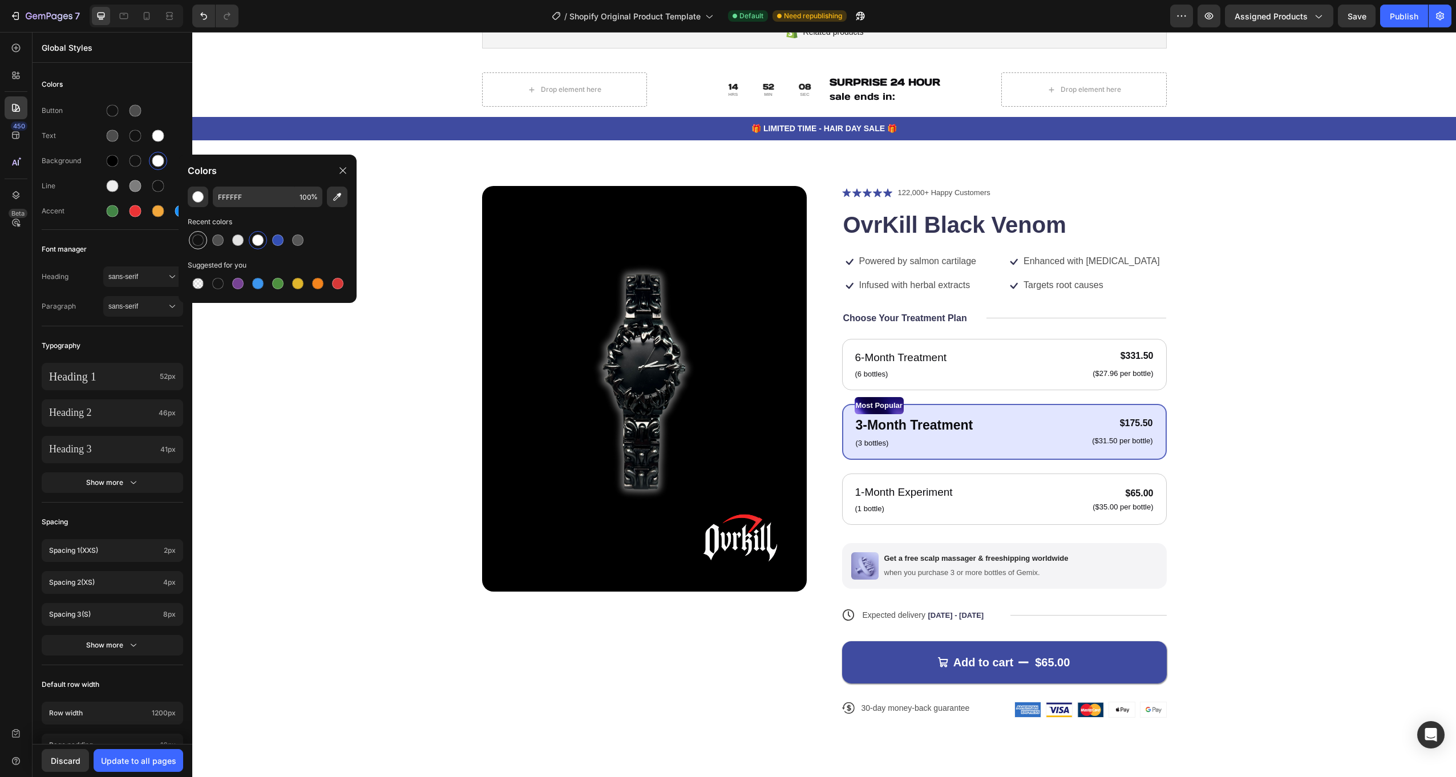
click at [201, 245] on div at bounding box center [197, 239] width 11 height 11
type input "121212"
click at [131, 135] on div at bounding box center [136, 136] width 12 height 12
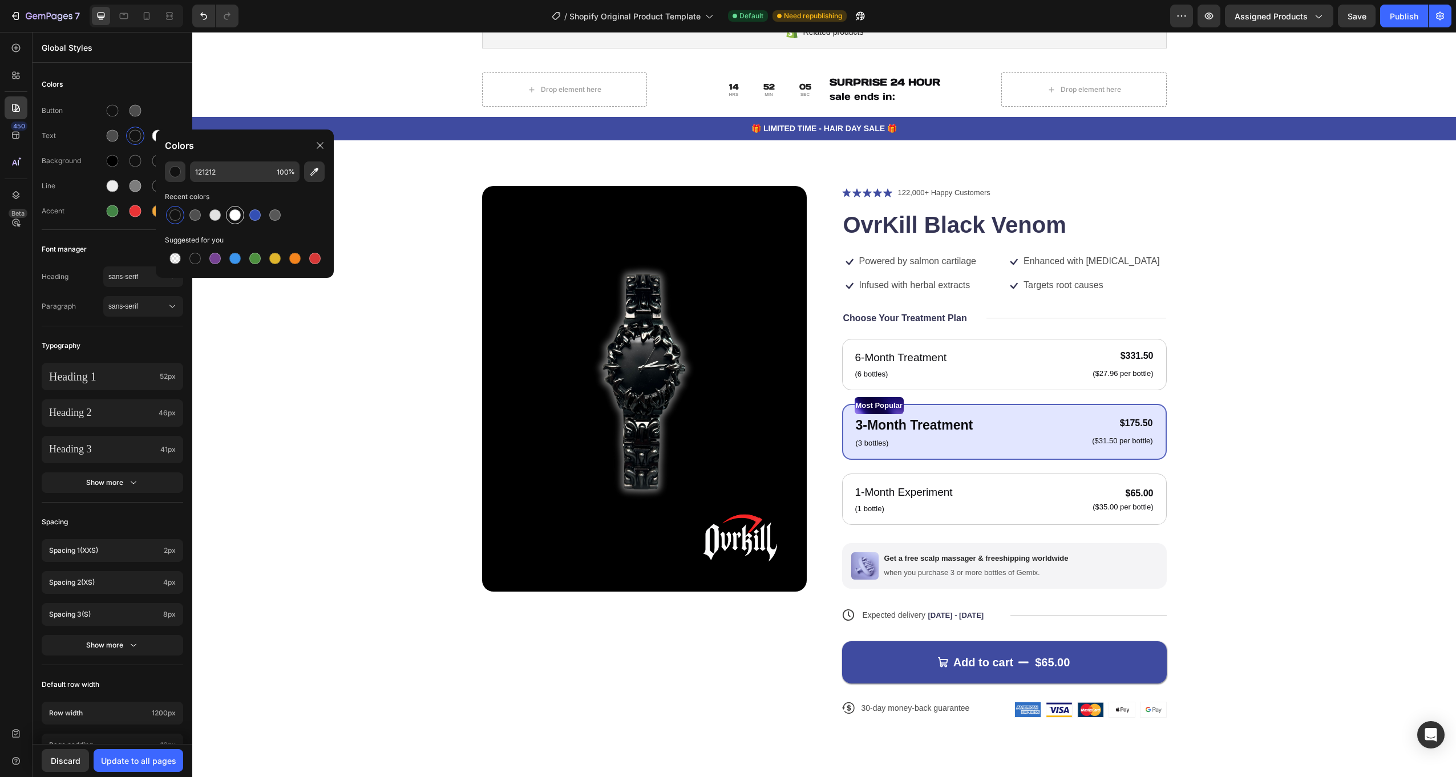
click at [232, 217] on div at bounding box center [234, 214] width 11 height 11
type input "FFFFFF"
click at [115, 135] on div at bounding box center [113, 136] width 12 height 12
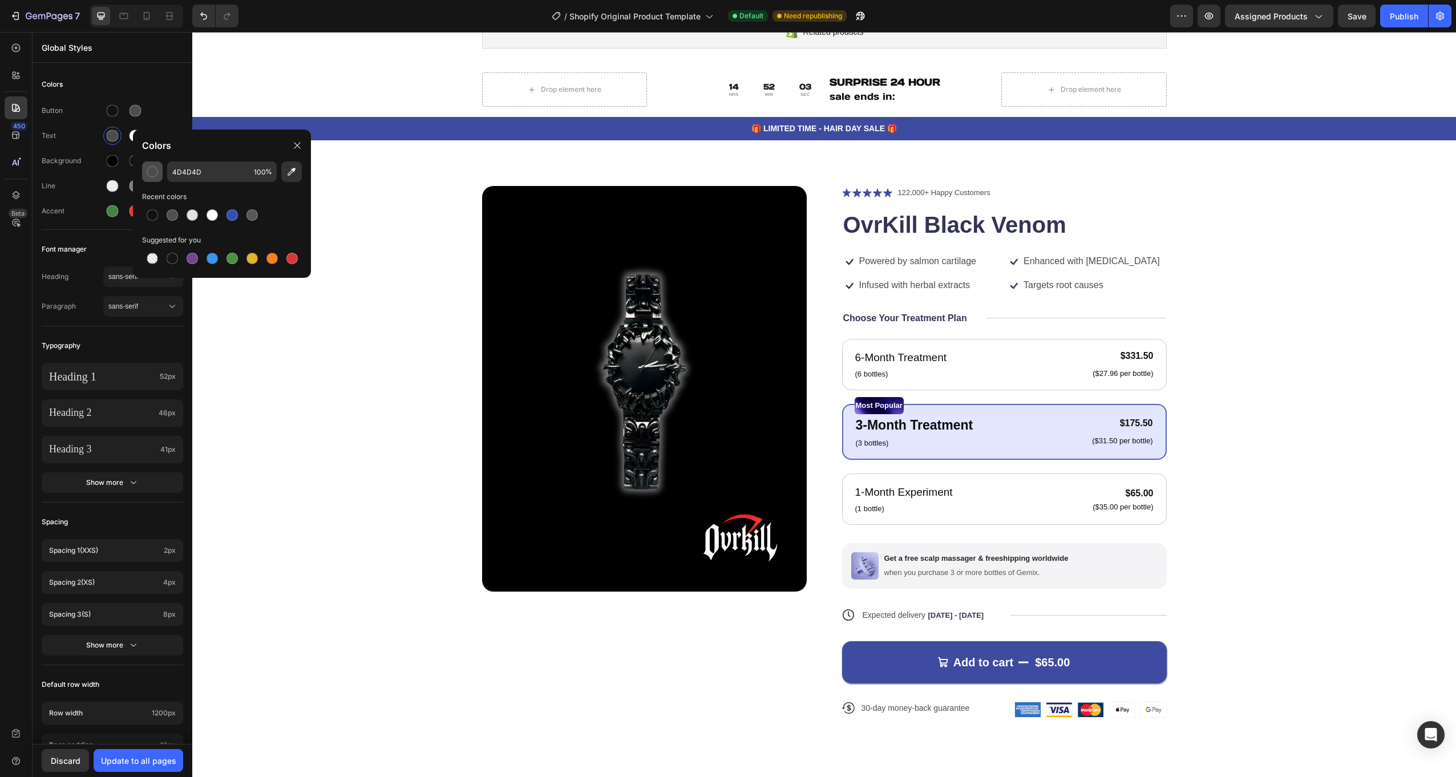
click at [154, 171] on div "button" at bounding box center [152, 171] width 11 height 11
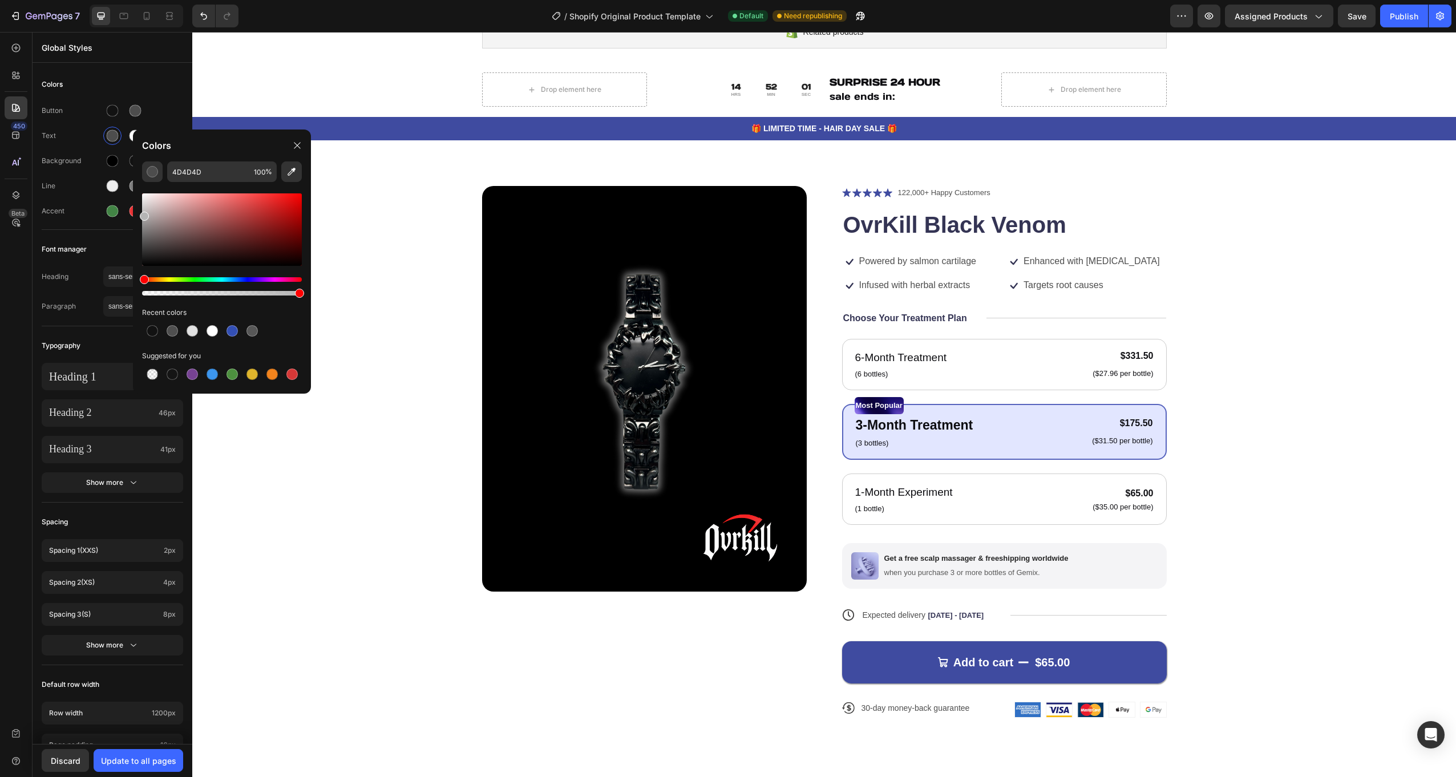
drag, startPoint x: 153, startPoint y: 241, endPoint x: 140, endPoint y: 214, distance: 30.6
click at [142, 214] on div at bounding box center [222, 229] width 160 height 72
type input "B5B5B5"
click at [127, 138] on div at bounding box center [135, 136] width 18 height 18
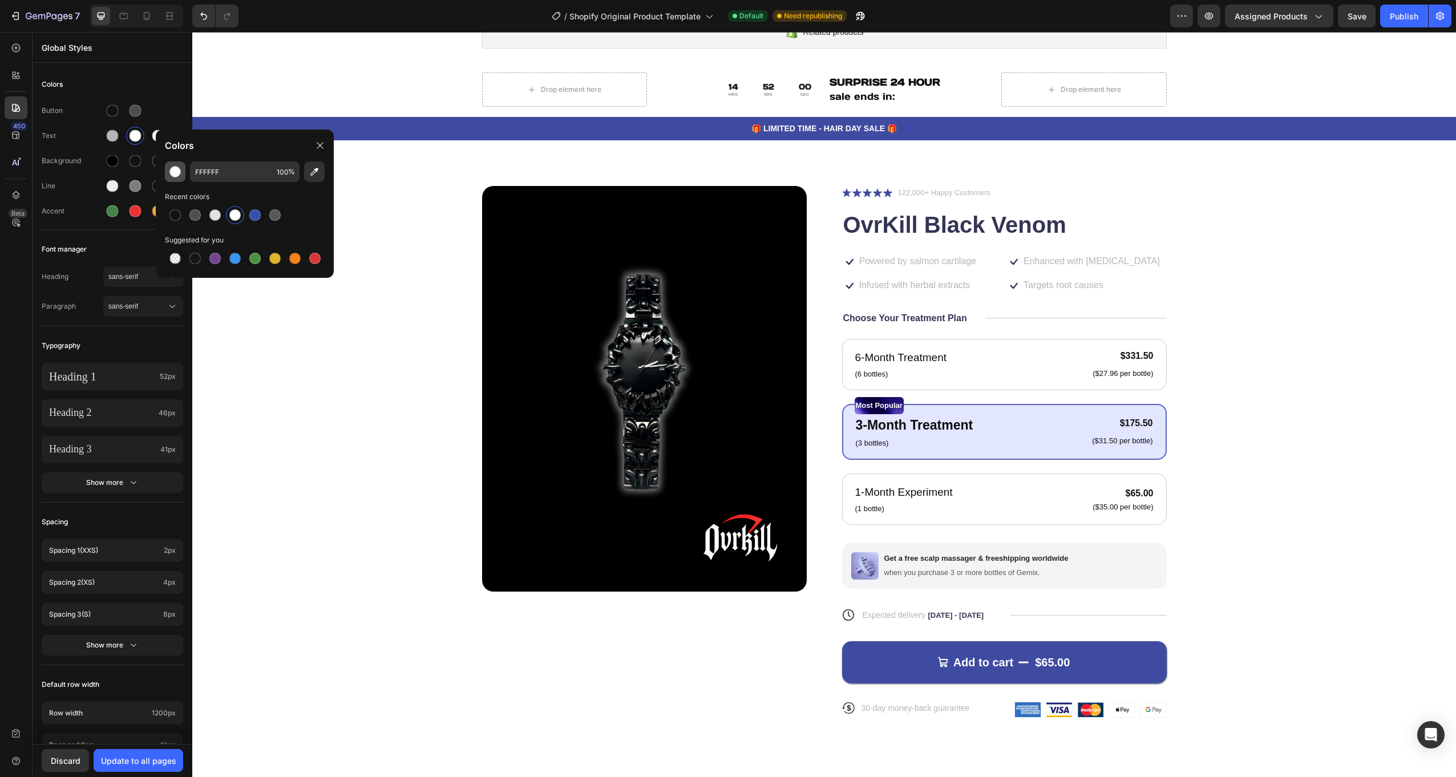
click at [172, 171] on div "button" at bounding box center [174, 171] width 11 height 11
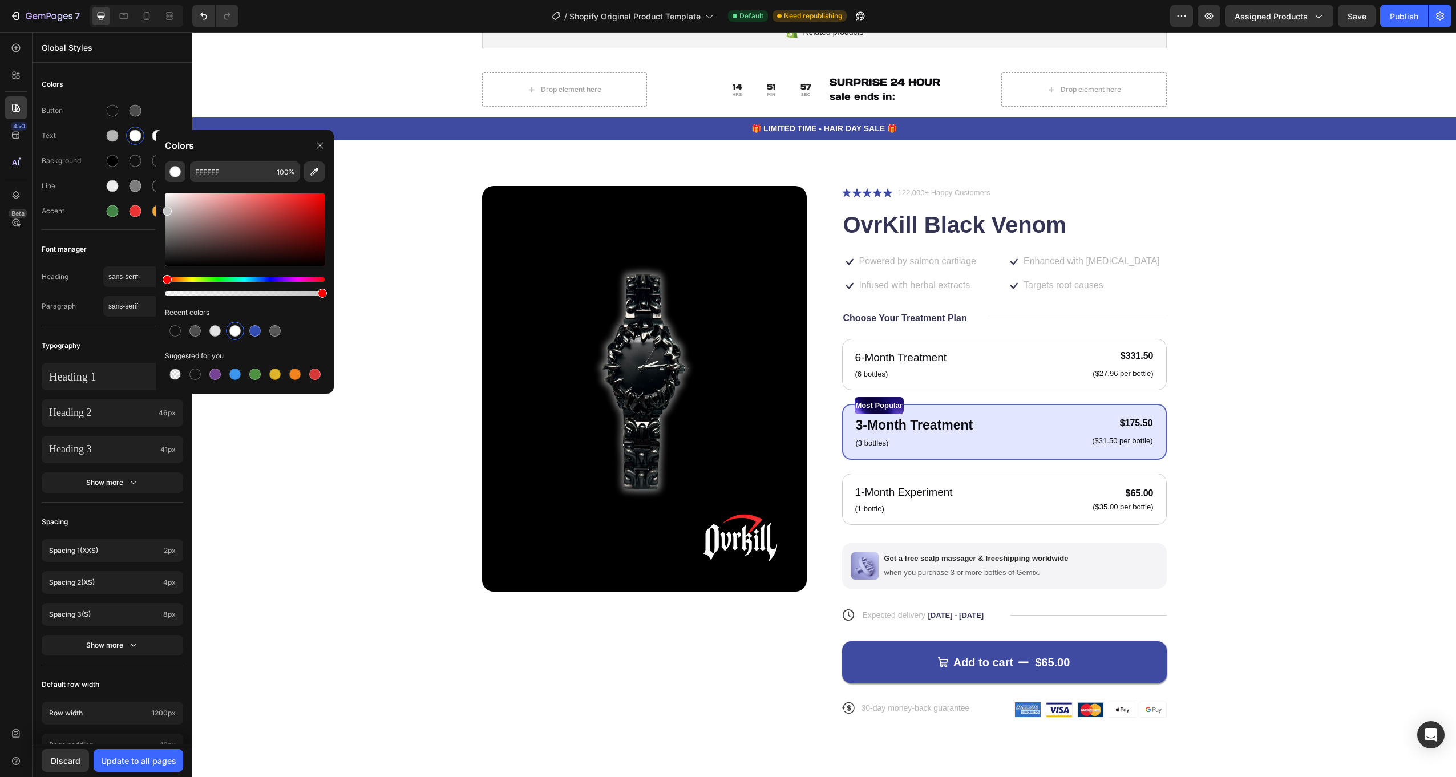
type input "C6C6C6"
drag, startPoint x: 180, startPoint y: 222, endPoint x: 161, endPoint y: 209, distance: 22.9
click at [161, 209] on div "C6C6C6 100 % Recent colors Suggested for you" at bounding box center [245, 272] width 178 height 223
click at [86, 139] on div "Text" at bounding box center [73, 136] width 62 height 10
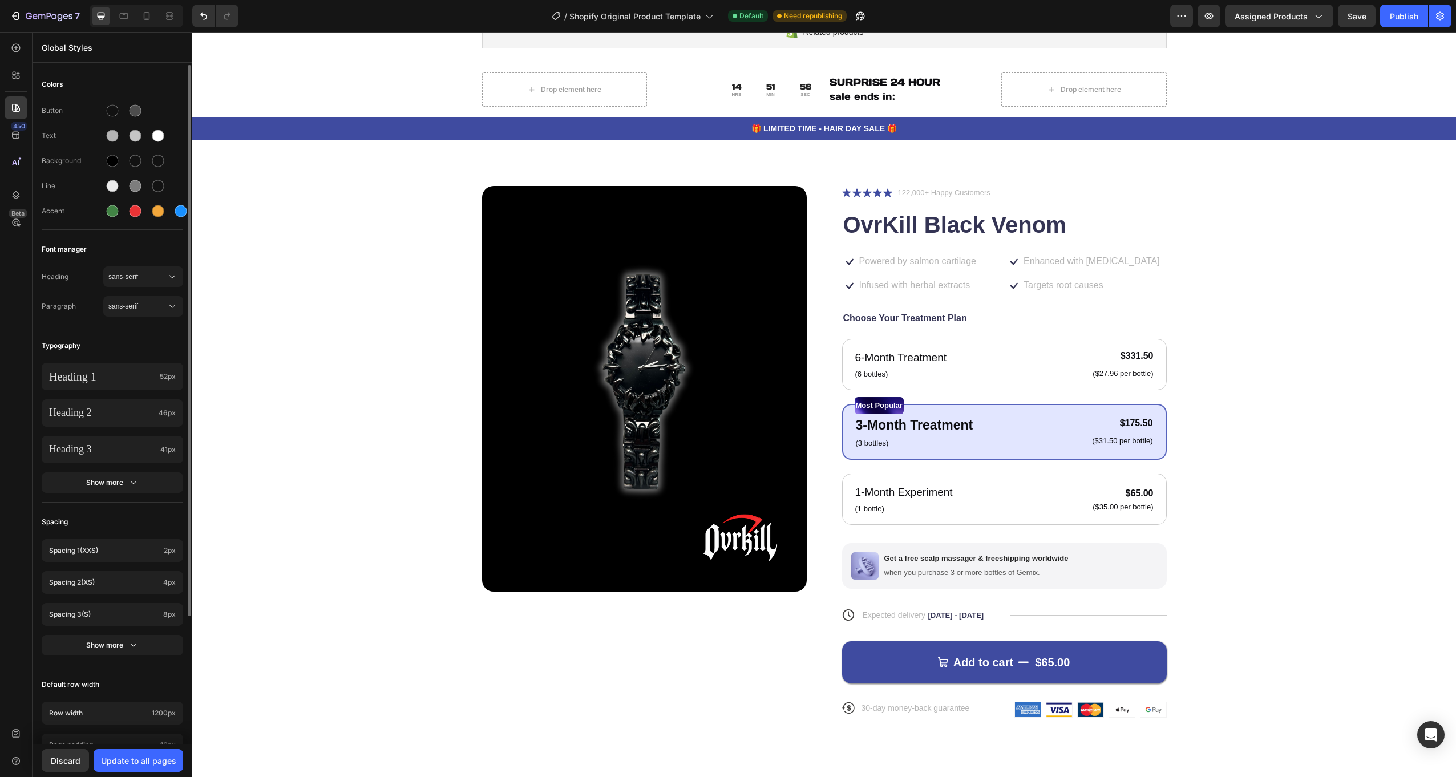
click at [86, 139] on div "Text" at bounding box center [73, 136] width 62 height 10
click at [146, 759] on div "Update to all pages" at bounding box center [138, 761] width 75 height 12
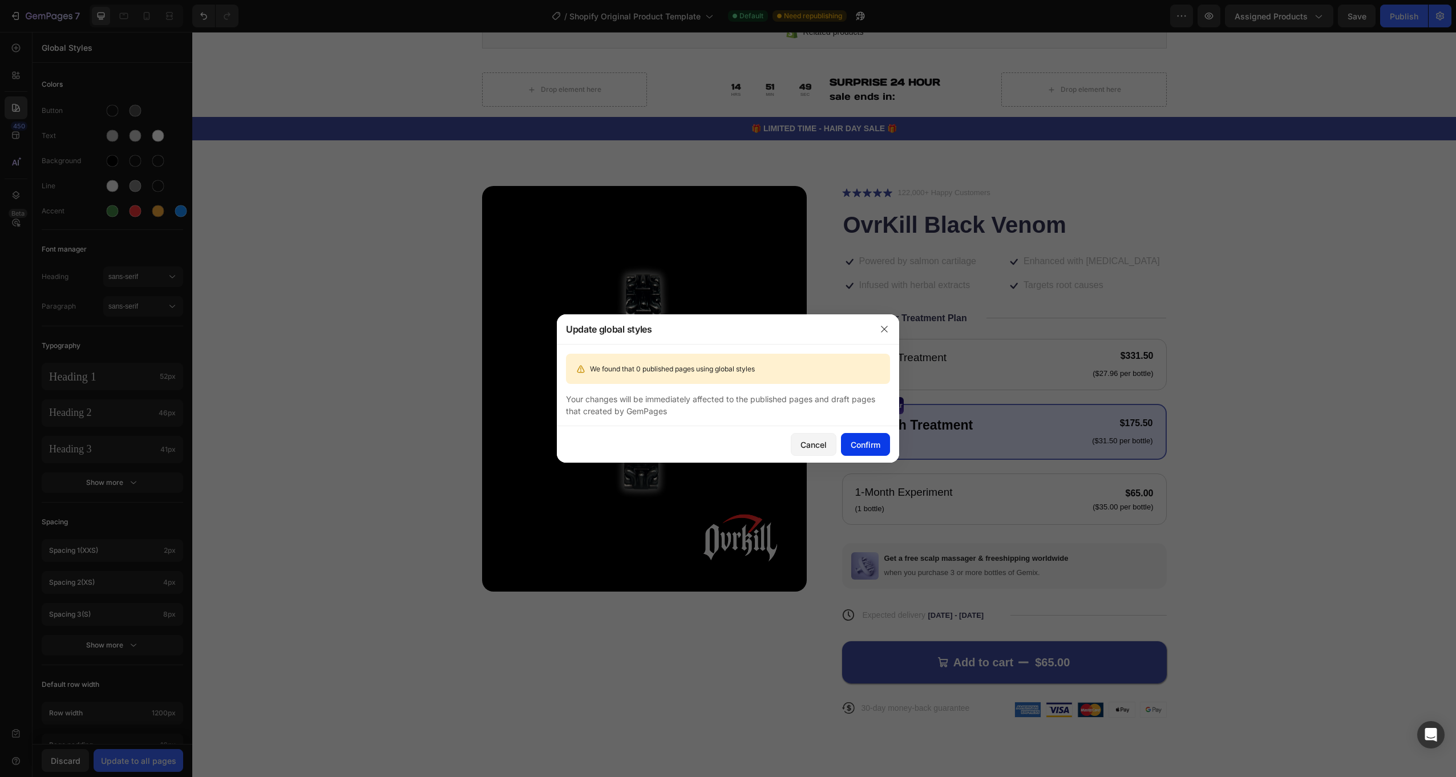
click at [869, 451] on button "Confirm" at bounding box center [865, 444] width 49 height 23
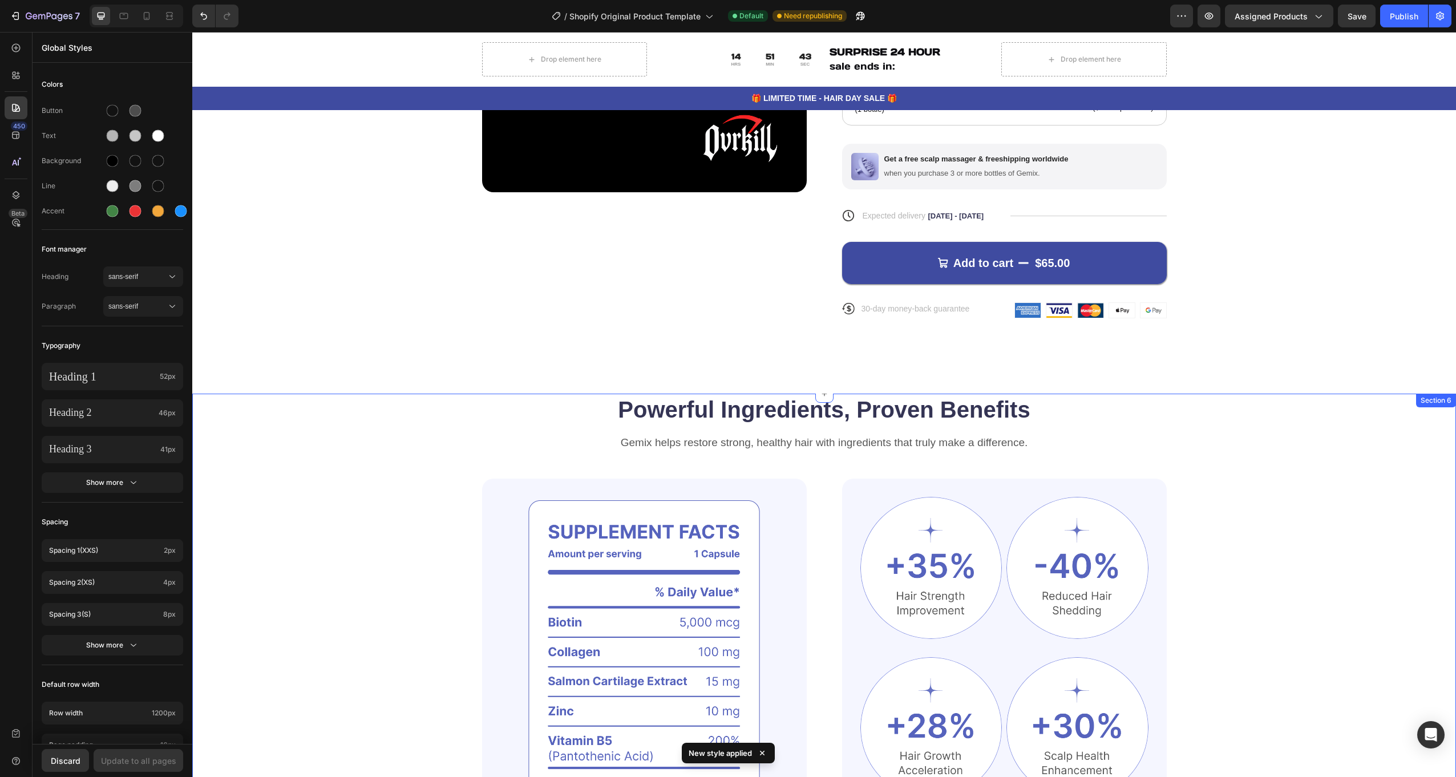
scroll to position [342, 0]
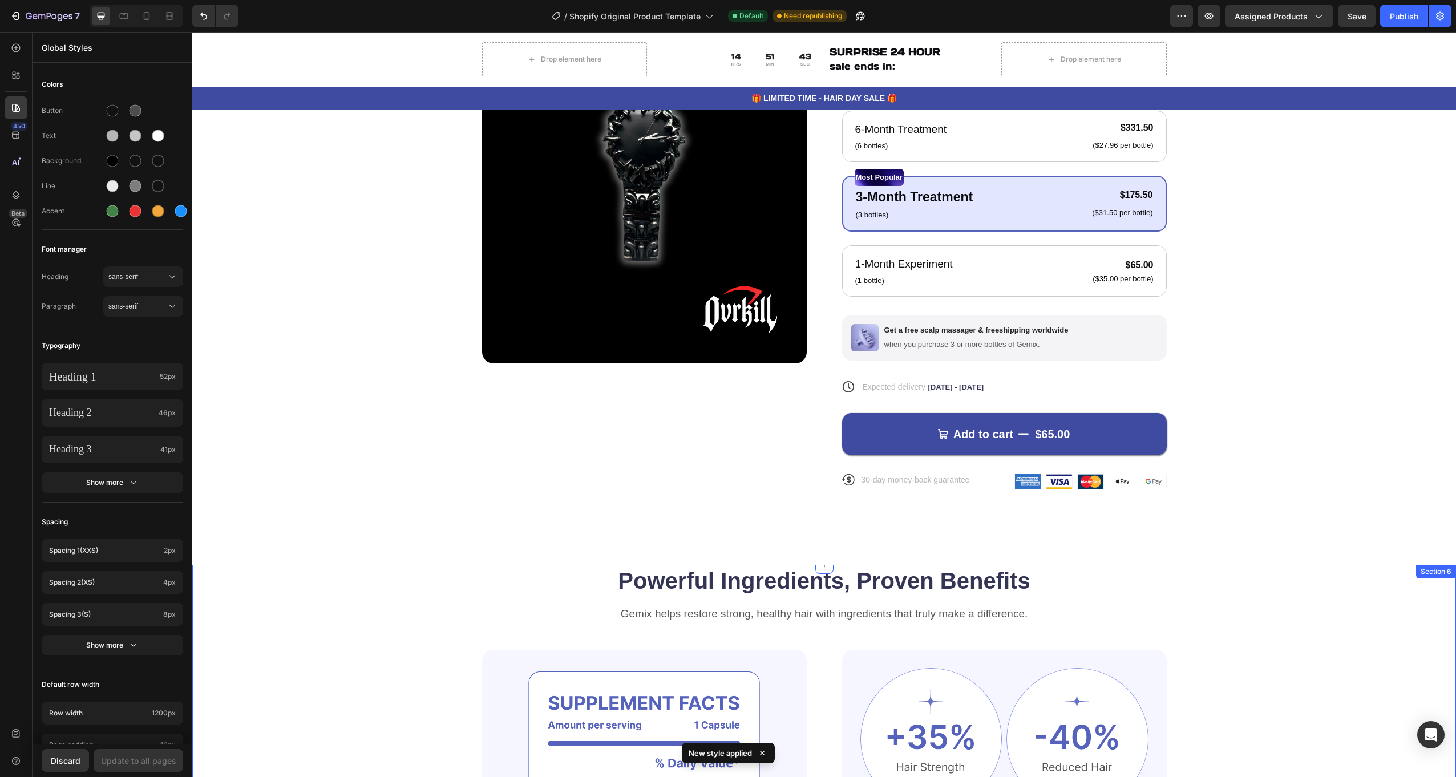
click at [355, 344] on div "Product Images Icon Icon Icon Icon Icon Icon List 122,000+ Happy Customers Text…" at bounding box center [824, 233] width 1172 height 550
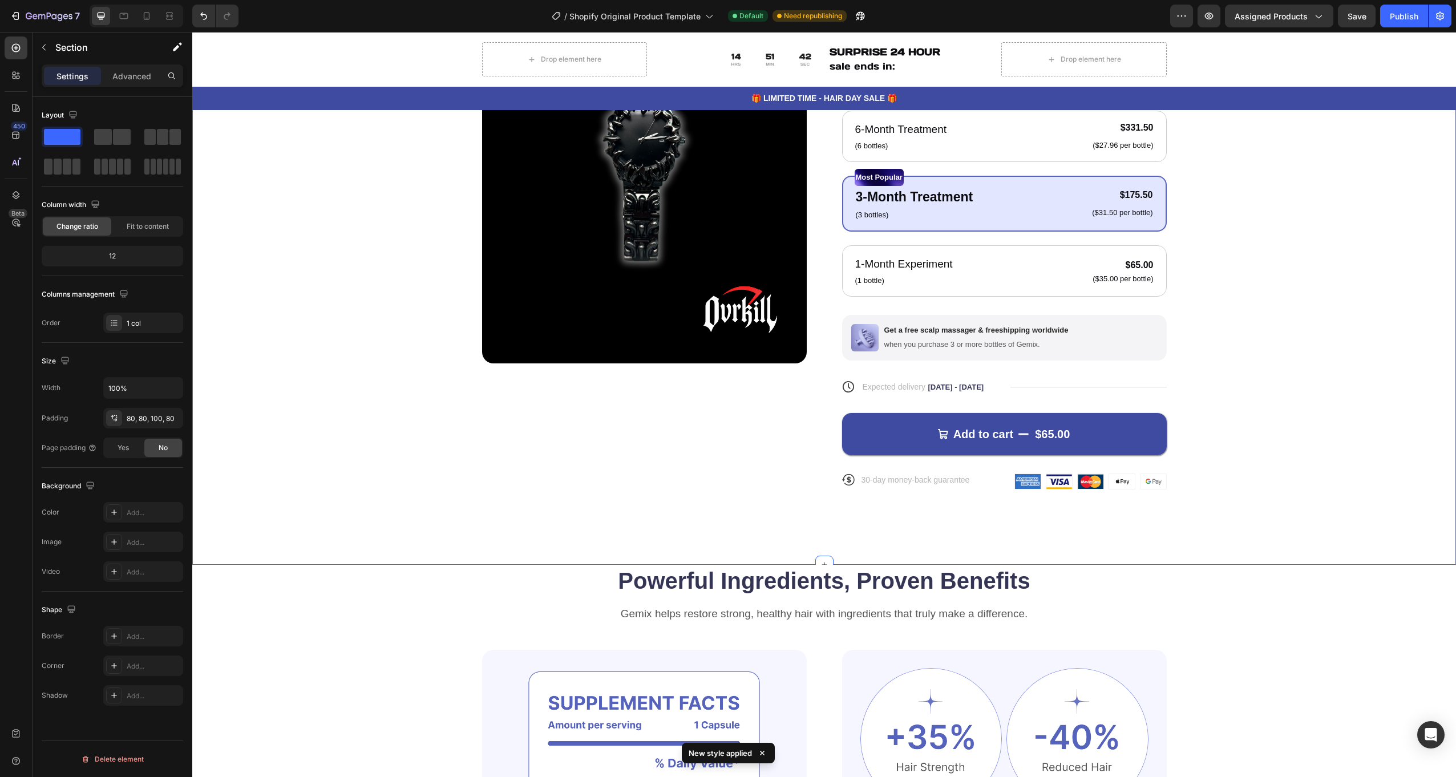
click at [357, 343] on div "Product Images Icon Icon Icon Icon Icon Icon List 122,000+ Happy Customers Text…" at bounding box center [824, 233] width 1172 height 550
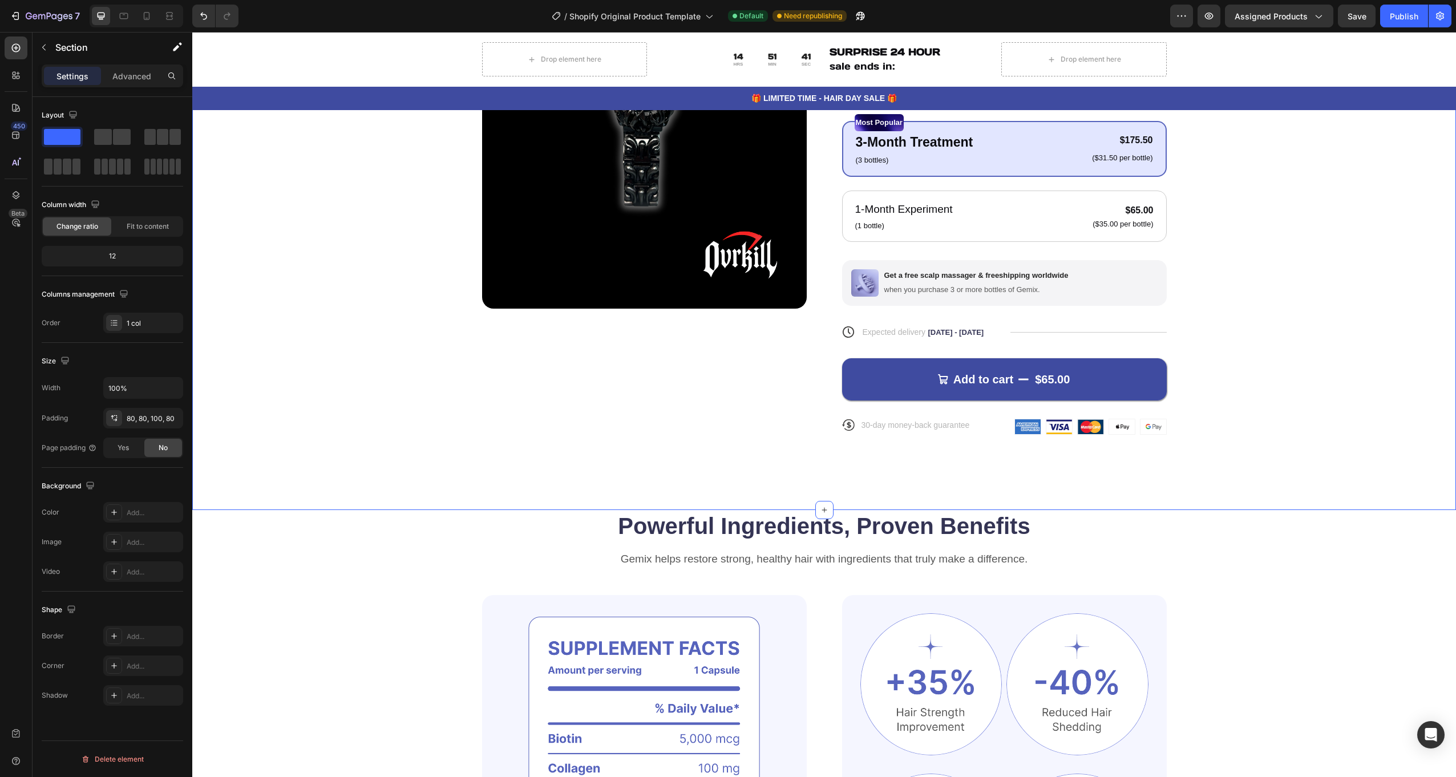
scroll to position [399, 0]
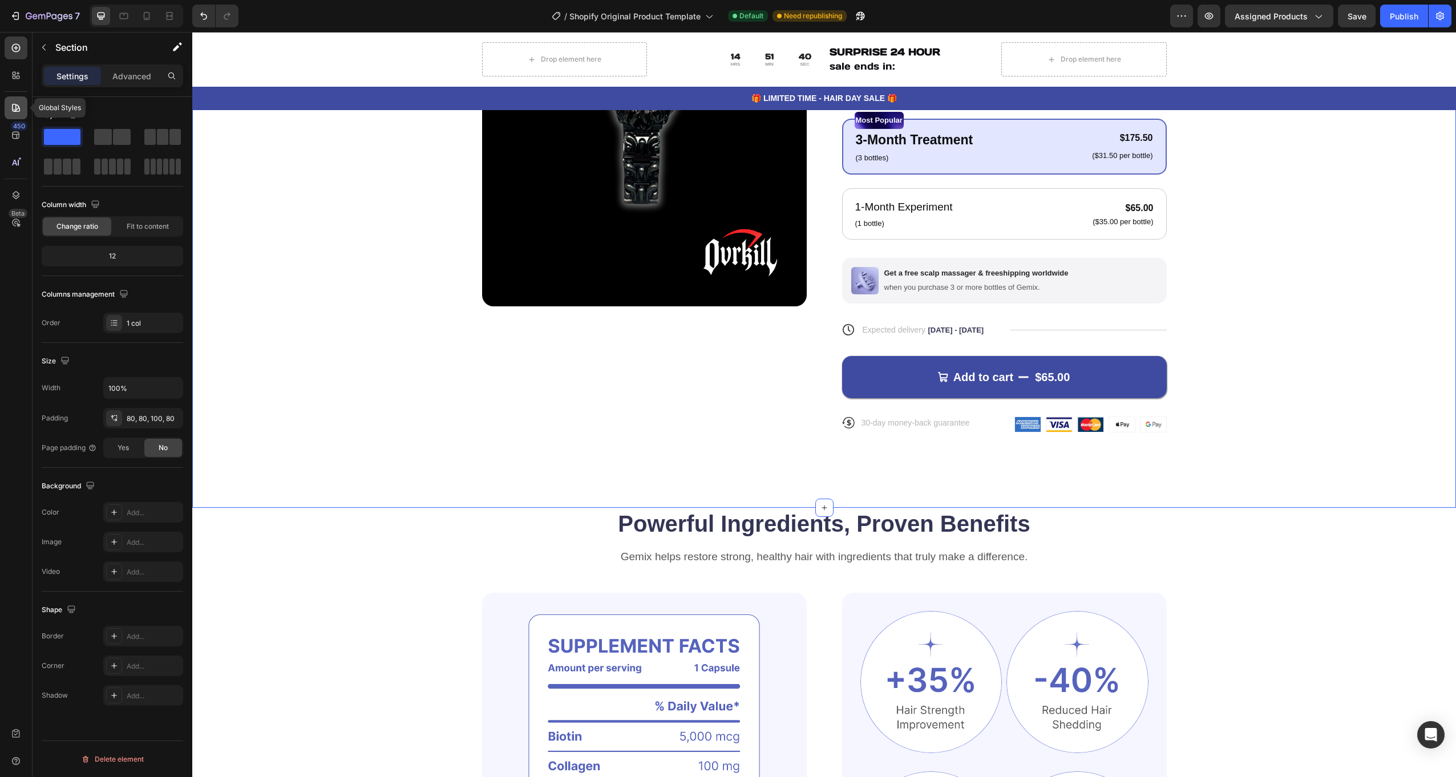
click at [13, 111] on icon at bounding box center [15, 107] width 11 height 11
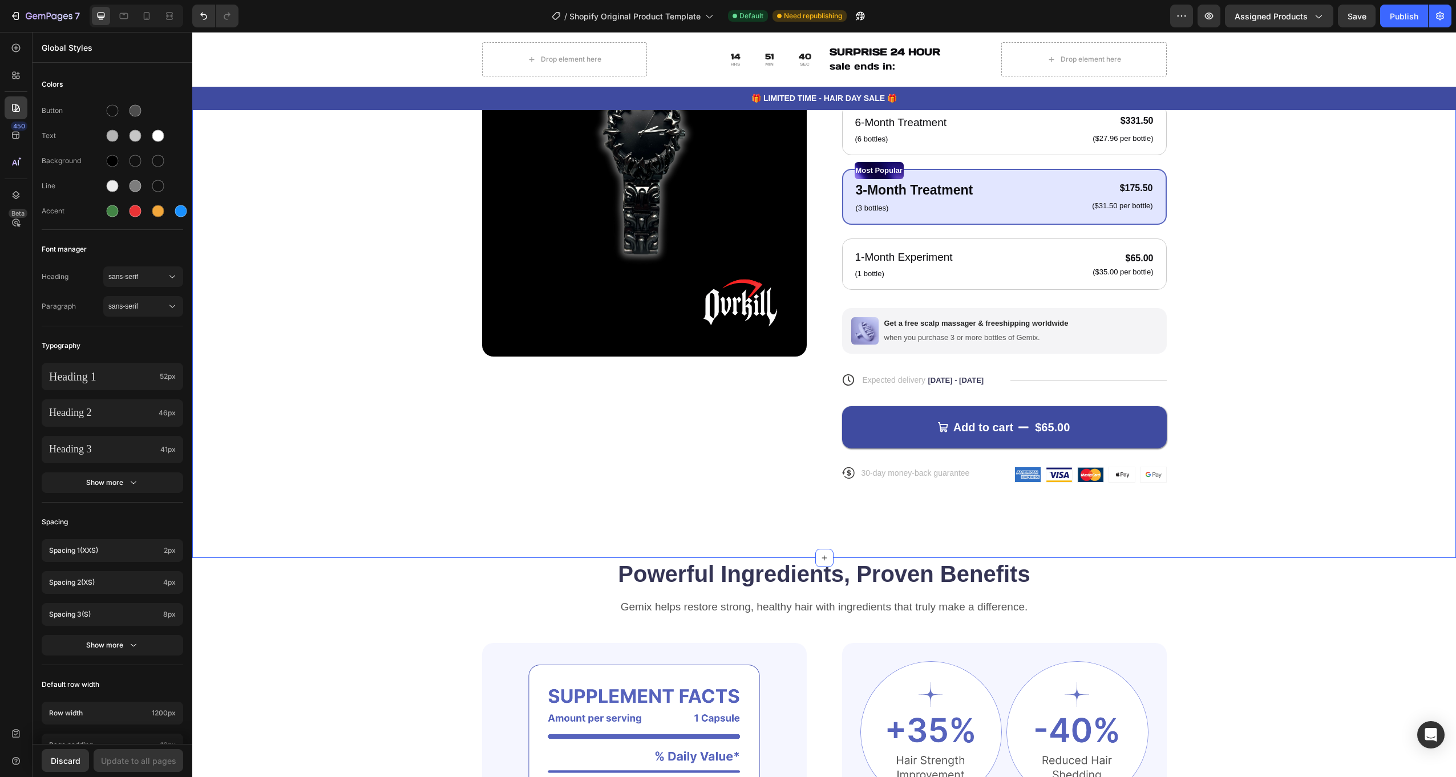
scroll to position [285, 0]
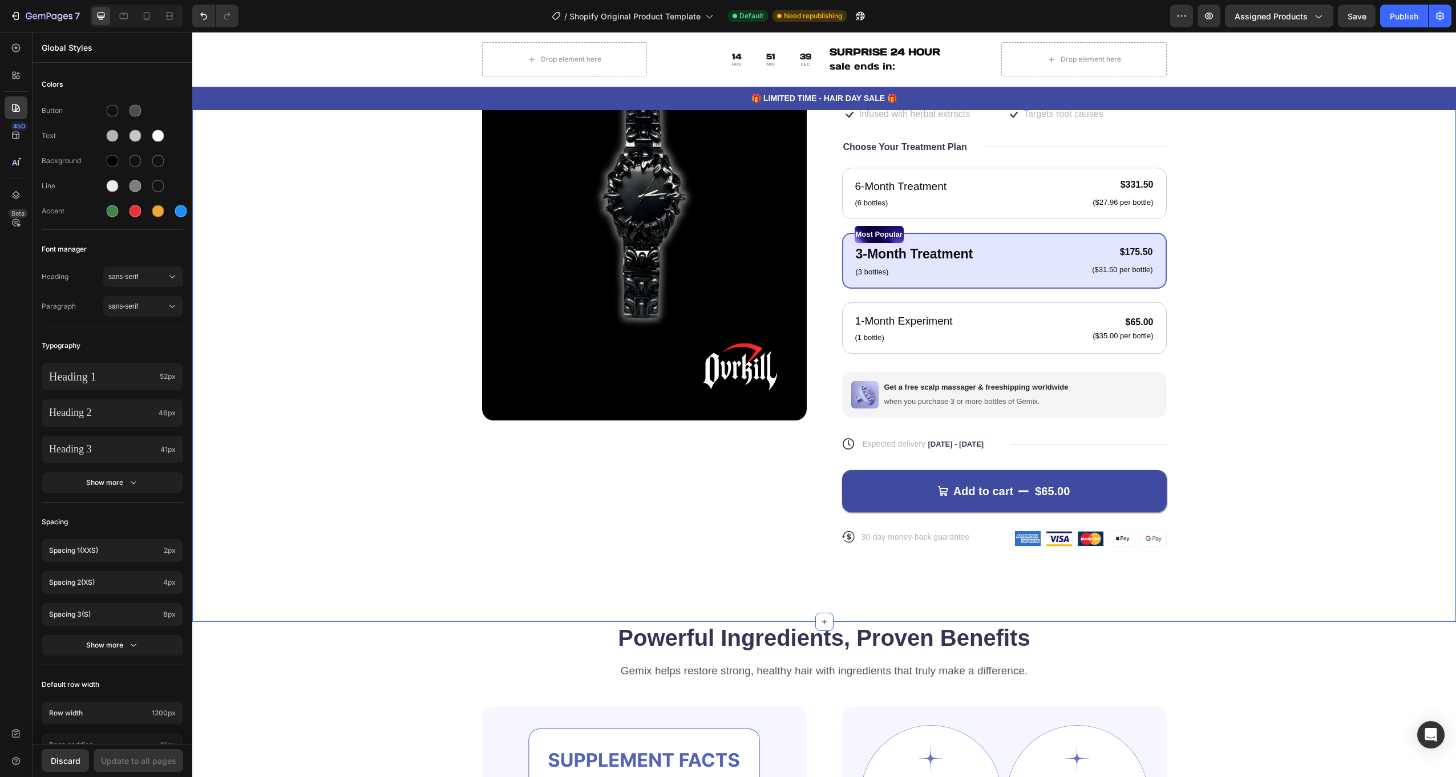
drag, startPoint x: 300, startPoint y: 222, endPoint x: 302, endPoint y: 265, distance: 43.4
click at [302, 265] on div "Product Images Icon Icon Icon Icon Icon Icon List 122,000+ Happy Customers Text…" at bounding box center [824, 290] width 1172 height 550
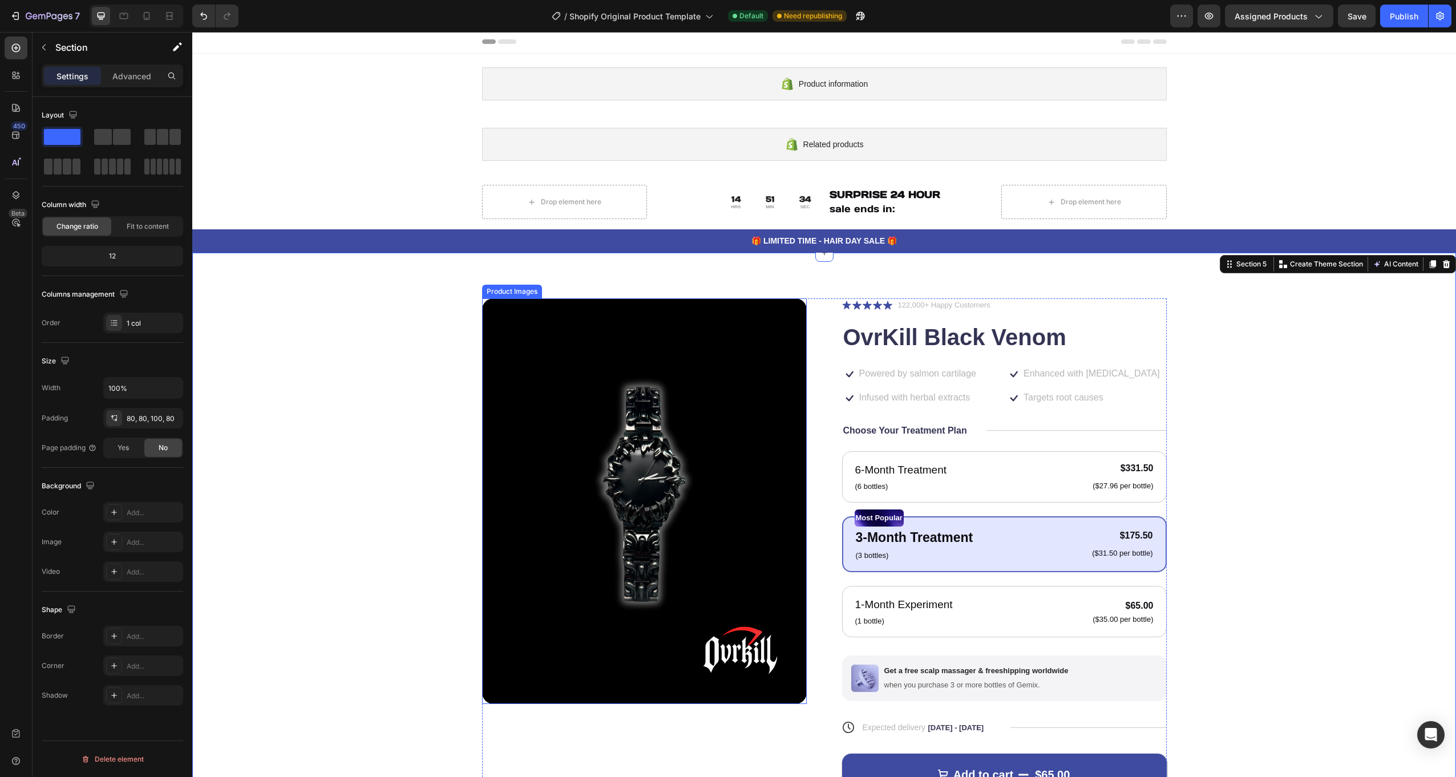
scroll to position [0, 0]
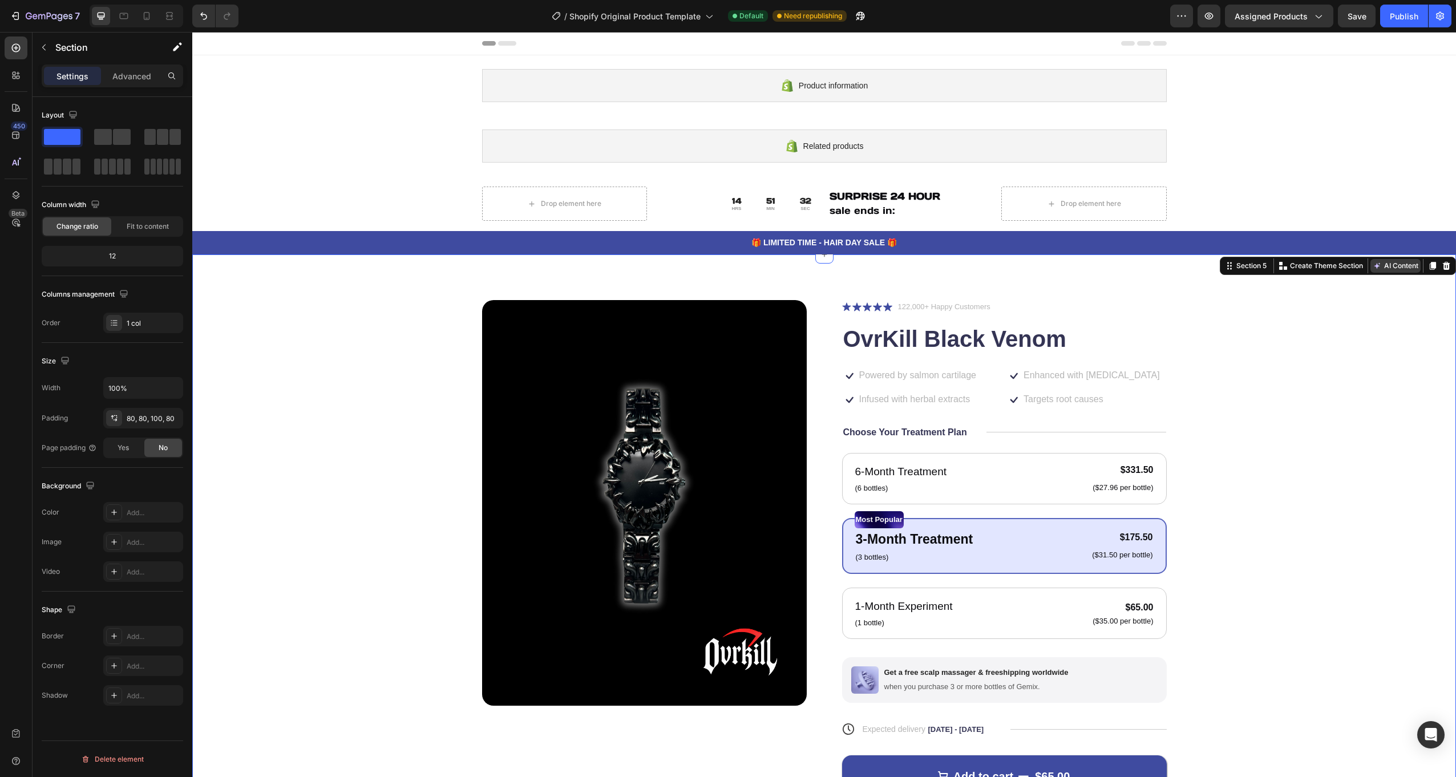
click at [1392, 272] on button "AI Content" at bounding box center [1395, 266] width 50 height 14
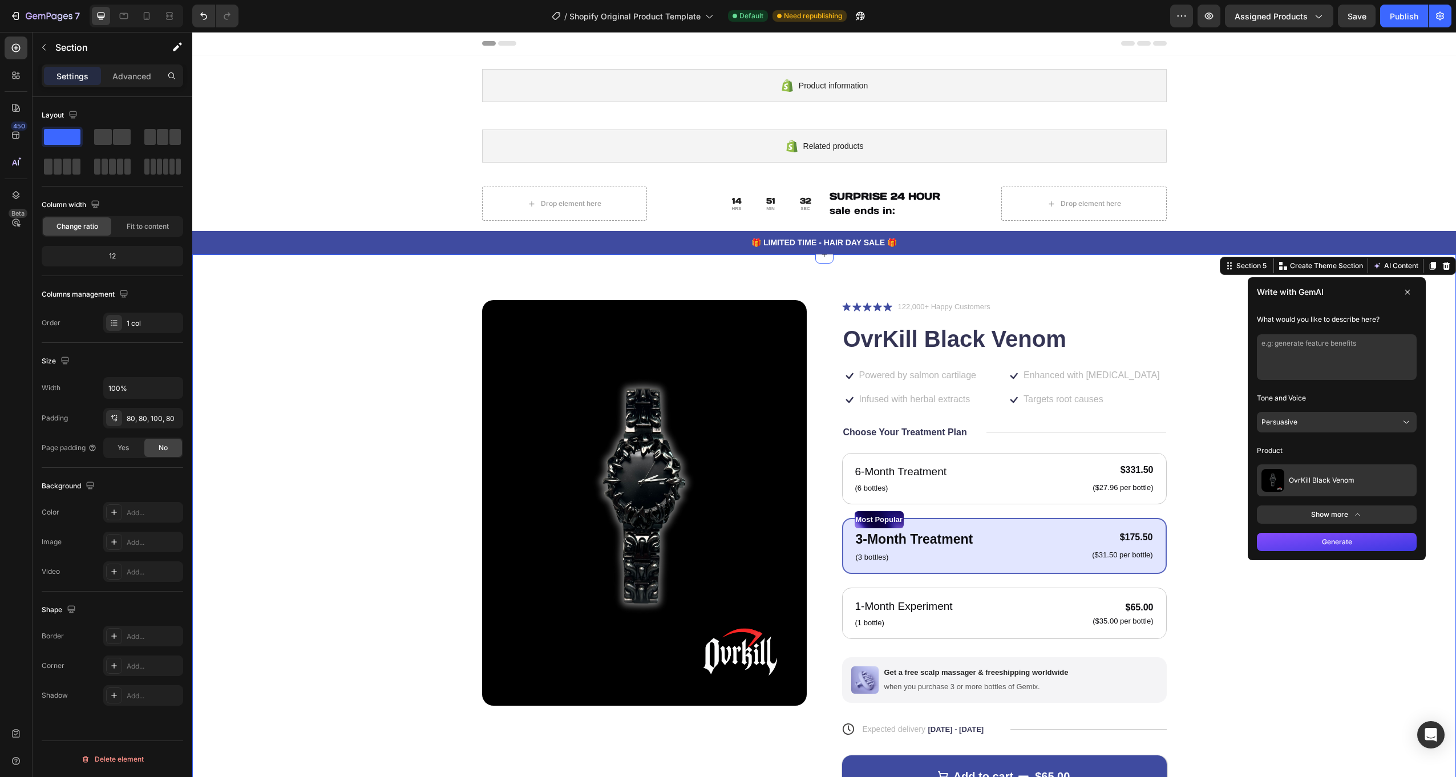
click at [1331, 347] on textarea at bounding box center [1337, 357] width 160 height 46
type textarea "make the background black"
click at [1350, 541] on button "Generate" at bounding box center [1337, 542] width 160 height 18
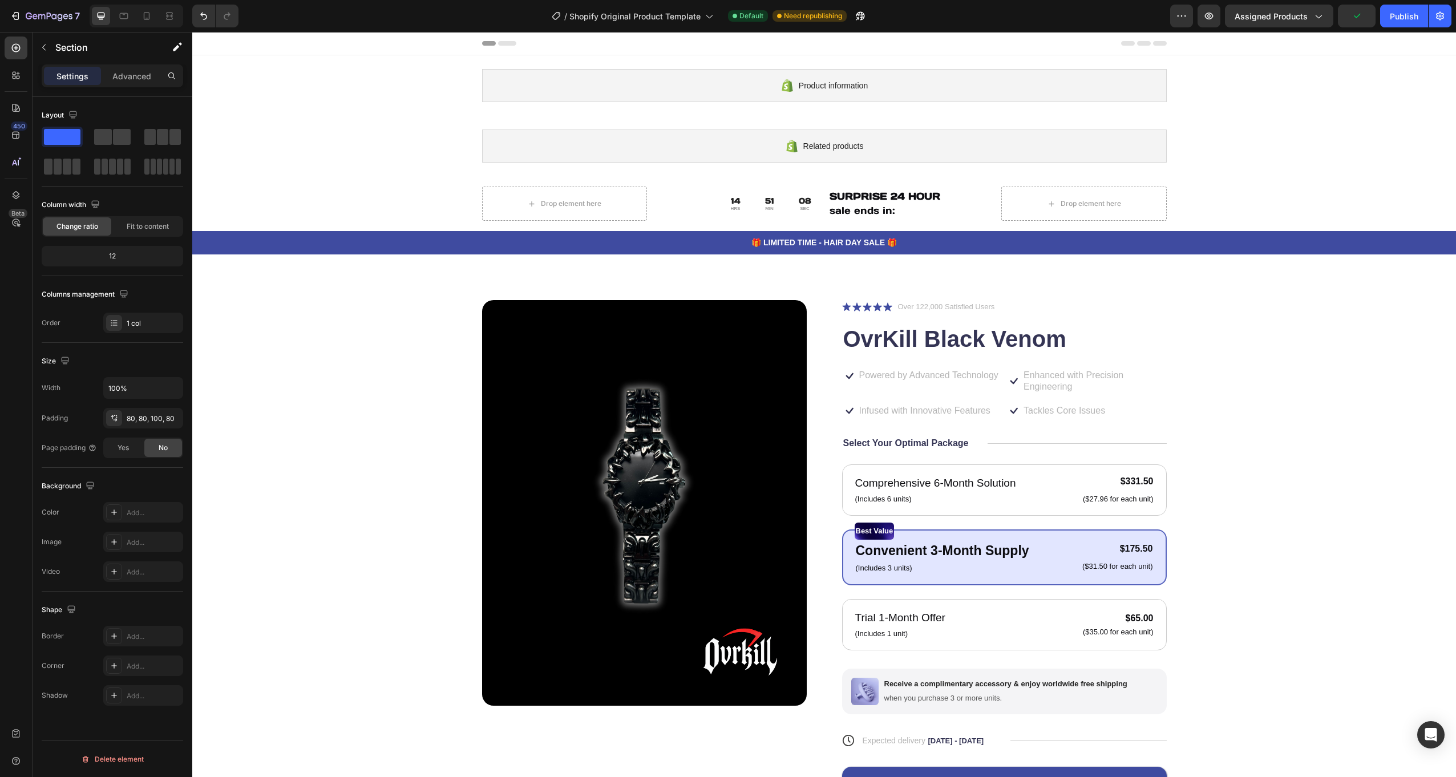
click at [980, 277] on div "Product Images Icon Icon Icon Icon Icon Icon List Over 122,000 Satisfied Users …" at bounding box center [824, 586] width 1264 height 664
click at [1268, 310] on div "Product Images Icon Icon Icon Icon Icon Icon List Over 122,000 Satisfied Users …" at bounding box center [824, 580] width 1172 height 561
click at [1316, 333] on div "Product Images Icon Icon Icon Icon Icon Icon List Over 122,000 Satisfied Users …" at bounding box center [824, 580] width 1172 height 561
click at [455, 312] on div "Product Images Icon Icon Icon Icon Icon Icon List Over 122,000 Satisfied Users …" at bounding box center [824, 580] width 1172 height 561
click at [464, 363] on div "Product Images Icon Icon Icon Icon Icon Icon List Over 122,000 Satisfied Users …" at bounding box center [824, 580] width 1172 height 561
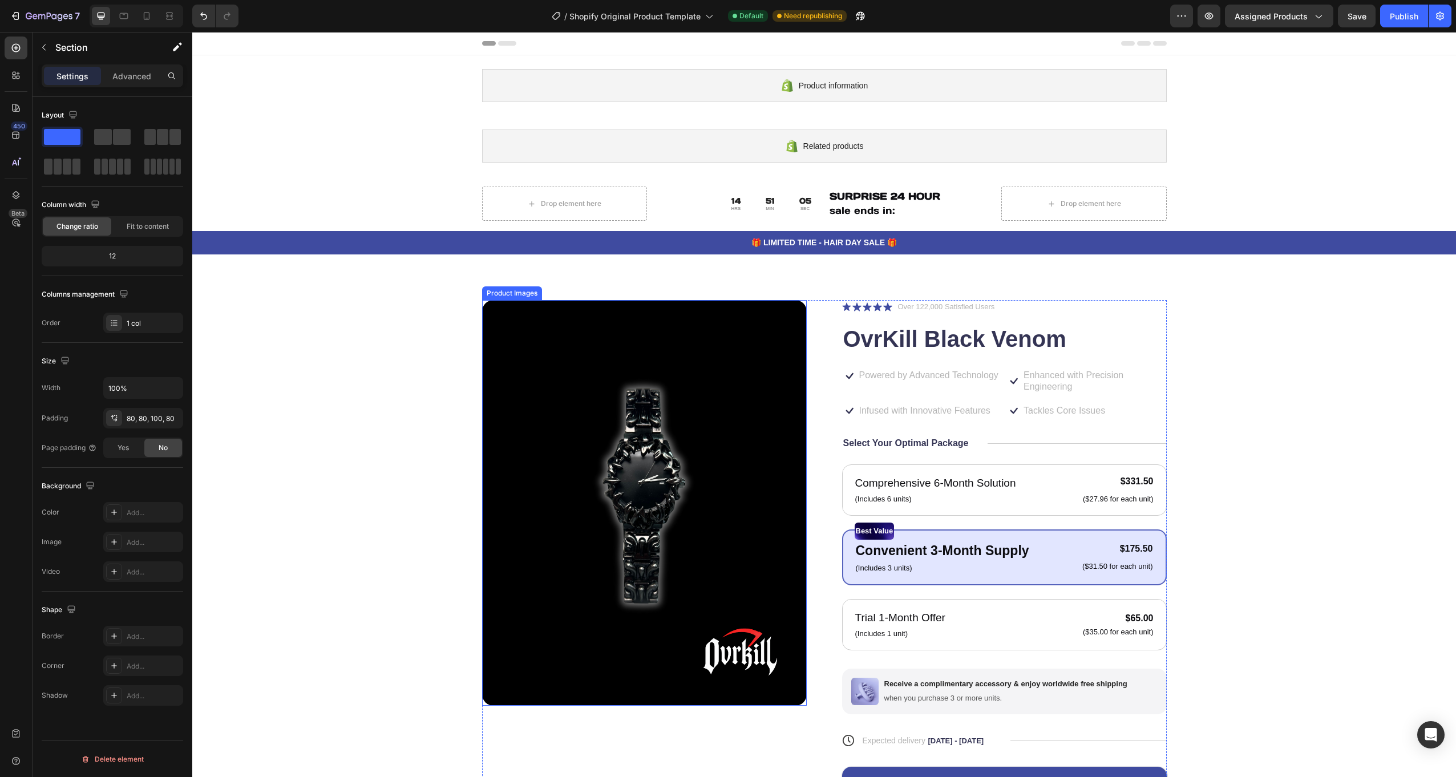
click at [499, 370] on img at bounding box center [644, 503] width 325 height 406
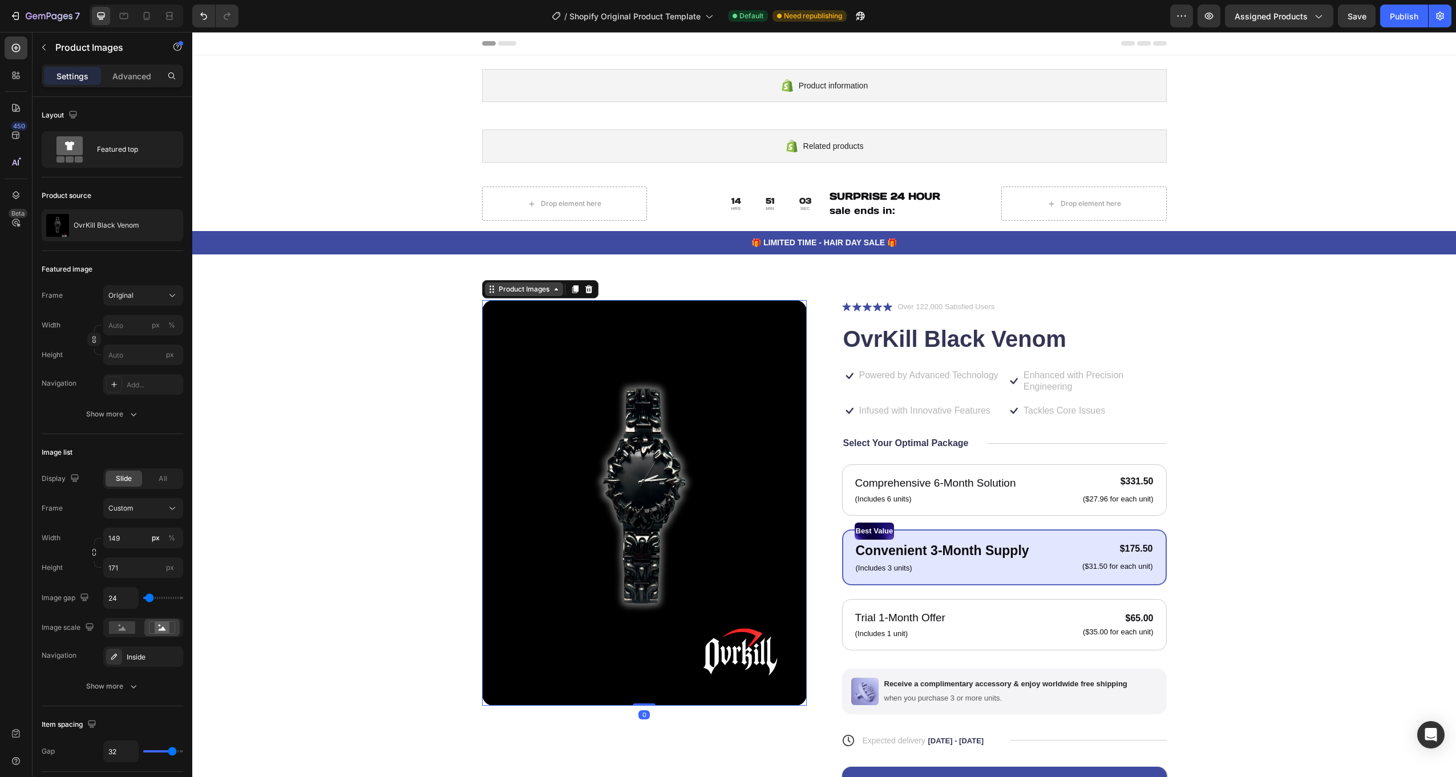
click at [540, 284] on div "Product Images" at bounding box center [524, 289] width 78 height 14
click at [540, 288] on div "Product Images" at bounding box center [523, 289] width 55 height 10
click at [690, 286] on div "Product Images 0 Icon Icon Icon Icon Icon Icon List Over 122,000 Satisfied User…" at bounding box center [824, 586] width 1264 height 664
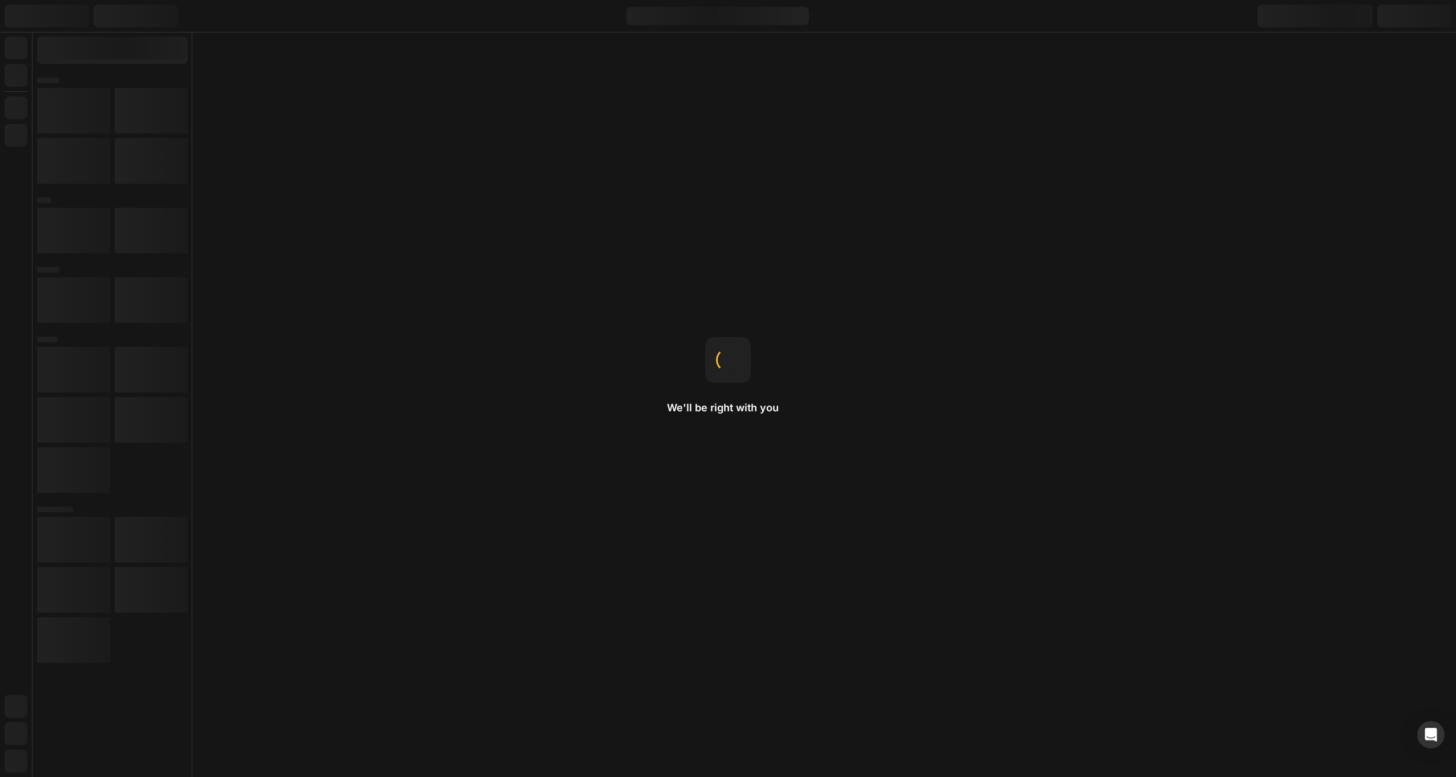
click at [690, 432] on div "We'll be right with you" at bounding box center [728, 388] width 122 height 103
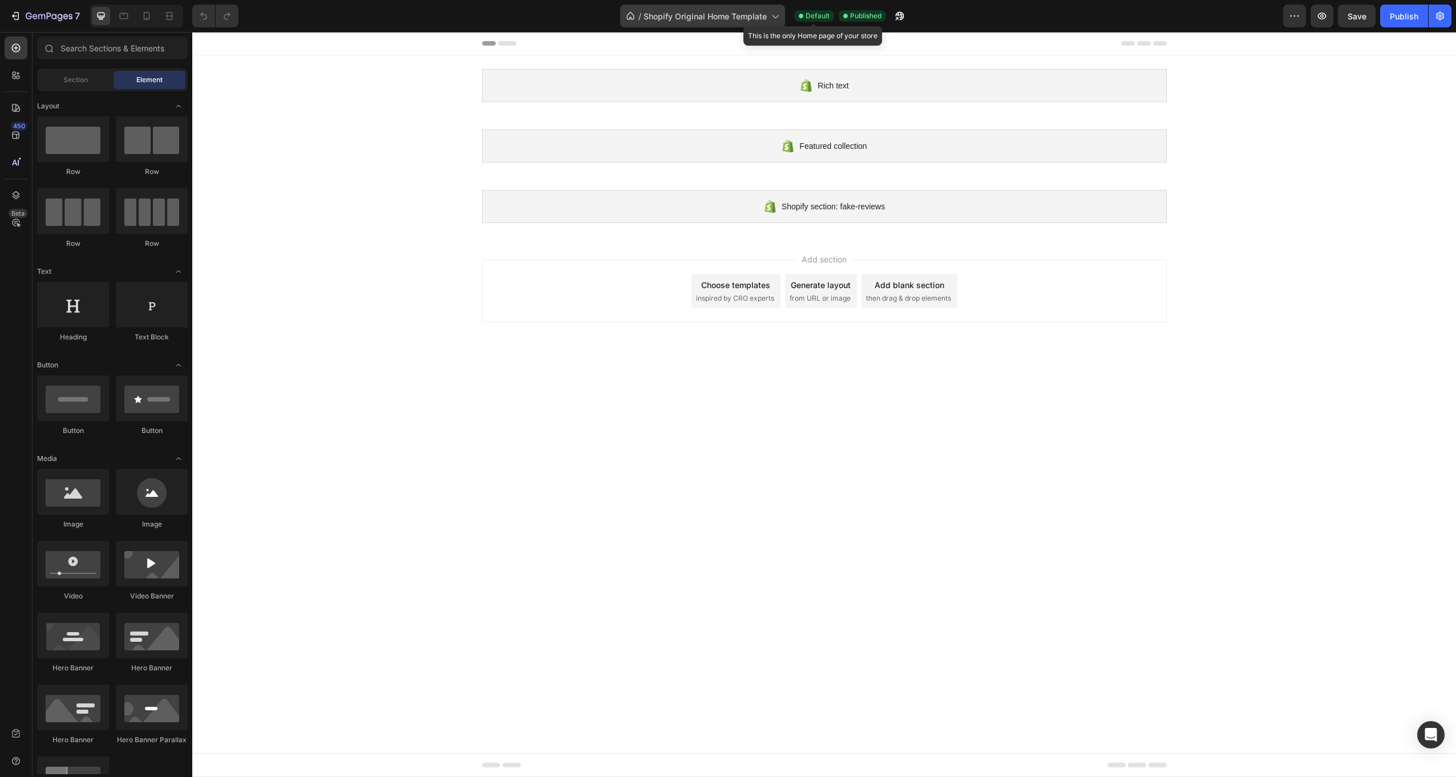
click at [758, 23] on div "/ Shopify Original Home Template" at bounding box center [702, 16] width 165 height 23
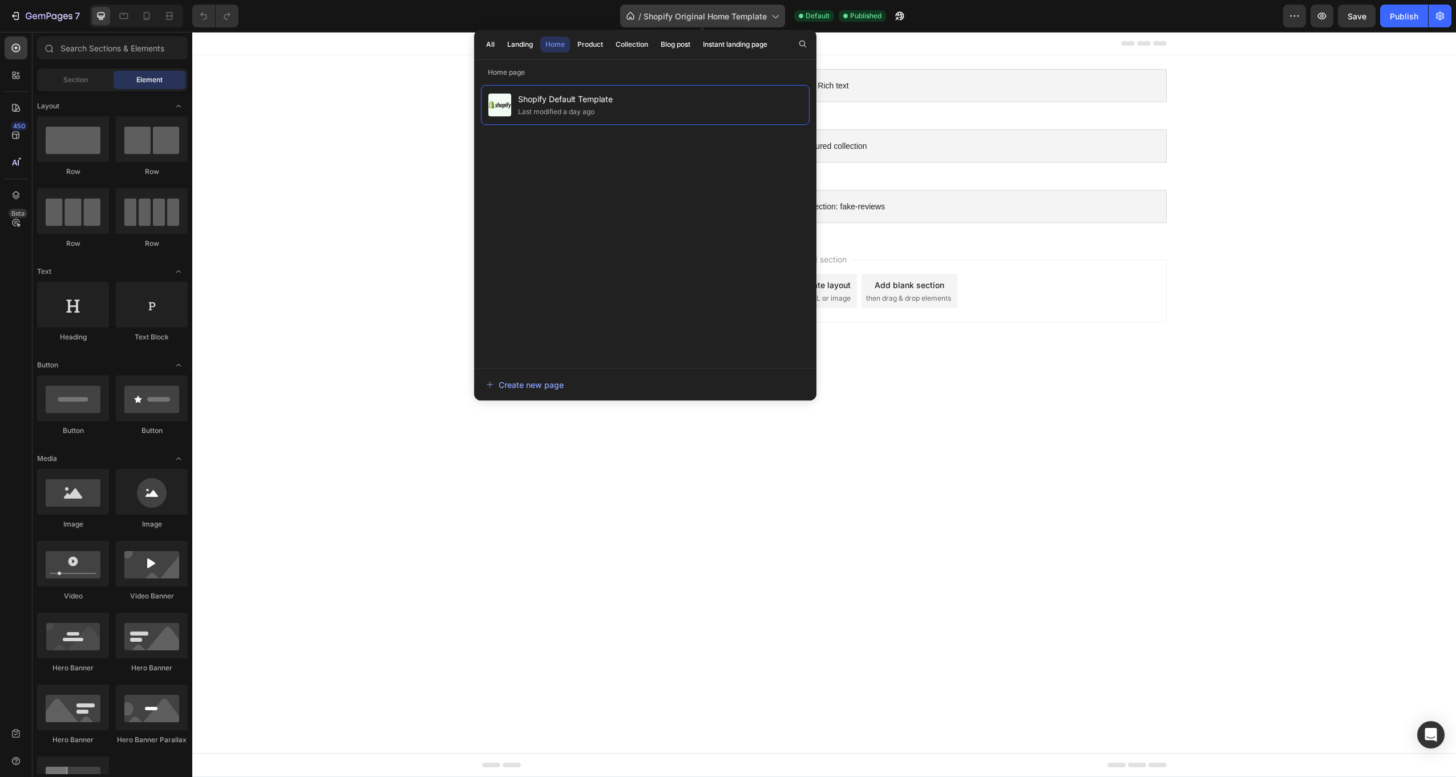
click at [759, 19] on span "Shopify Original Home Template" at bounding box center [705, 16] width 123 height 12
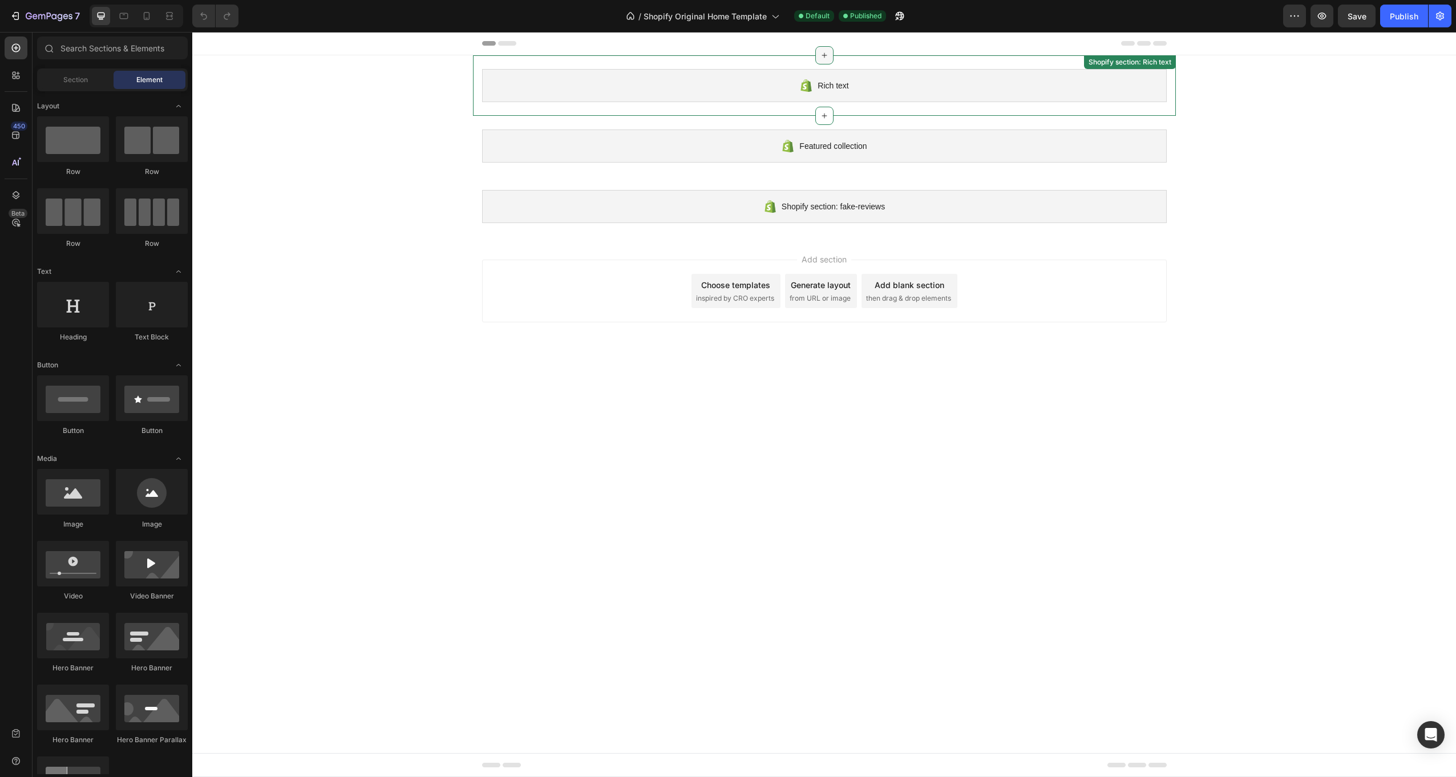
click at [826, 54] on icon at bounding box center [824, 55] width 9 height 9
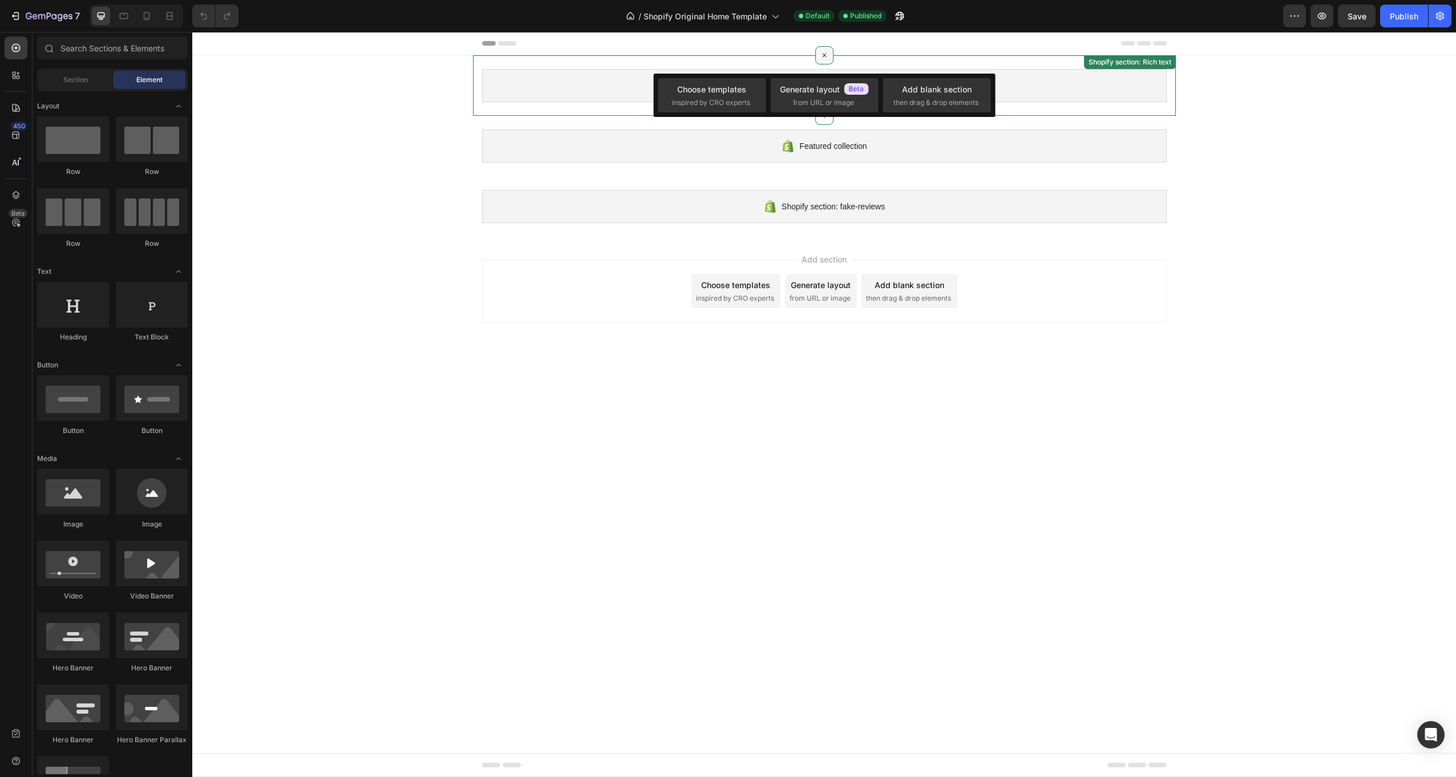
click at [827, 56] on icon at bounding box center [824, 55] width 13 height 13
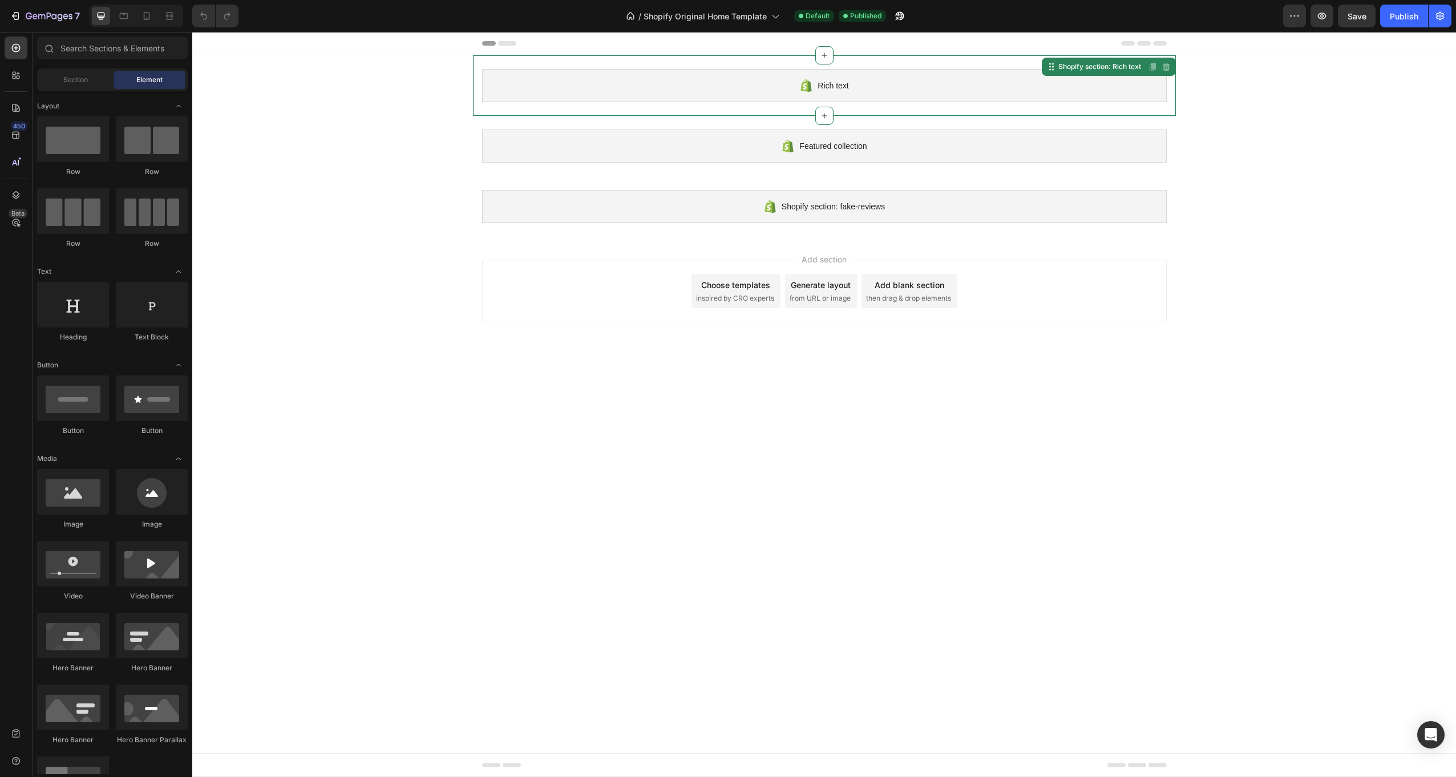
click at [827, 90] on span "Rich text" at bounding box center [833, 86] width 31 height 14
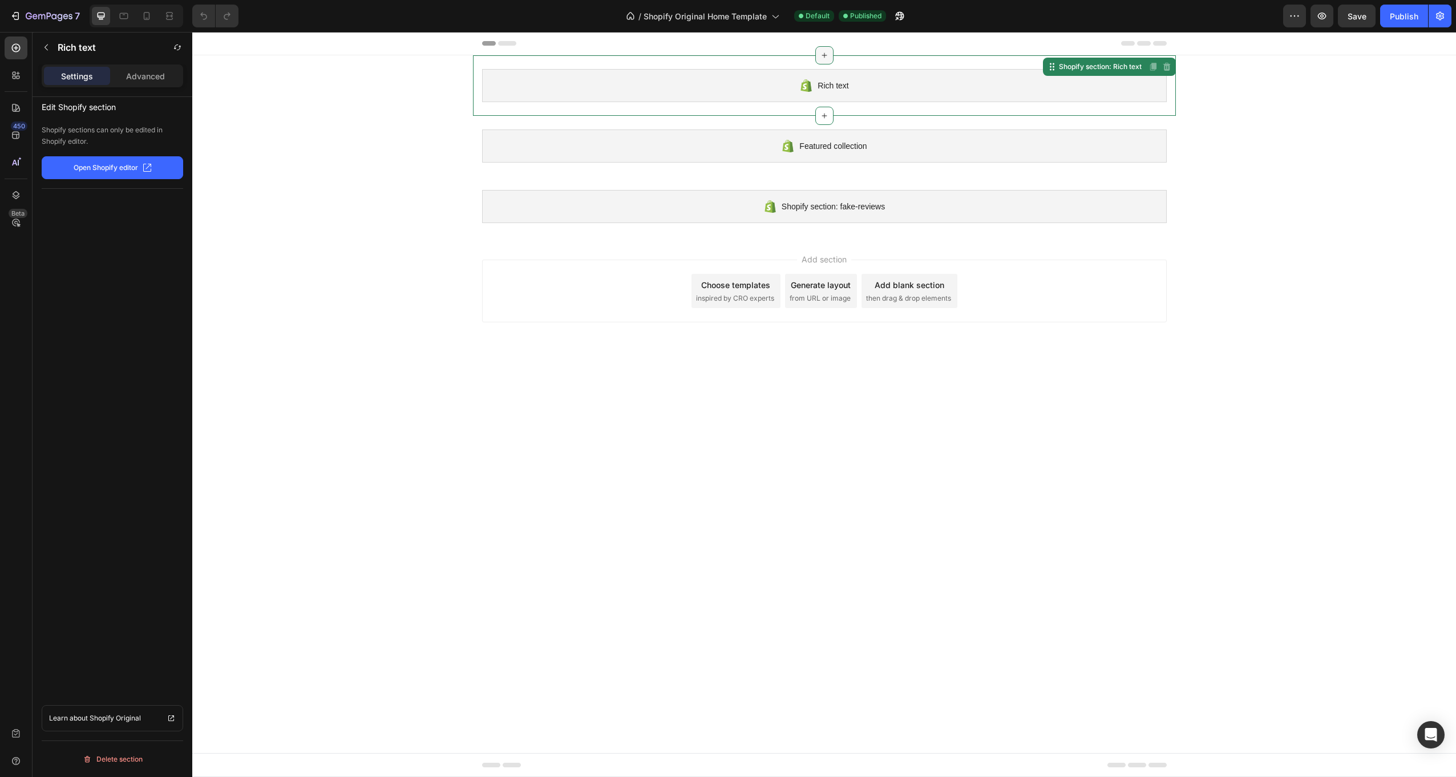
click at [823, 58] on icon at bounding box center [824, 55] width 9 height 9
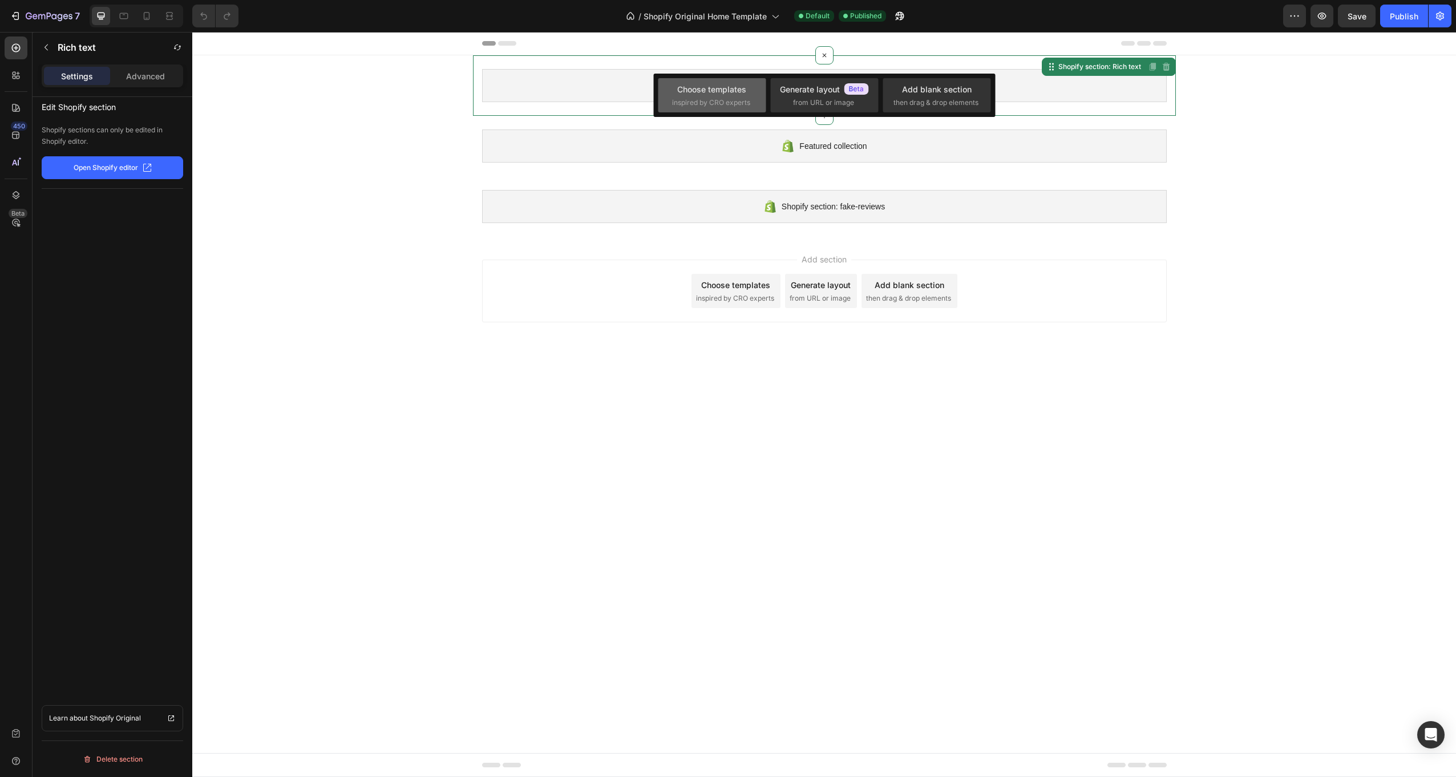
click at [734, 90] on div "Choose templates" at bounding box center [711, 89] width 69 height 12
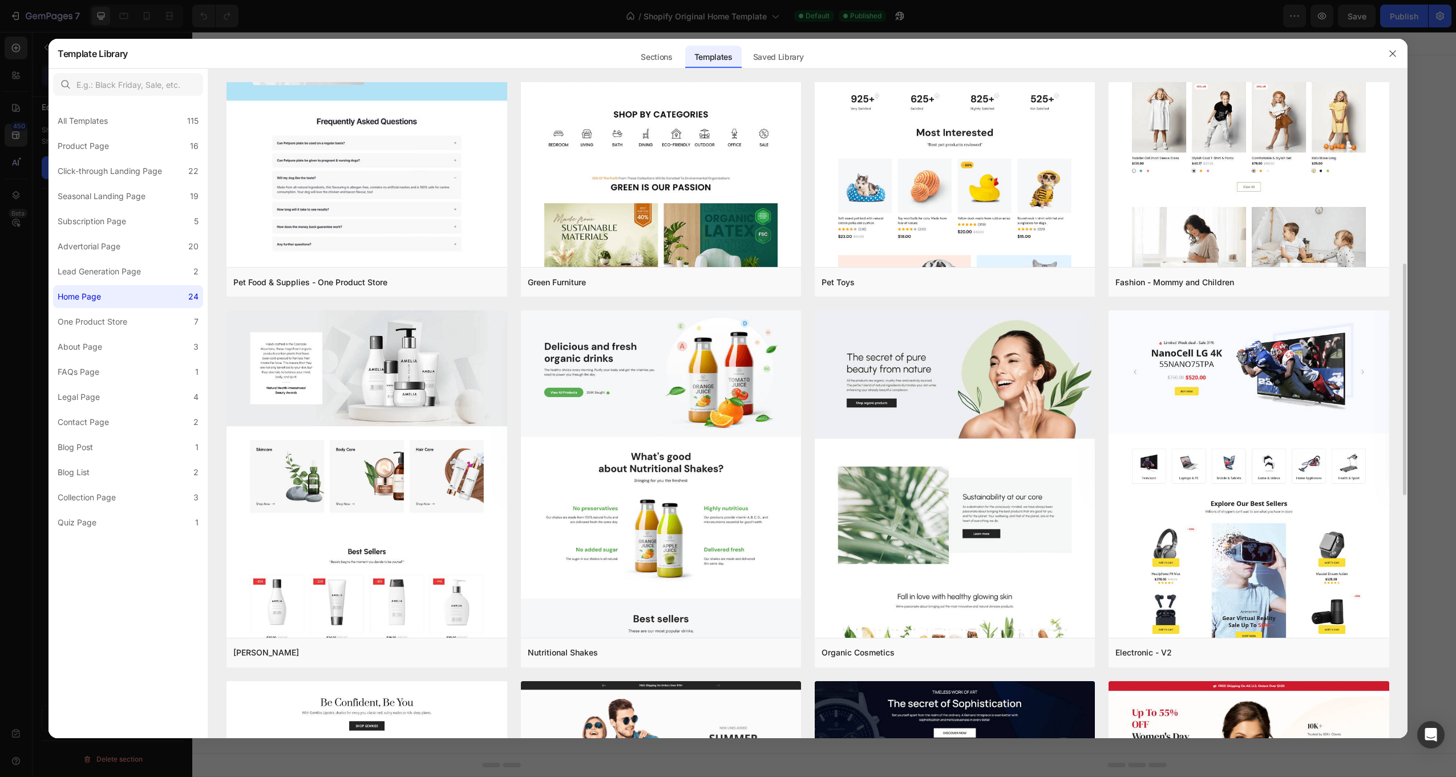
scroll to position [1027, 0]
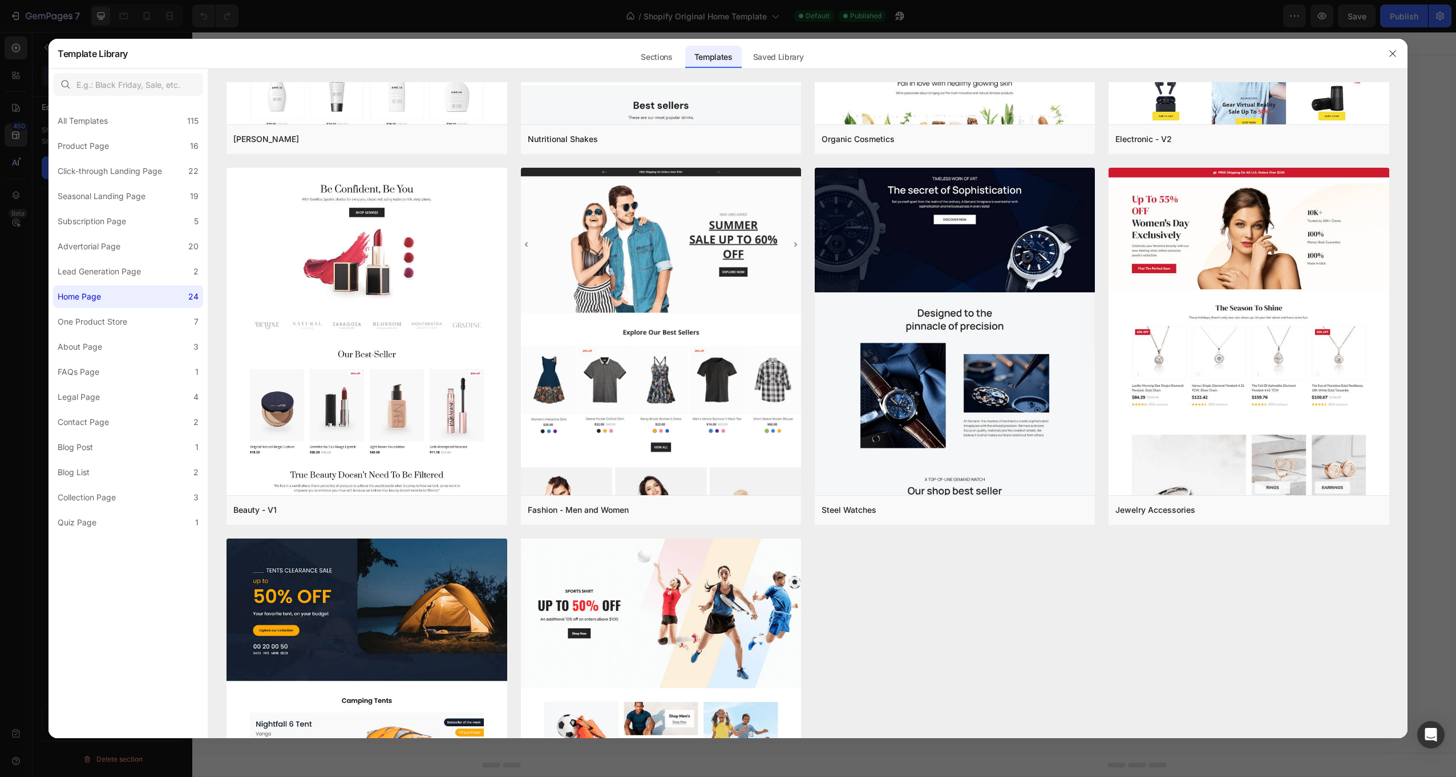
click at [71, 26] on div at bounding box center [728, 388] width 1456 height 777
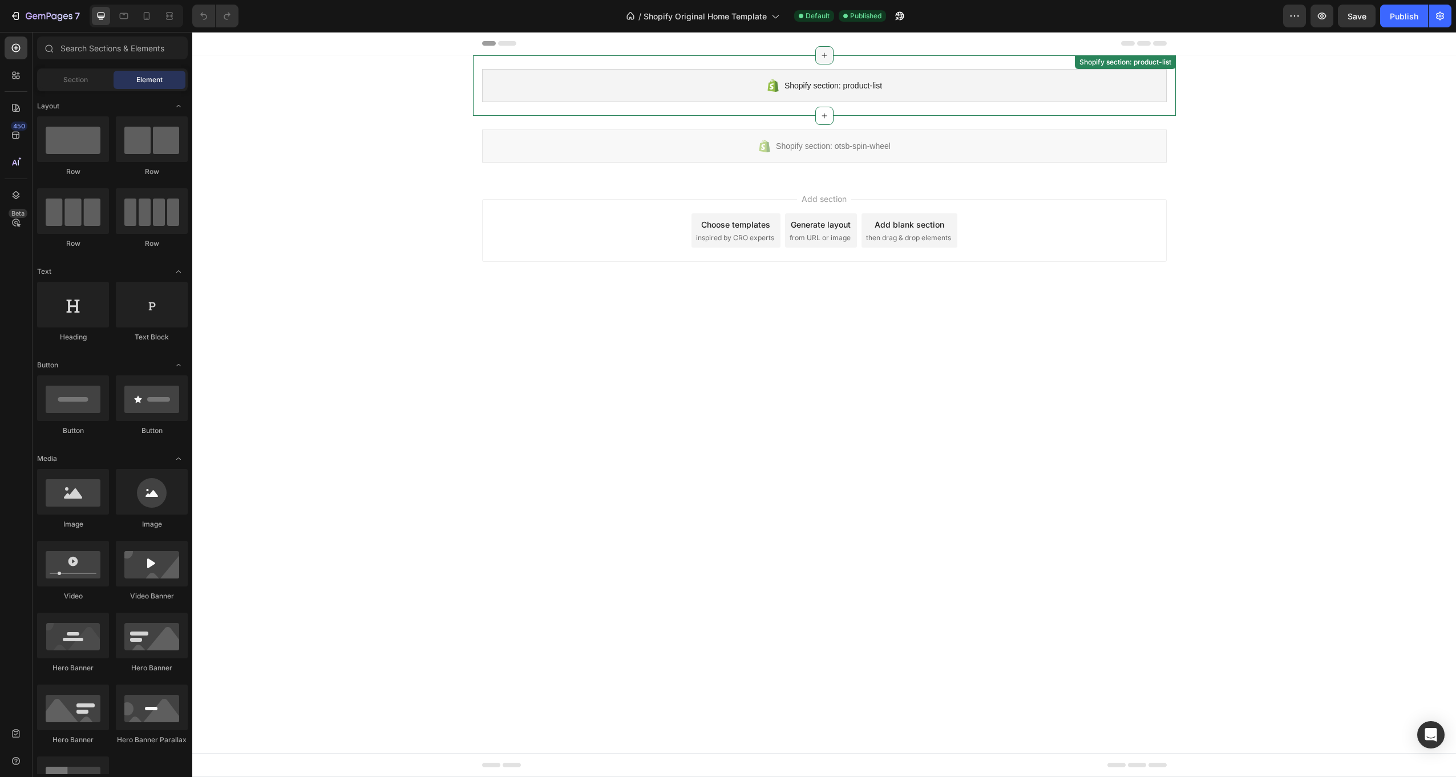
click at [826, 58] on icon at bounding box center [824, 55] width 9 height 9
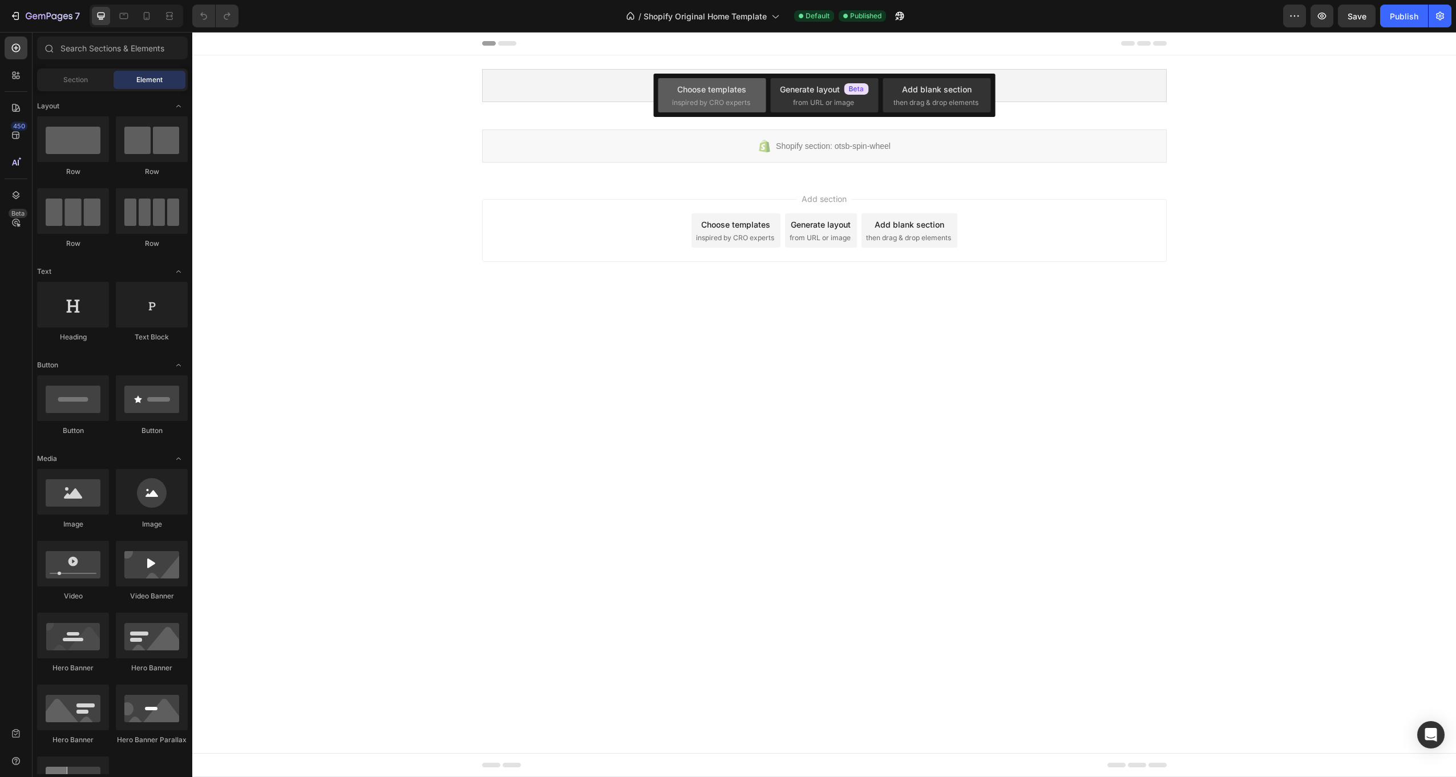
click at [701, 94] on div "Choose templates" at bounding box center [711, 89] width 69 height 12
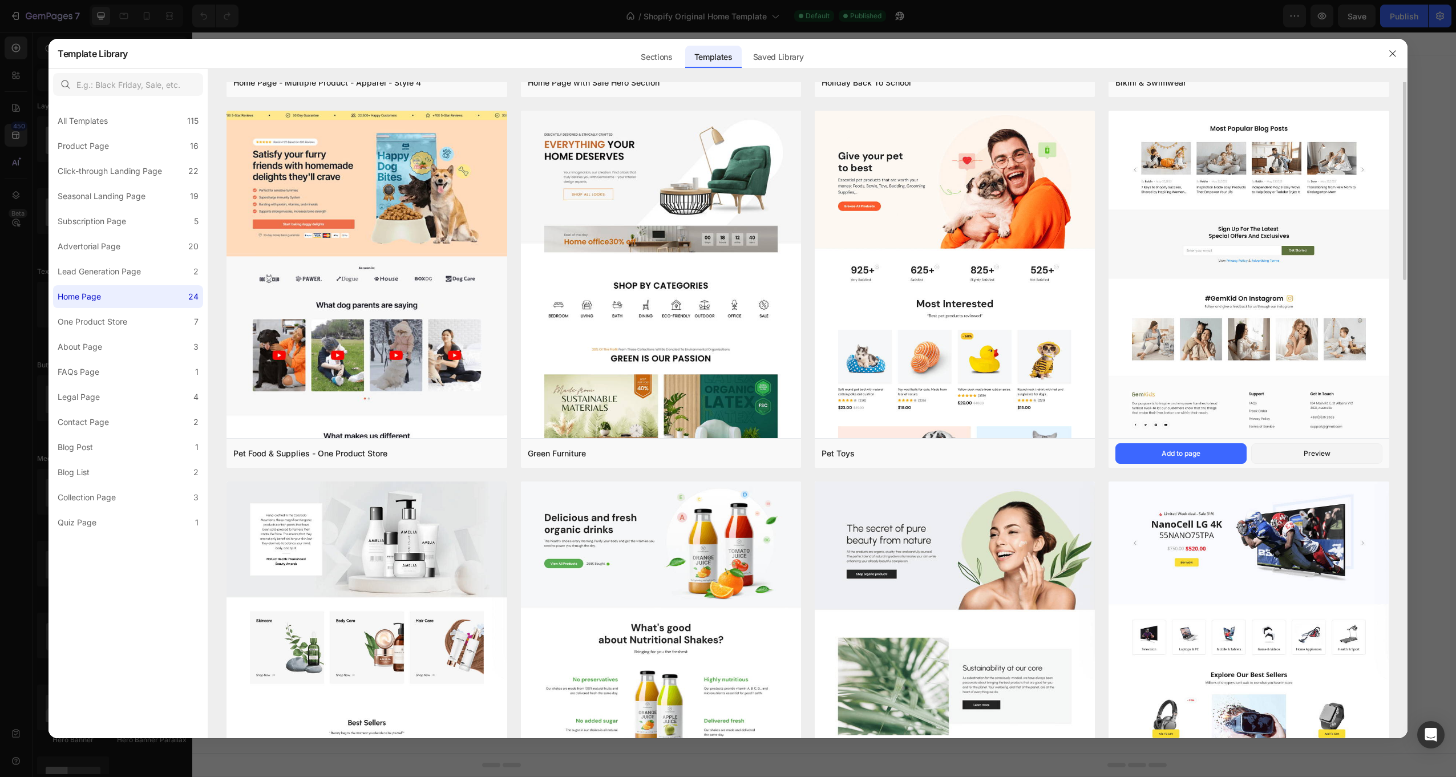
scroll to position [456, 0]
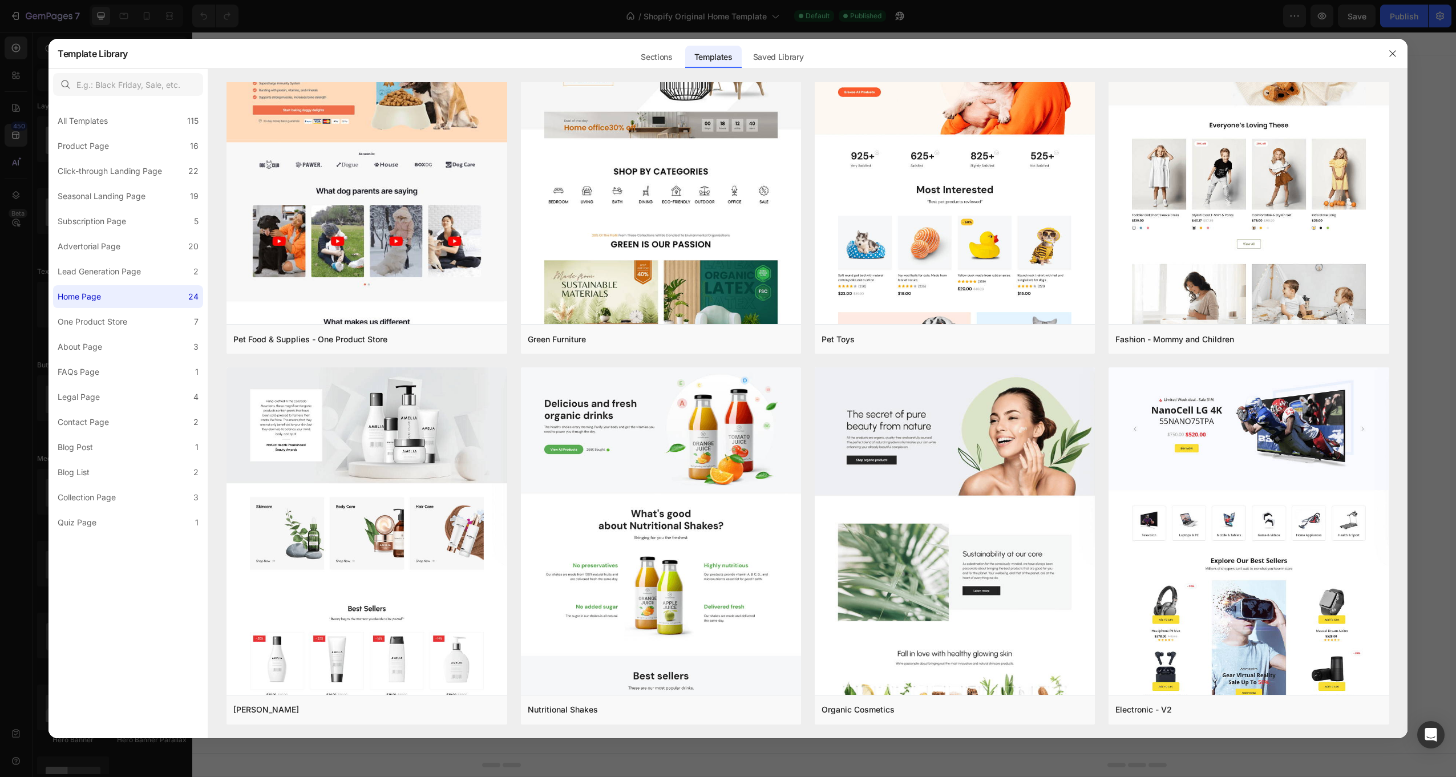
click at [207, 257] on div "All Templates 115 Product Page 16 Click-through Landing Page 22 Seasonal Landin…" at bounding box center [127, 317] width 159 height 434
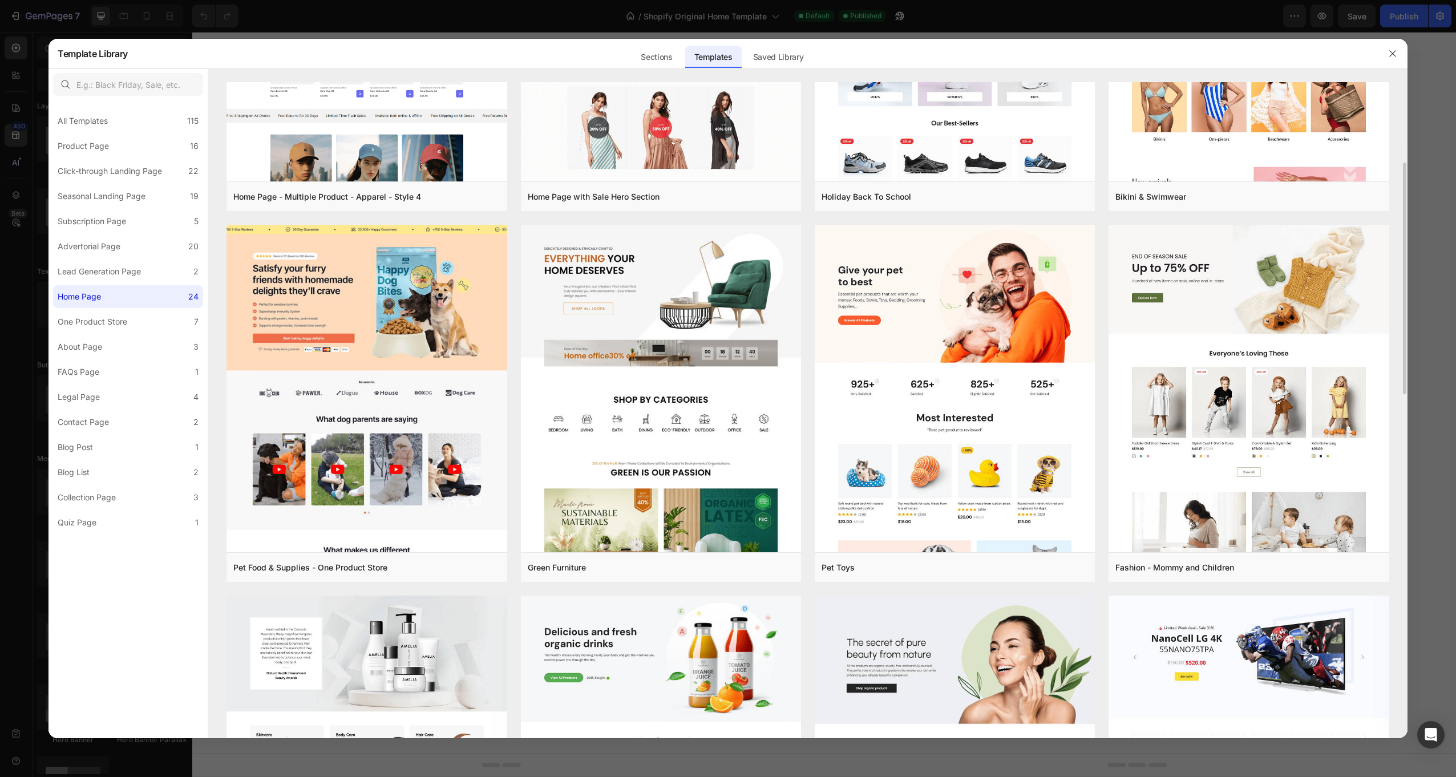
click at [209, 260] on div "Home Page - Multiple Product - Apparel - Style 4 Add to page Preview Home Page …" at bounding box center [807, 182] width 1199 height 656
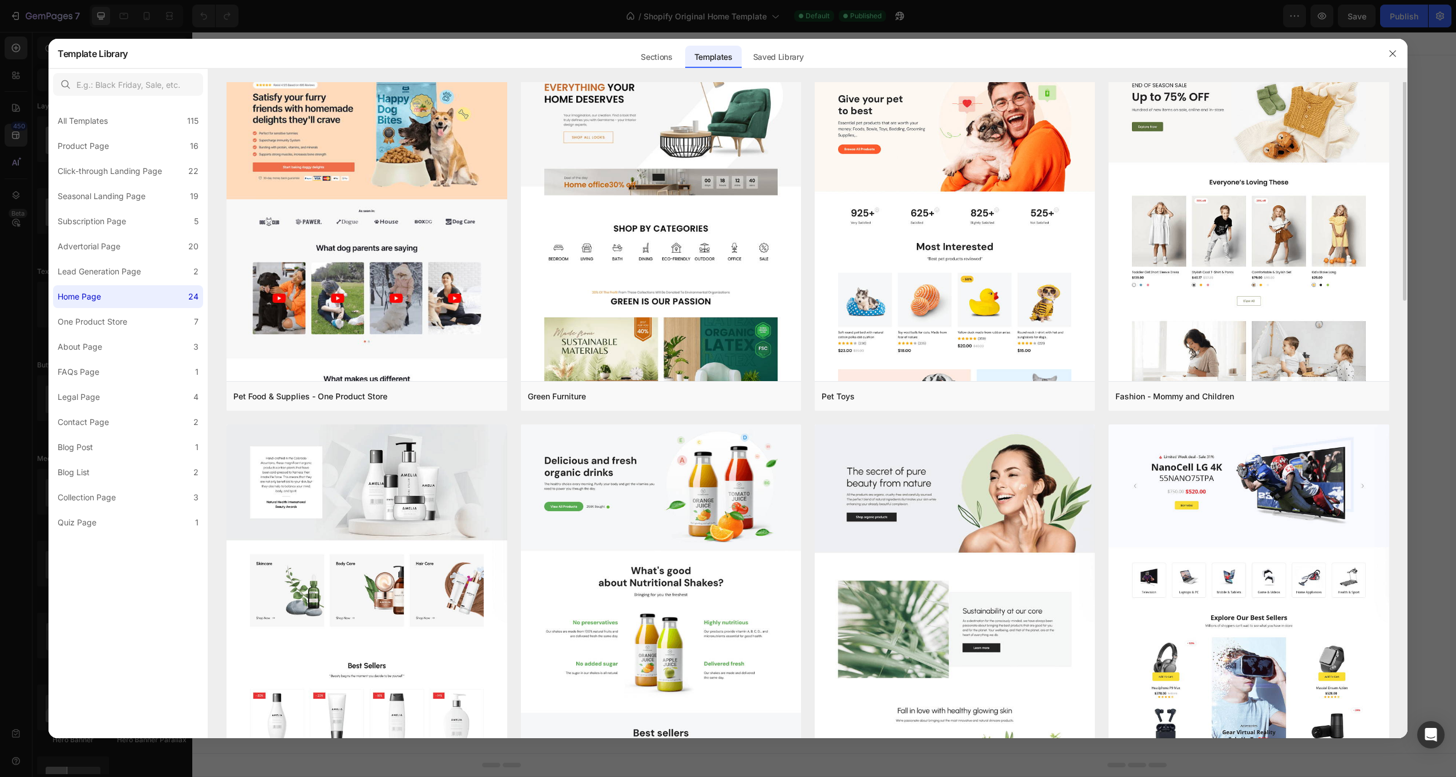
scroll to position [285, 0]
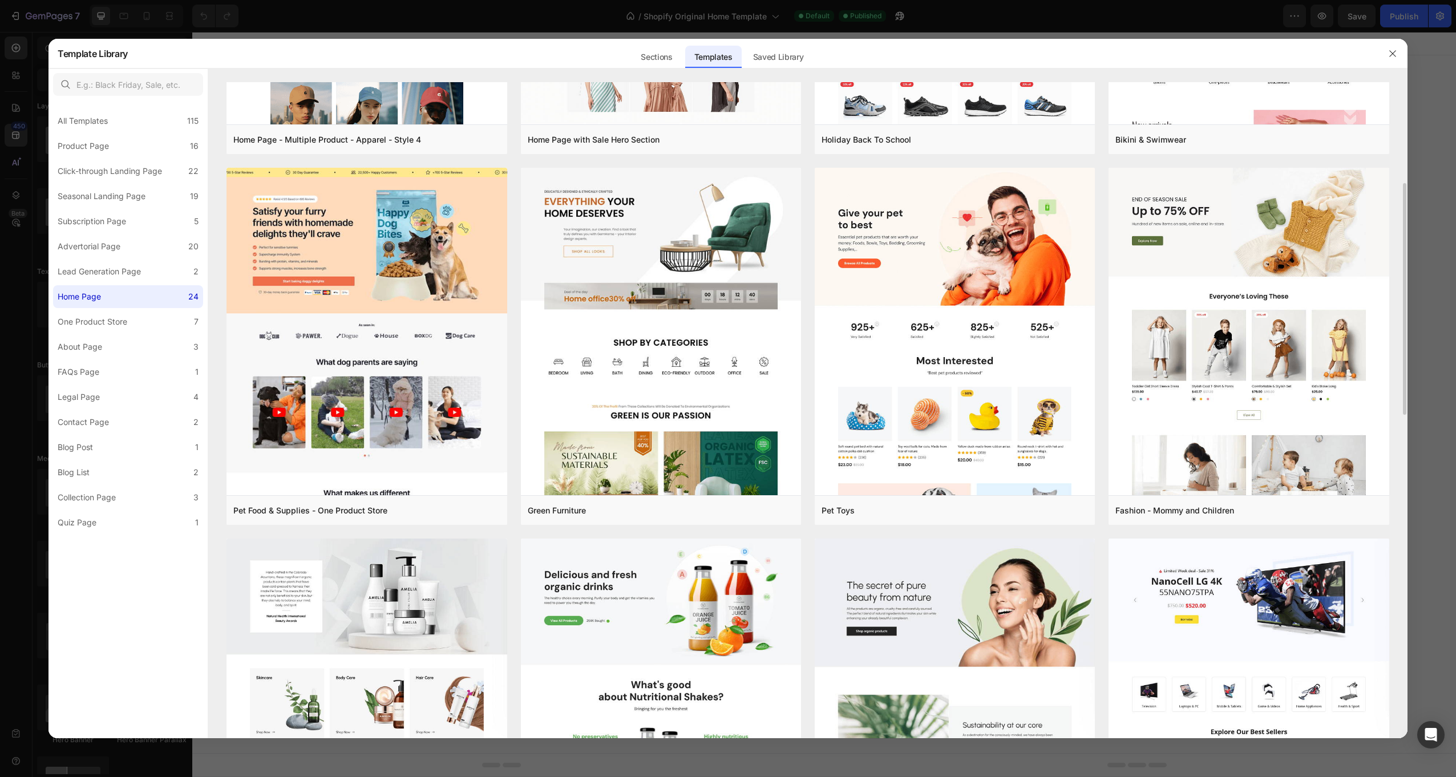
click at [209, 262] on div "Home Page - Multiple Product - Apparel - Style 4 Add to page Preview Home Page …" at bounding box center [807, 125] width 1199 height 656
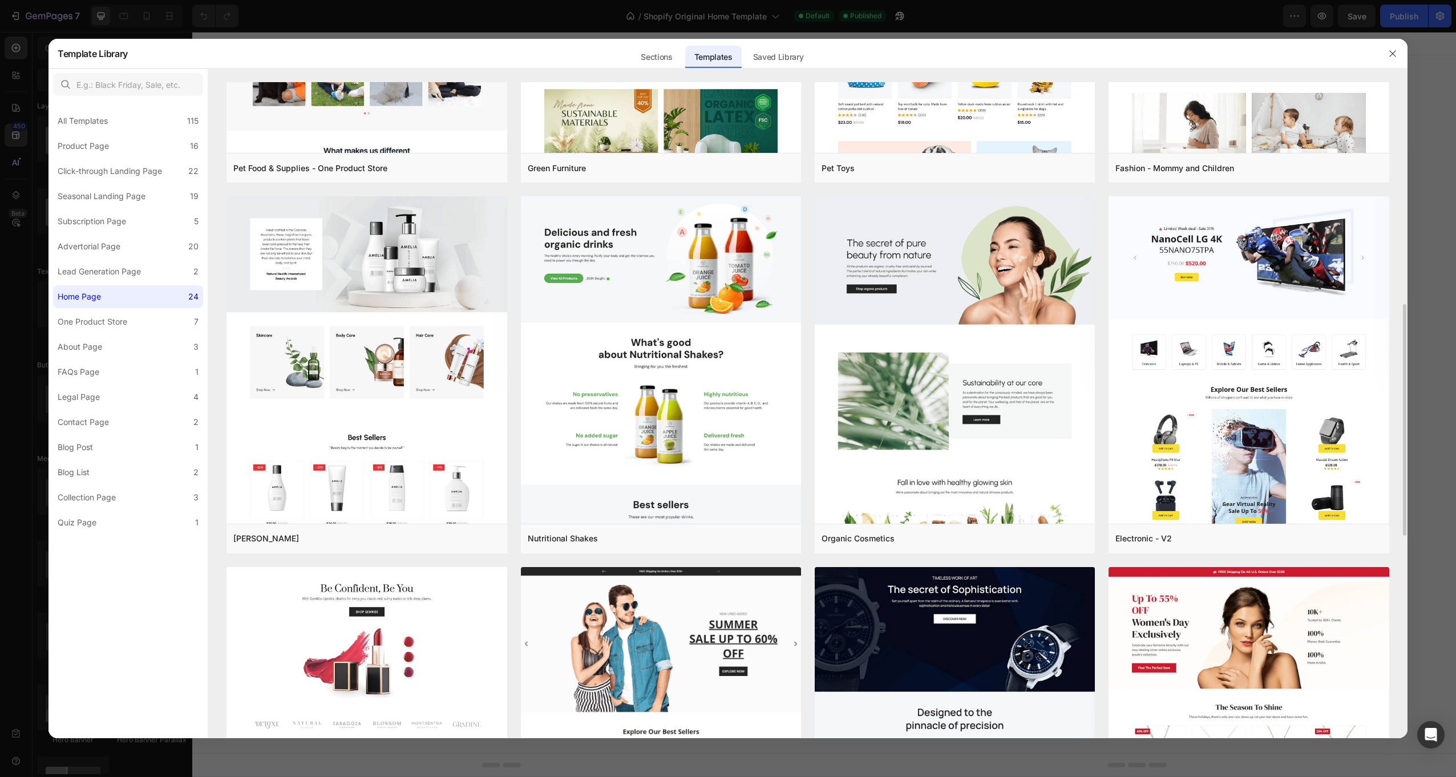
click at [219, 294] on div "Home Page - Multiple Product - Apparel - Style 4 Add to page Preview Home Page …" at bounding box center [807, 410] width 1199 height 656
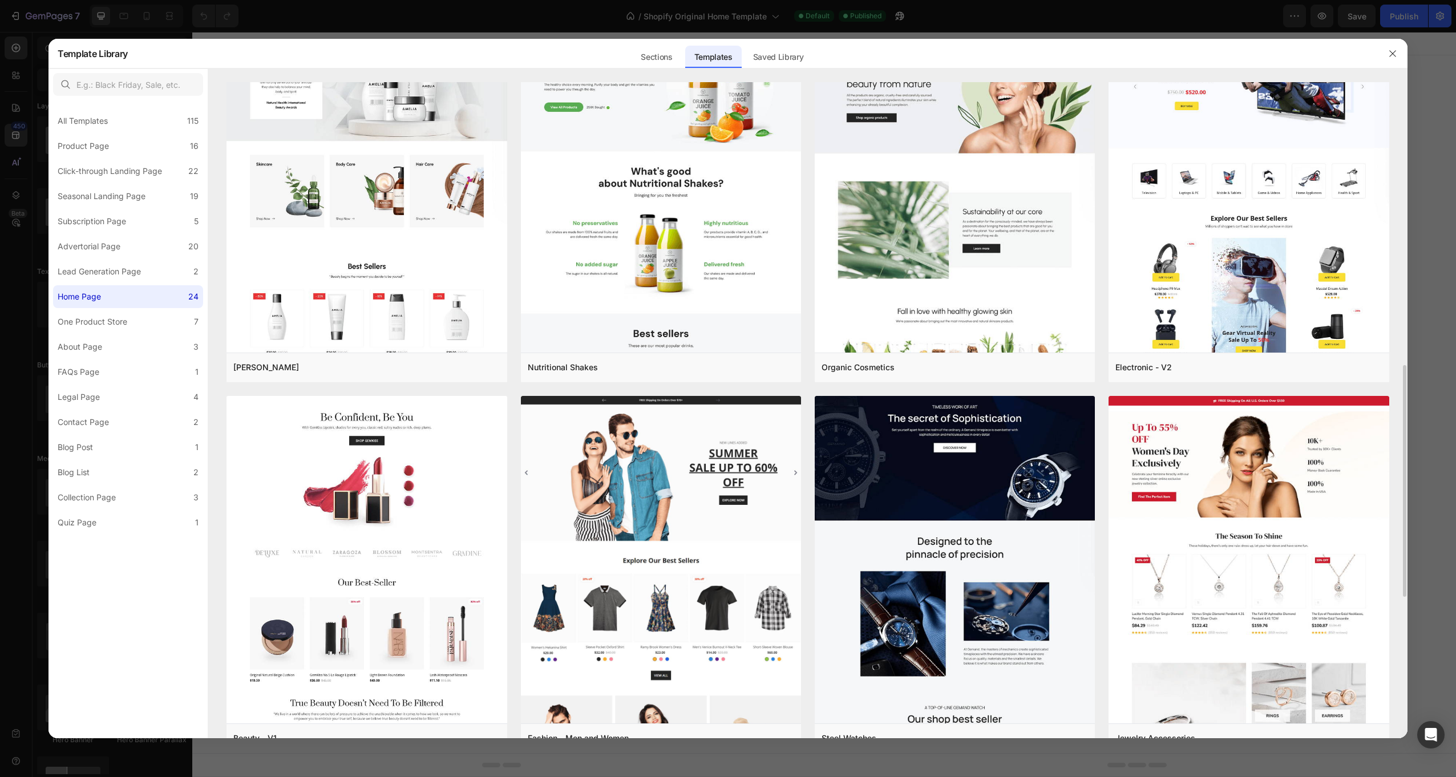
scroll to position [685, 0]
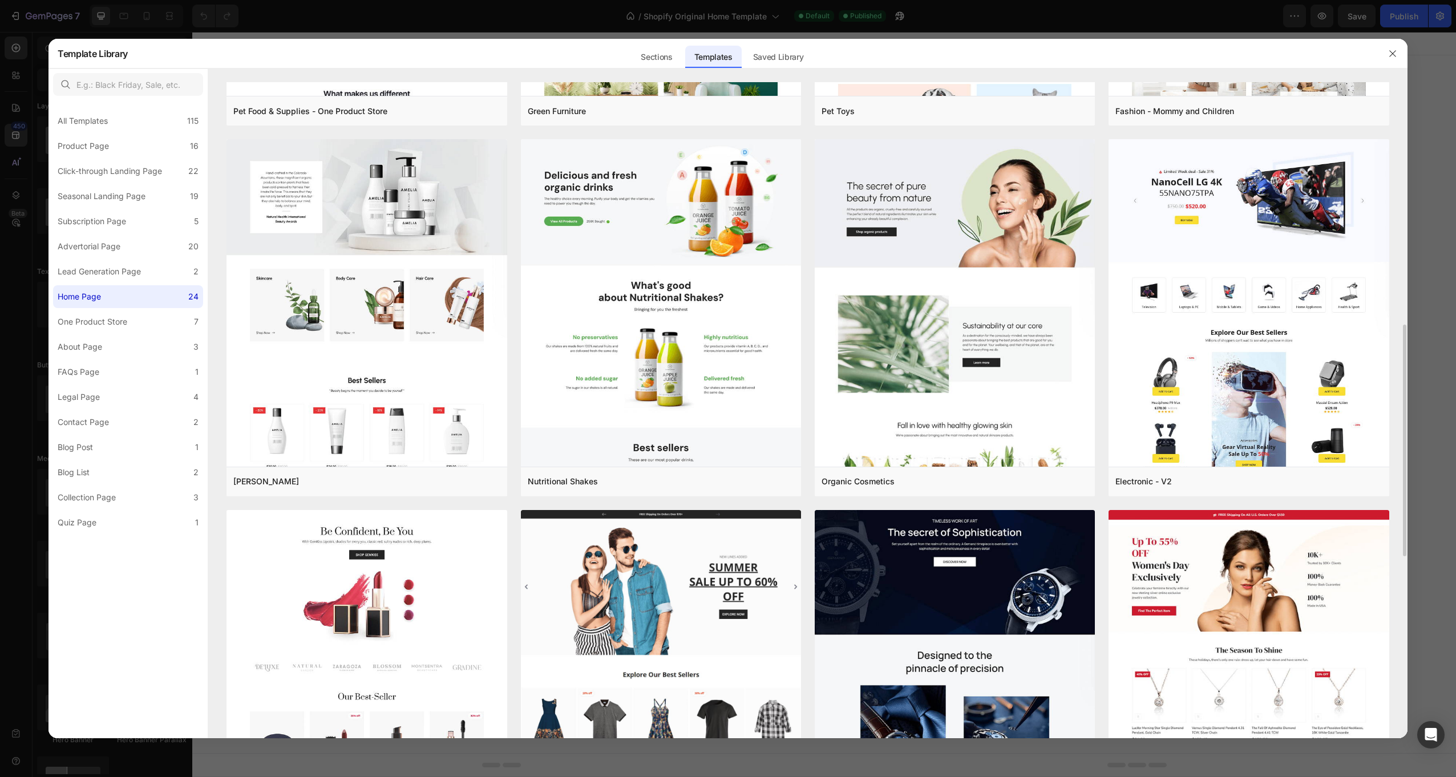
click at [208, 293] on div "Home Page - Multiple Product - Apparel - Style 4 Add to page Preview Home Page …" at bounding box center [807, 410] width 1199 height 656
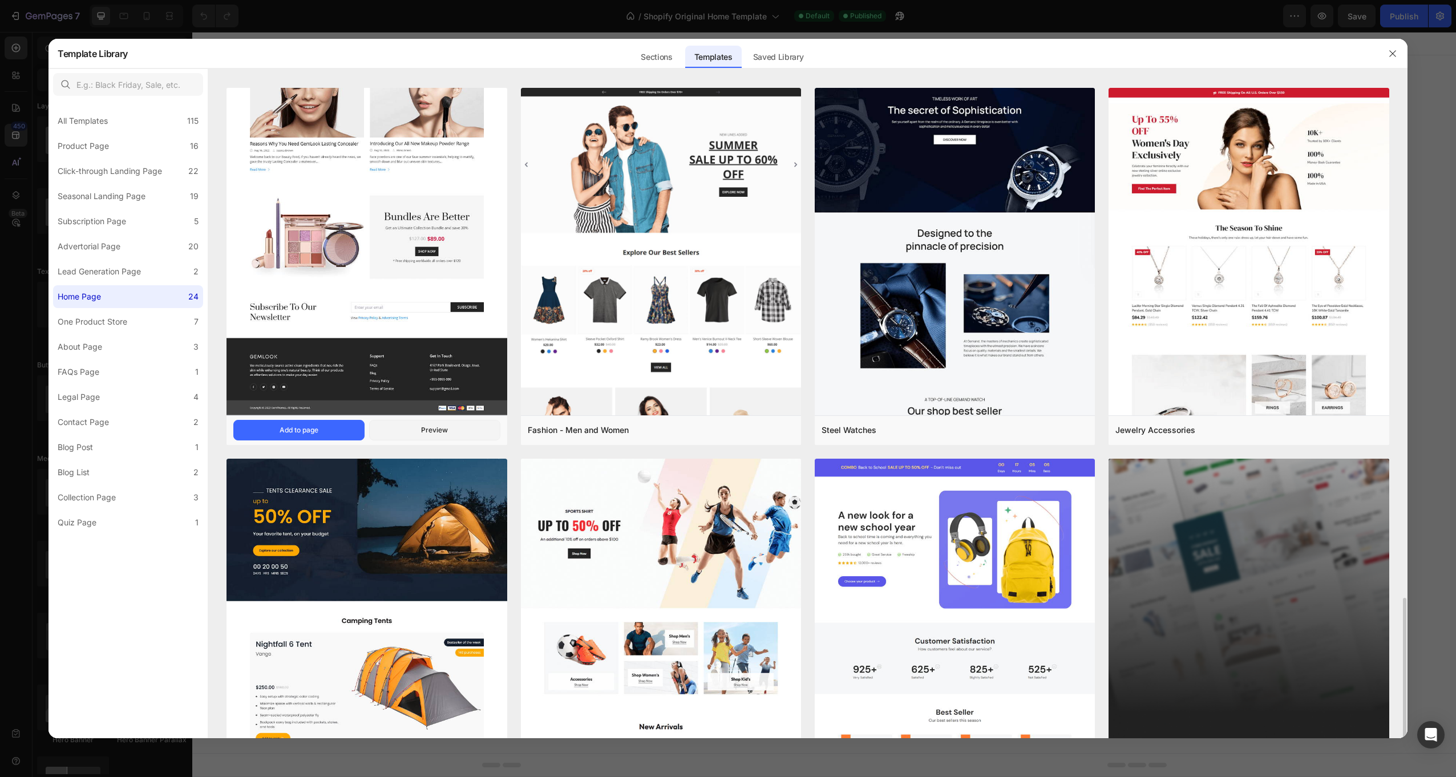
scroll to position [1198, 0]
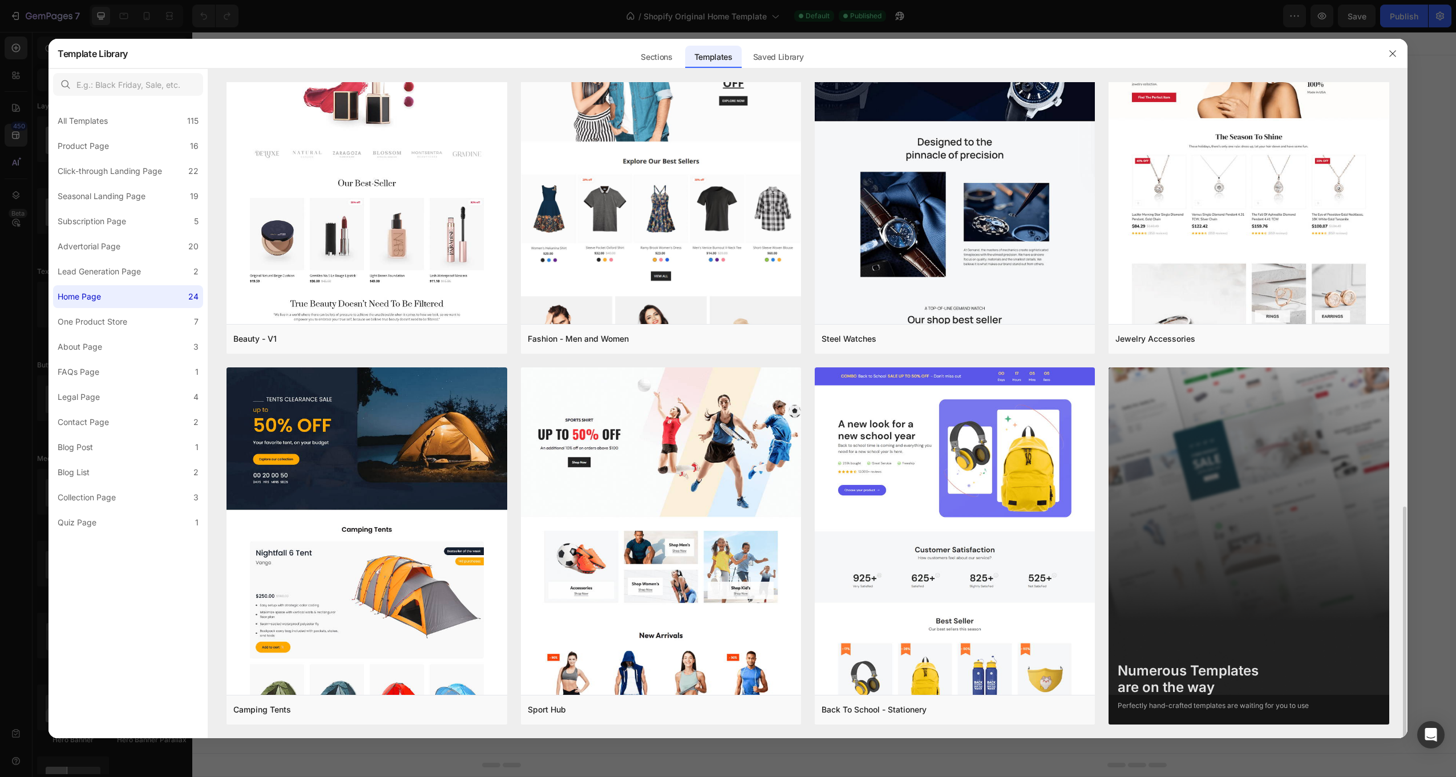
click at [1296, 500] on img at bounding box center [1249, 560] width 280 height 387
click at [218, 409] on div "Home Page - Multiple Product - Apparel - Style 4 Add to page Preview Home Page …" at bounding box center [807, 410] width 1199 height 656
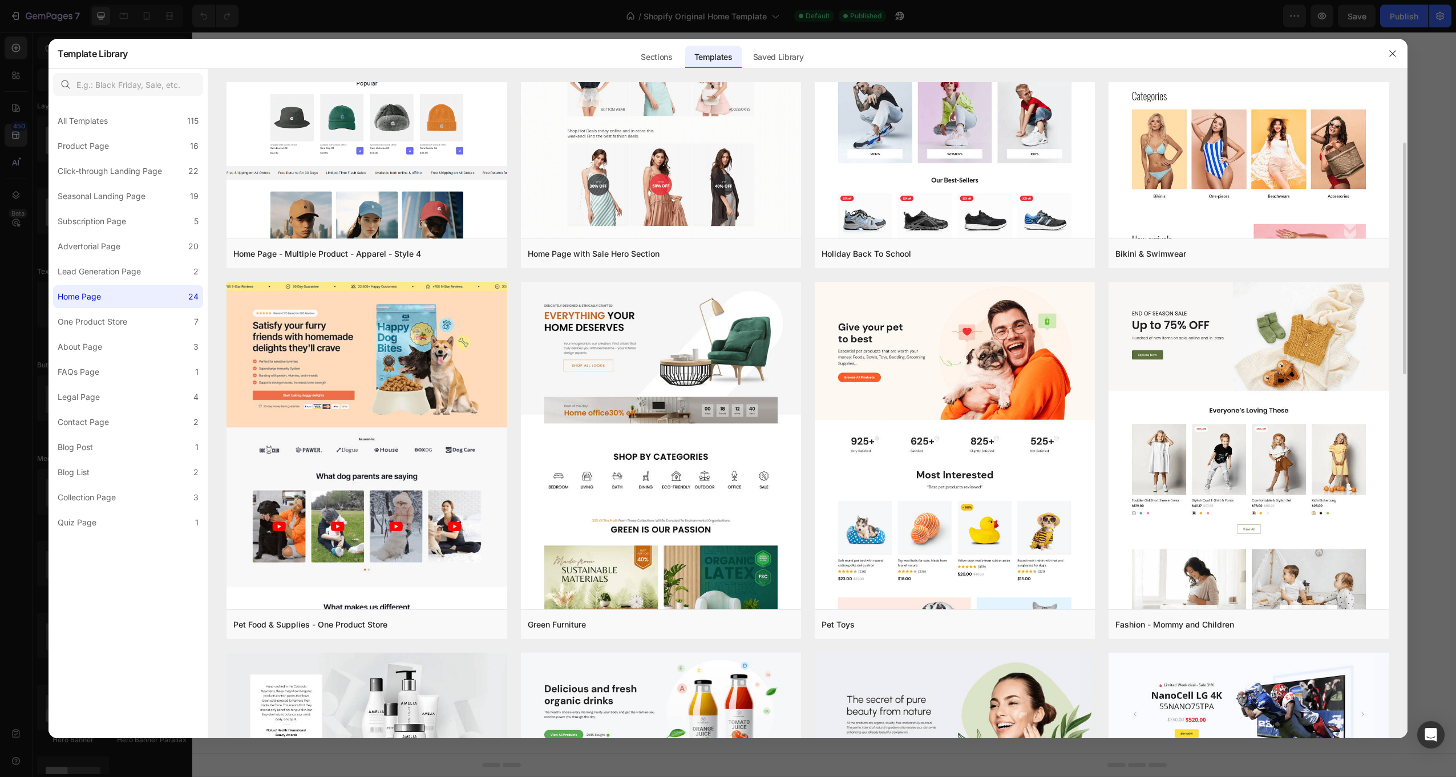
scroll to position [0, 0]
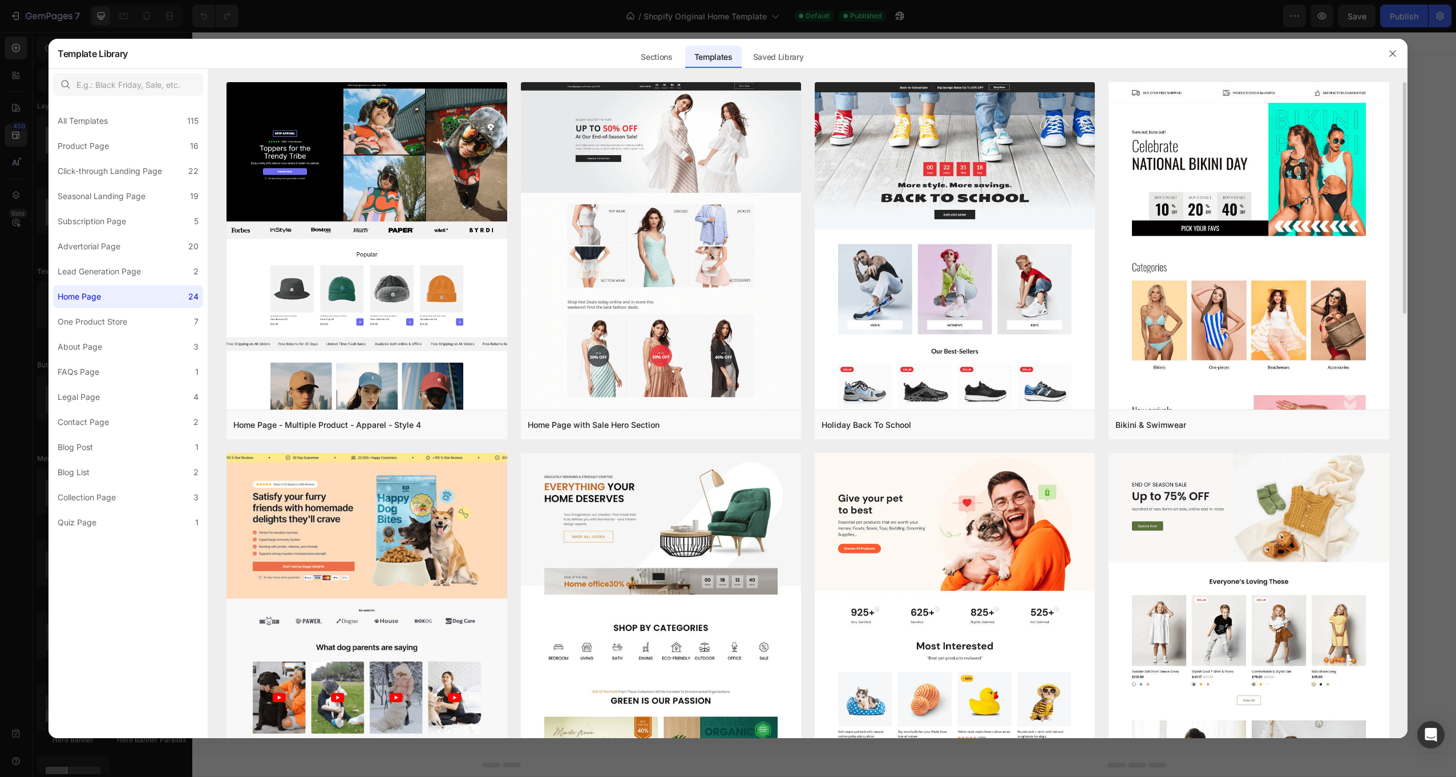
click at [219, 268] on div "Home Page - Multiple Product - Apparel - Style 4 Add to page Preview Home Page …" at bounding box center [807, 410] width 1199 height 656
click at [124, 141] on label "Product Page 16" at bounding box center [128, 146] width 150 height 23
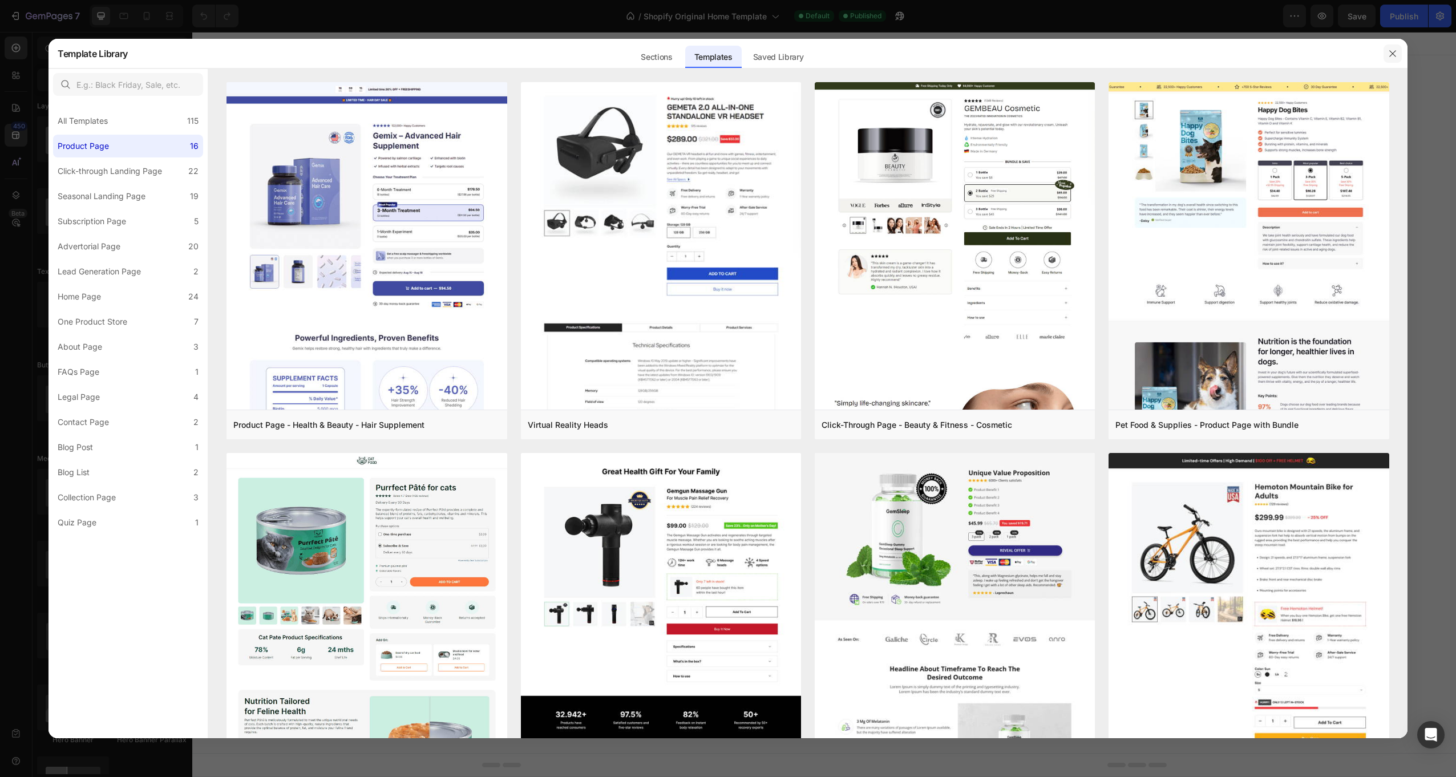
click at [1386, 51] on button "button" at bounding box center [1393, 54] width 18 height 18
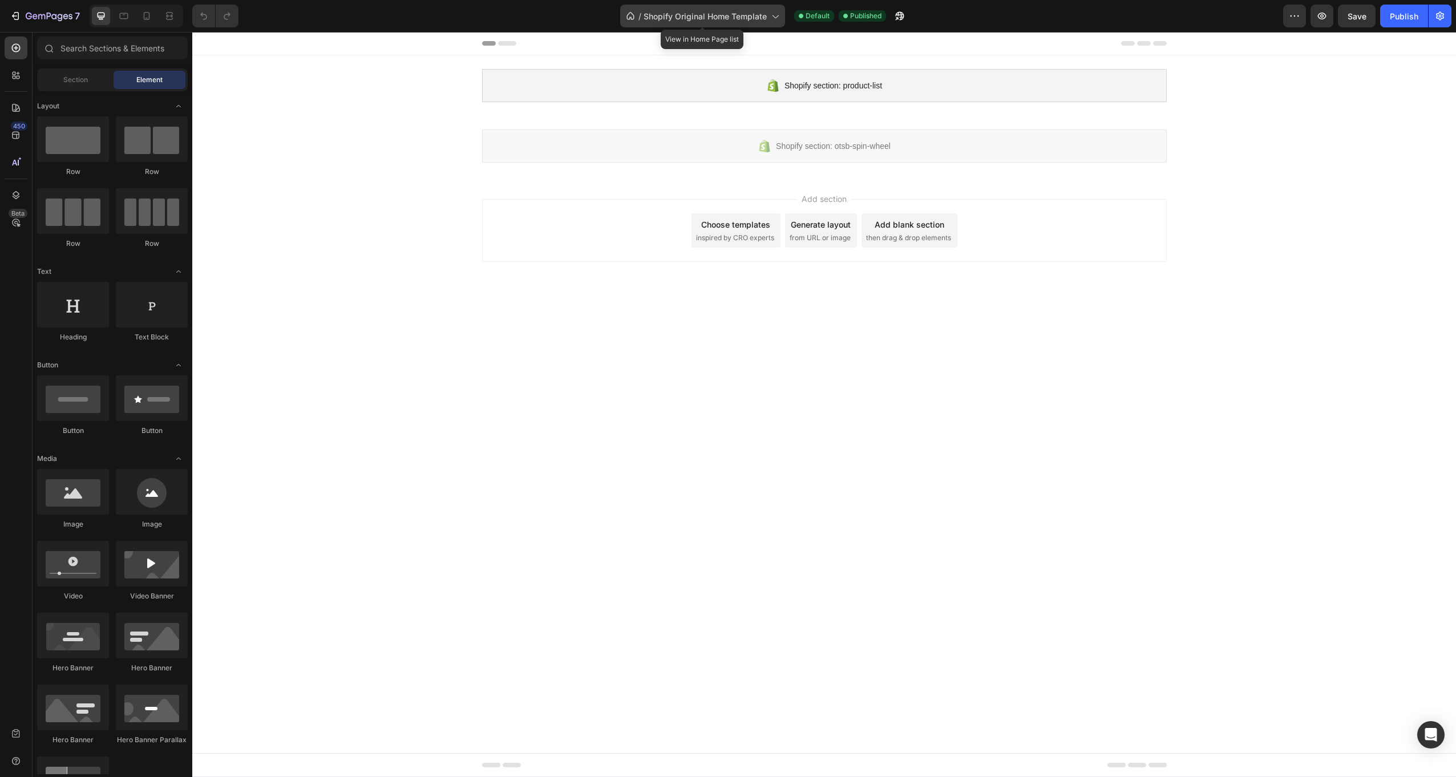
click at [738, 20] on span "Shopify Original Home Template" at bounding box center [705, 16] width 123 height 12
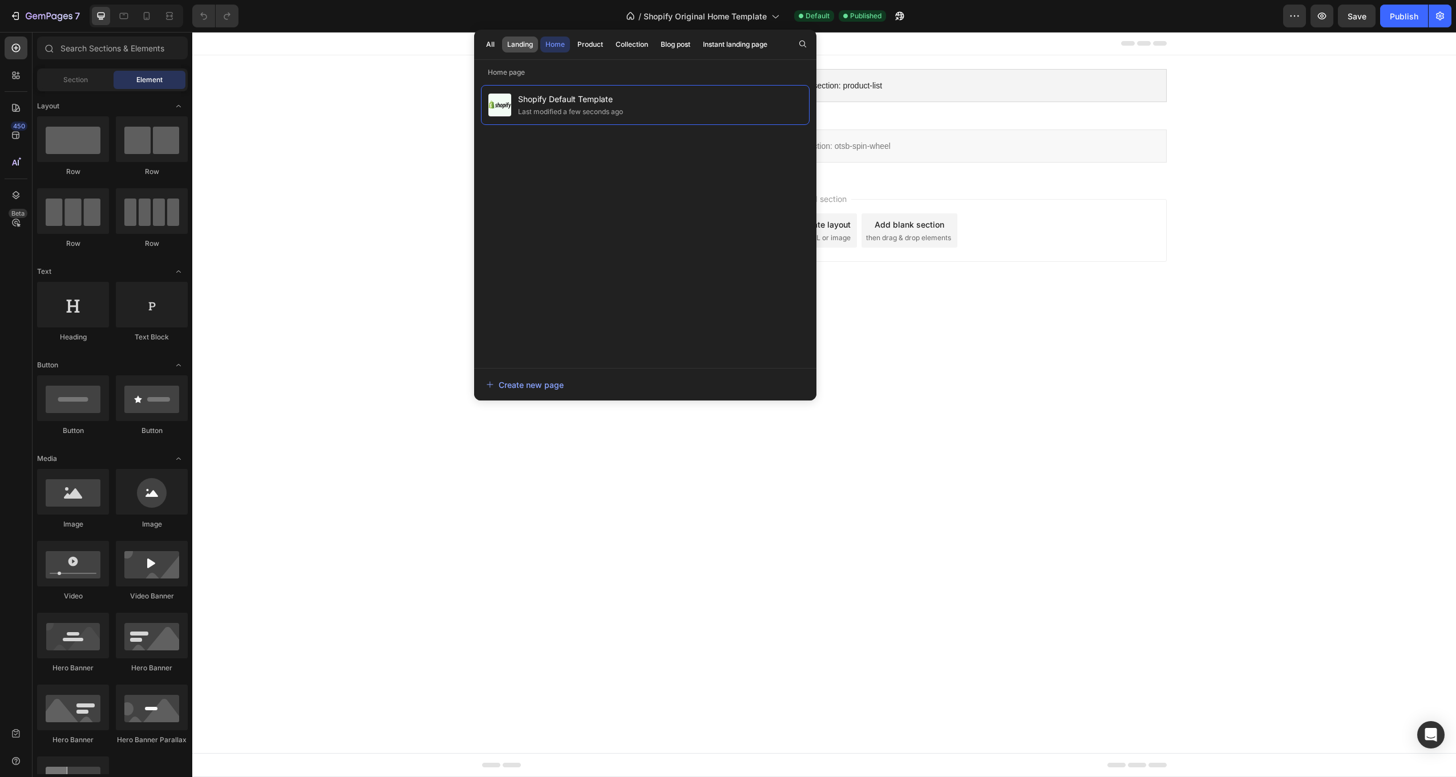
click at [520, 43] on div "Landing" at bounding box center [520, 44] width 26 height 10
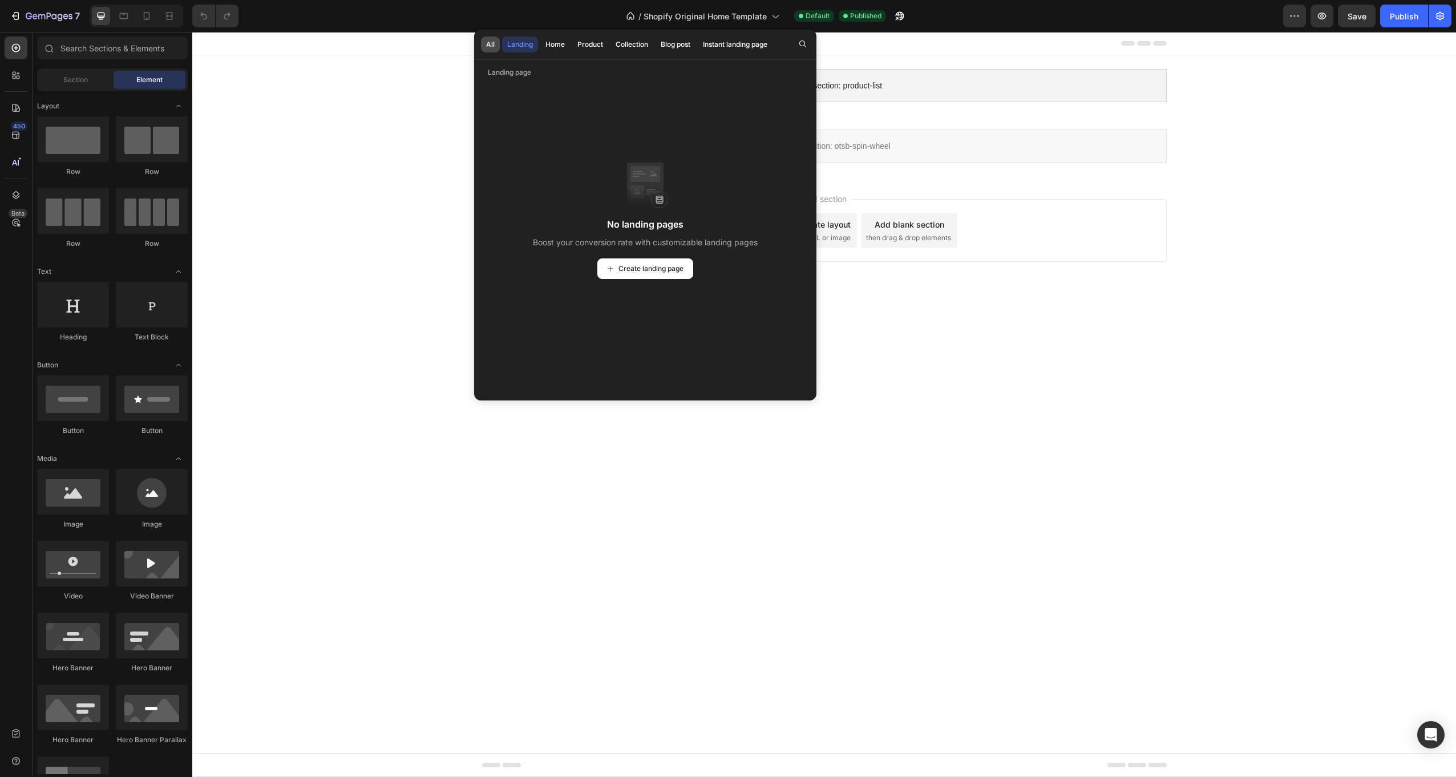
click at [489, 45] on div "All" at bounding box center [490, 44] width 9 height 10
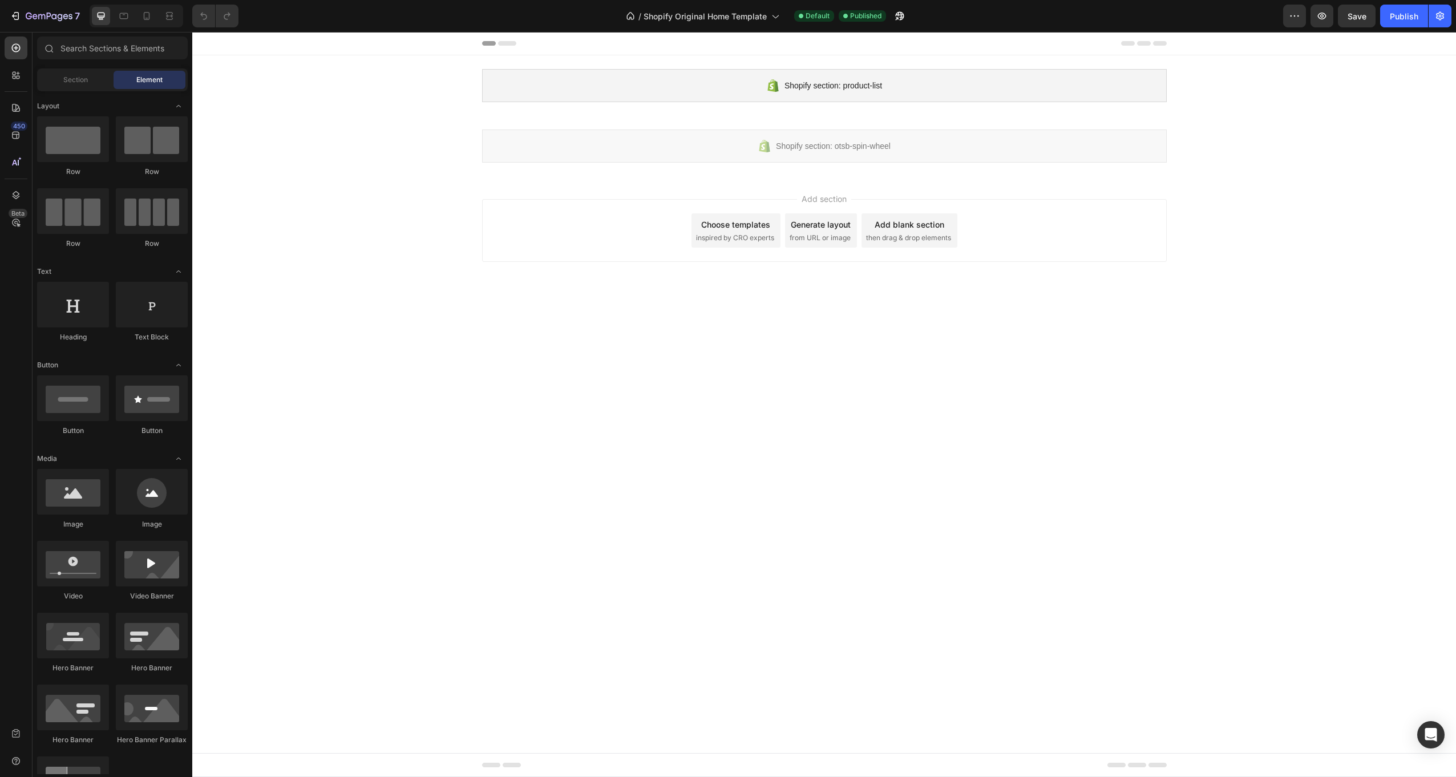
click at [1162, 229] on div "Add section Choose templates inspired by CRO experts Generate layout from URL o…" at bounding box center [824, 230] width 685 height 63
click at [825, 54] on div at bounding box center [824, 43] width 685 height 23
click at [822, 59] on icon at bounding box center [824, 55] width 9 height 9
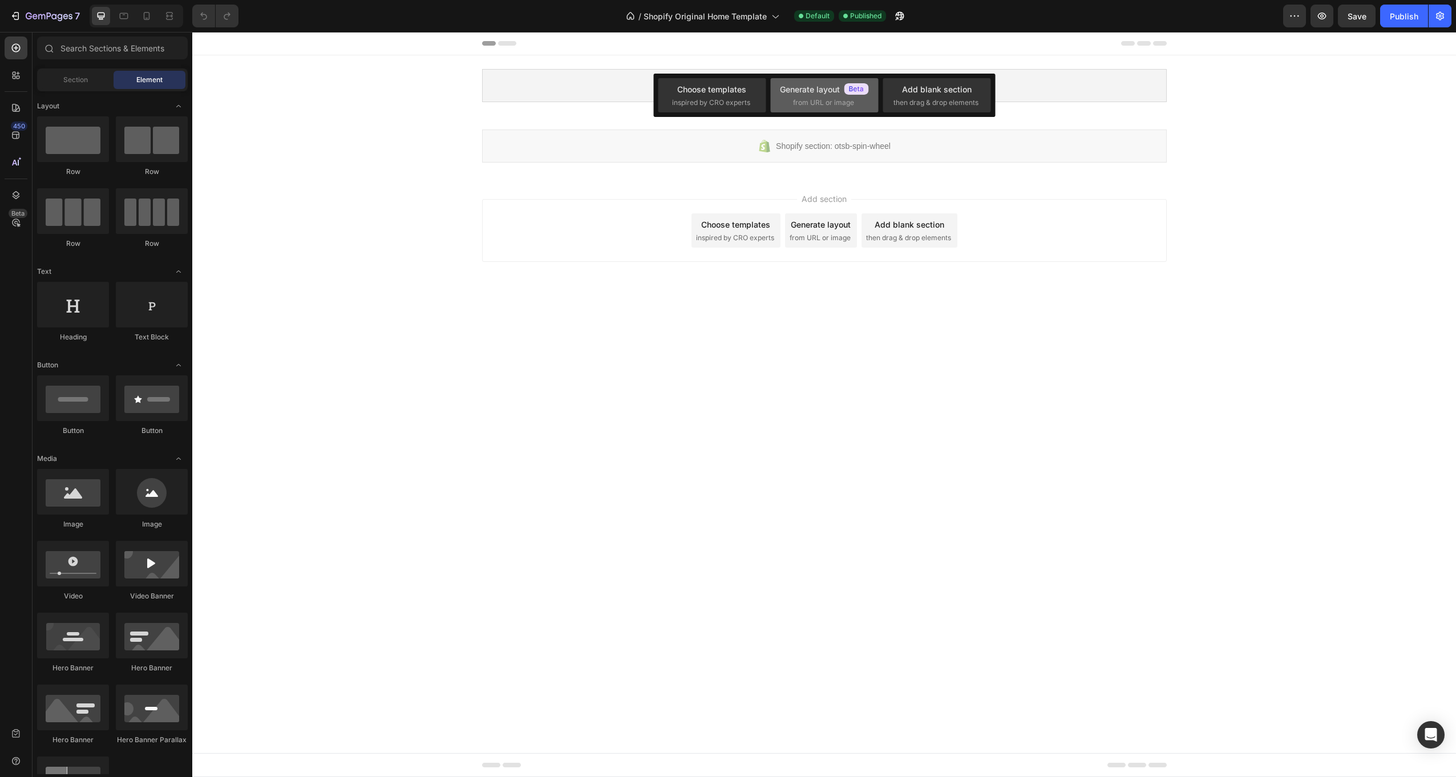
click at [803, 106] on span "from URL or image" at bounding box center [823, 103] width 61 height 10
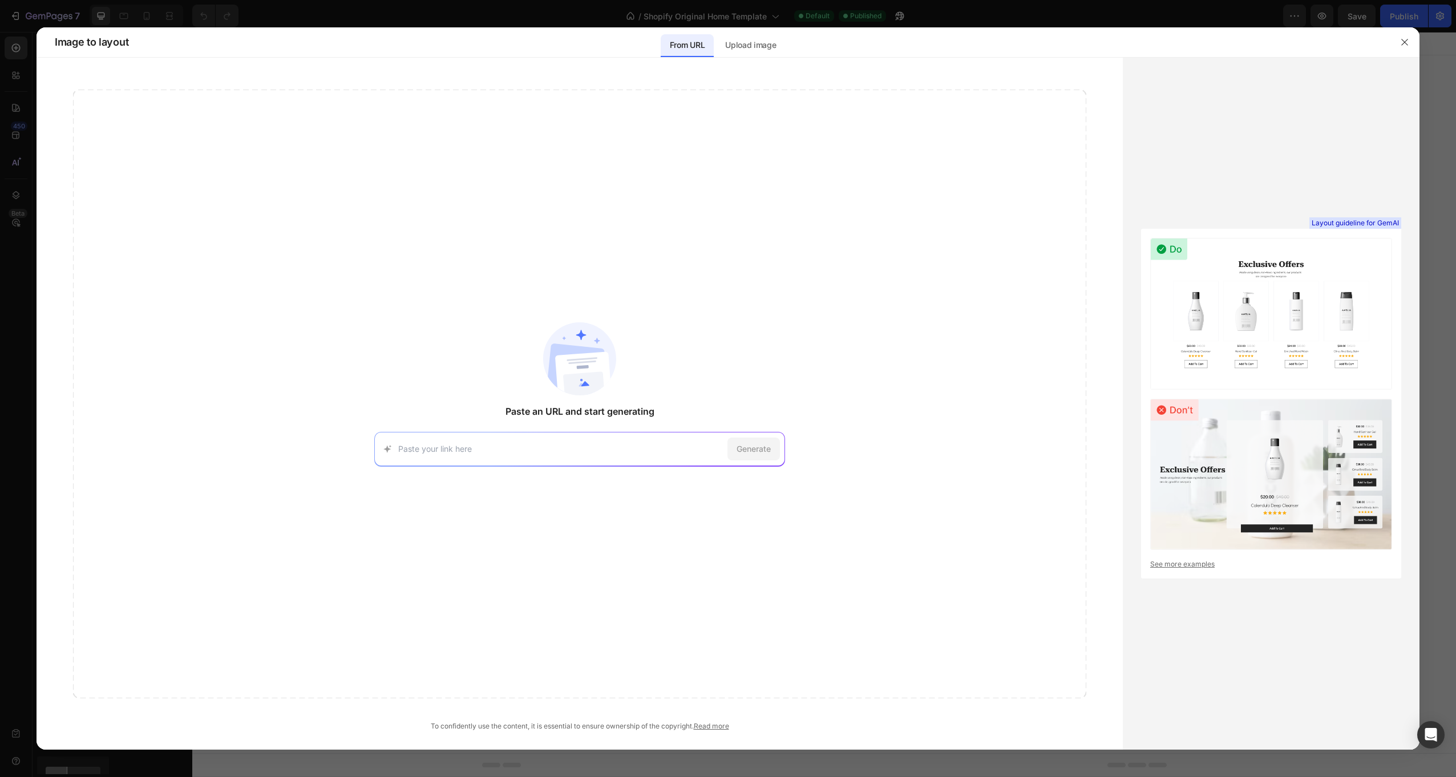
click at [1283, 426] on img at bounding box center [1271, 475] width 242 height 152
click at [567, 441] on div "Generate" at bounding box center [579, 449] width 411 height 34
drag, startPoint x: 466, startPoint y: 438, endPoint x: 446, endPoint y: 444, distance: 21.1
click at [460, 438] on div "Generate" at bounding box center [579, 449] width 411 height 34
click at [446, 444] on input at bounding box center [560, 449] width 325 height 12
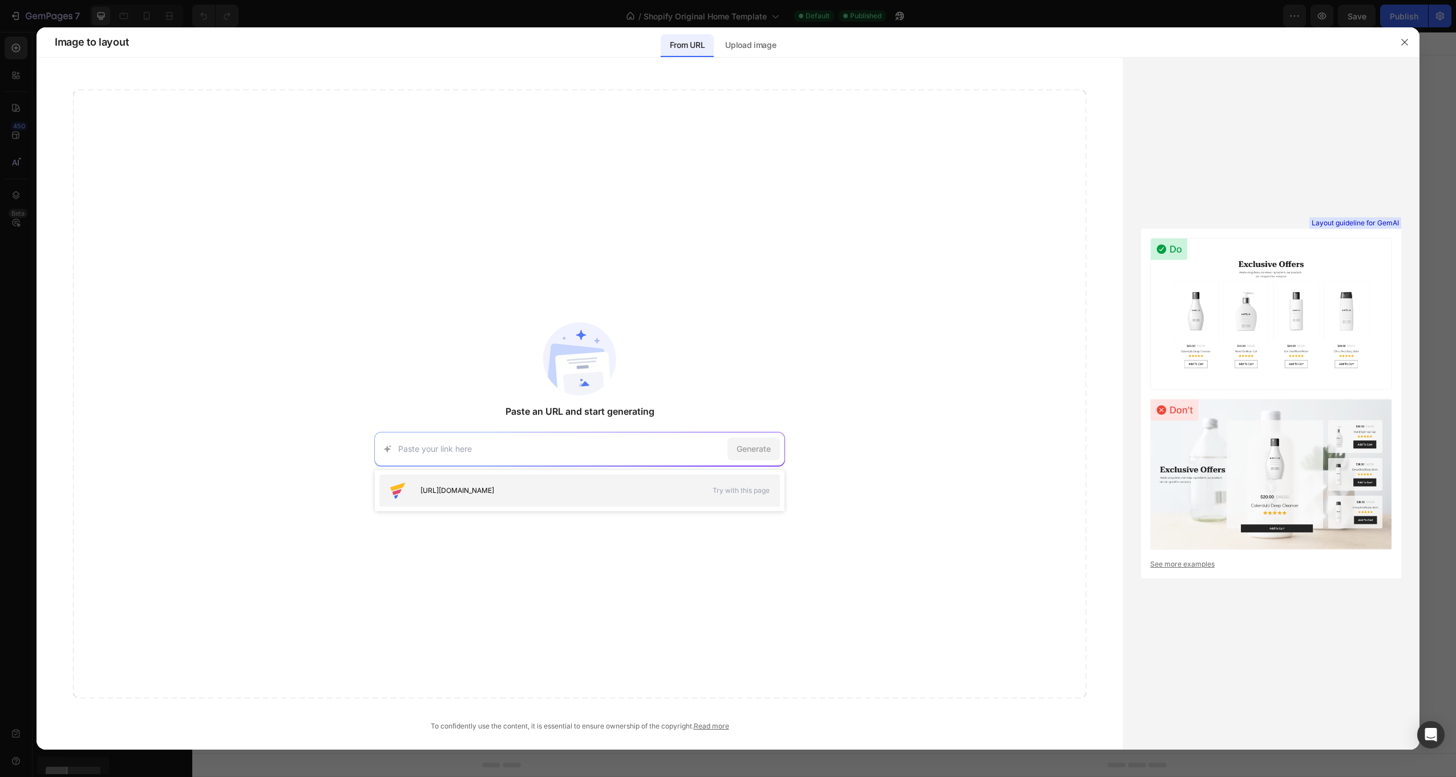
click at [494, 486] on span "https://seal-commerce-asia.myshopify.com/pages/image-to-layout-demo-page" at bounding box center [457, 491] width 74 height 10
type input "https://seal-commerce-asia.myshopify.com/pages/image-to-layout-demo-page"
click at [766, 457] on div "Generate" at bounding box center [753, 449] width 52 height 23
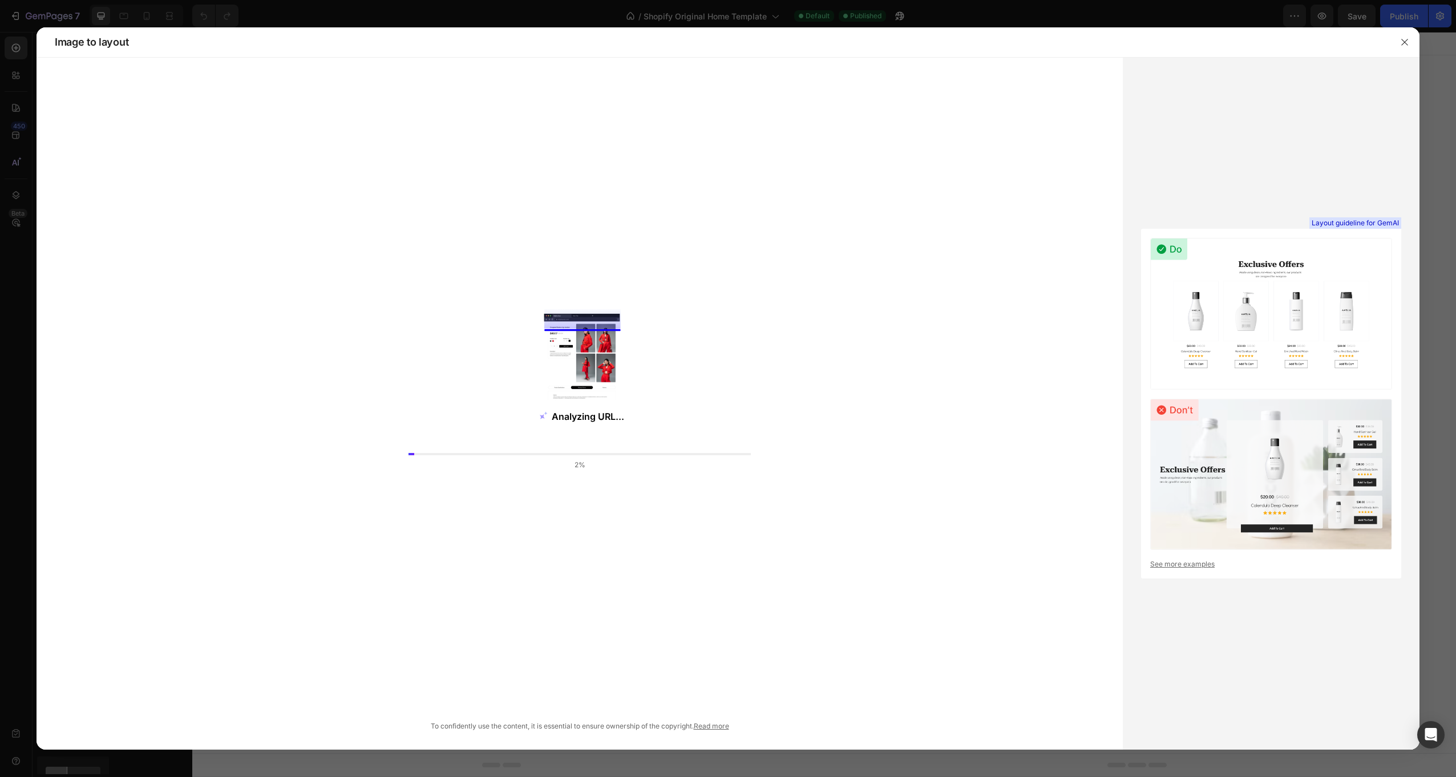
click at [749, 376] on div "Analyzing URL... 2%" at bounding box center [579, 394] width 1013 height 609
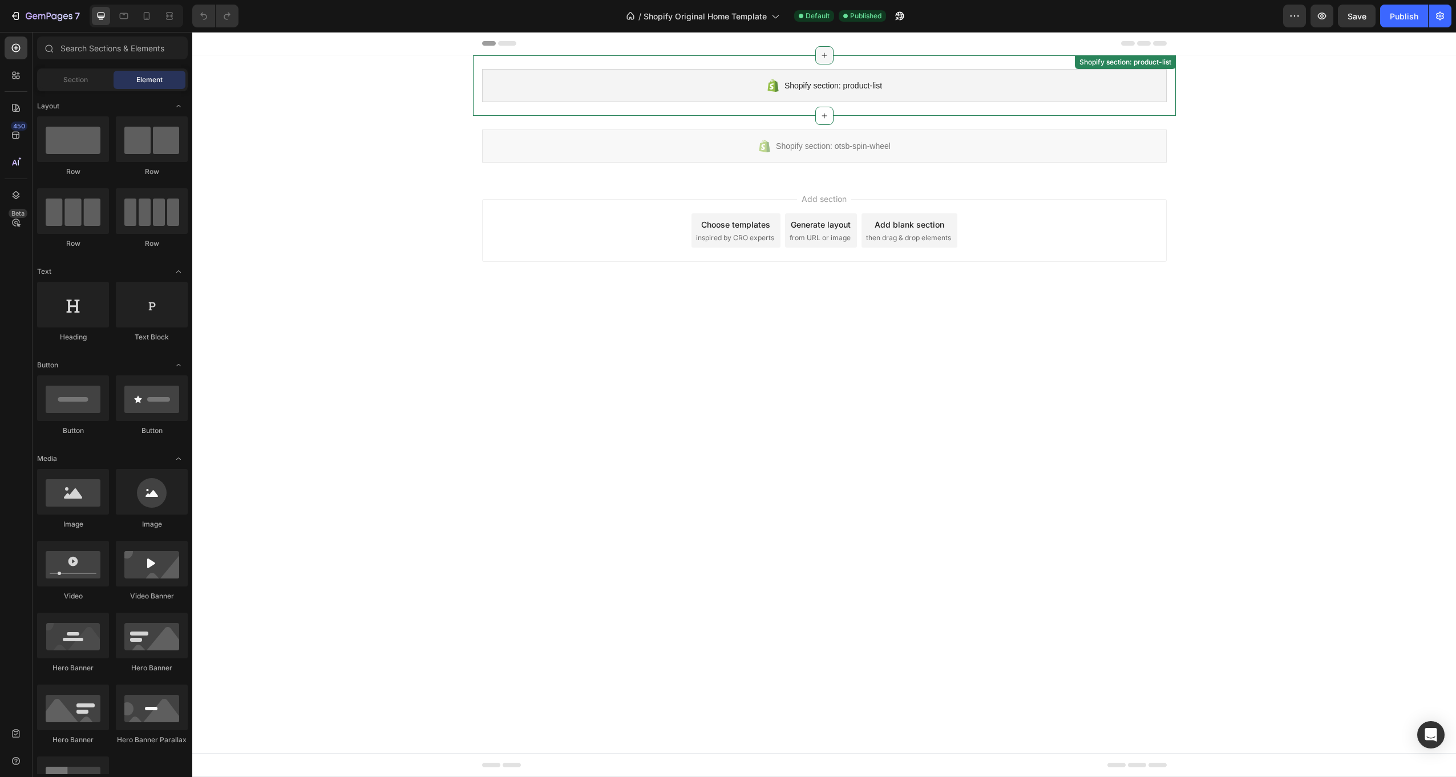
click at [820, 57] on icon at bounding box center [824, 55] width 9 height 9
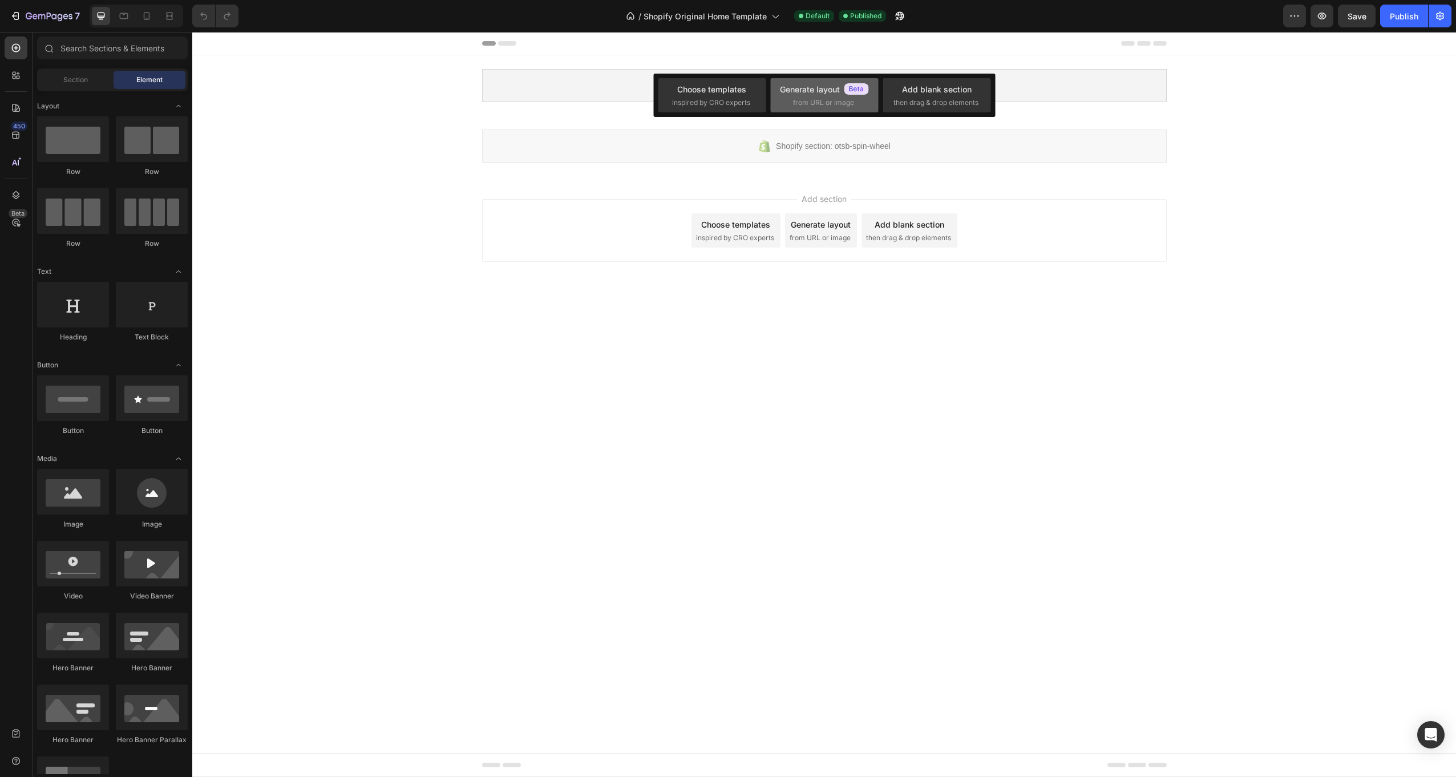
click at [816, 87] on div "Generate layout" at bounding box center [824, 89] width 89 height 12
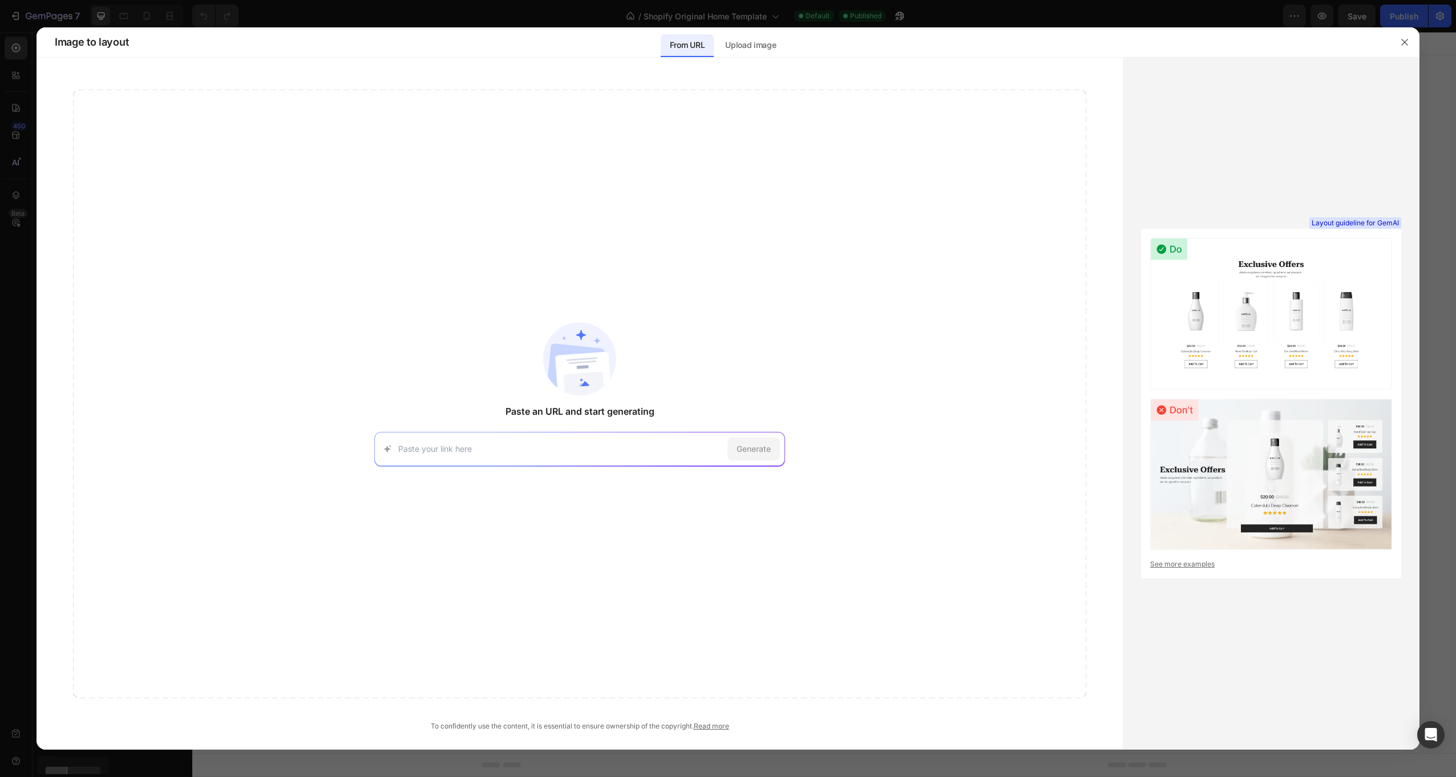
paste input "https://thedreamnoir.com/"
type input "https://thedreamnoir.com/"
click at [740, 447] on span "Generate" at bounding box center [754, 449] width 34 height 12
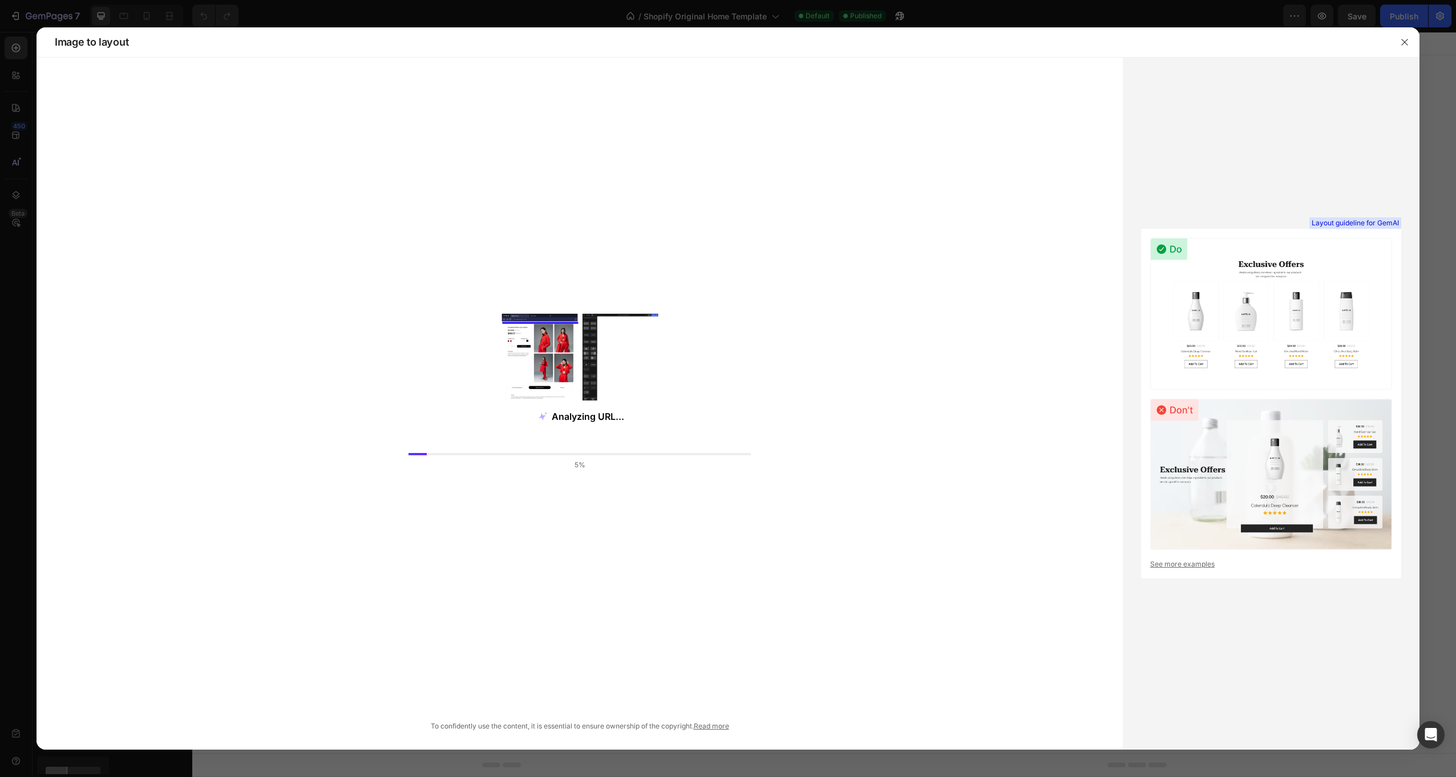
click at [872, 408] on div "Analyzing URL... 5%" at bounding box center [579, 394] width 1013 height 609
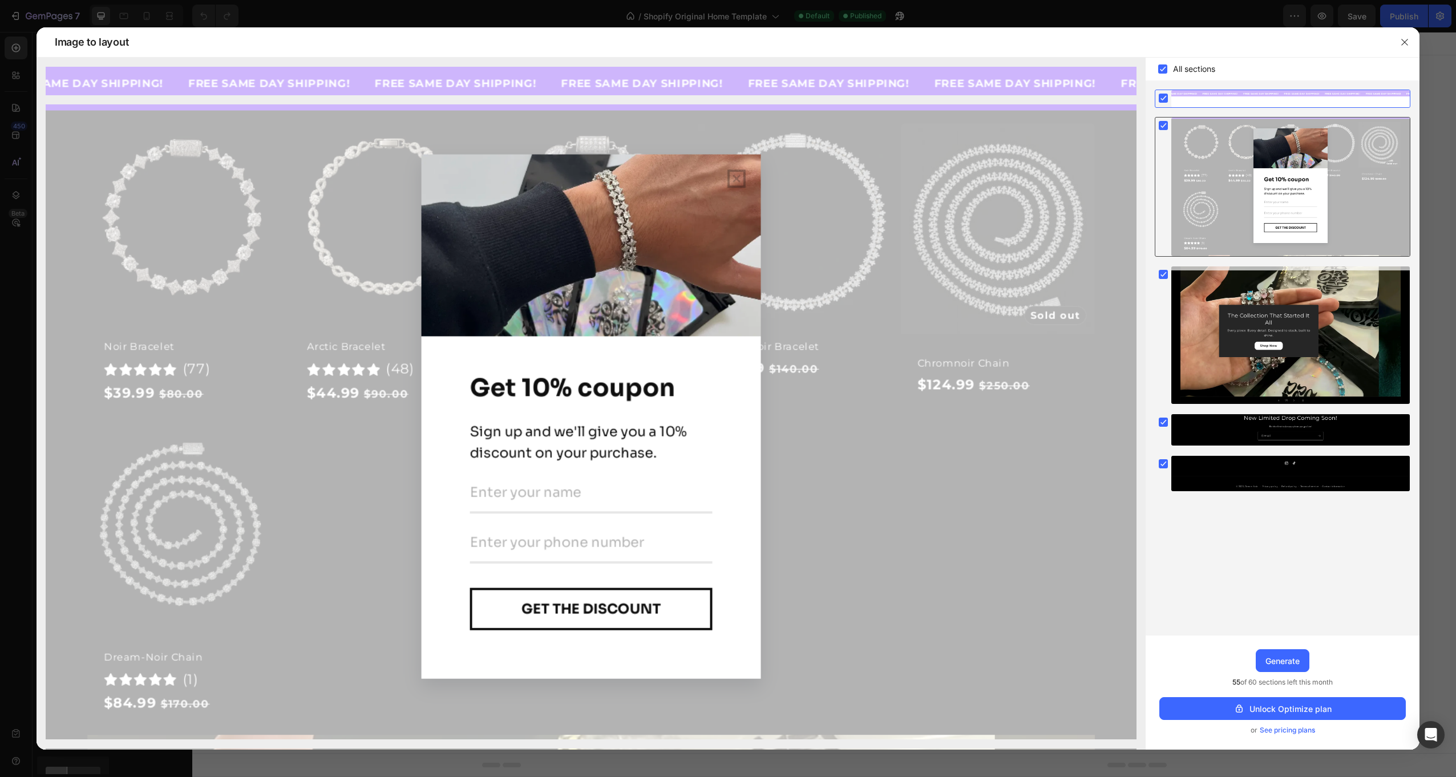
click at [1272, 198] on div at bounding box center [1290, 187] width 238 height 139
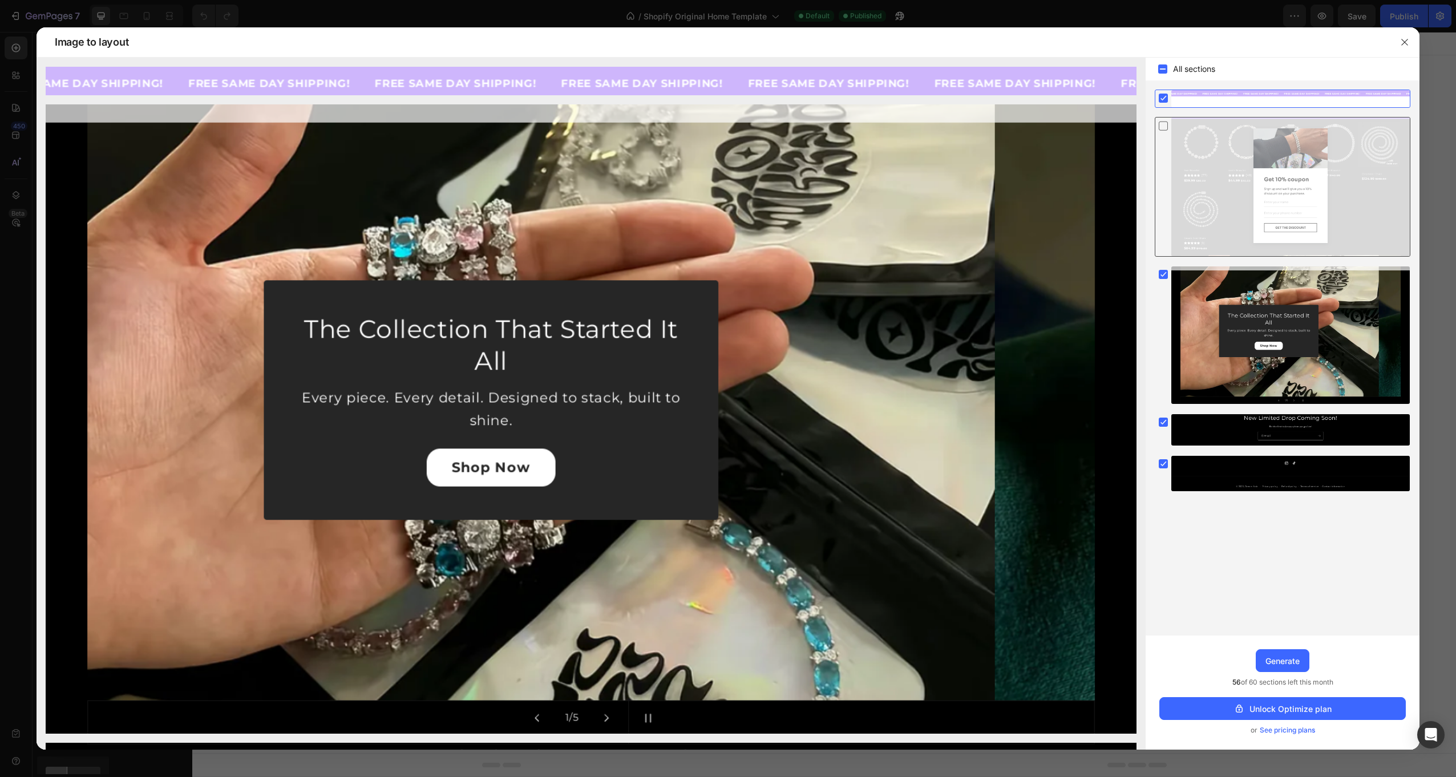
click at [1272, 198] on div at bounding box center [1290, 187] width 238 height 139
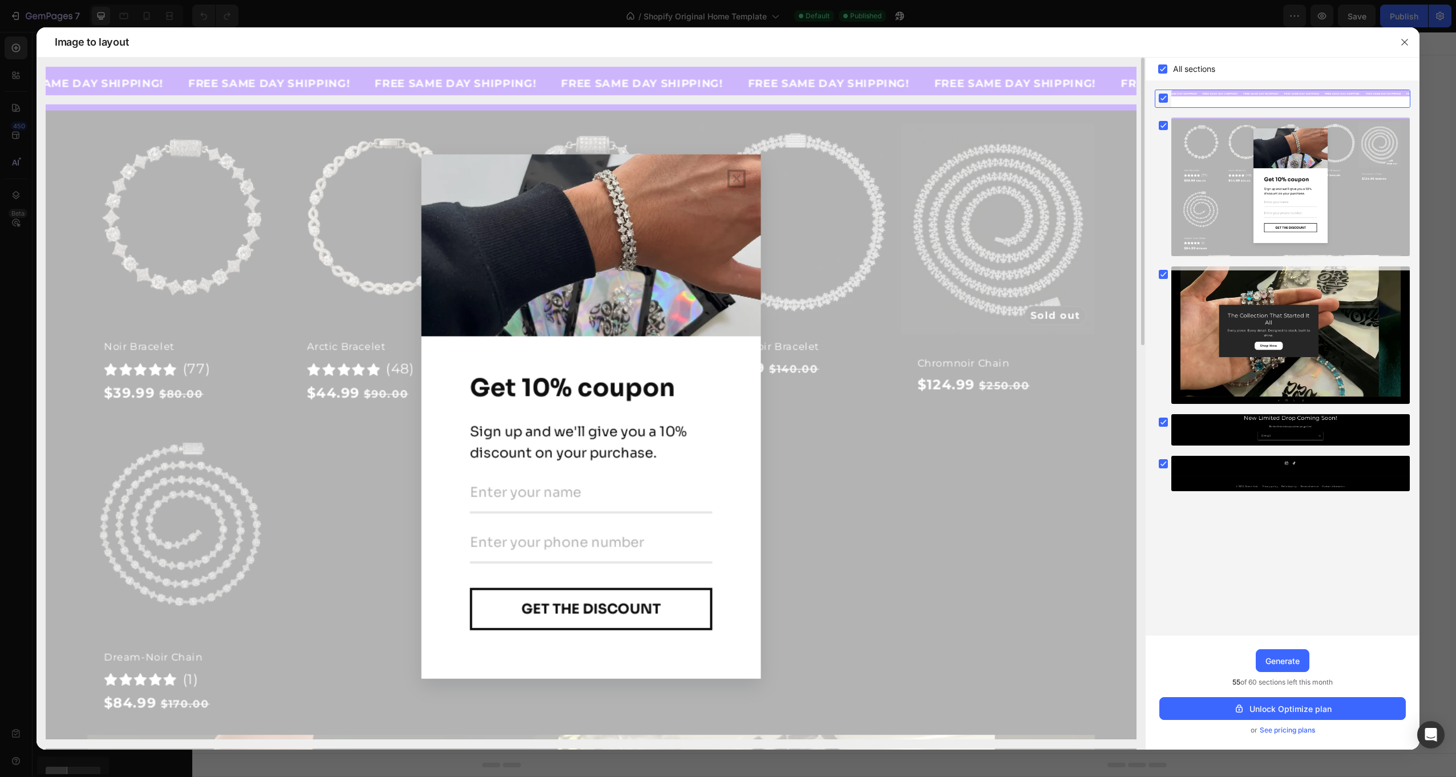
scroll to position [342, 0]
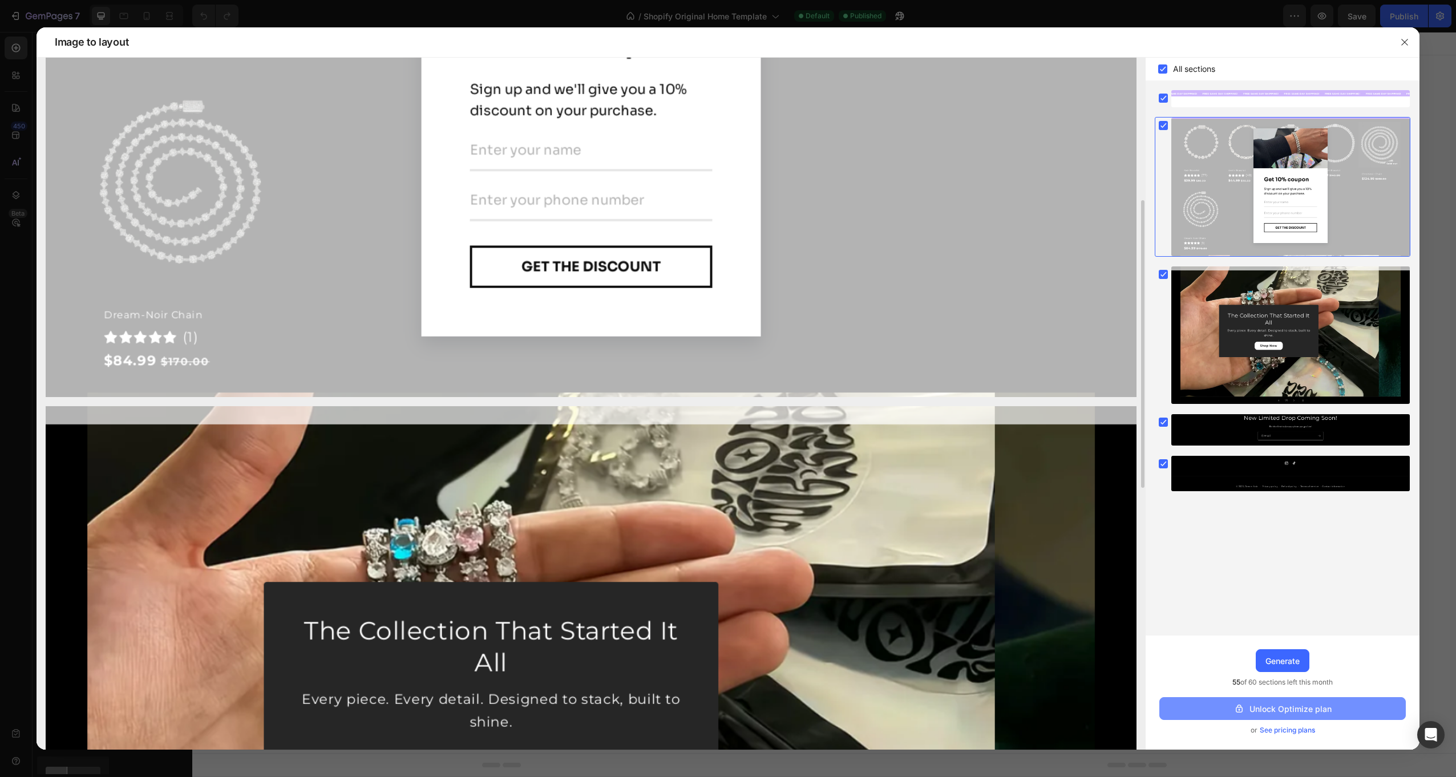
click at [1328, 710] on div "Unlock Optimize plan" at bounding box center [1283, 709] width 98 height 12
